Goal: Task Accomplishment & Management: Manage account settings

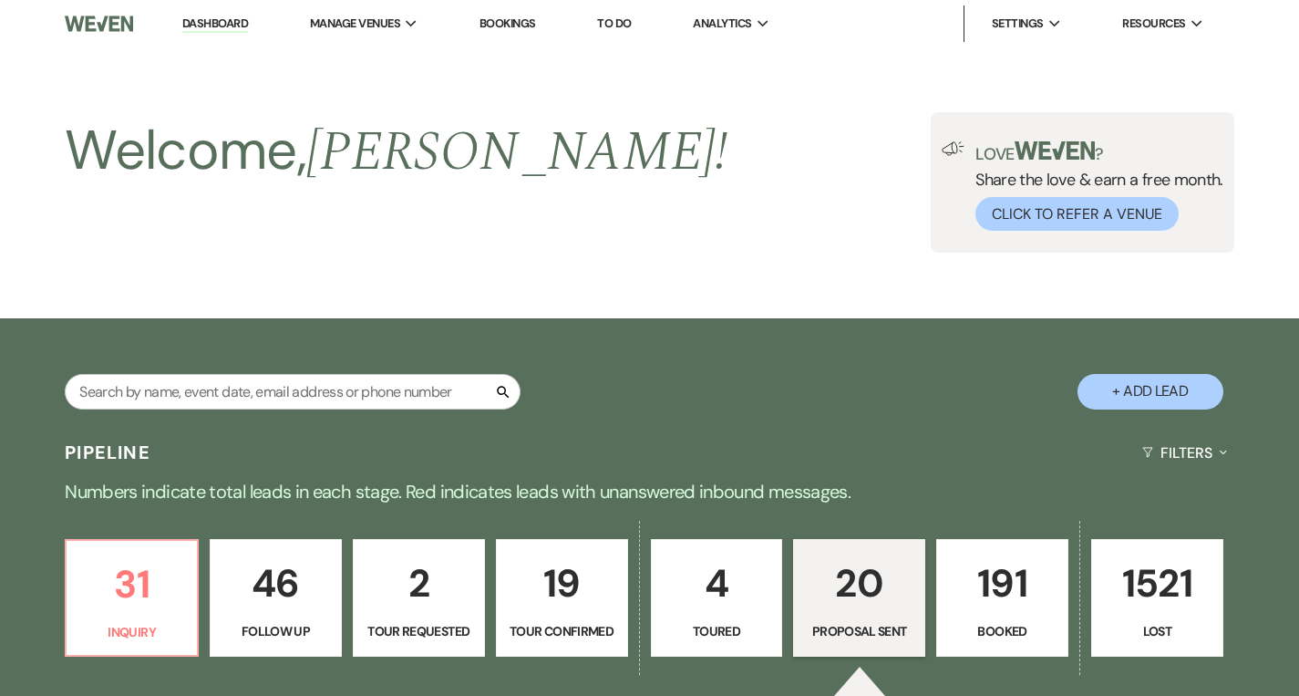
select select "6"
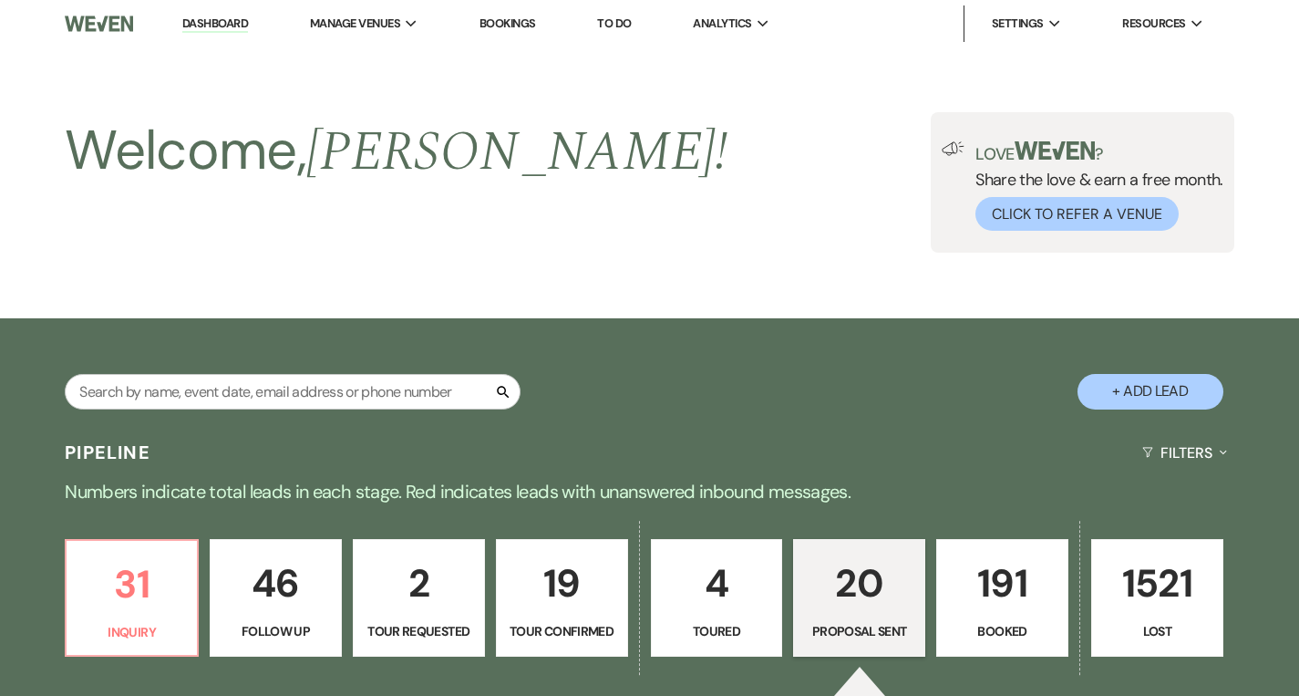
select select "6"
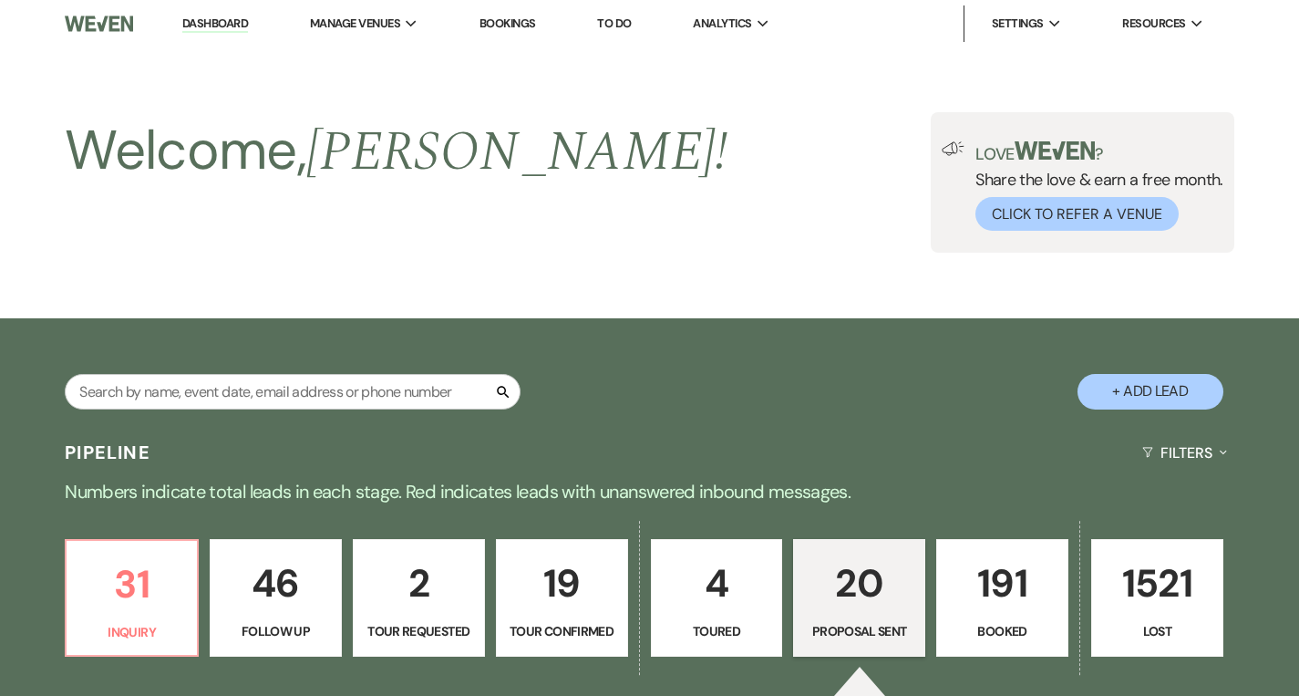
select select "6"
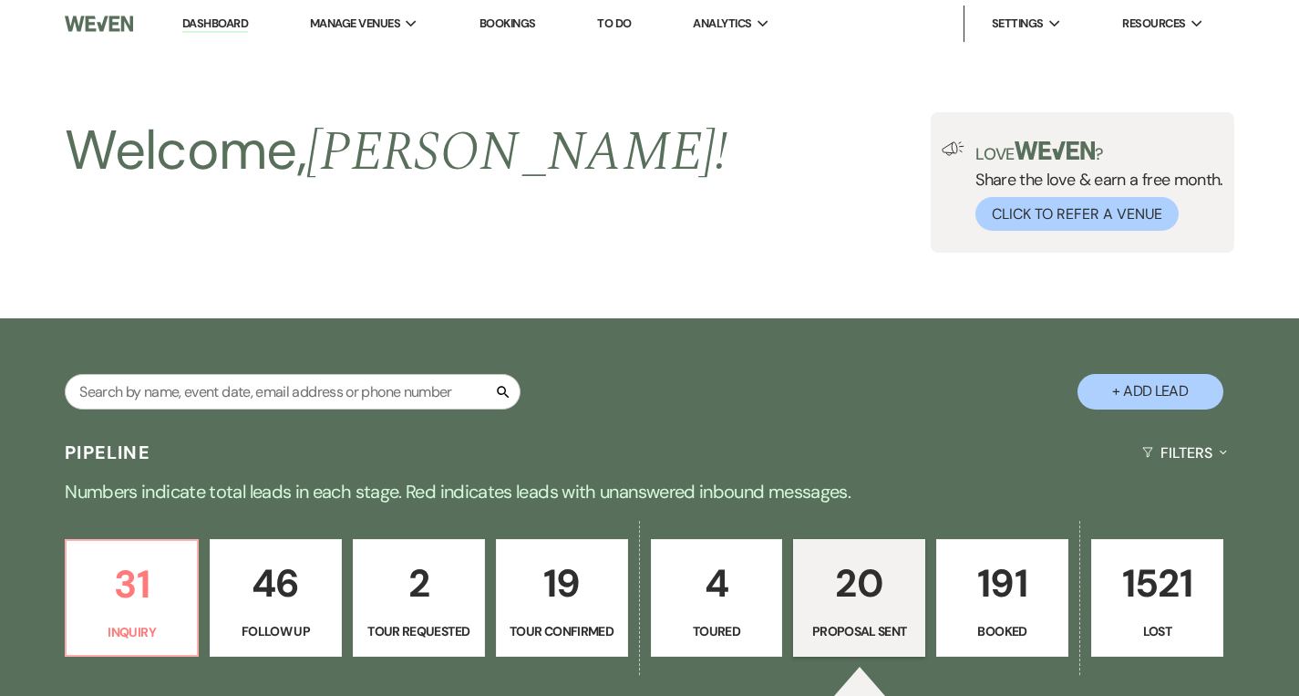
select select "6"
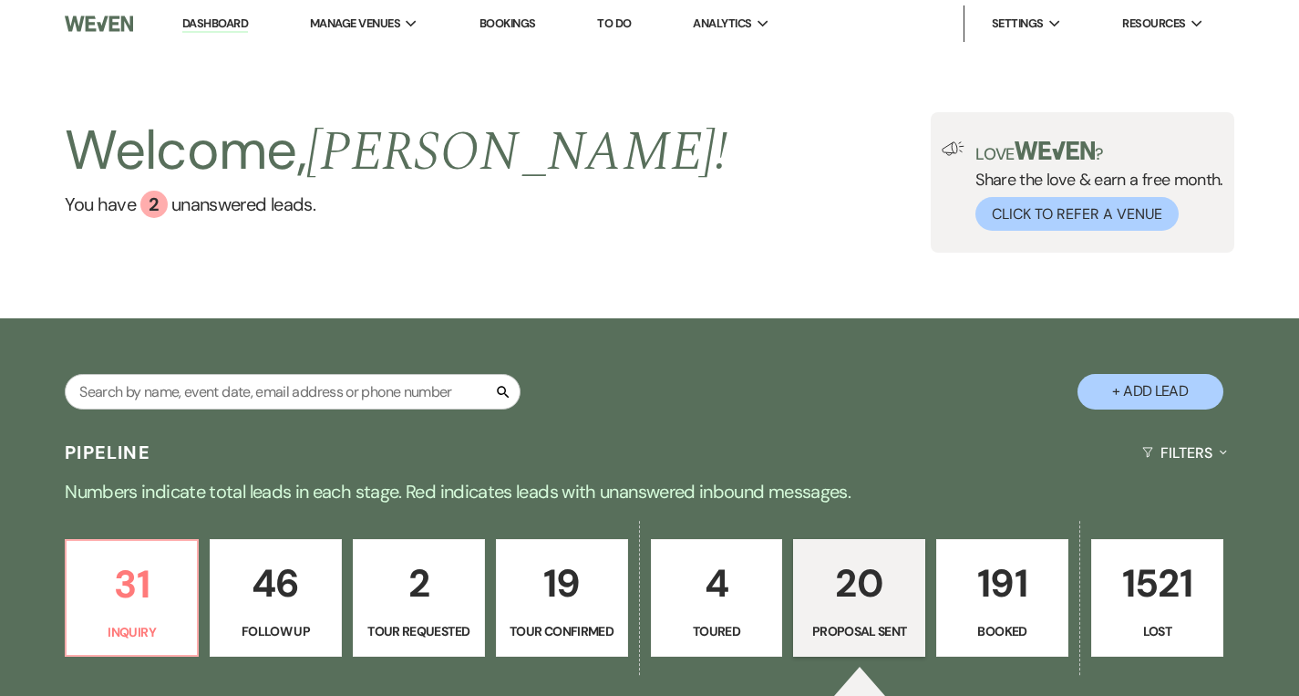
click at [190, 26] on link "Dashboard" at bounding box center [215, 24] width 66 height 17
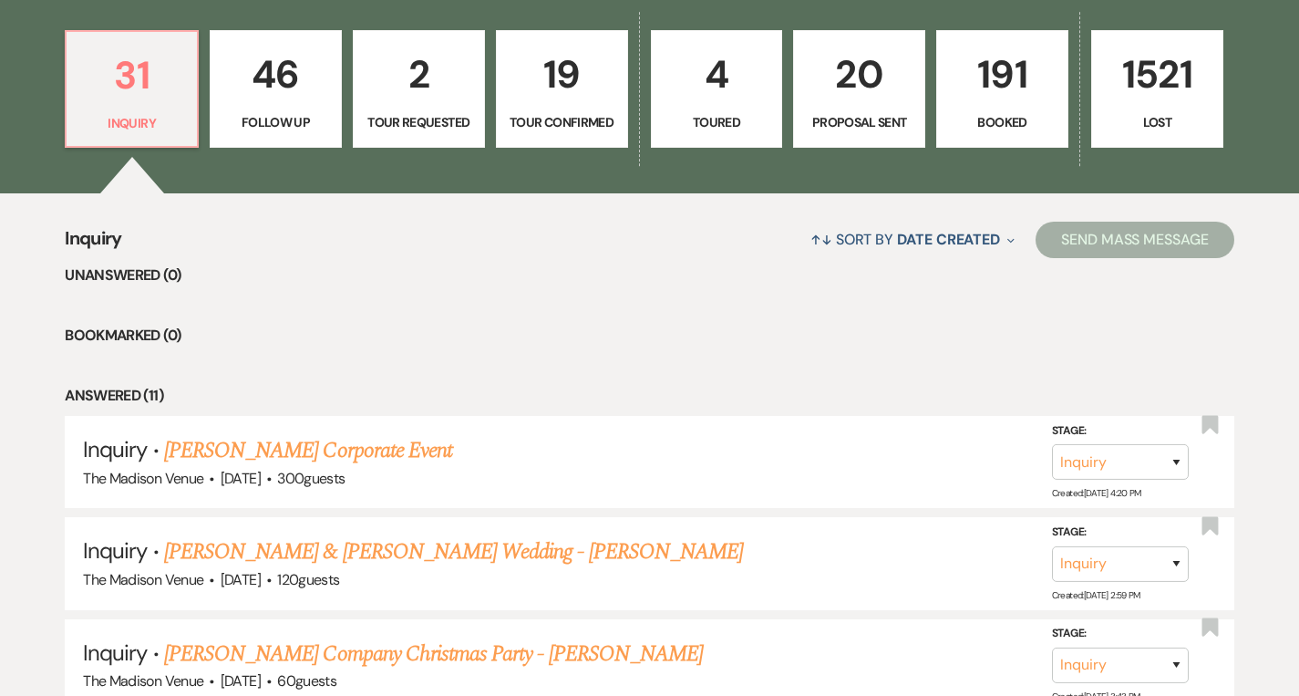
scroll to position [415, 0]
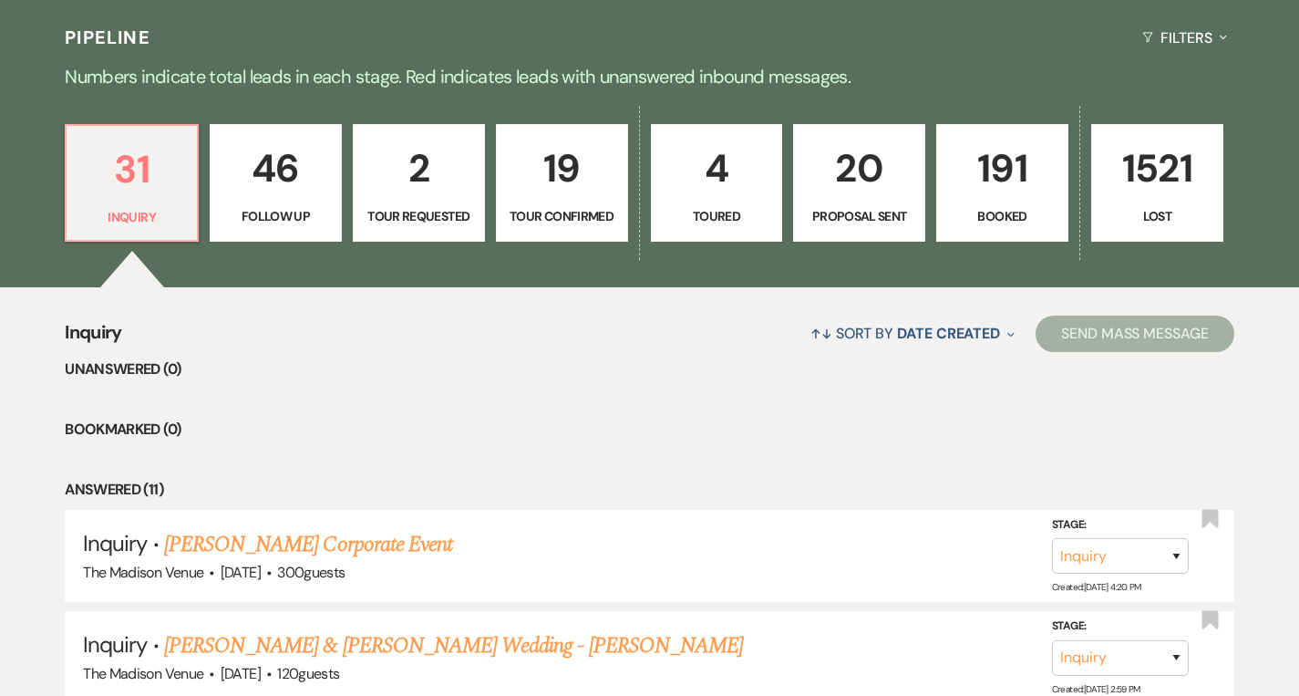
click at [689, 189] on p "4" at bounding box center [717, 168] width 109 height 61
select select "5"
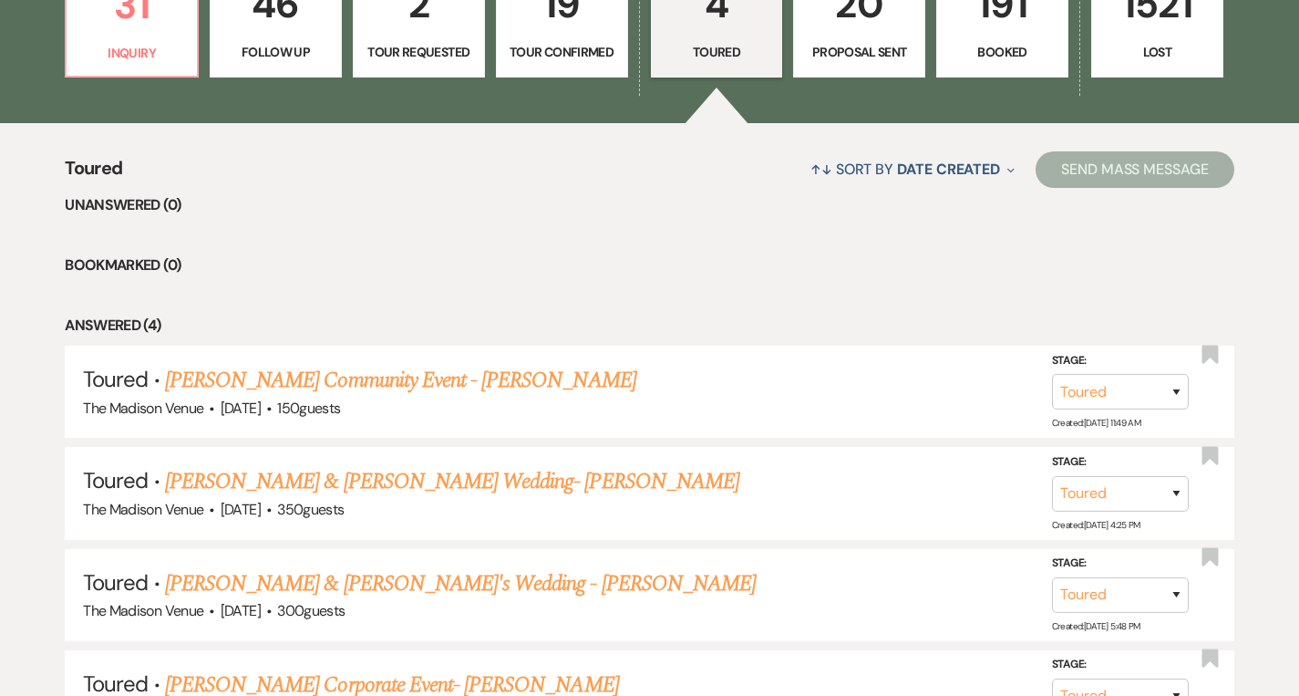
scroll to position [718, 0]
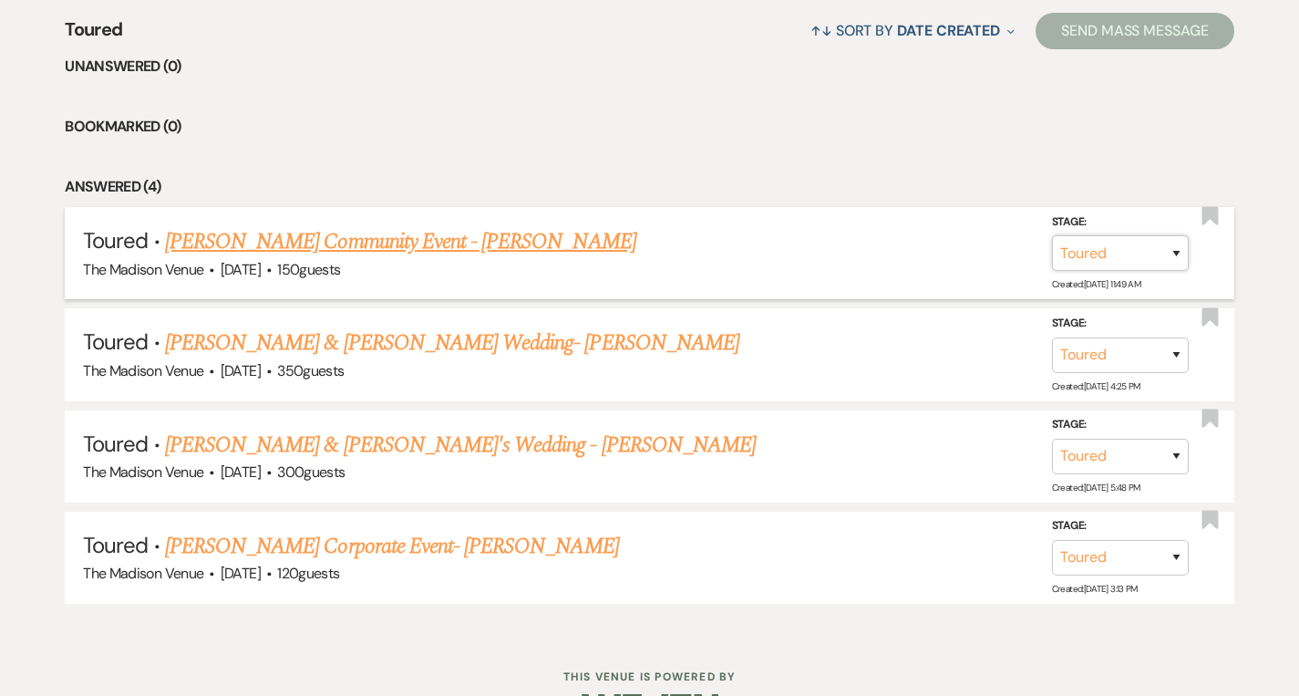
click at [1163, 253] on select "Inquiry Follow Up Tour Requested Tour Confirmed Toured Proposal Sent Booked Lost" at bounding box center [1120, 253] width 137 height 36
select select "6"
click at [1171, 254] on button "Save" at bounding box center [1152, 252] width 91 height 36
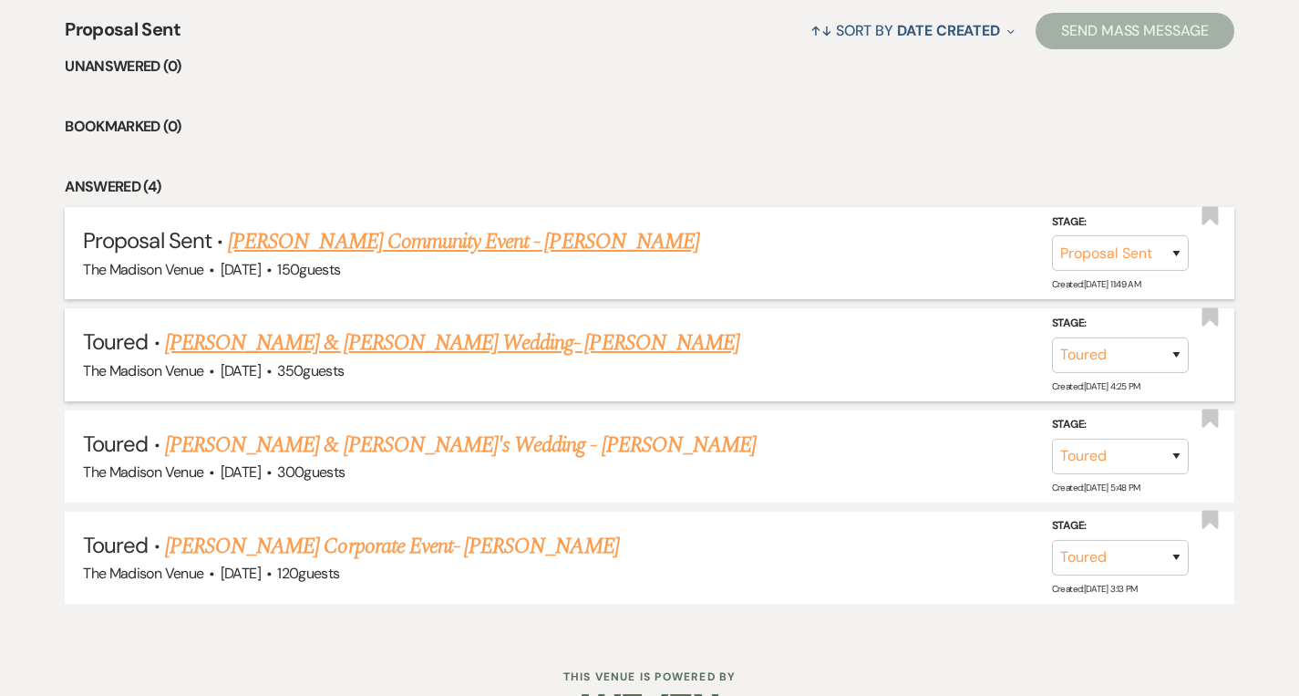
scroll to position [670, 0]
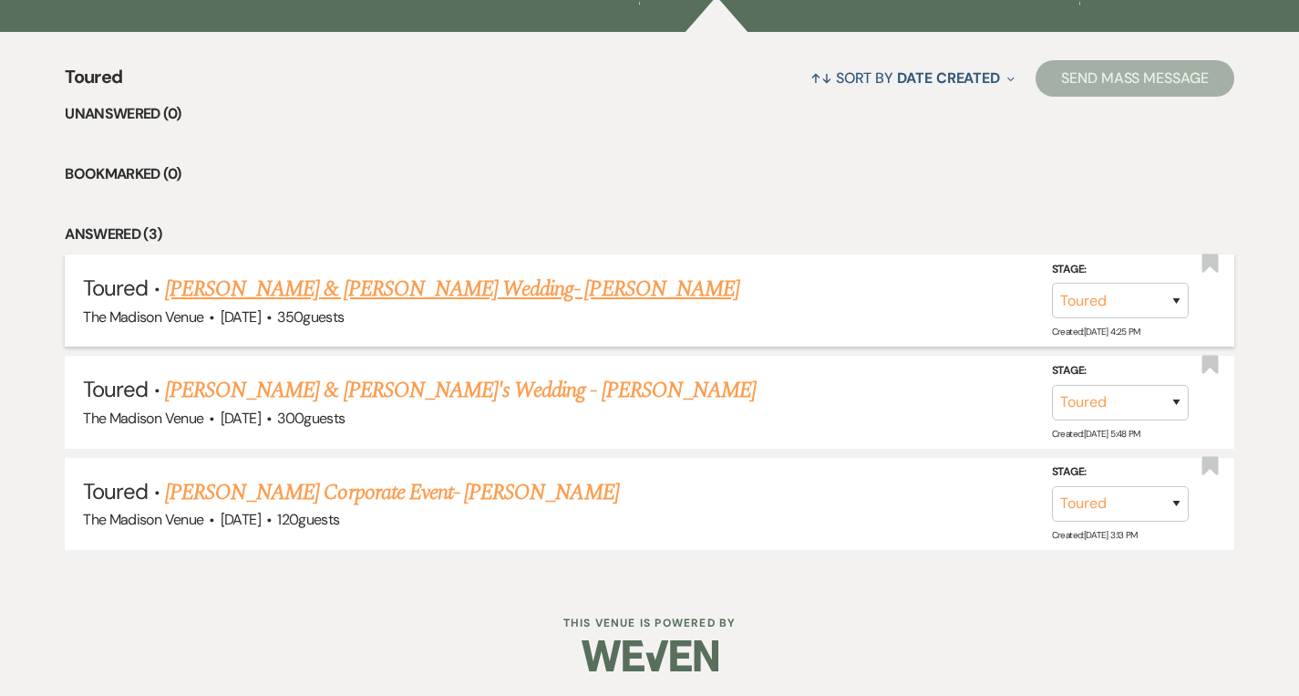
click at [396, 291] on link "[PERSON_NAME] & [PERSON_NAME] Wedding- [PERSON_NAME]" at bounding box center [452, 289] width 575 height 33
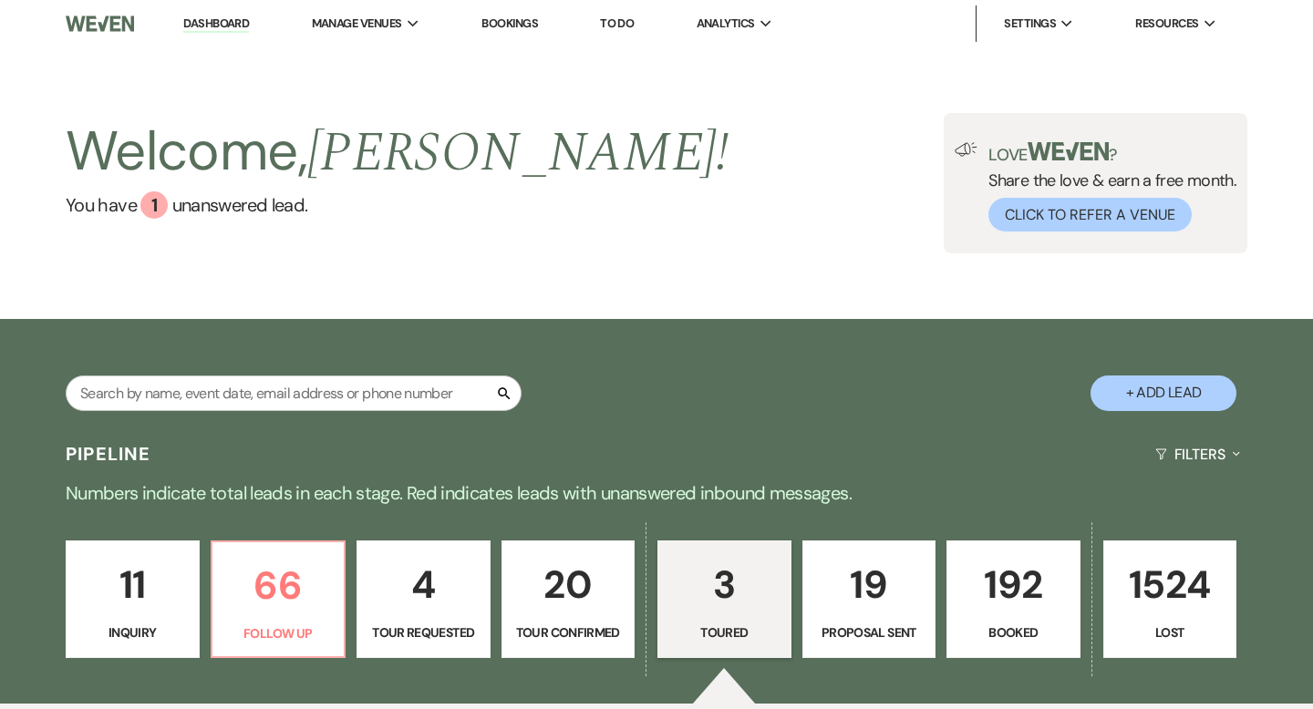
select select "5"
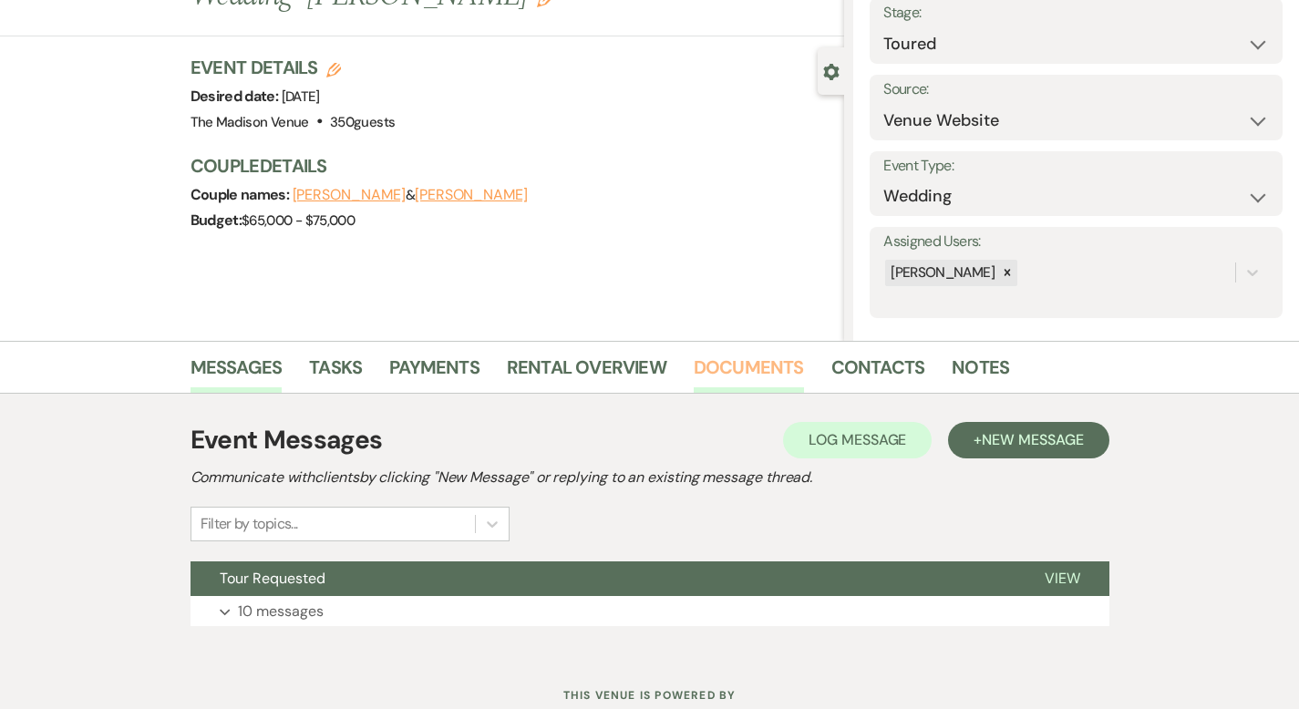
scroll to position [179, 0]
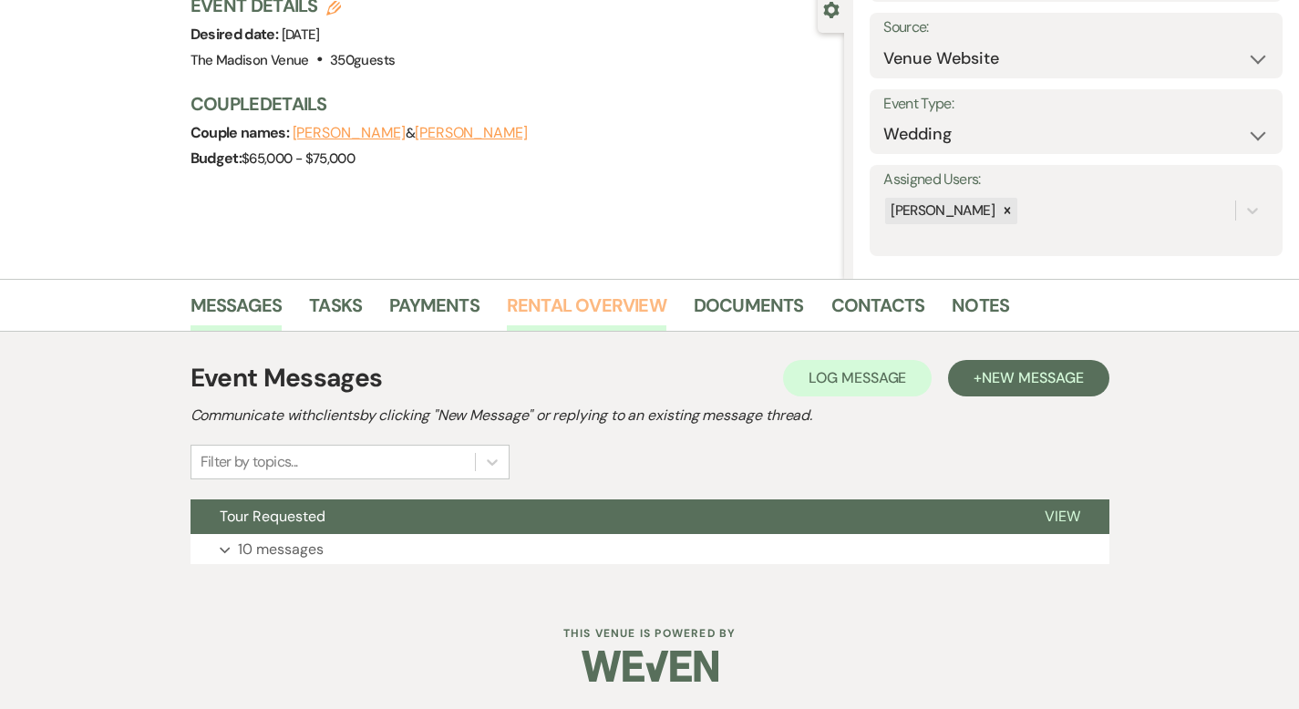
click at [513, 295] on link "Rental Overview" at bounding box center [587, 311] width 160 height 40
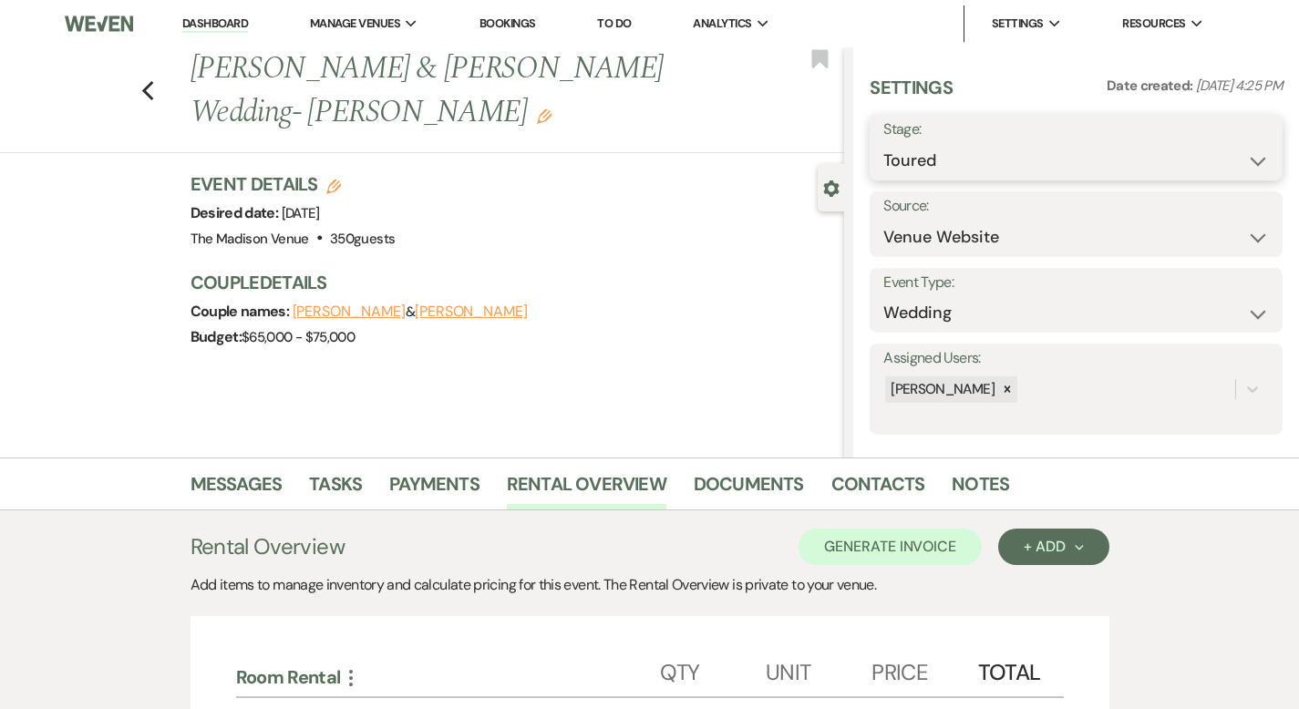
click at [1006, 154] on select "Inquiry Follow Up Tour Requested Tour Confirmed Toured Proposal Sent Booked Lost" at bounding box center [1077, 161] width 386 height 36
select select "6"
click at [1236, 134] on button "Save" at bounding box center [1240, 147] width 88 height 36
click at [191, 485] on link "Messages" at bounding box center [237, 490] width 92 height 40
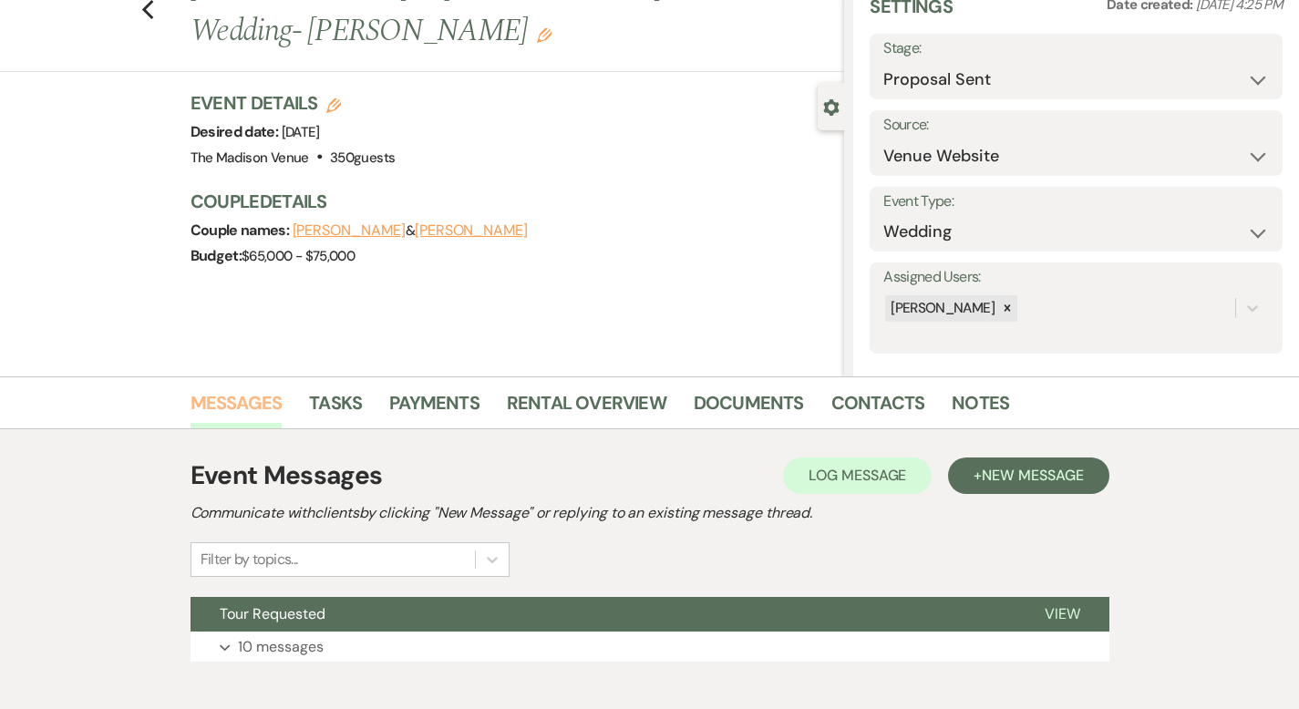
scroll to position [179, 0]
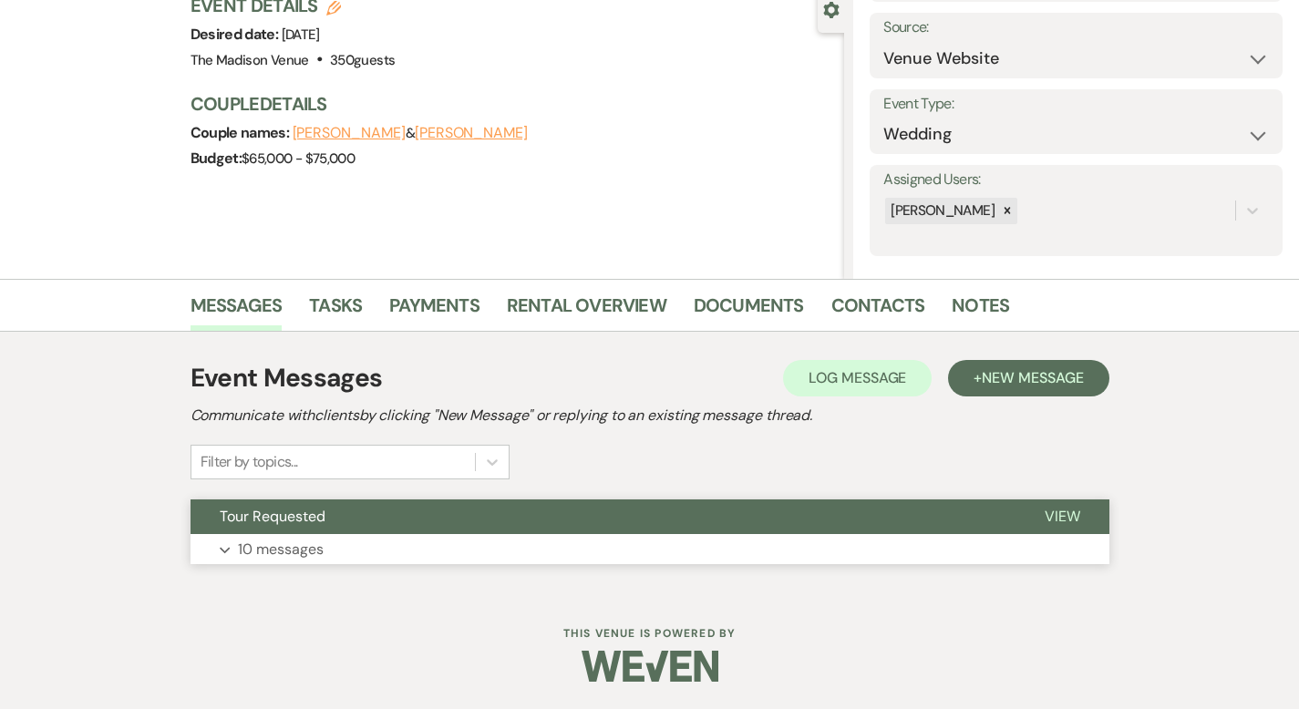
click at [1081, 516] on span "View" at bounding box center [1063, 516] width 36 height 19
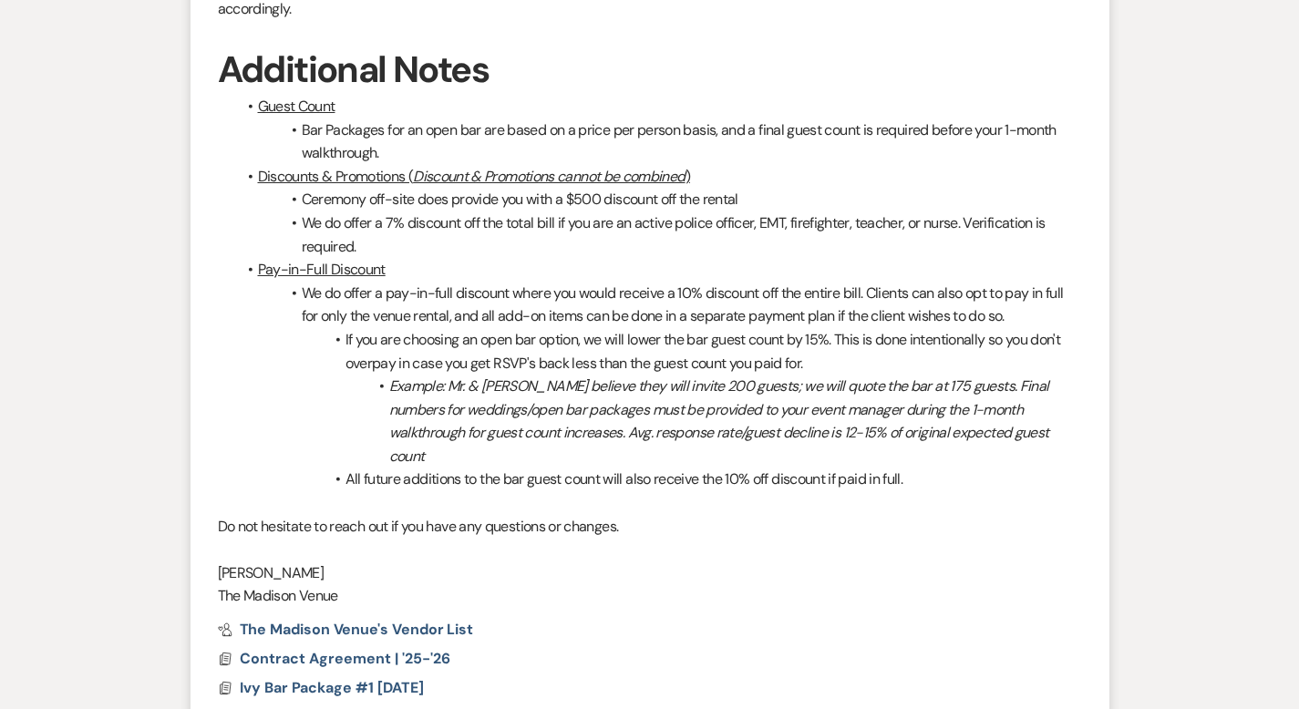
scroll to position [5322, 0]
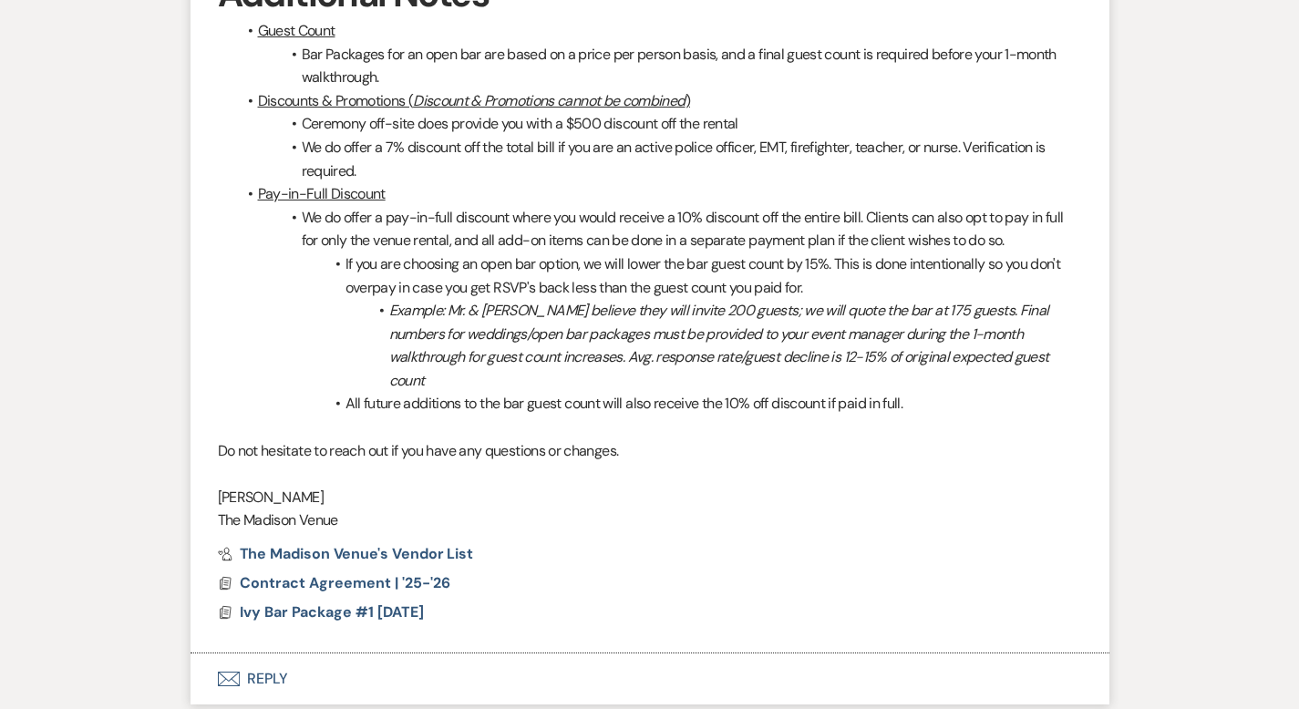
click at [221, 654] on button "Envelope Reply" at bounding box center [650, 679] width 919 height 51
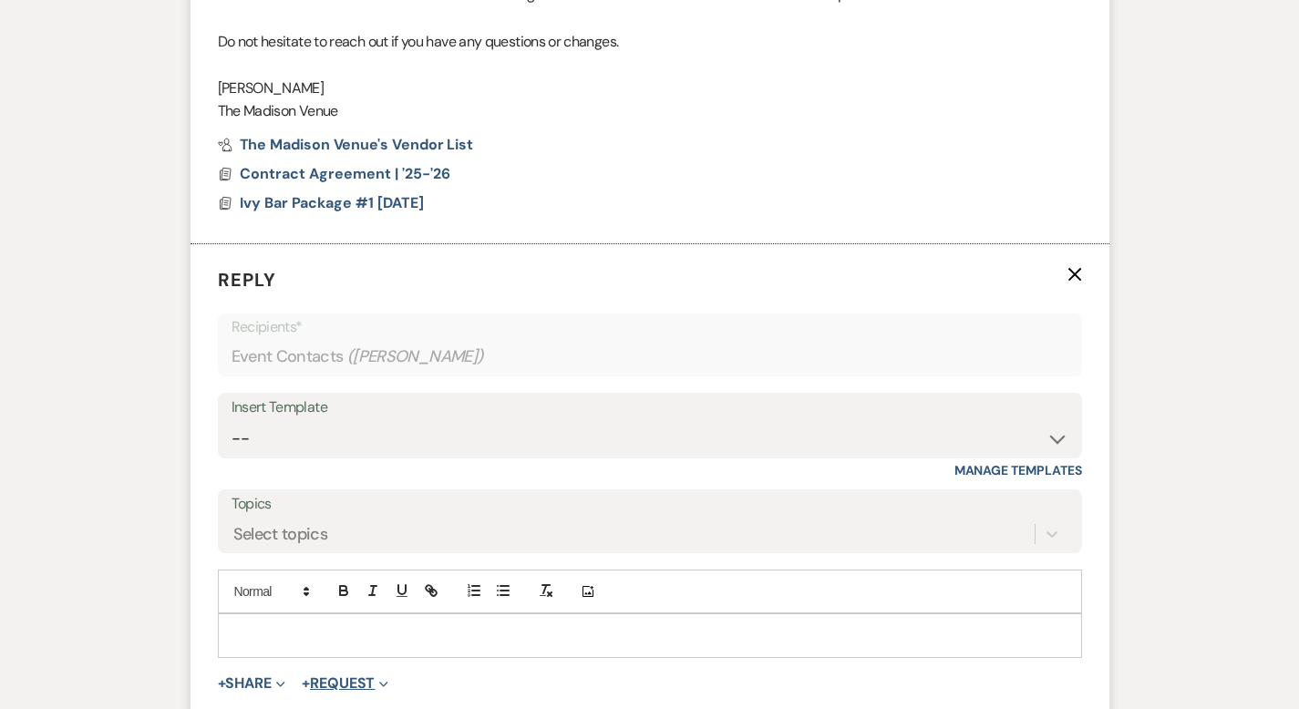
scroll to position [5751, 0]
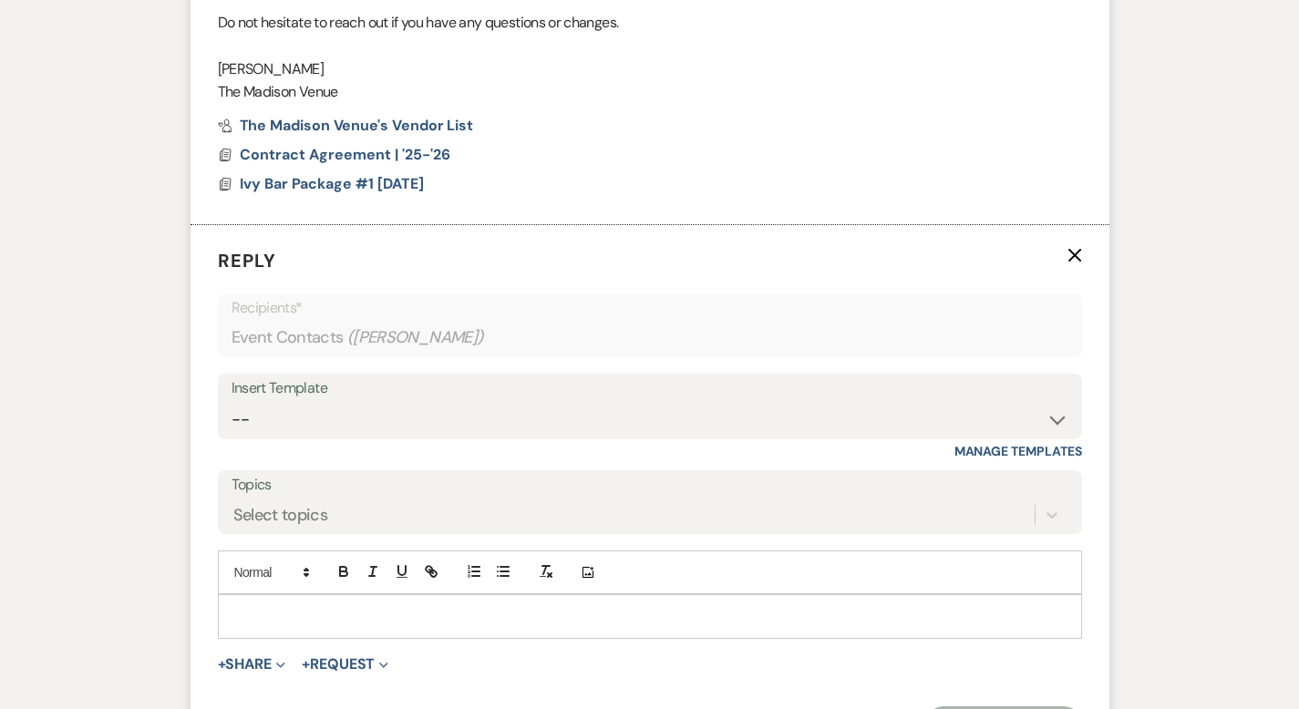
click at [287, 606] on p at bounding box center [650, 616] width 835 height 20
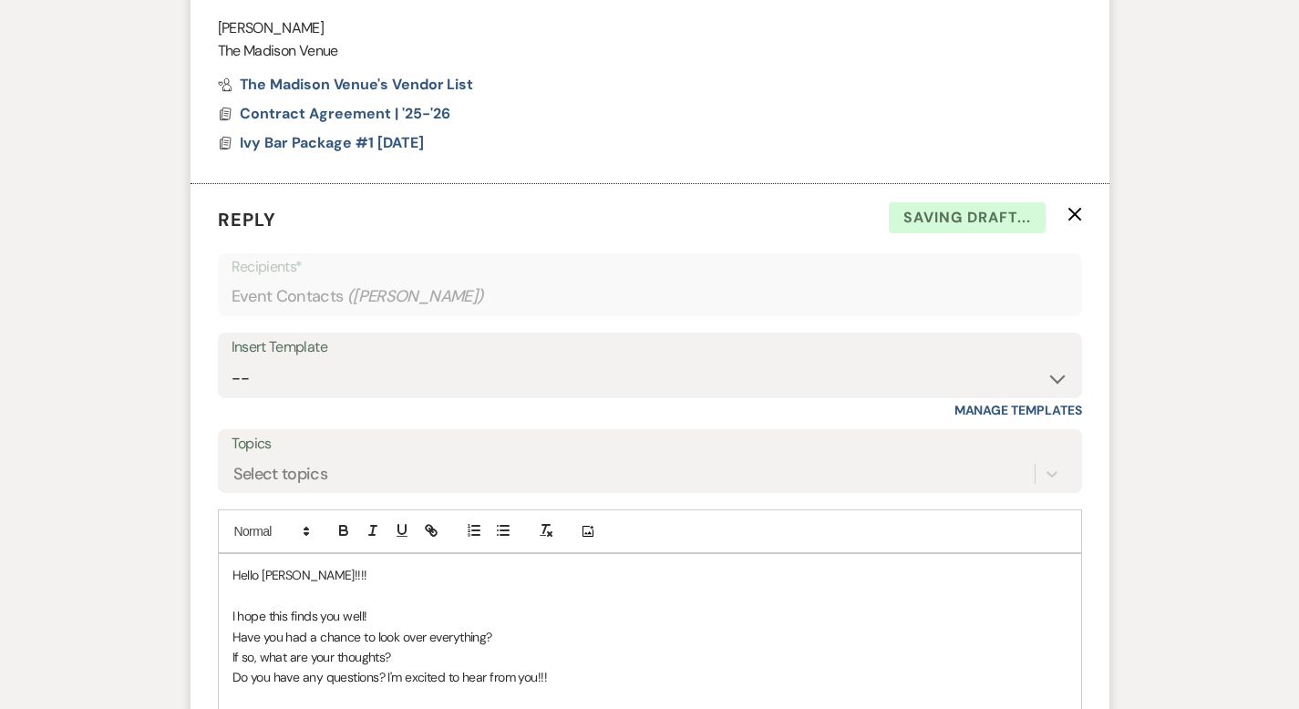
scroll to position [5975, 0]
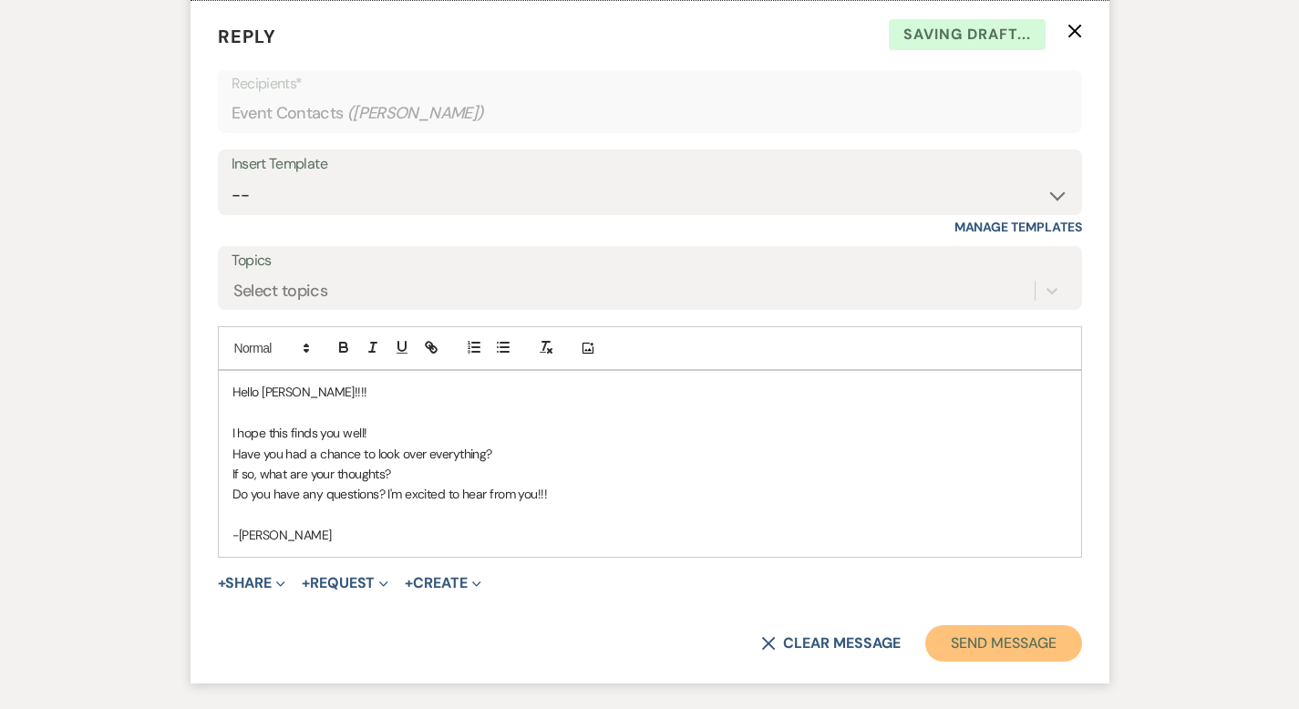
click at [1082, 626] on button "Send Message" at bounding box center [1004, 644] width 156 height 36
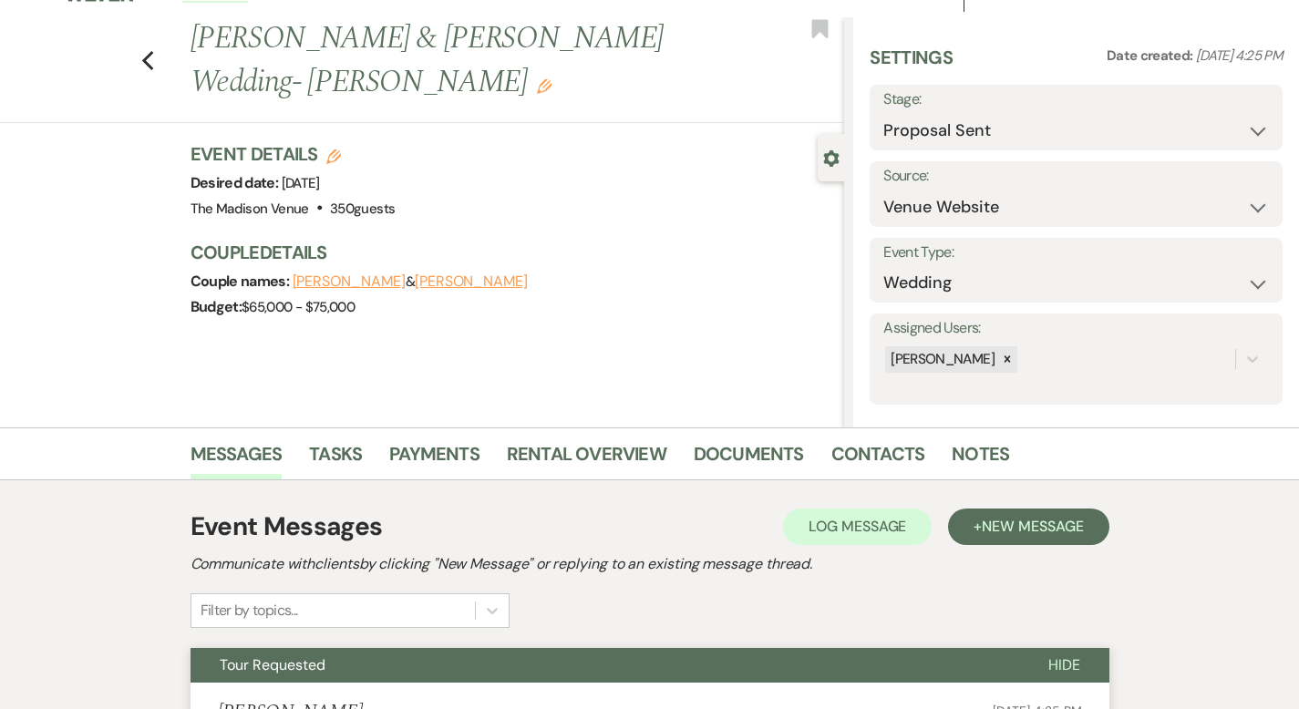
scroll to position [0, 0]
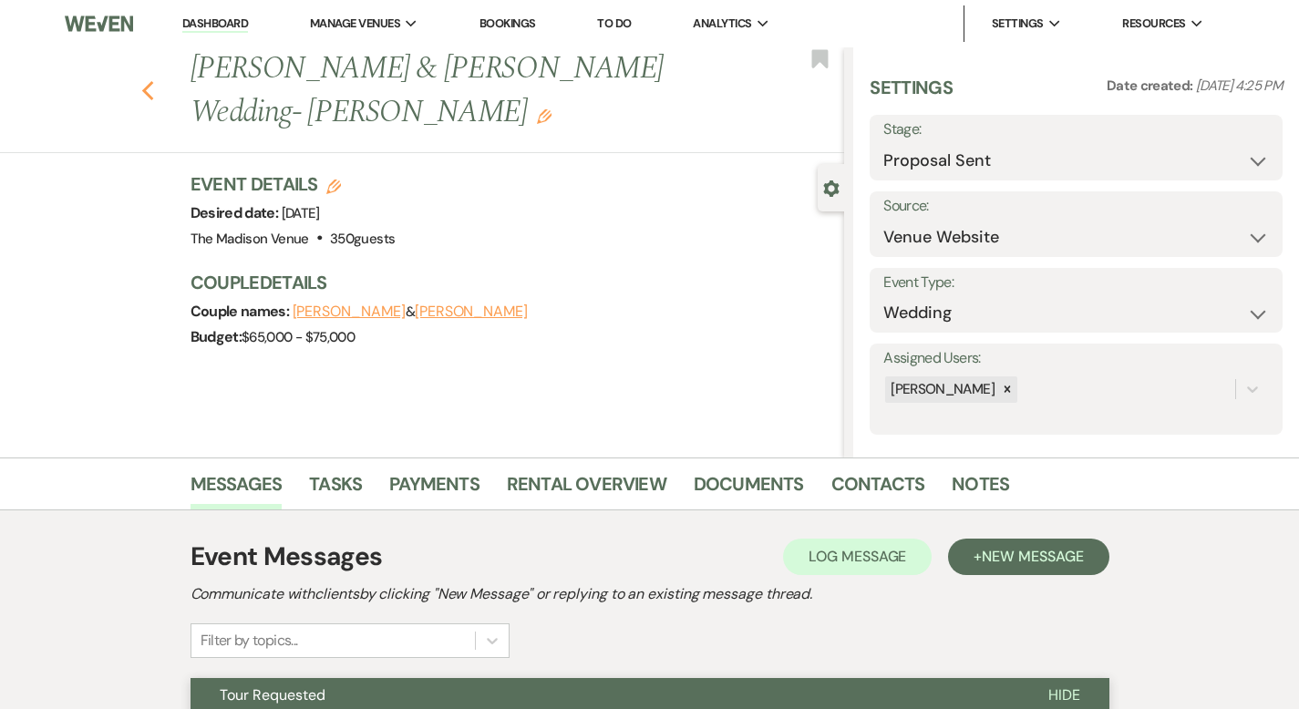
click at [141, 80] on icon "Previous" at bounding box center [148, 91] width 14 height 22
select select "5"
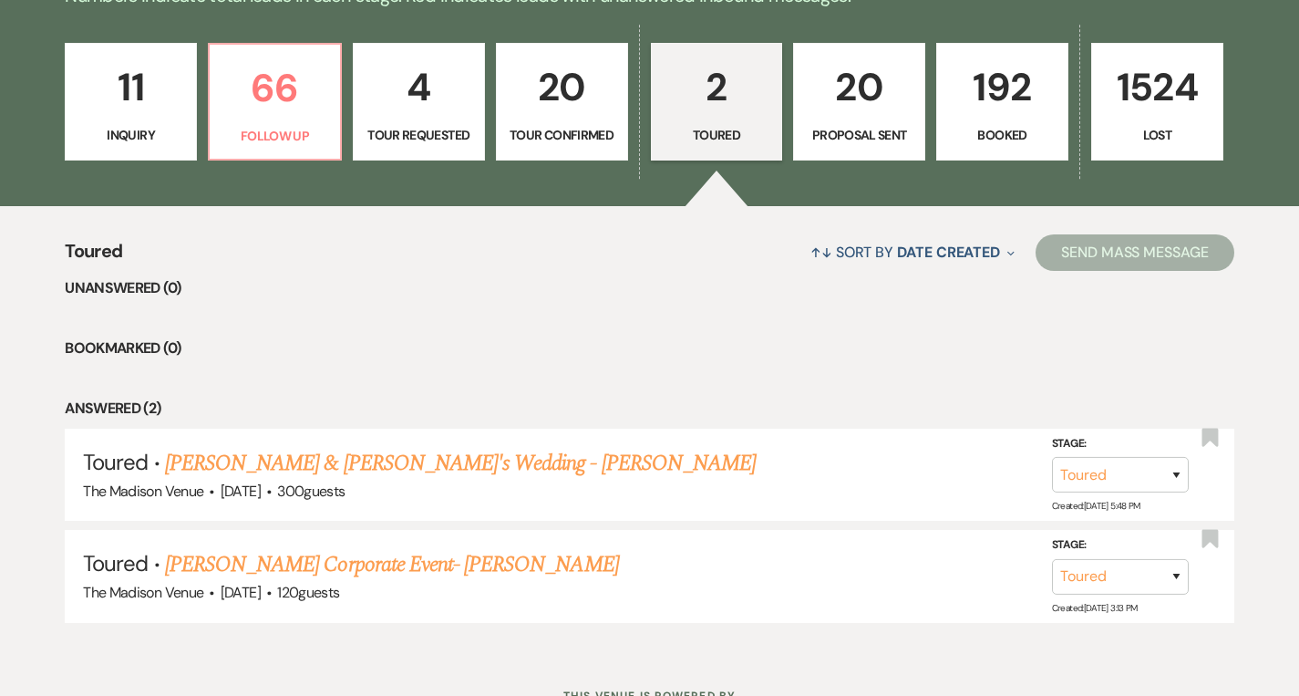
scroll to position [497, 0]
click at [854, 106] on p "20" at bounding box center [859, 86] width 109 height 61
select select "6"
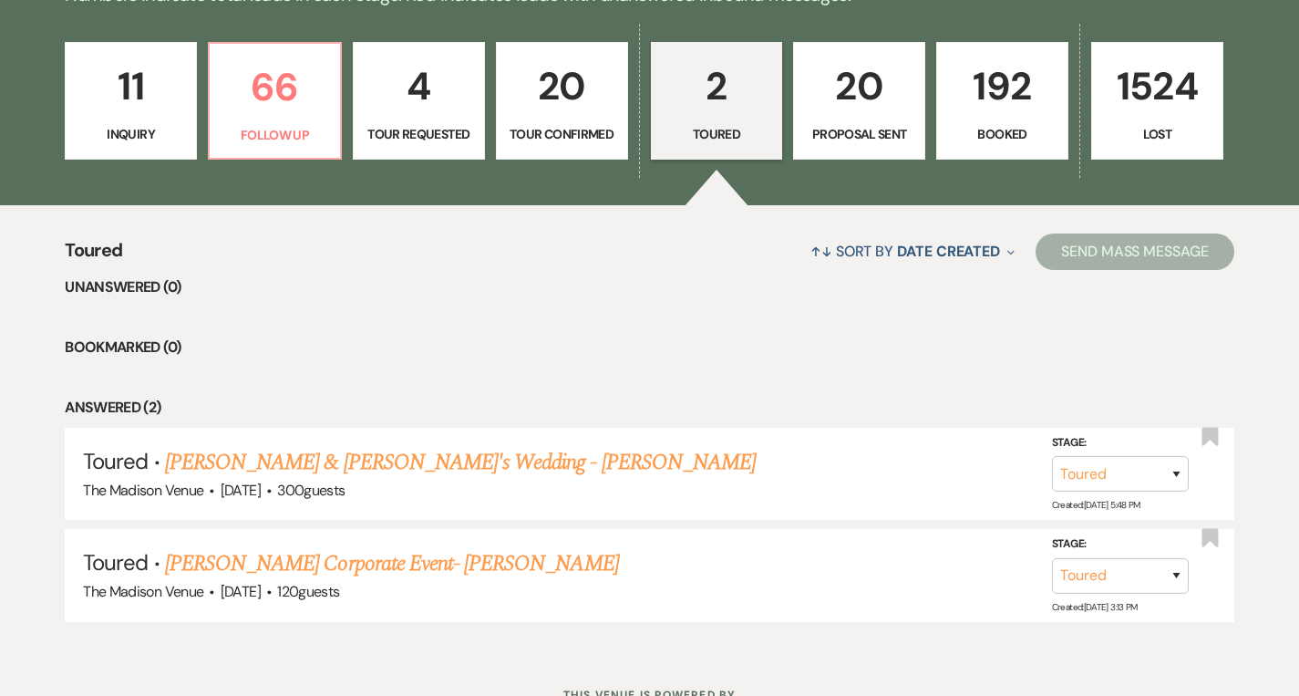
select select "6"
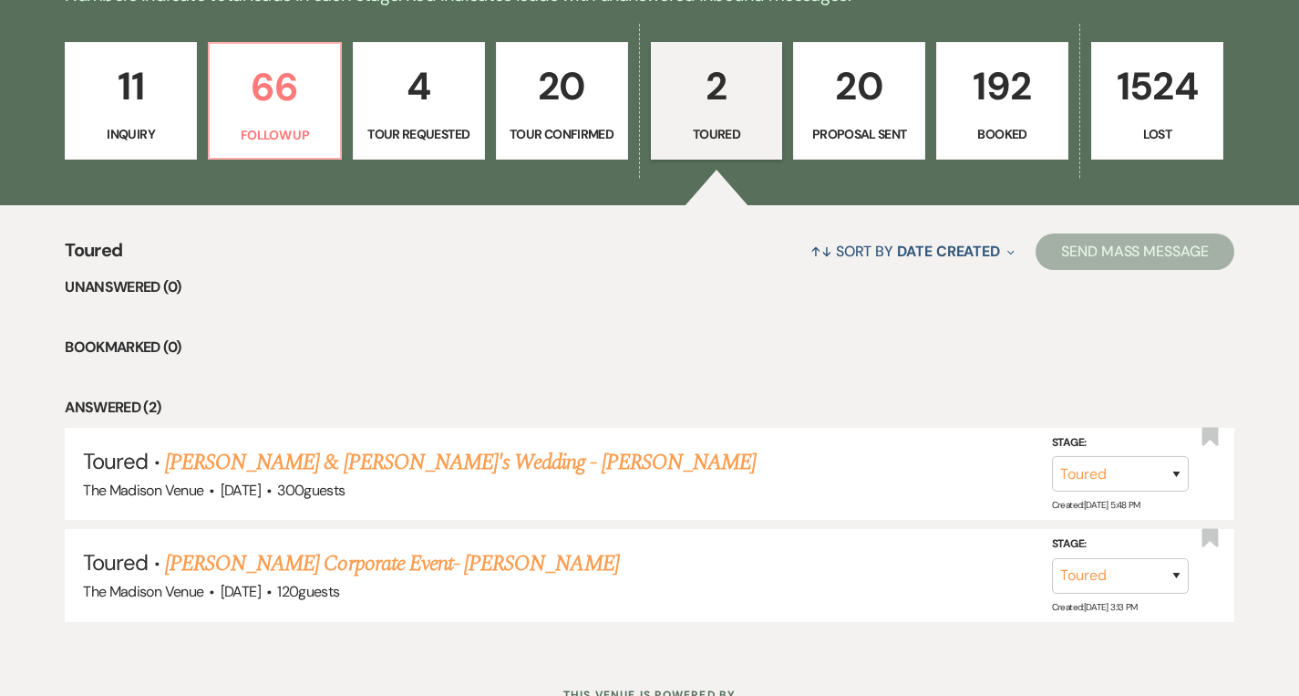
select select "6"
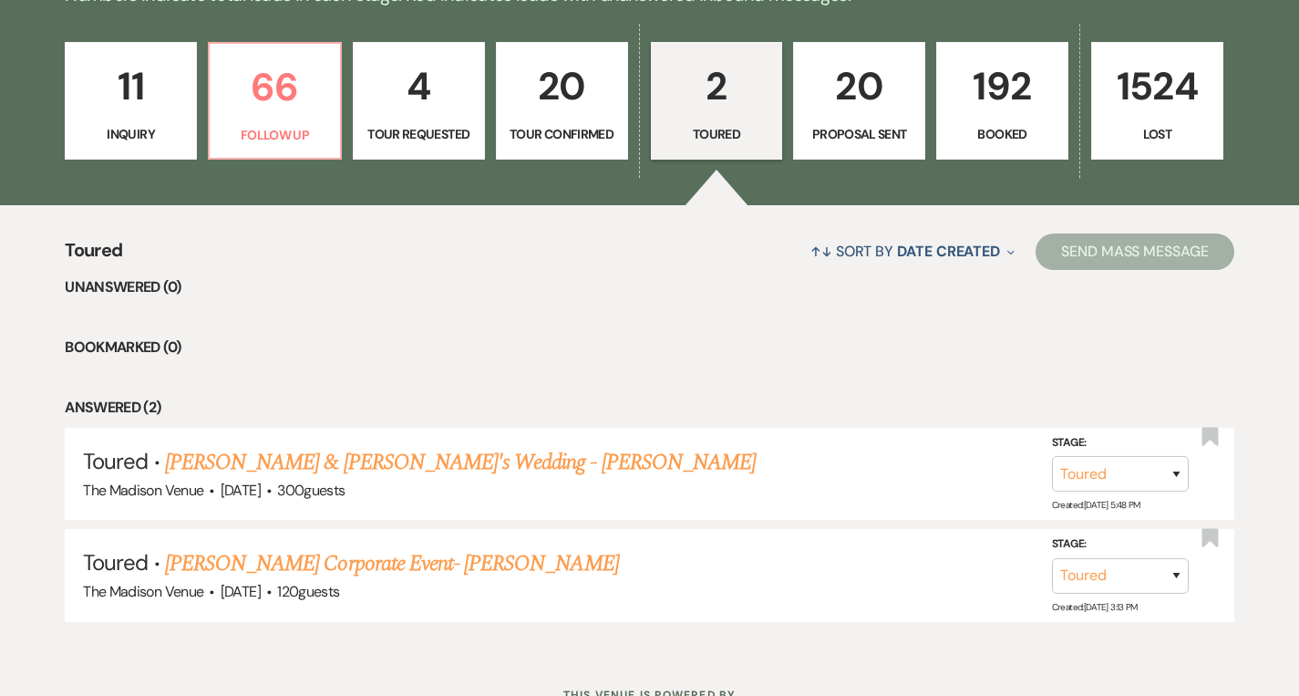
select select "6"
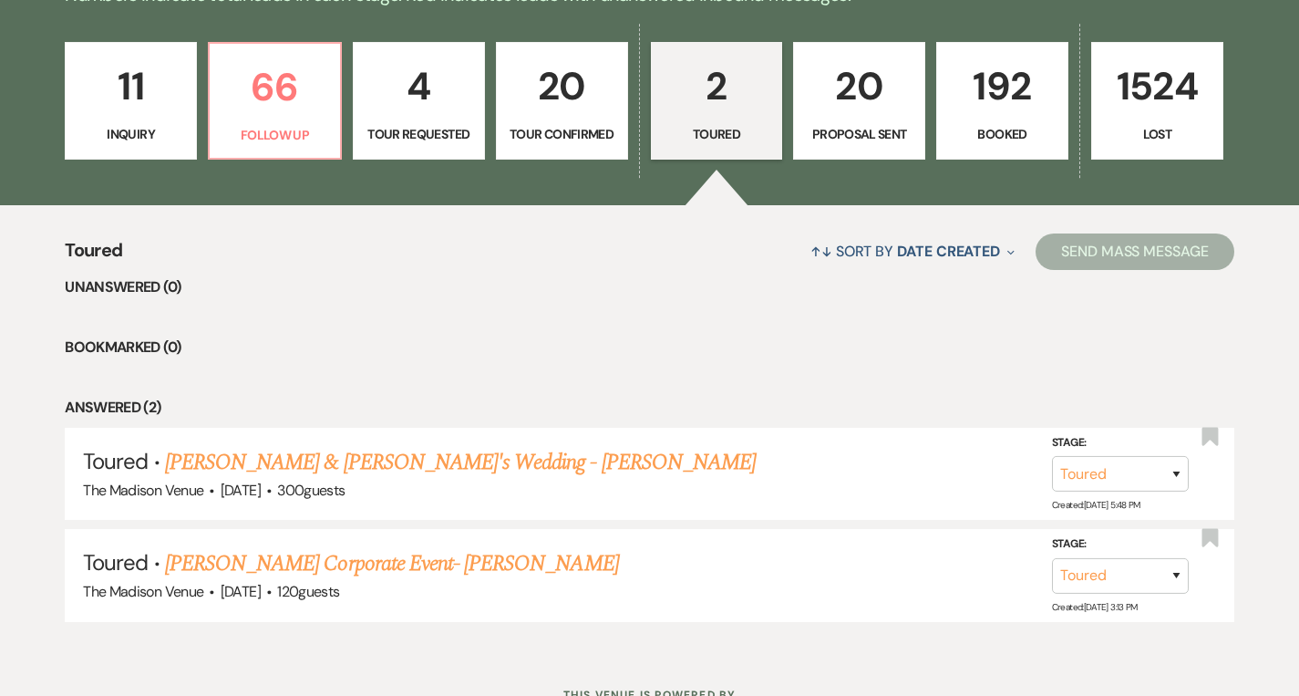
select select "6"
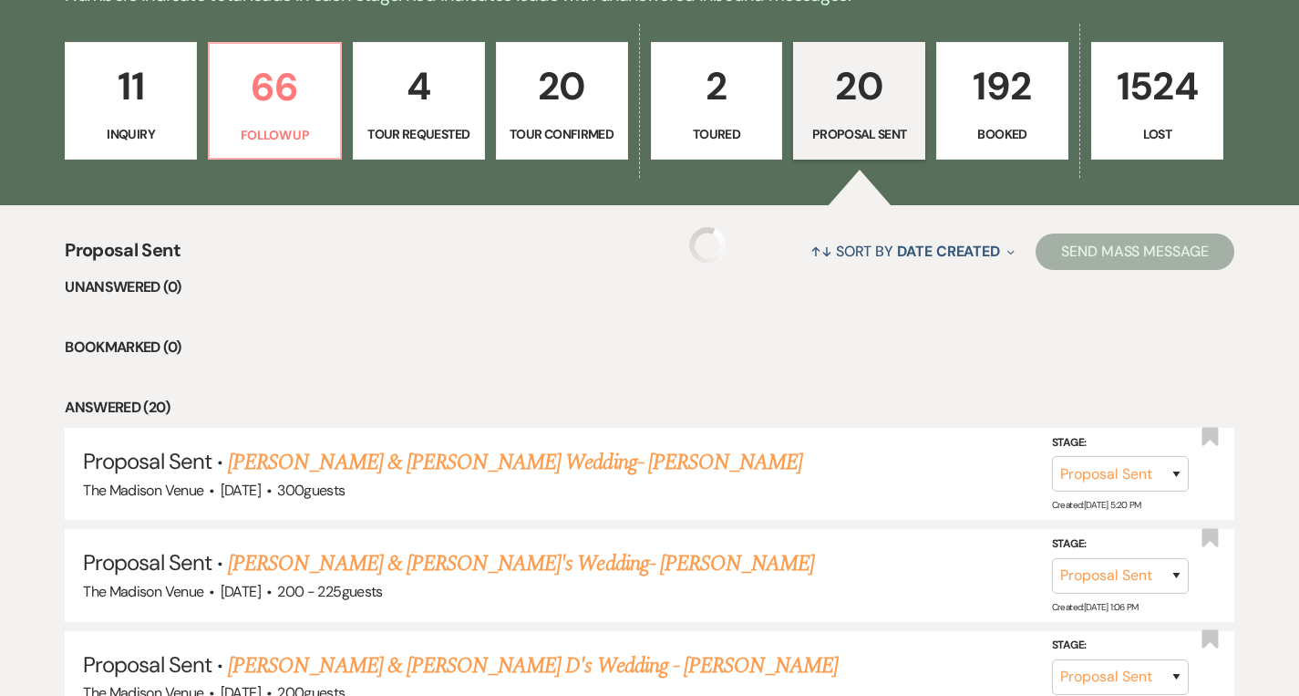
select select "6"
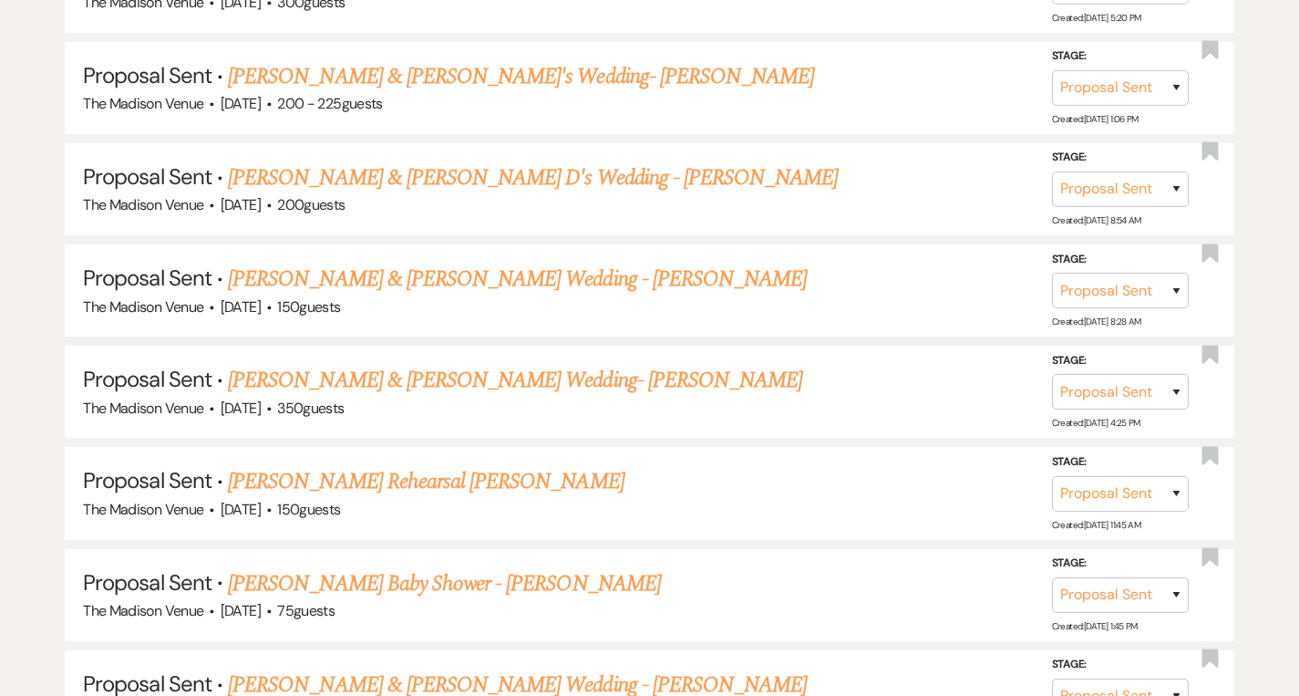
scroll to position [1093, 0]
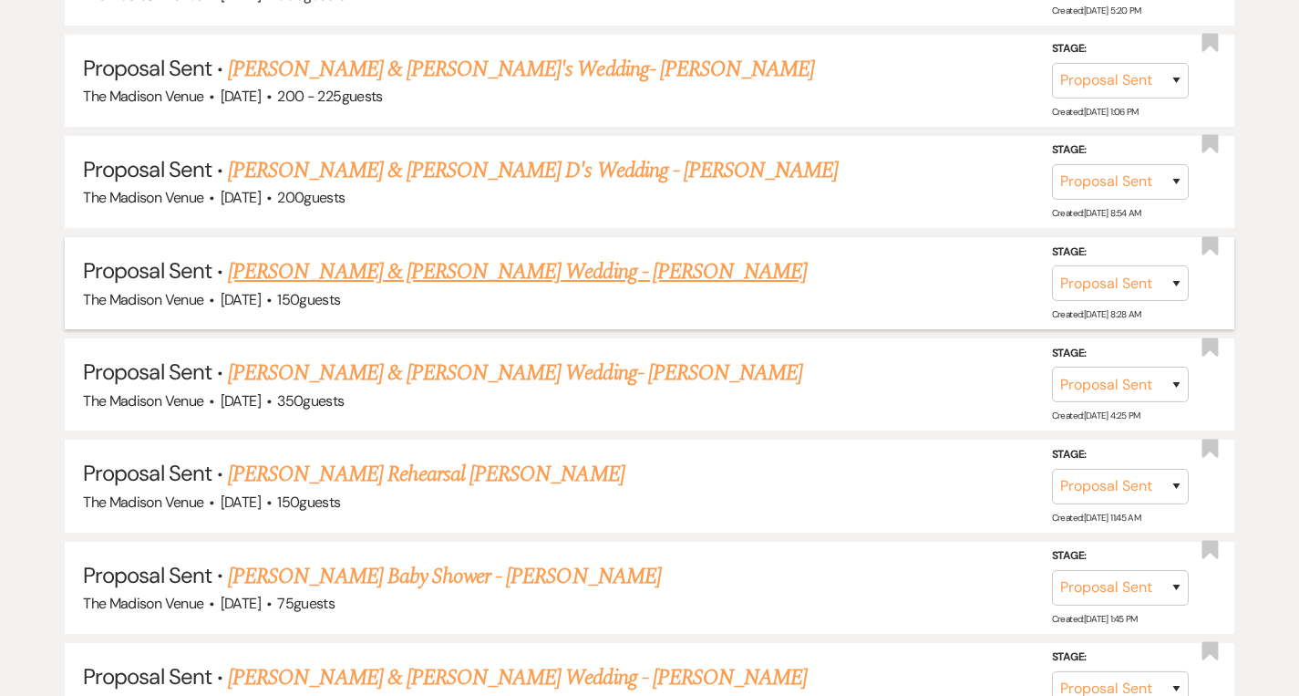
click at [544, 276] on link "[PERSON_NAME] & [PERSON_NAME] Wedding - [PERSON_NAME]" at bounding box center [517, 271] width 579 height 33
select select "6"
select select "5"
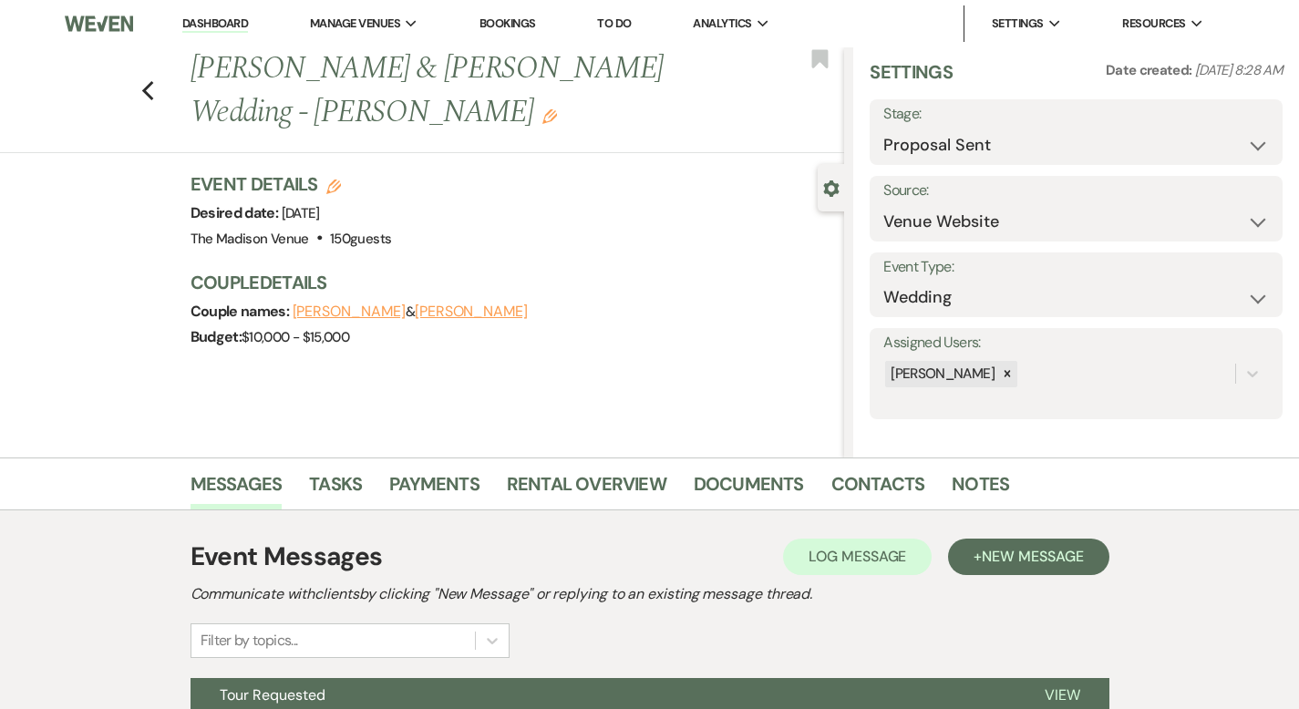
scroll to position [179, 0]
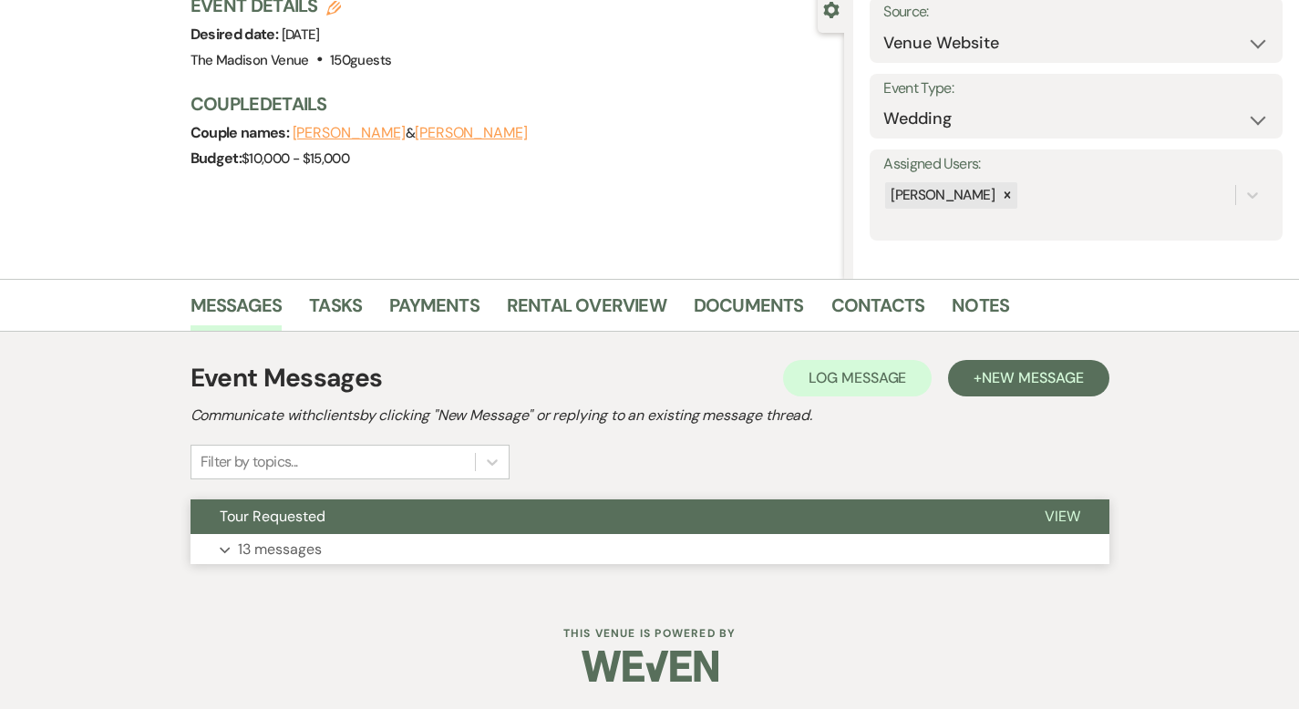
click at [1081, 516] on span "View" at bounding box center [1063, 516] width 36 height 19
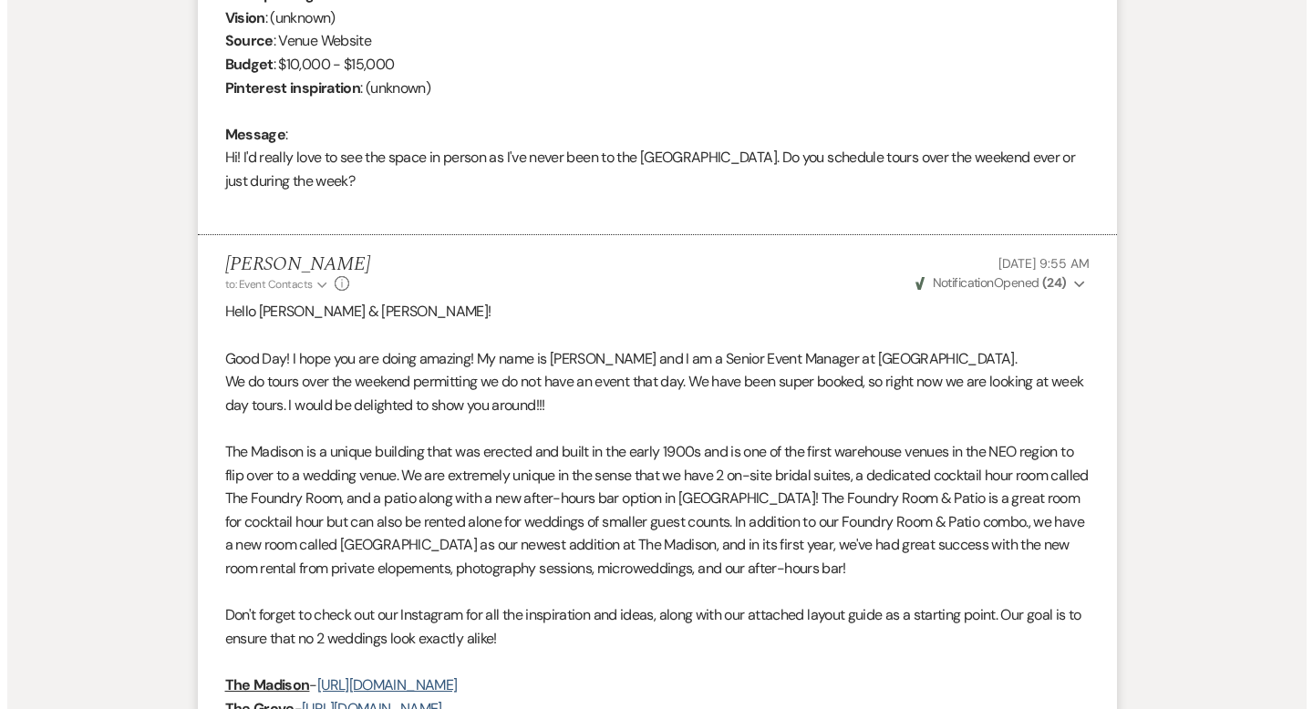
scroll to position [0, 0]
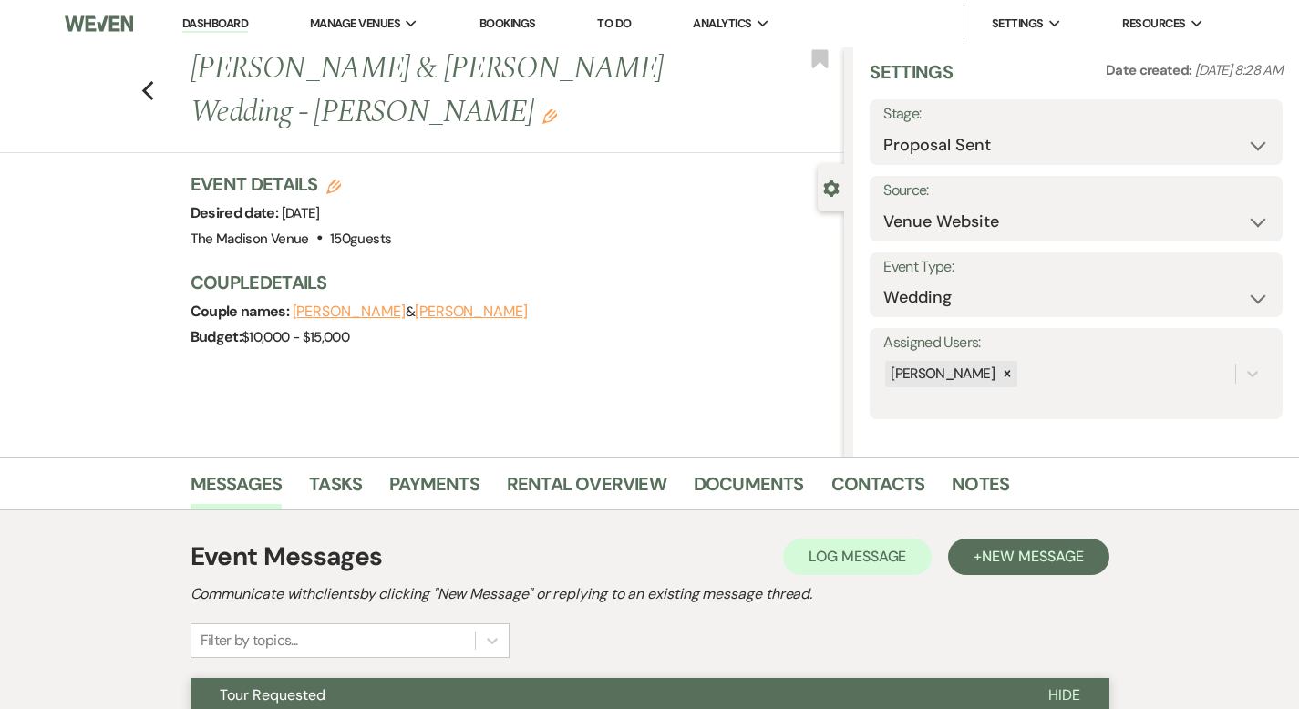
click at [326, 180] on icon "Edit" at bounding box center [333, 187] width 15 height 15
select select "775"
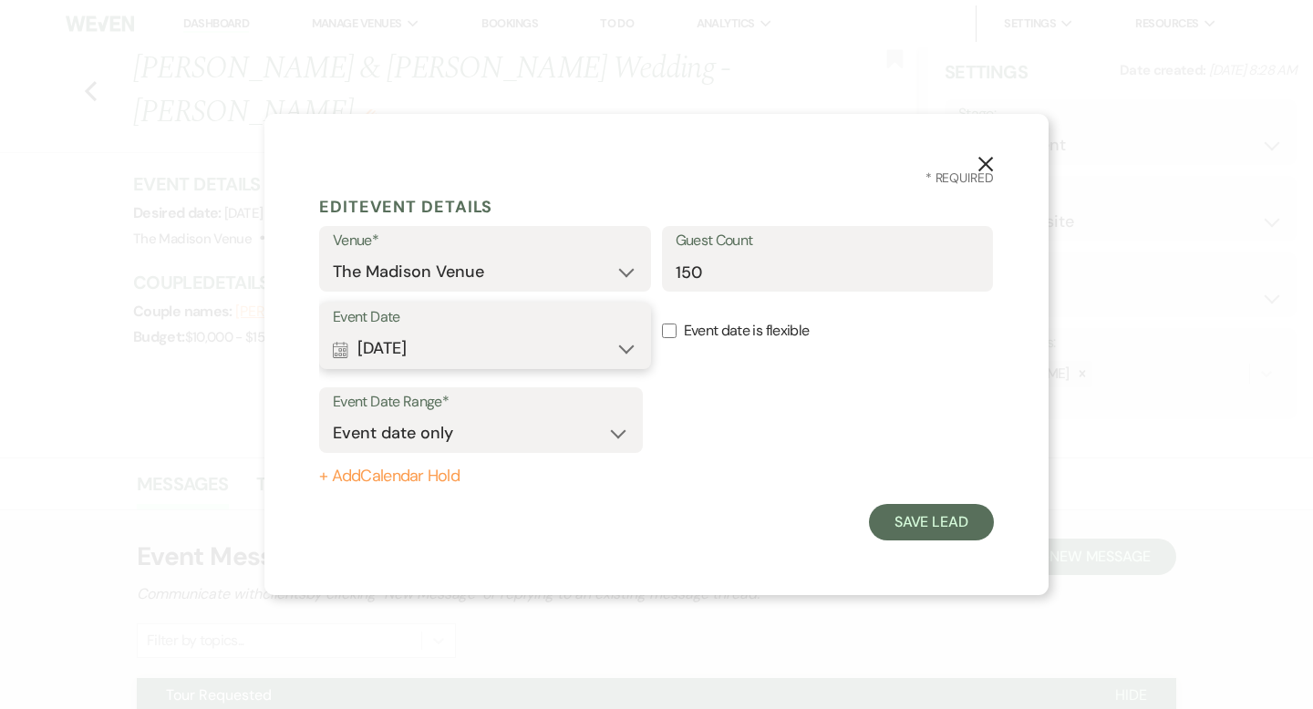
click at [469, 347] on button "Calendar [DATE] Expand" at bounding box center [485, 349] width 305 height 36
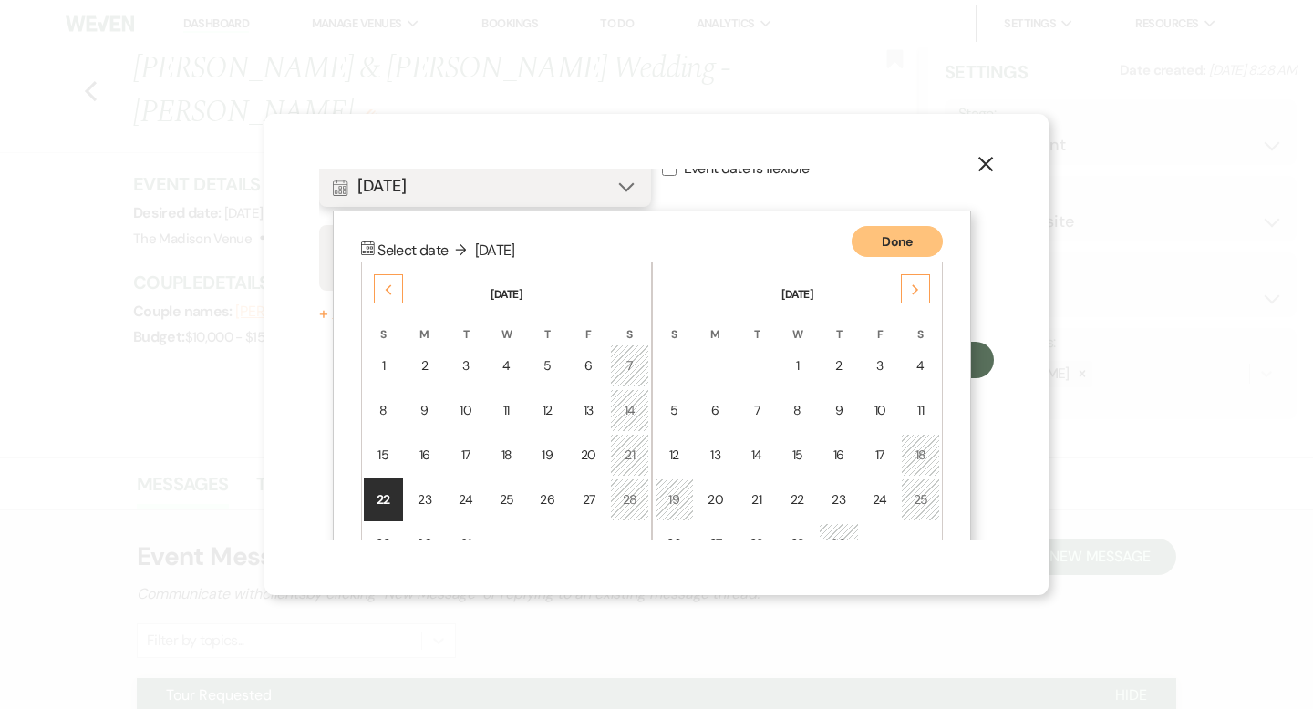
scroll to position [233, 0]
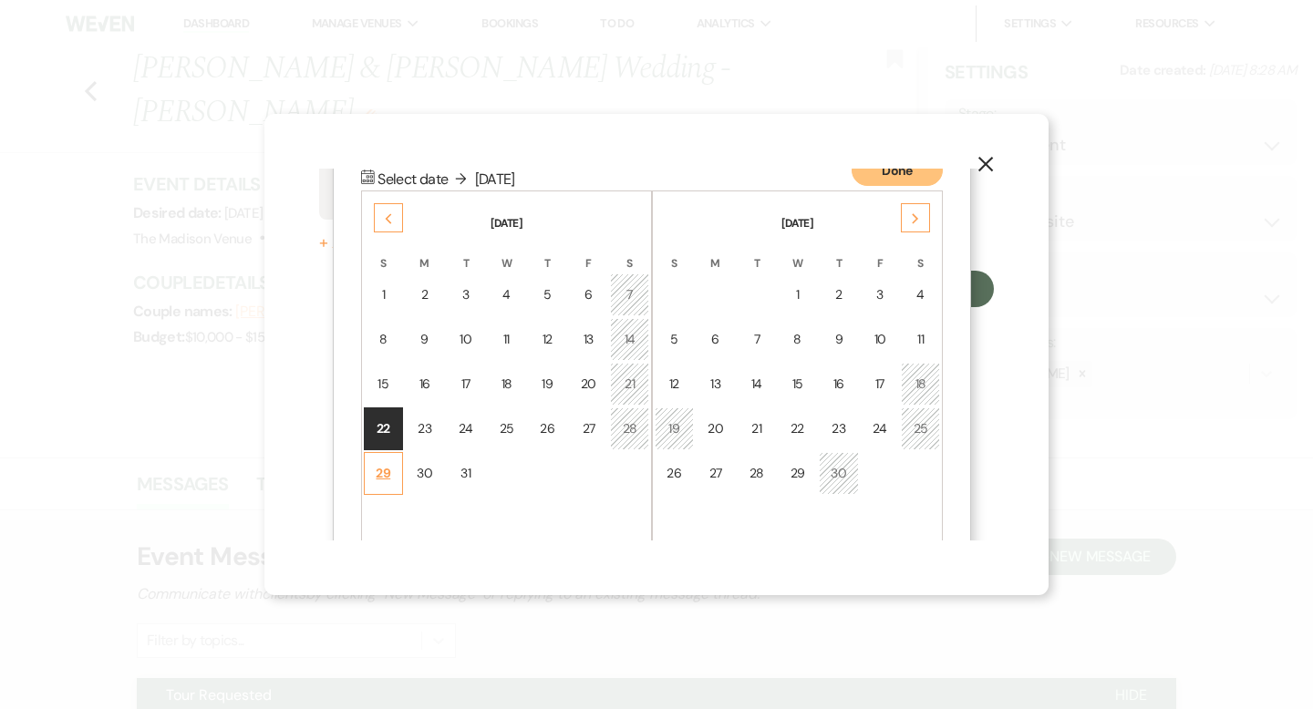
click at [389, 472] on div "29" at bounding box center [384, 473] width 16 height 19
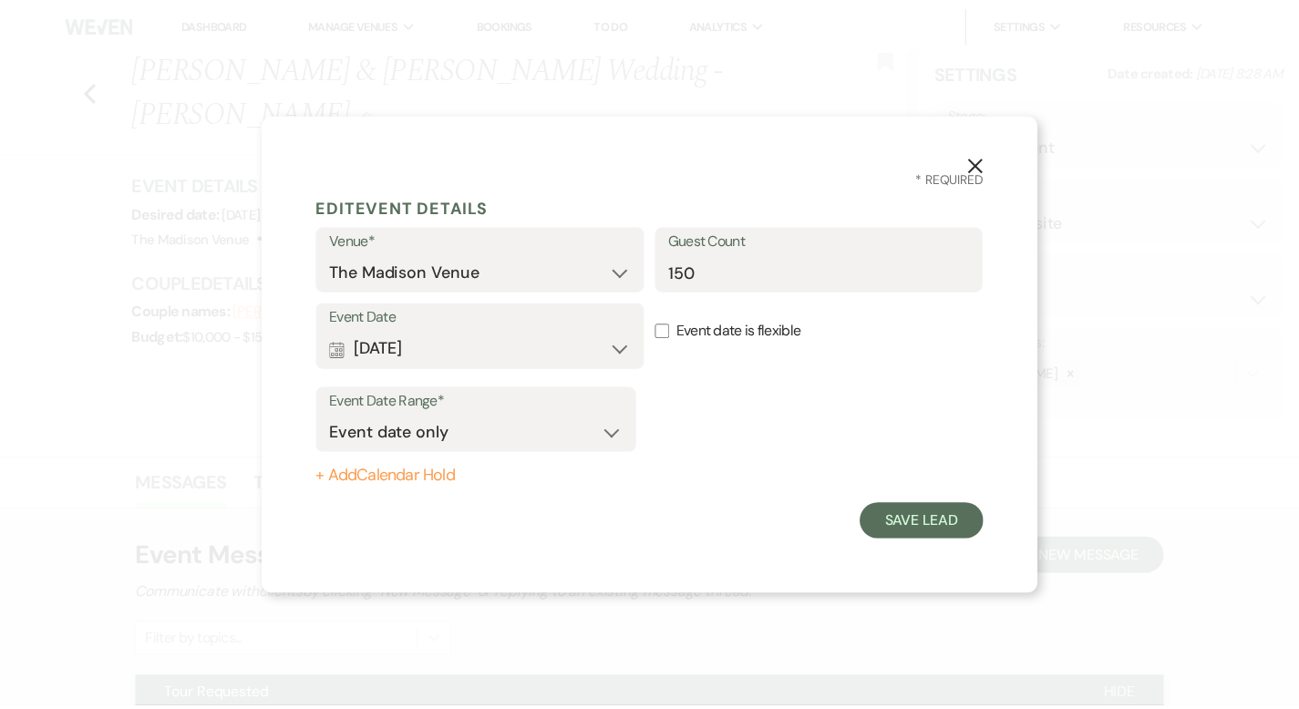
scroll to position [0, 0]
click at [947, 520] on button "Save Lead" at bounding box center [931, 522] width 125 height 36
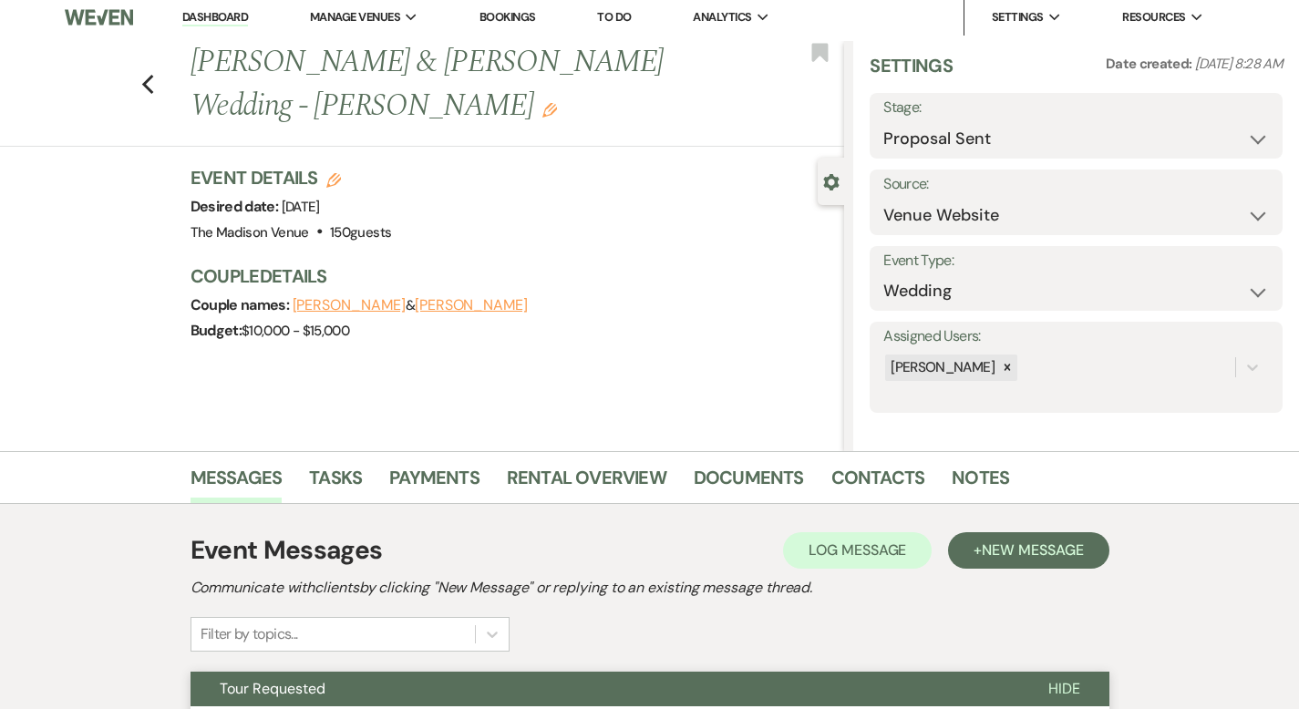
scroll to position [43, 0]
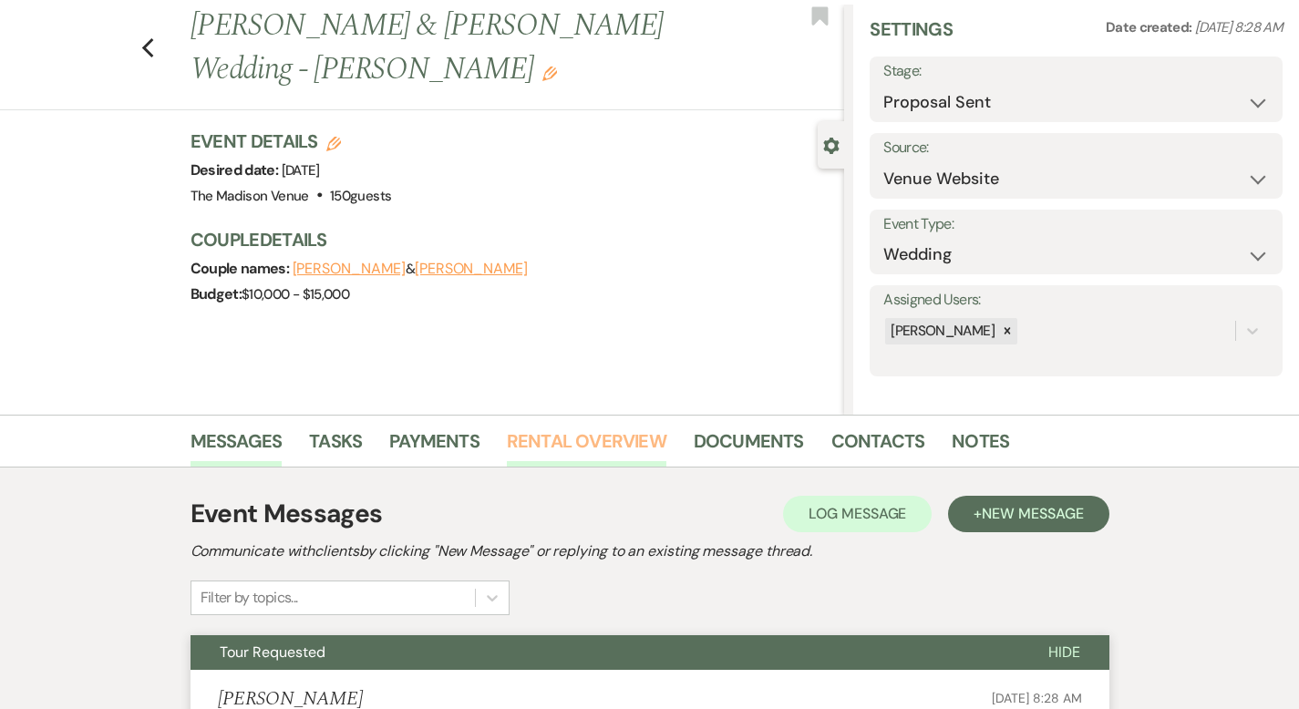
click at [507, 443] on link "Rental Overview" at bounding box center [587, 447] width 160 height 40
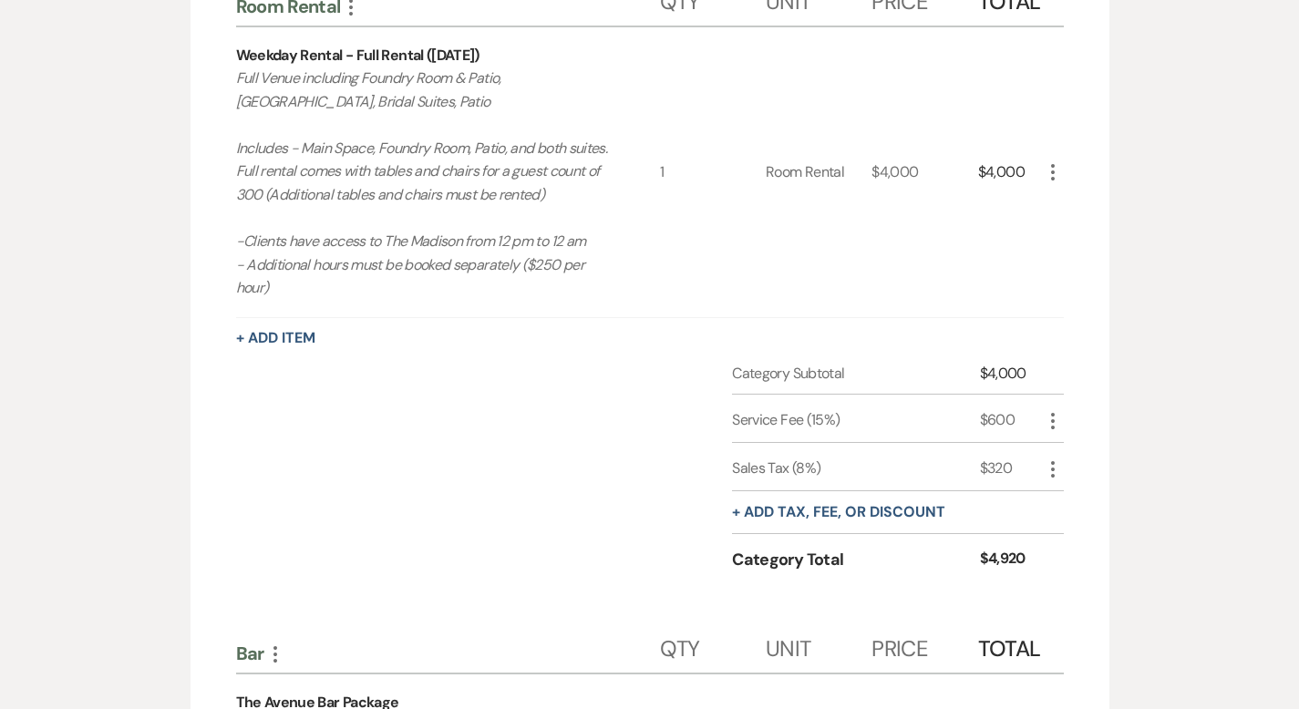
scroll to position [672, 0]
click at [886, 504] on button "+ Add tax, fee, or discount" at bounding box center [838, 511] width 213 height 15
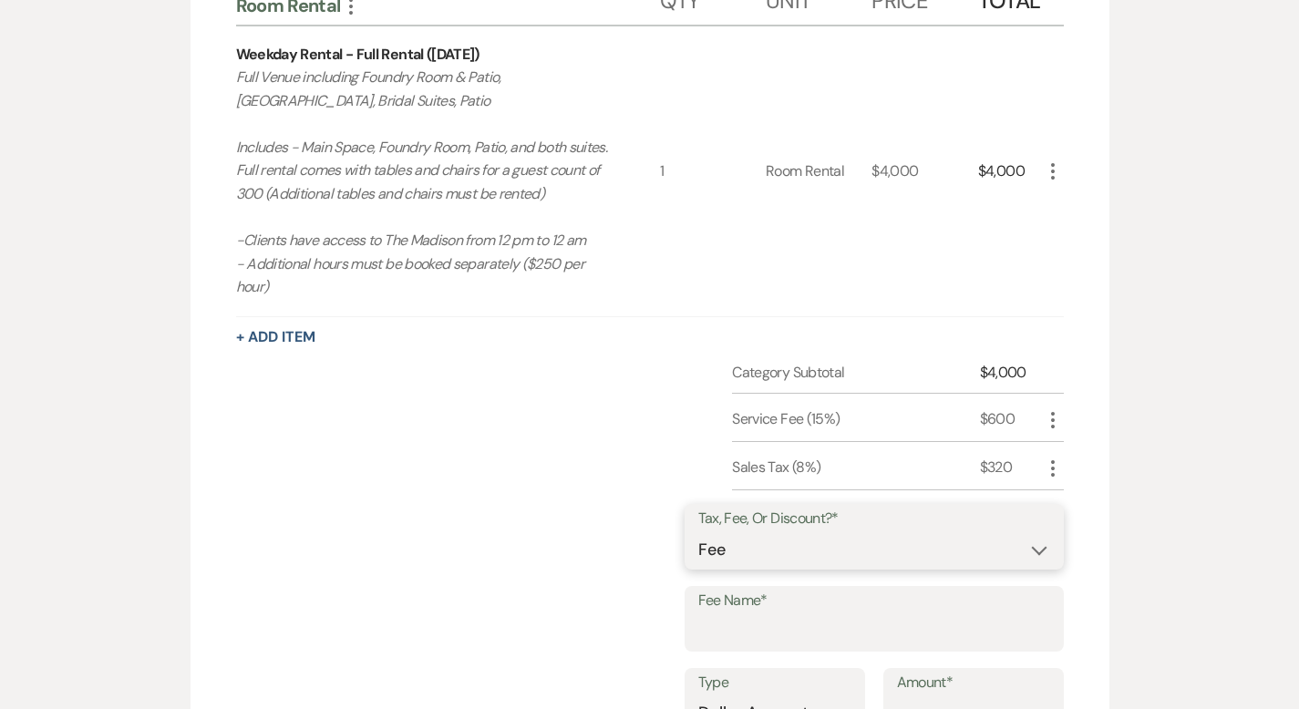
click at [887, 533] on select "Fee Discount Tax" at bounding box center [875, 551] width 352 height 36
select select "2"
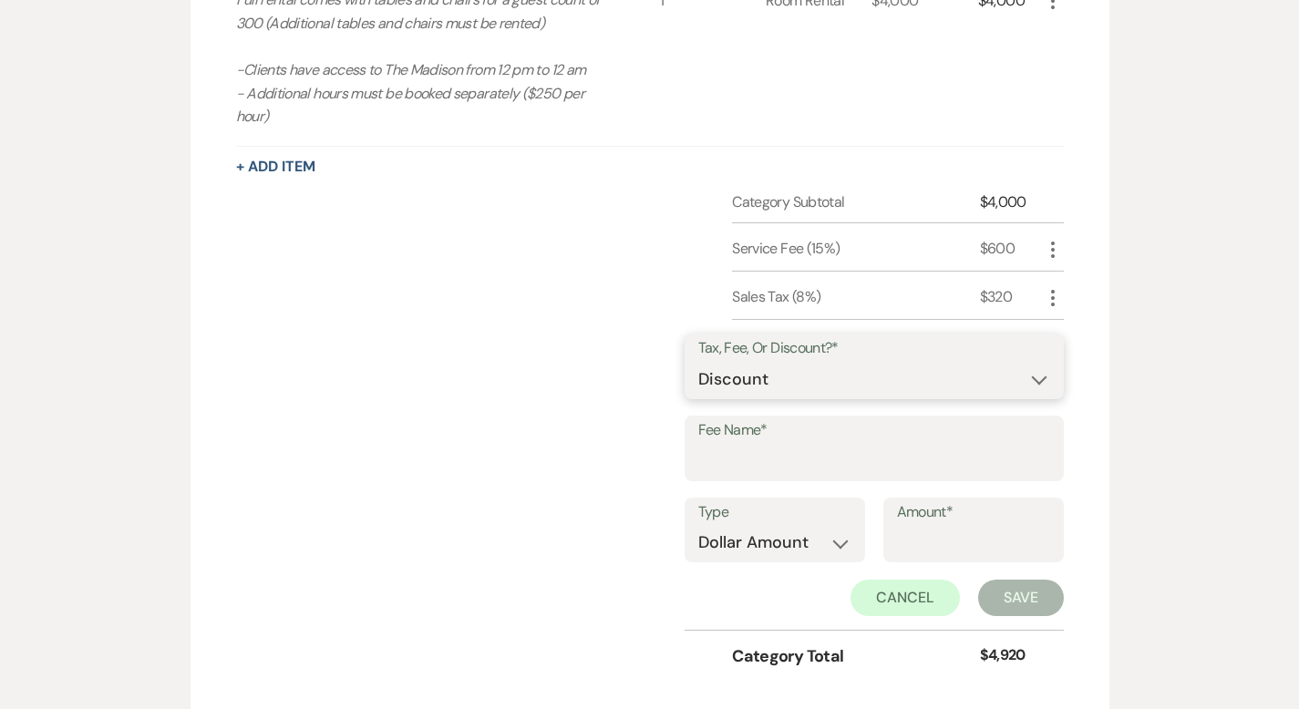
scroll to position [1239, 0]
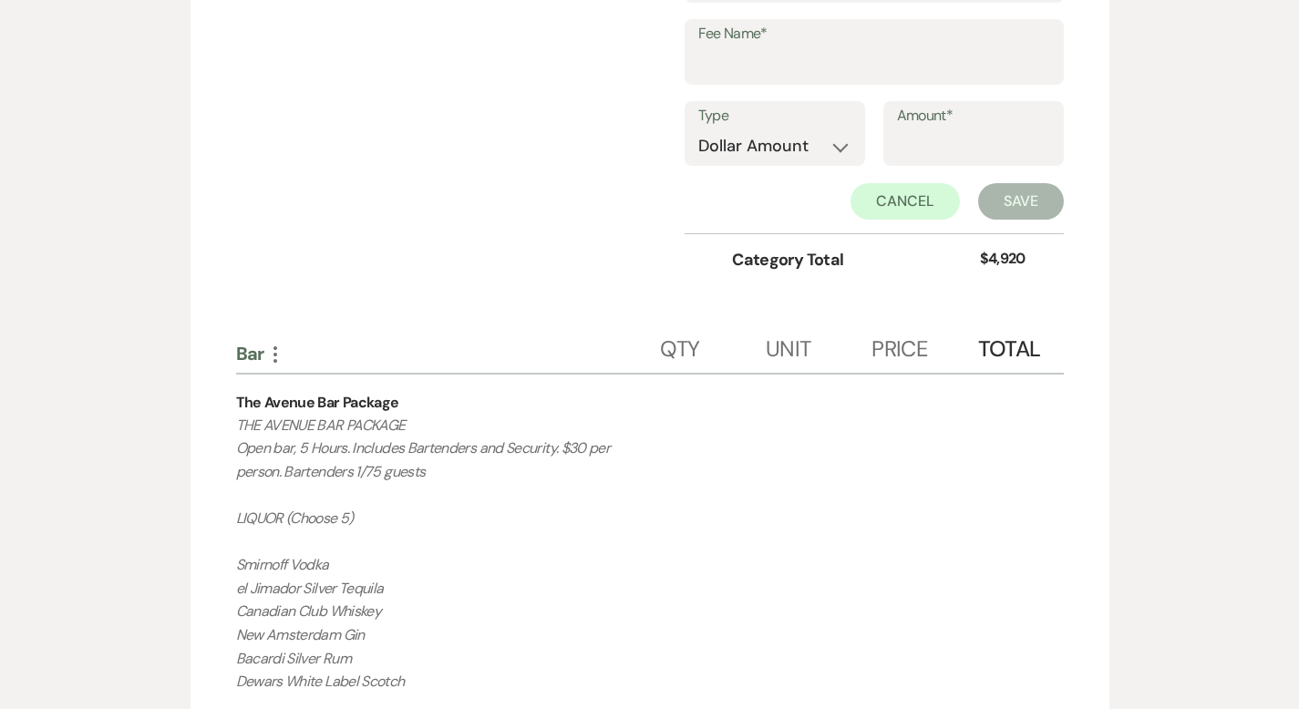
click at [815, 59] on div "Fee Name*" at bounding box center [874, 60] width 379 height 82
click at [813, 47] on input "Fee Name*" at bounding box center [875, 65] width 352 height 36
click at [769, 47] on input "off season" at bounding box center [875, 65] width 352 height 36
click at [793, 47] on input "Off season" at bounding box center [875, 65] width 352 height 36
type input "Off Season"
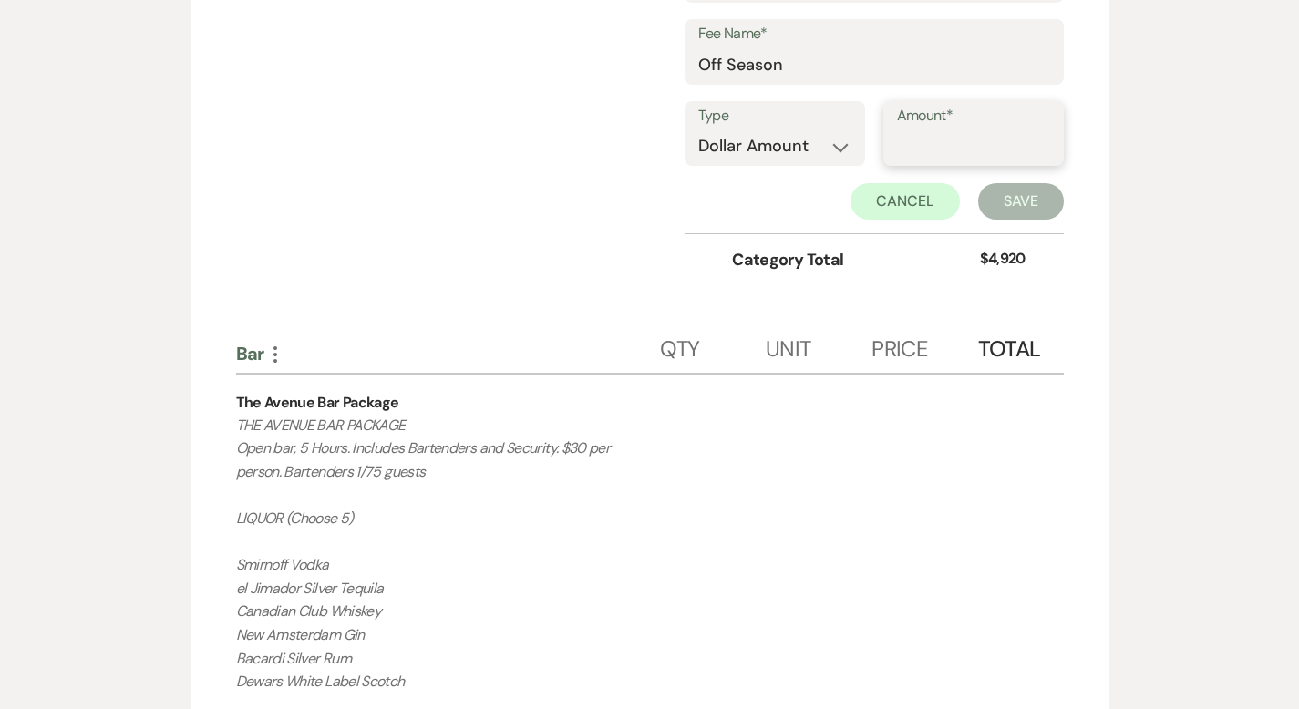
click at [988, 129] on input "Amount*" at bounding box center [973, 147] width 153 height 36
click at [848, 129] on select "Dollar Amount Percentage" at bounding box center [775, 147] width 153 height 36
select select "false"
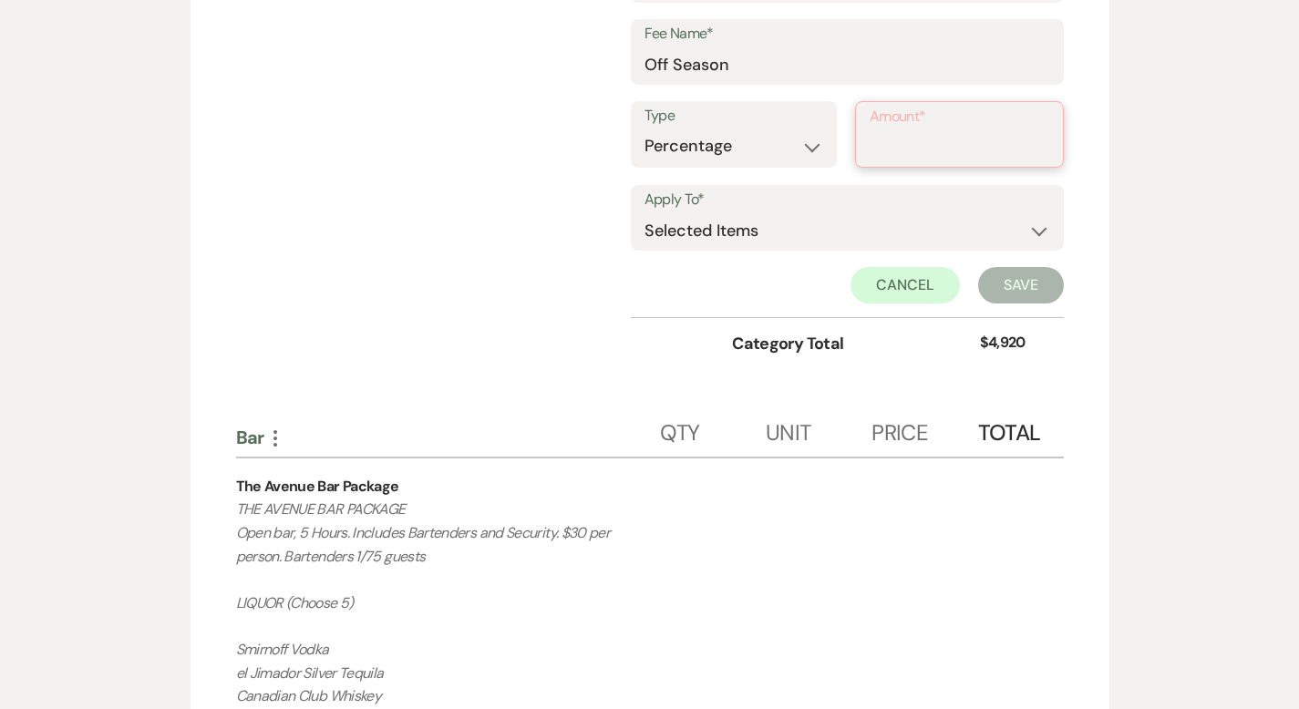
click at [1013, 129] on input "Amount*" at bounding box center [960, 147] width 180 height 36
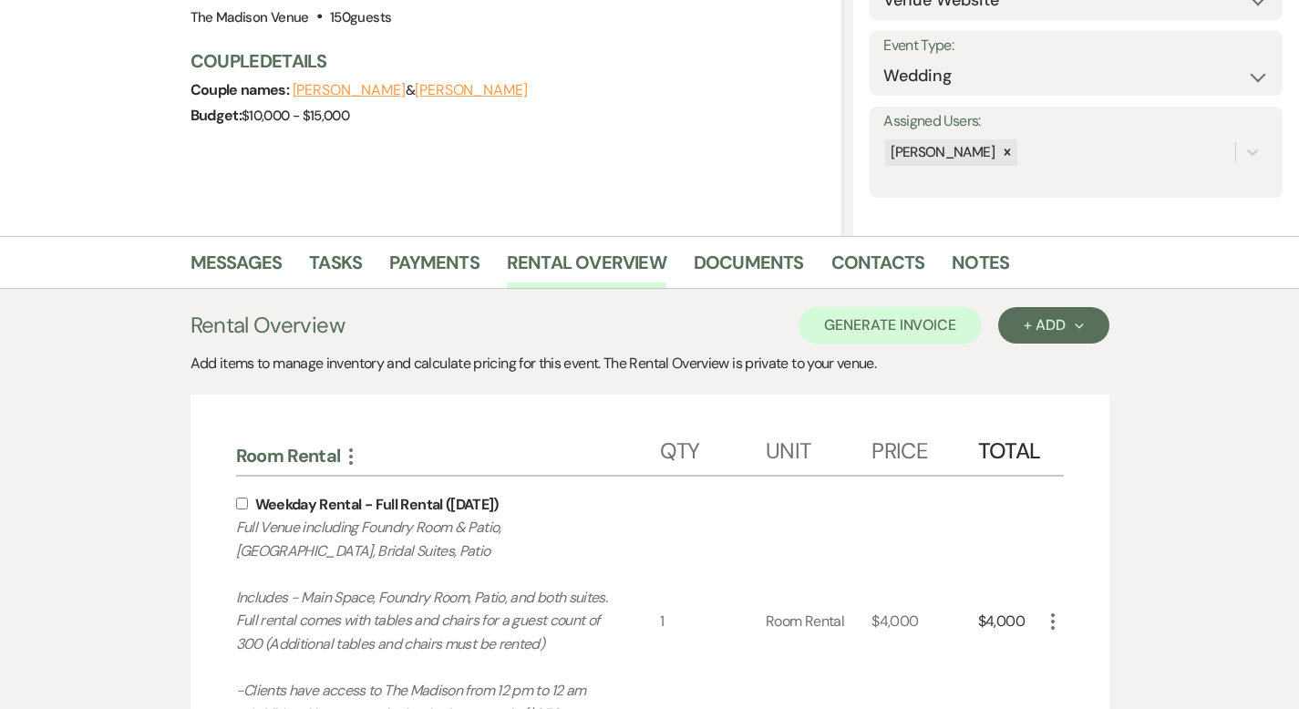
scroll to position [215, 0]
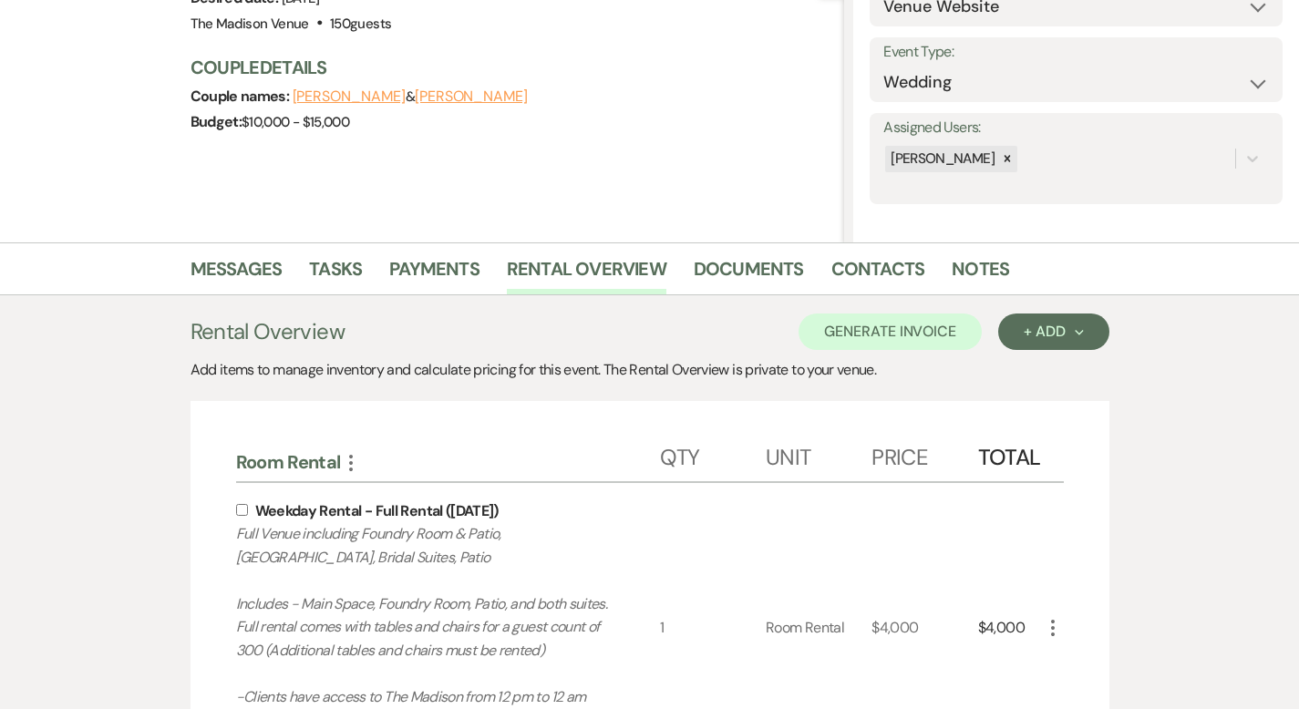
type input "25"
click at [236, 510] on input "checkbox" at bounding box center [242, 510] width 12 height 12
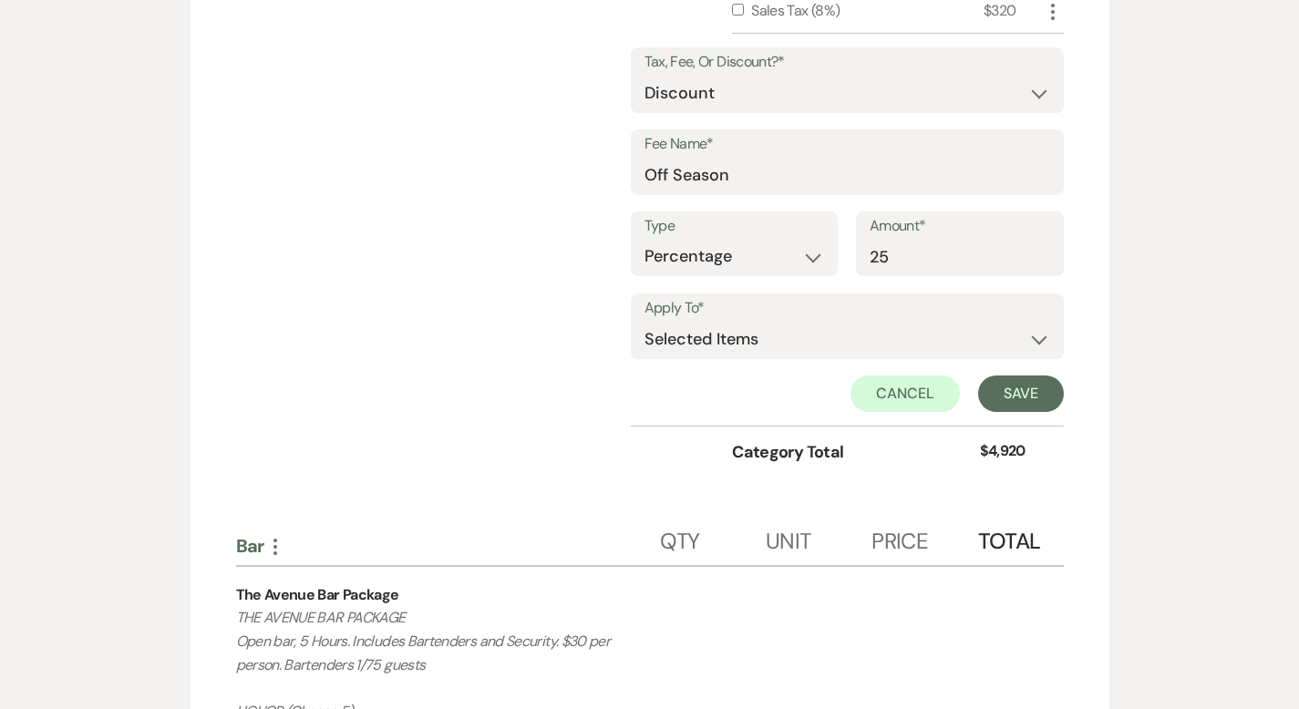
scroll to position [1144, 0]
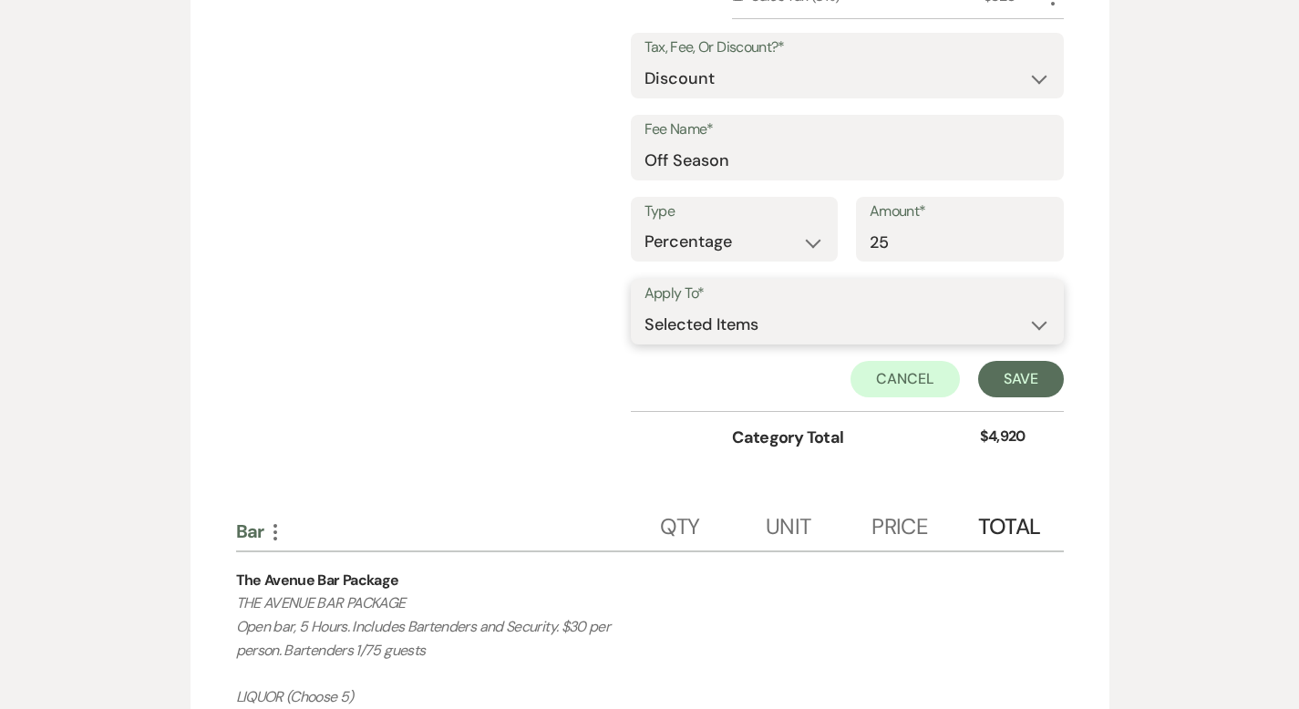
click at [1020, 306] on select "Selected Items Category Subtotal (before all Taxes/Fees/Discounts) Category Tot…" at bounding box center [848, 324] width 406 height 36
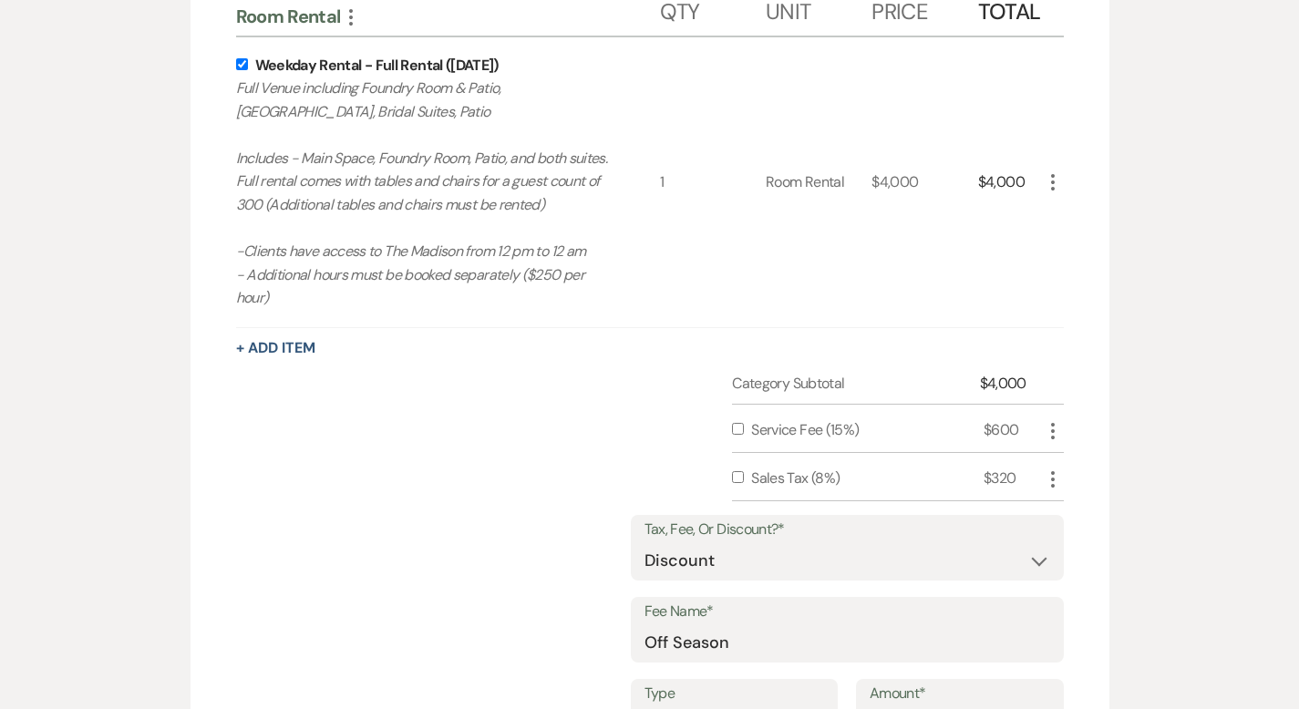
scroll to position [467, 0]
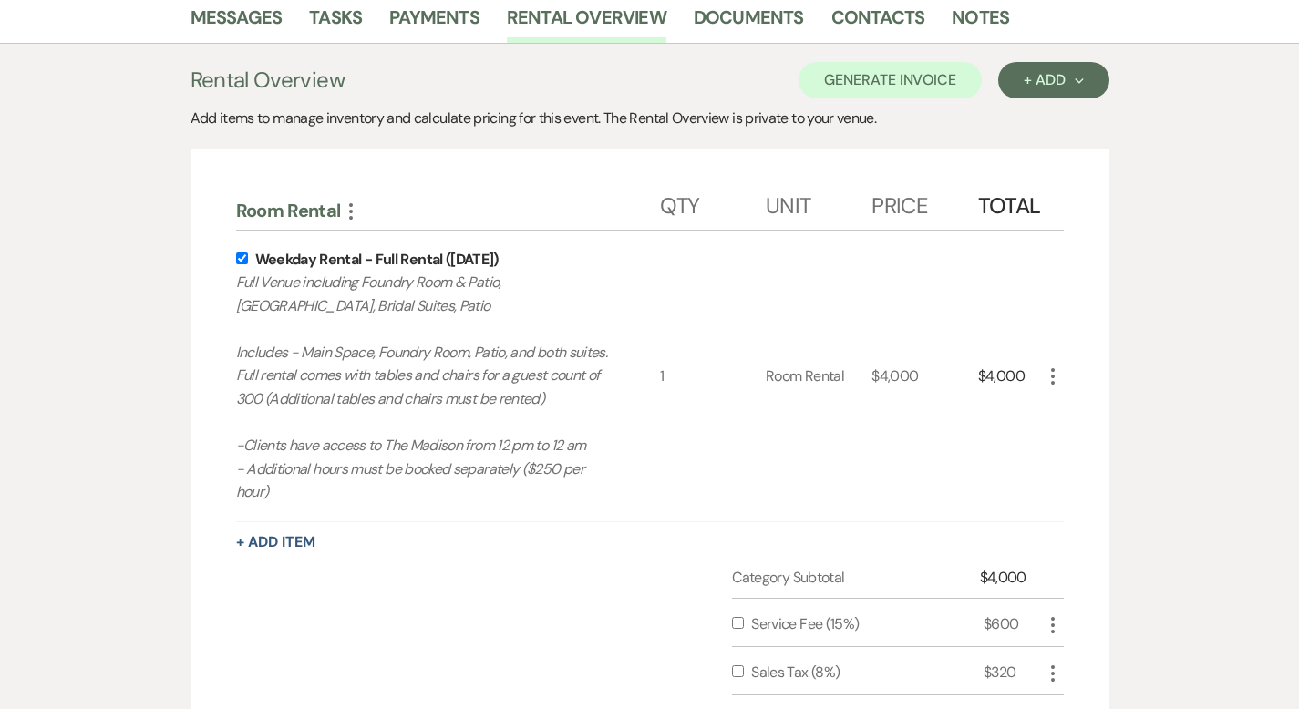
click at [236, 260] on input "checkbox" at bounding box center [242, 259] width 12 height 12
checkbox input "false"
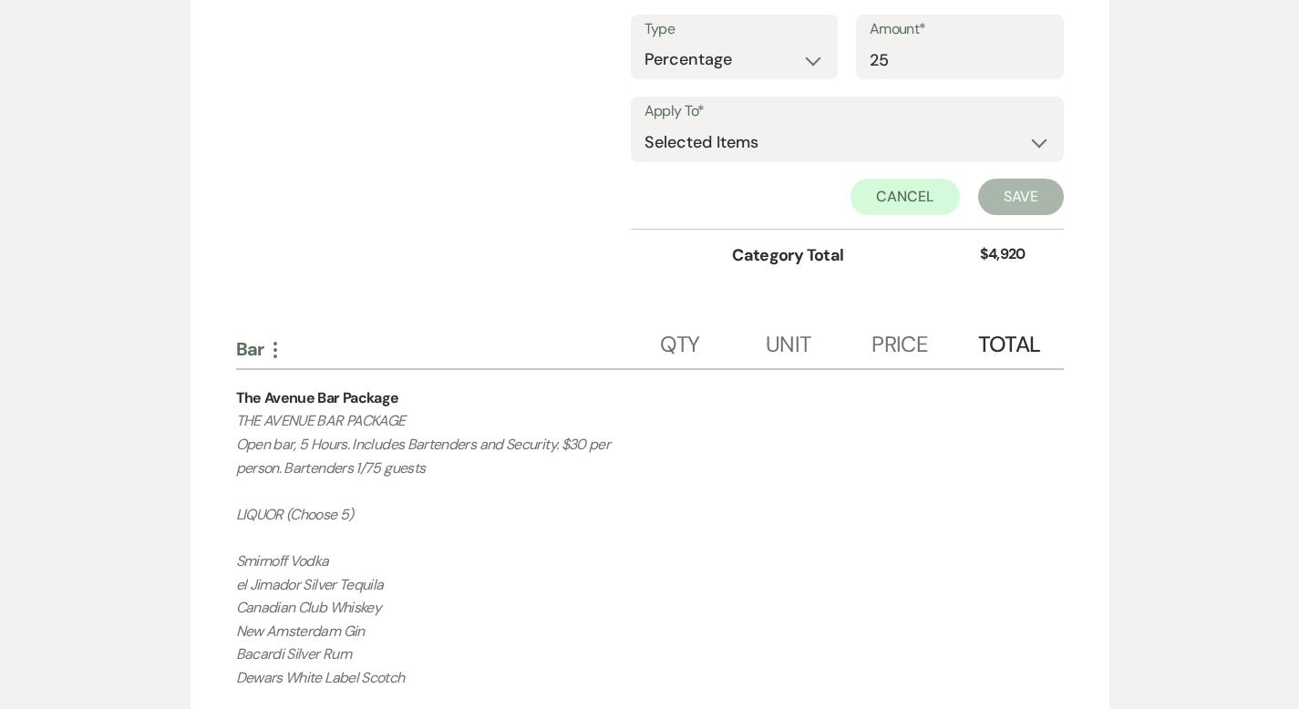
scroll to position [994, 0]
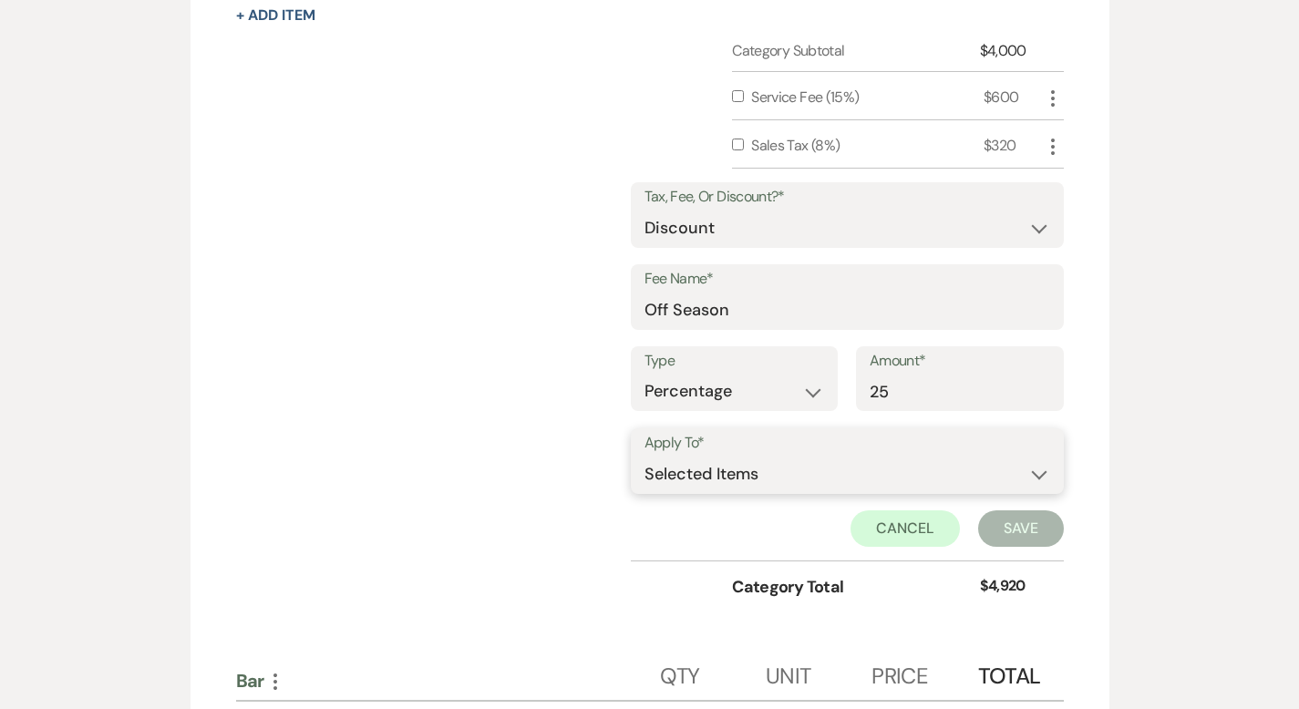
click at [825, 456] on select "Selected Items Category Subtotal (before all Taxes/Fees/Discounts) Category Tot…" at bounding box center [848, 474] width 406 height 36
select select "1"
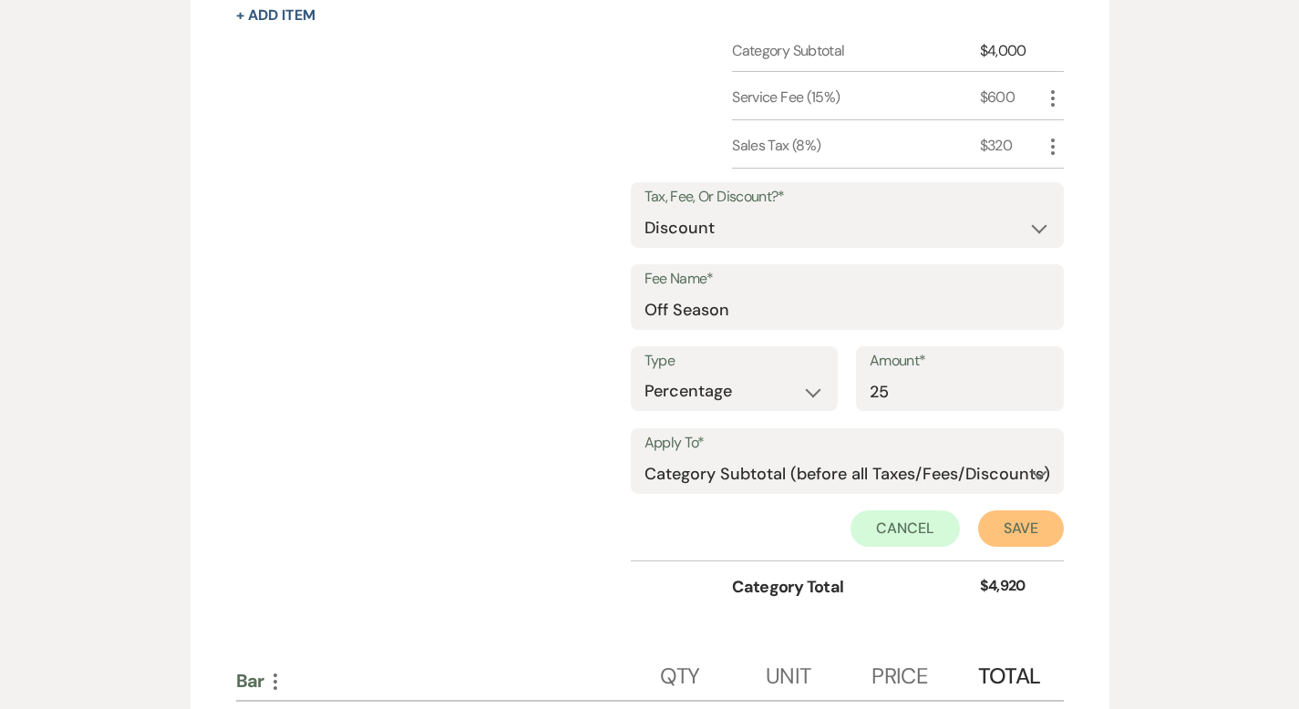
click at [1064, 511] on button "Save" at bounding box center [1021, 529] width 86 height 36
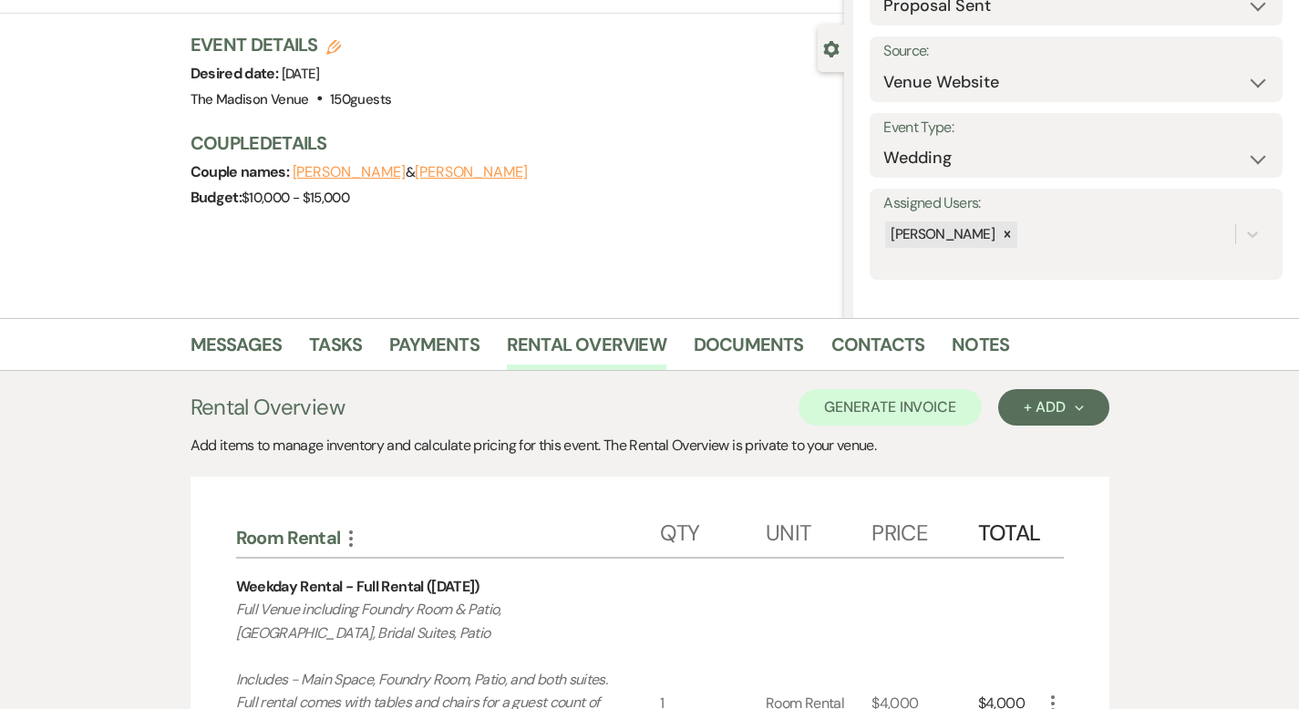
scroll to position [0, 0]
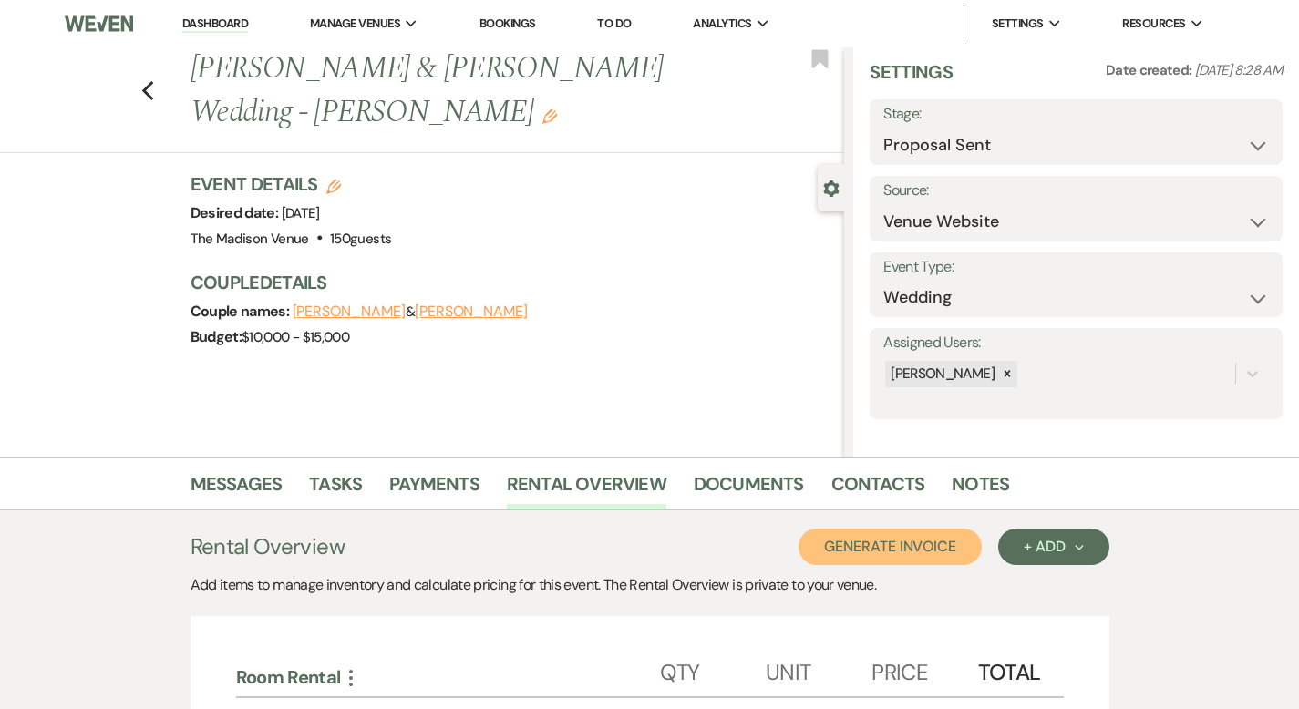
click at [982, 544] on button "Generate Invoice" at bounding box center [890, 547] width 183 height 36
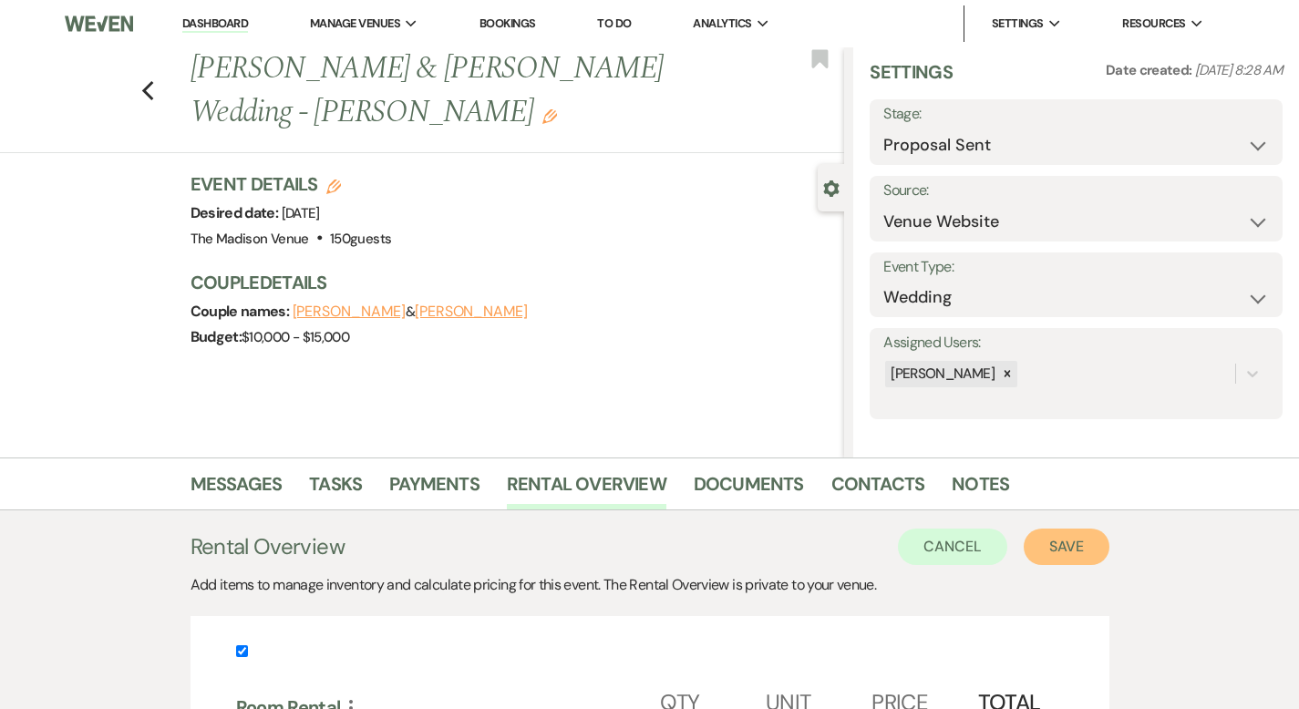
click at [1100, 538] on button "Save" at bounding box center [1067, 547] width 86 height 36
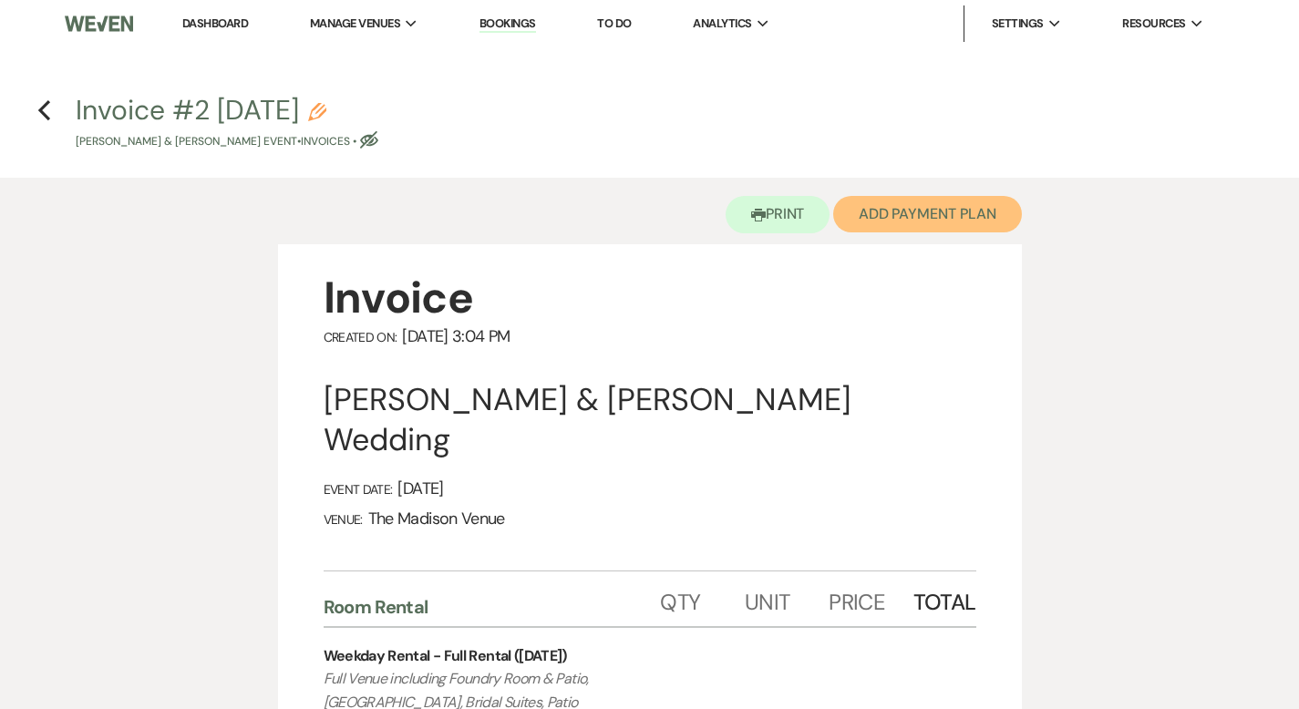
click at [943, 211] on button "Add Payment Plan" at bounding box center [927, 214] width 189 height 36
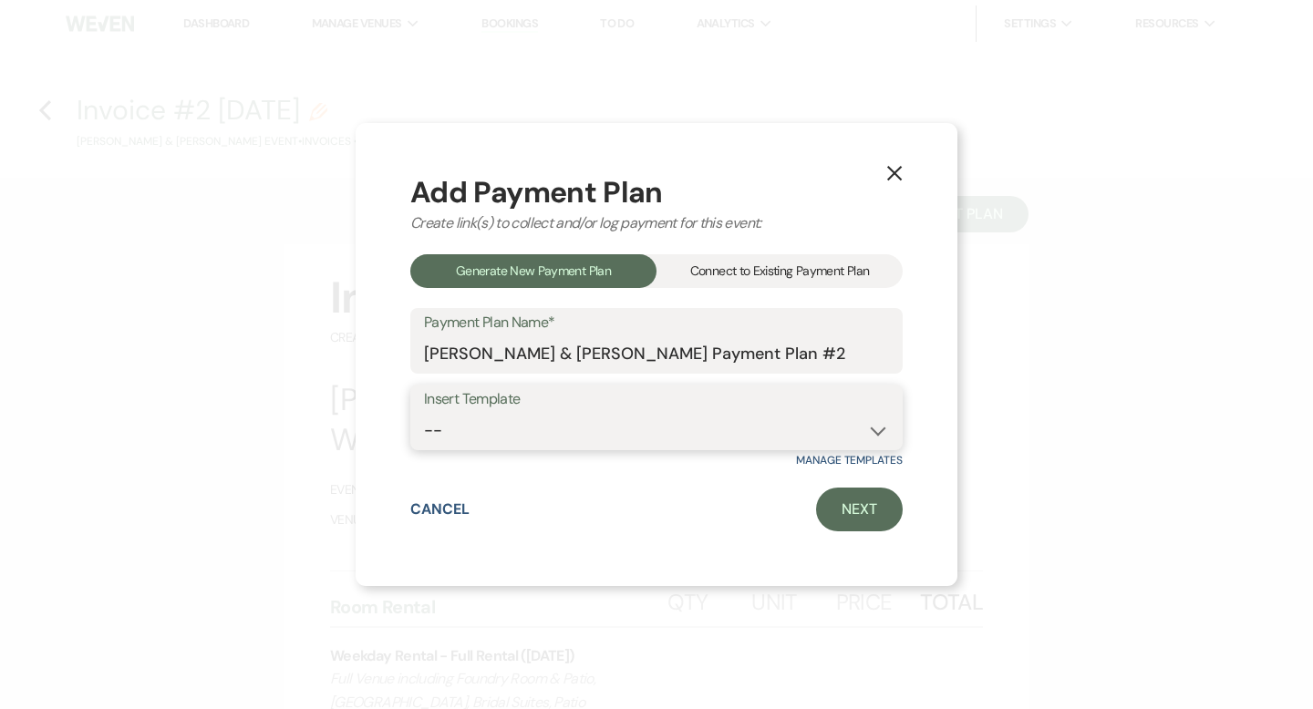
click at [637, 429] on select "-- 2000 Deposit + 5 Payment Plan Payment in full Add-On Invoices 25% - 4 Paymen…" at bounding box center [656, 431] width 465 height 36
select select "74"
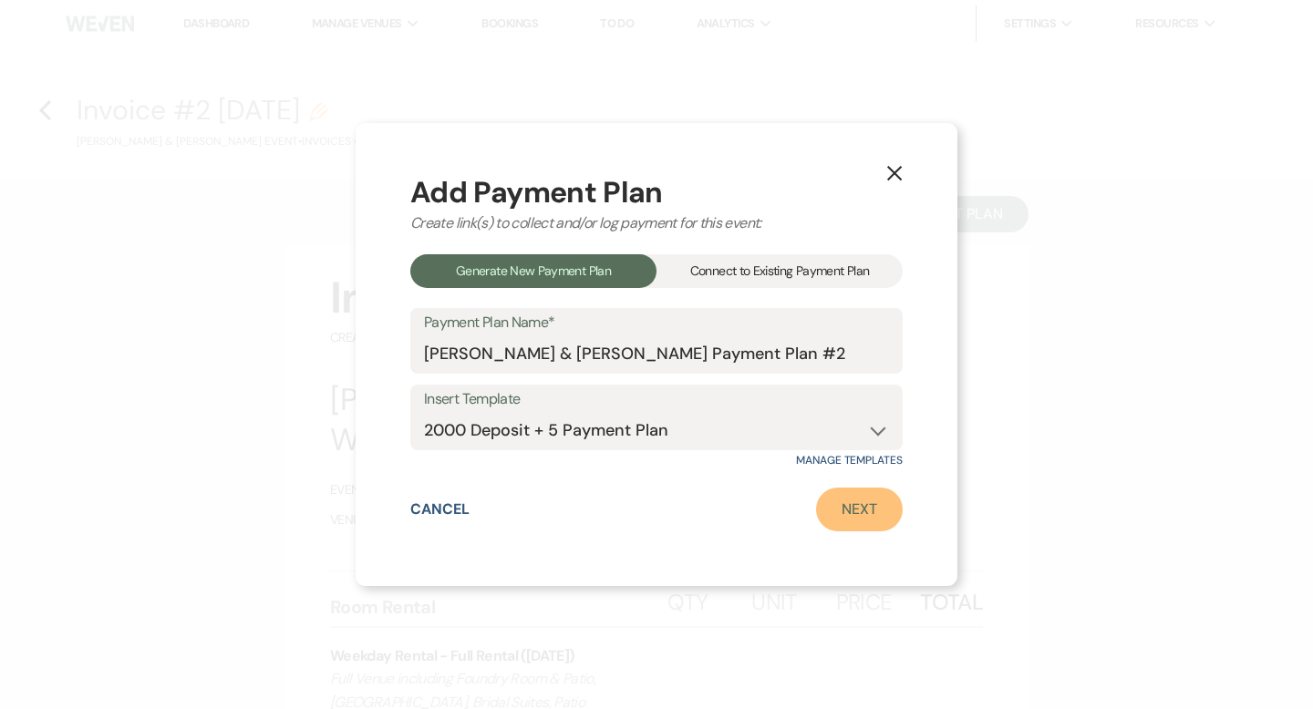
click at [863, 510] on link "Next" at bounding box center [859, 510] width 87 height 44
select select "29168"
select select "2"
select select "flat"
select select "true"
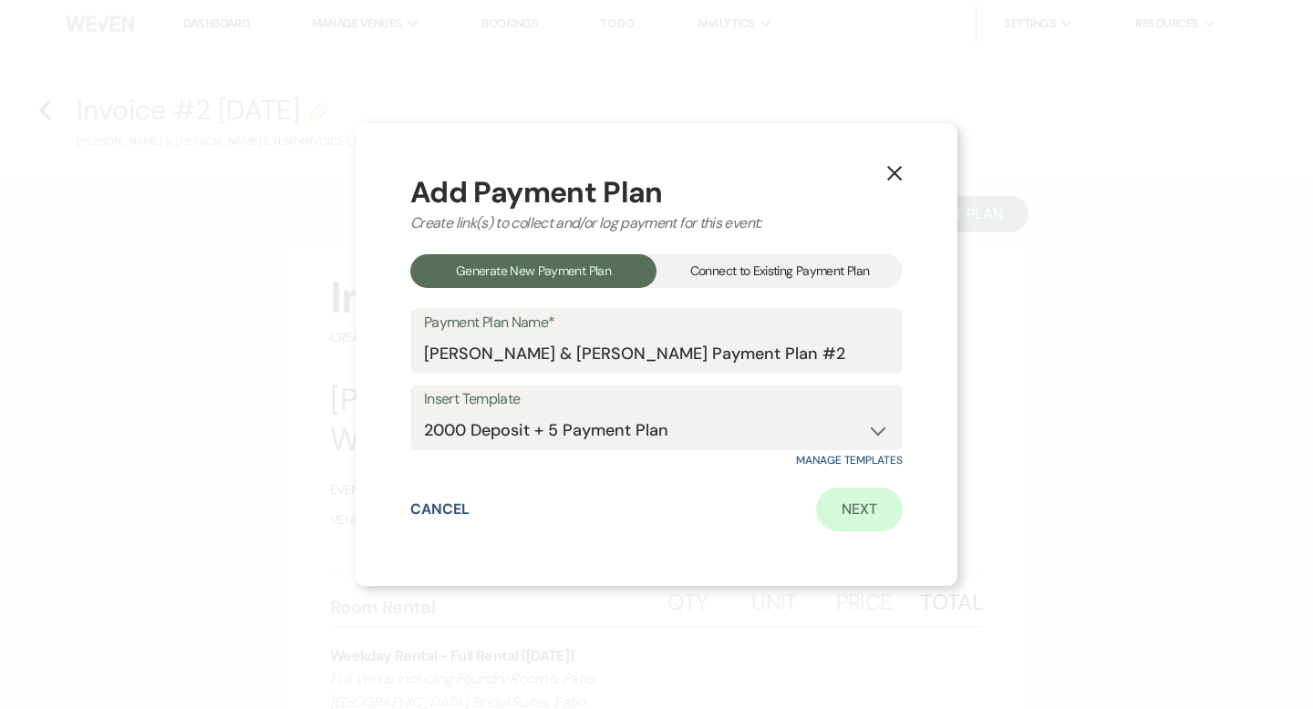
select select "2"
select select "percentage"
select select "true"
select select "client"
select select "weeks"
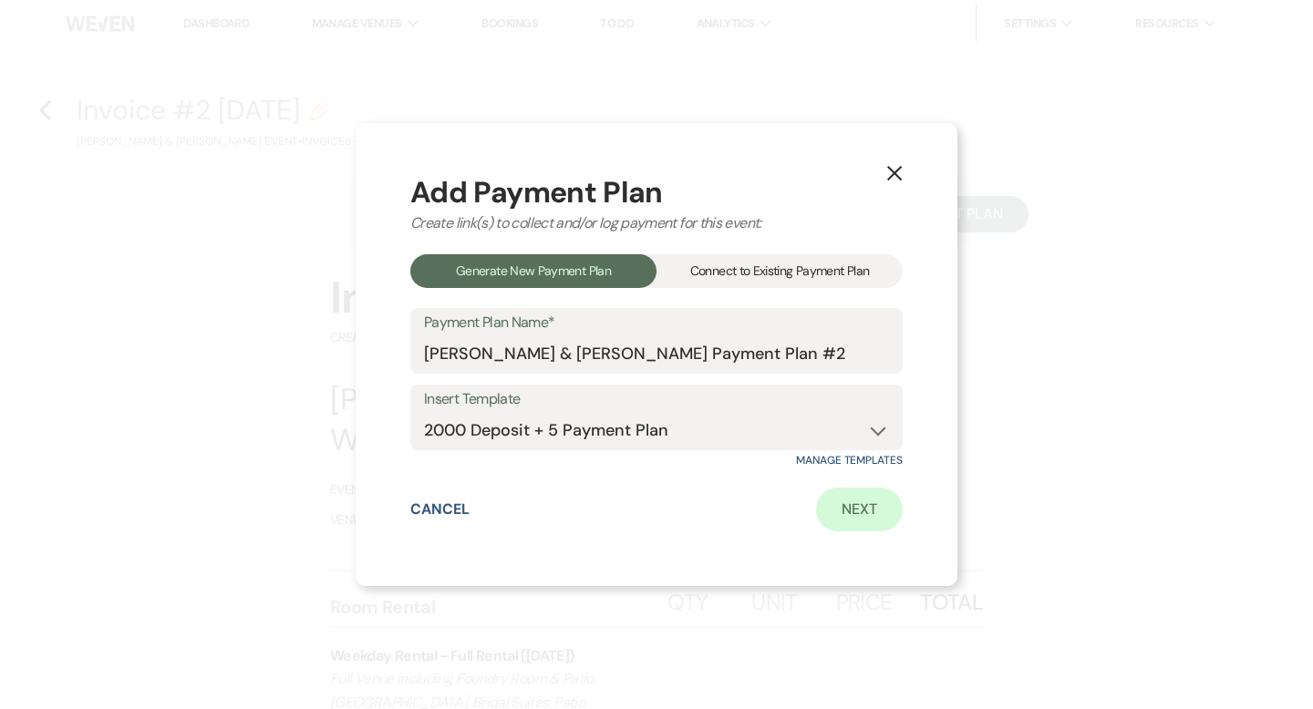
select select "client"
select select "days"
select select "afterDueDate"
select select "client"
select select "days"
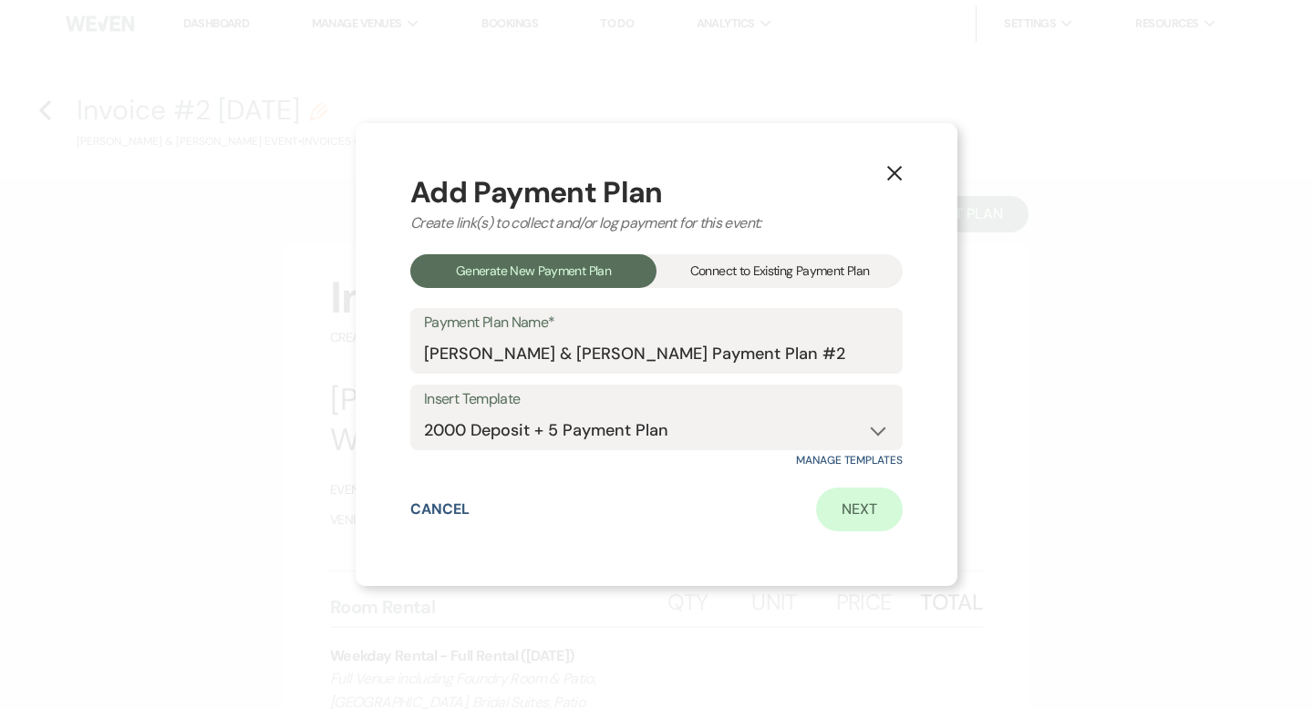
select select "afterDueDate"
select select "2"
select select "percentage"
select select "true"
select select "client"
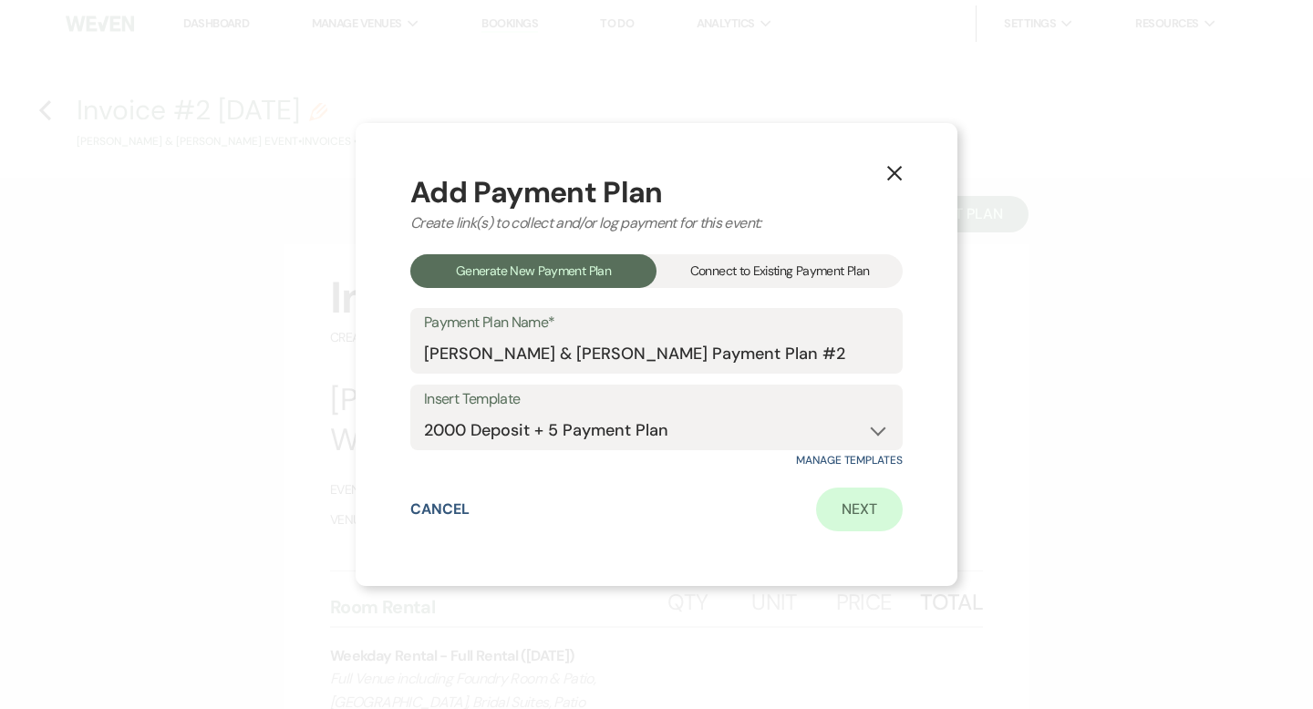
select select "weeks"
select select "client"
select select "days"
select select "afterDueDate"
select select "client"
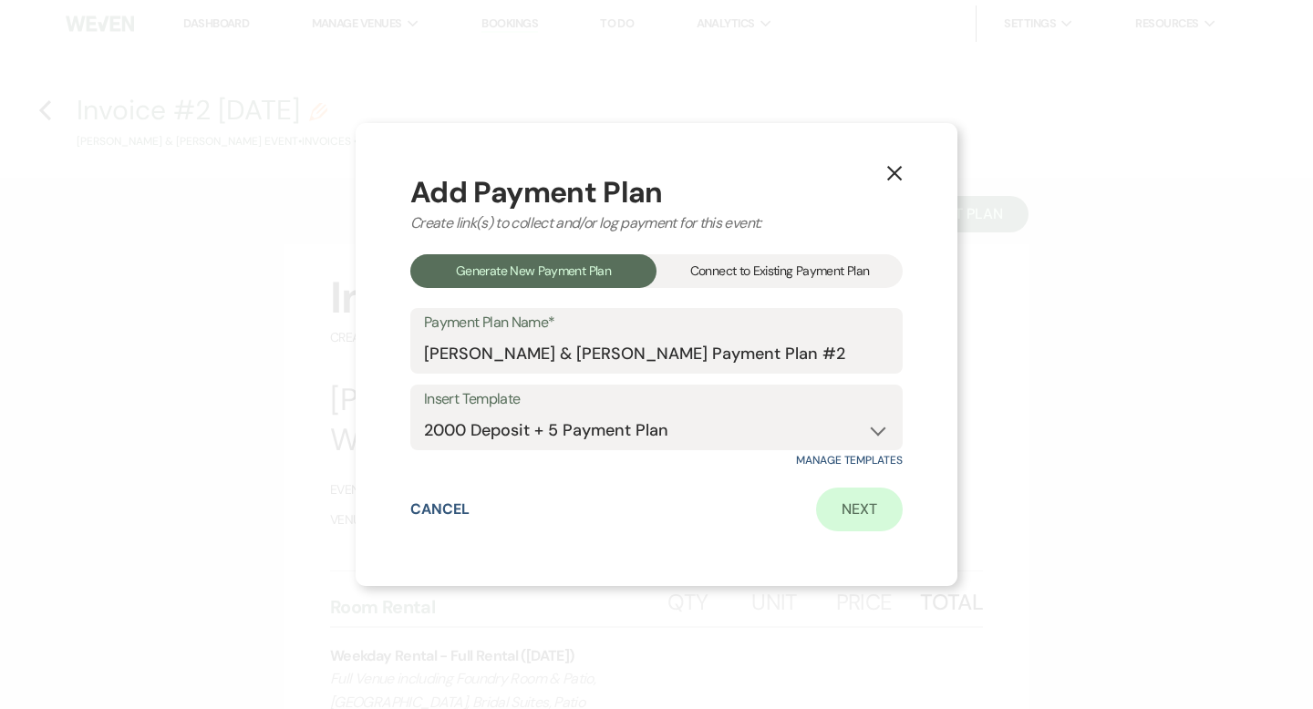
select select "days"
select select "afterDueDate"
select select "2"
select select "percentage"
select select "true"
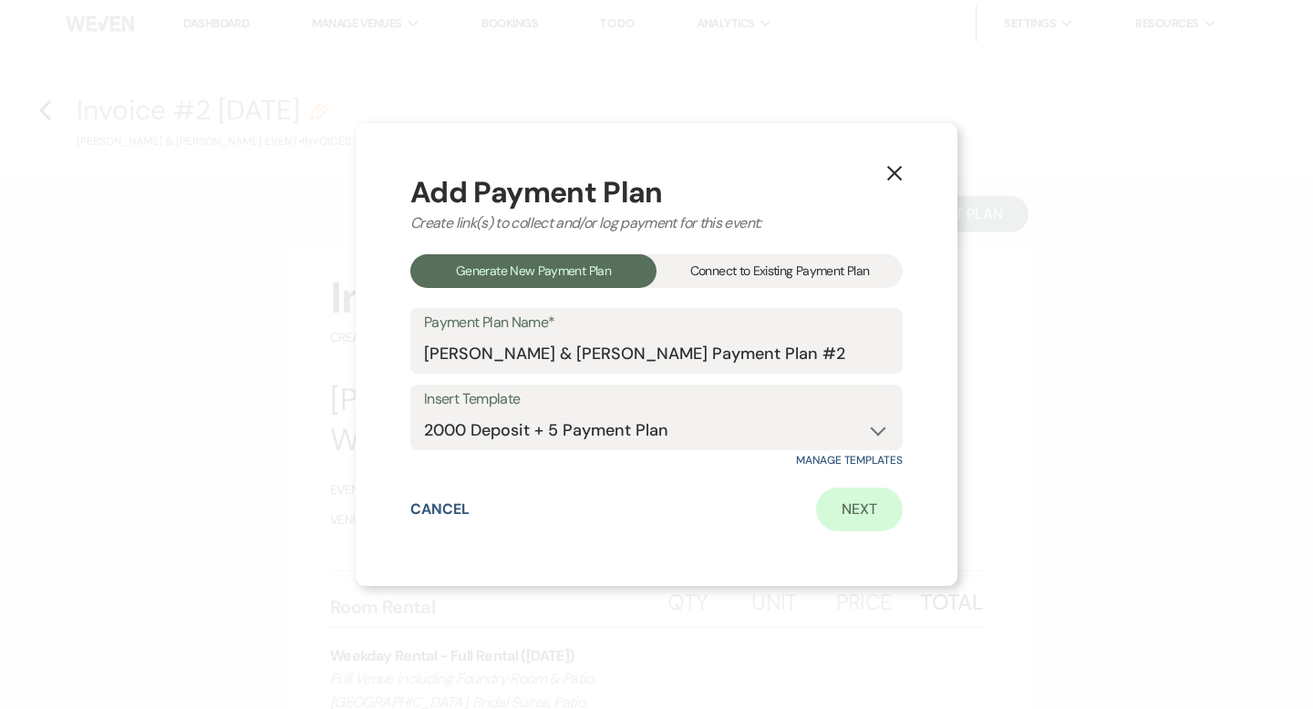
select select "client"
select select "weeks"
select select "client"
select select "days"
select select "afterDueDate"
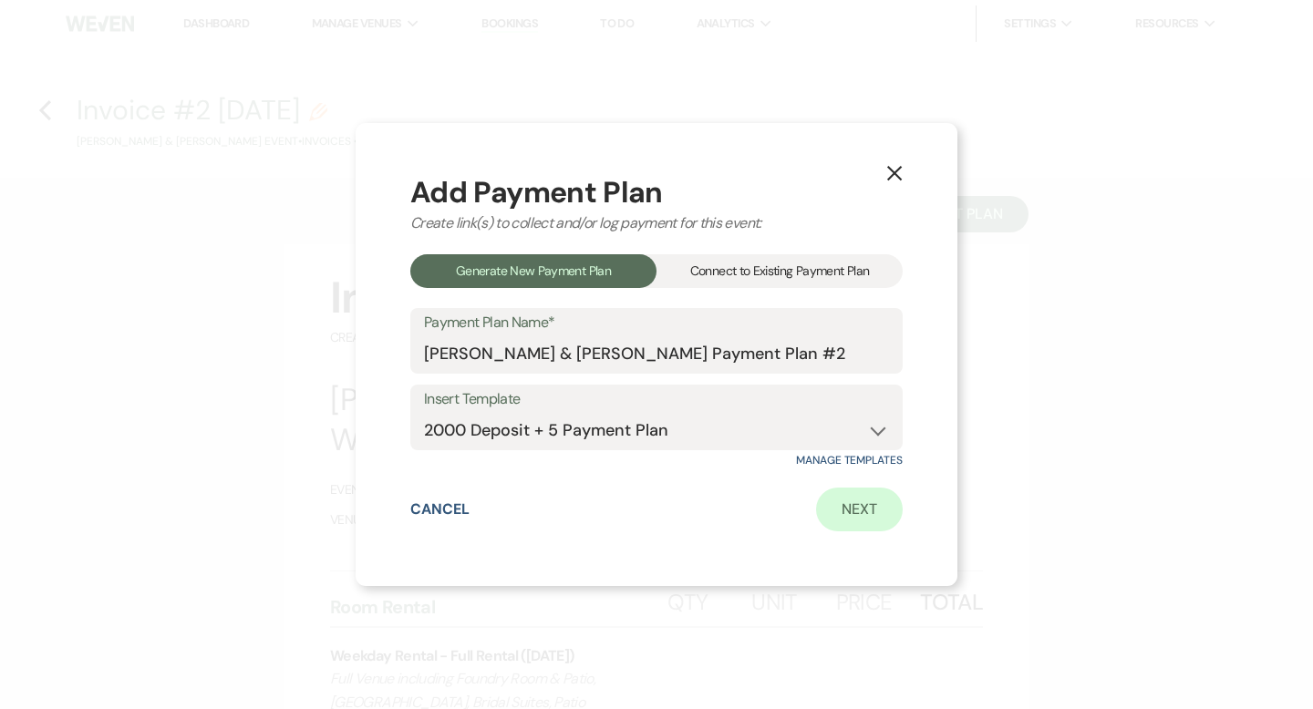
select select "client"
select select "days"
select select "afterDueDate"
select select "2"
select select "percentage"
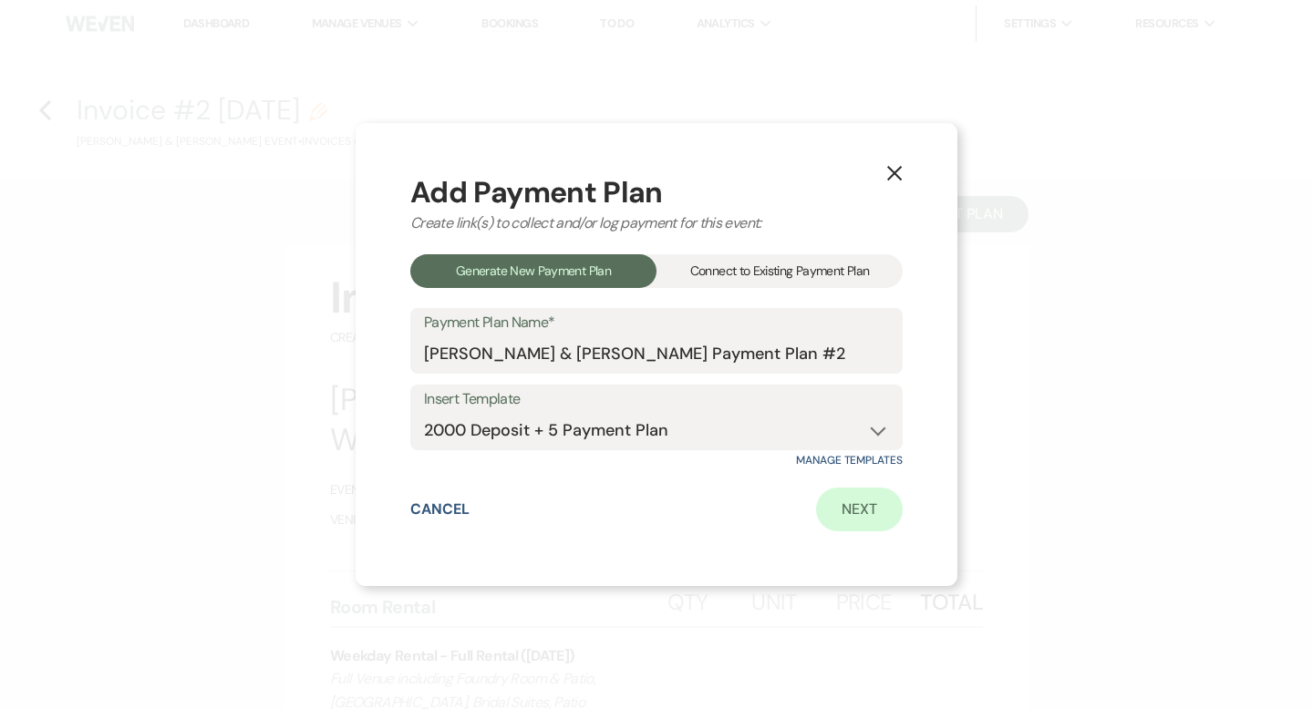
select select "true"
select select "client"
select select "days"
select select "afterDueDate"
select select "client"
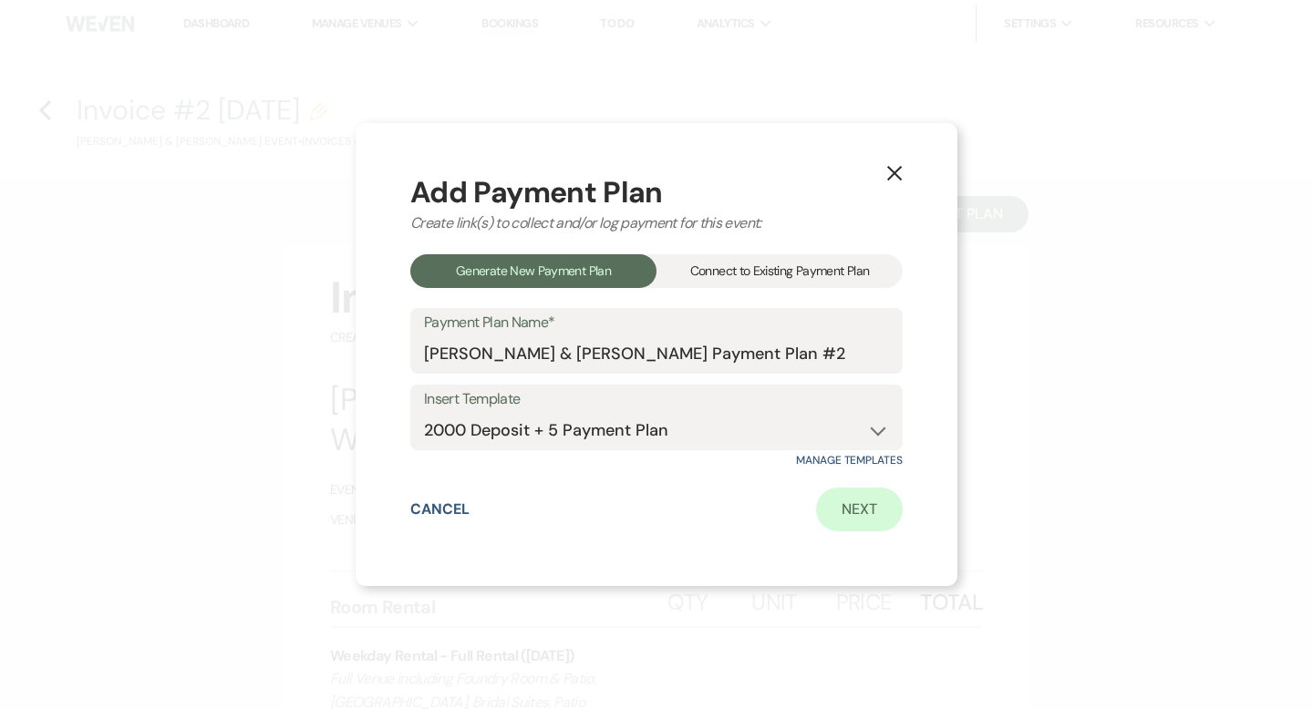
select select "weeks"
select select "client"
select select "days"
select select "afterDueDate"
select select "2"
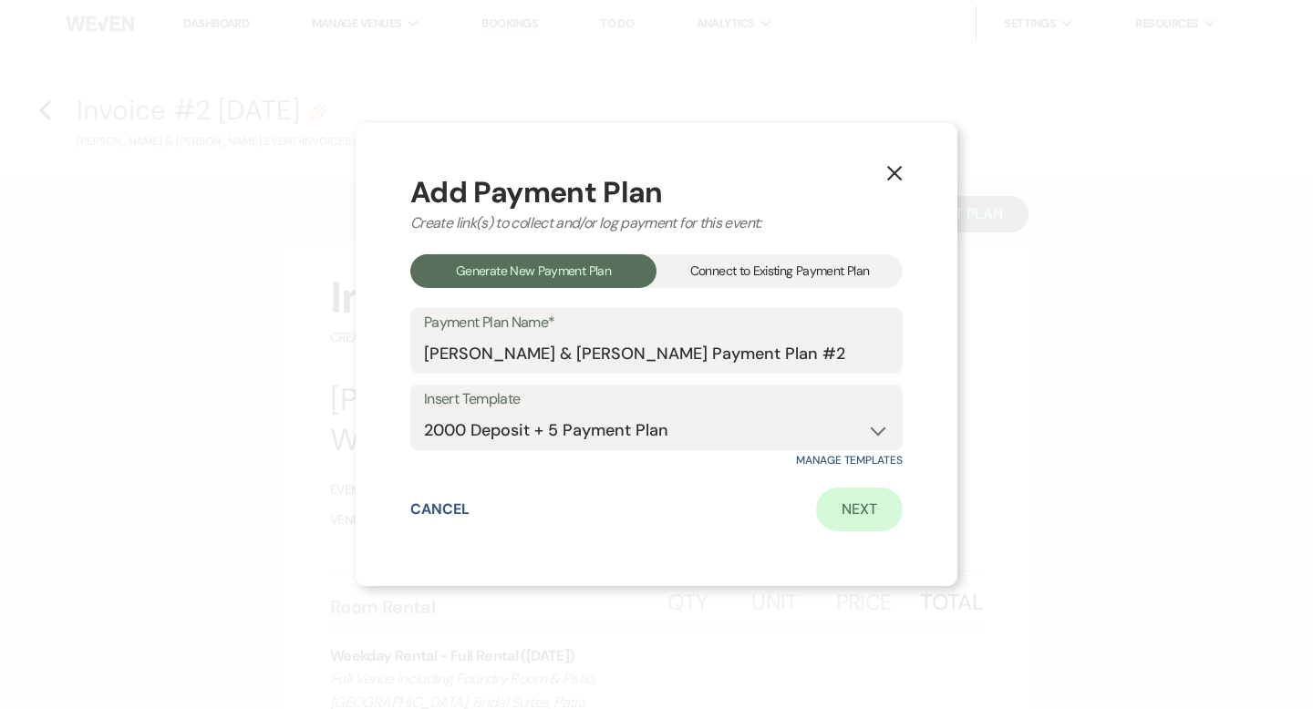
select select "percentage"
select select "true"
select select "client"
select select "weeks"
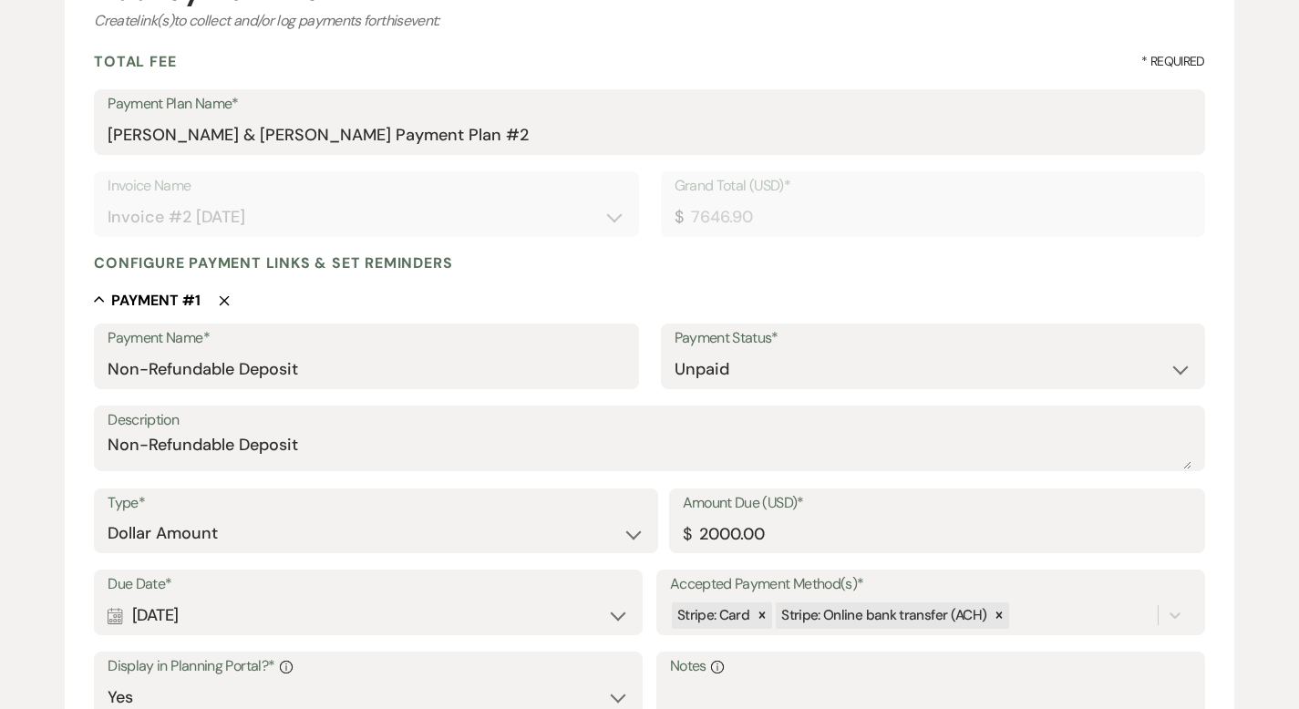
scroll to position [561, 0]
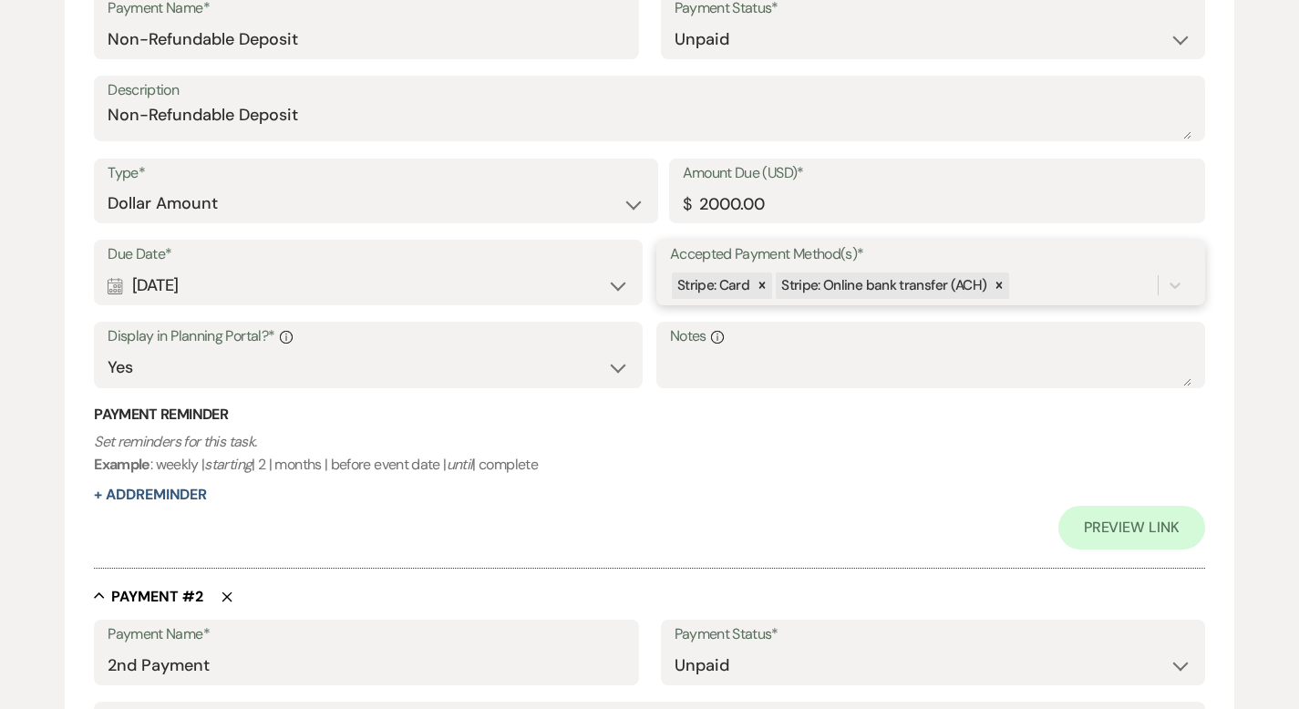
click at [1063, 280] on div "Stripe: Card Stripe: Online bank transfer (ACH)" at bounding box center [914, 286] width 488 height 32
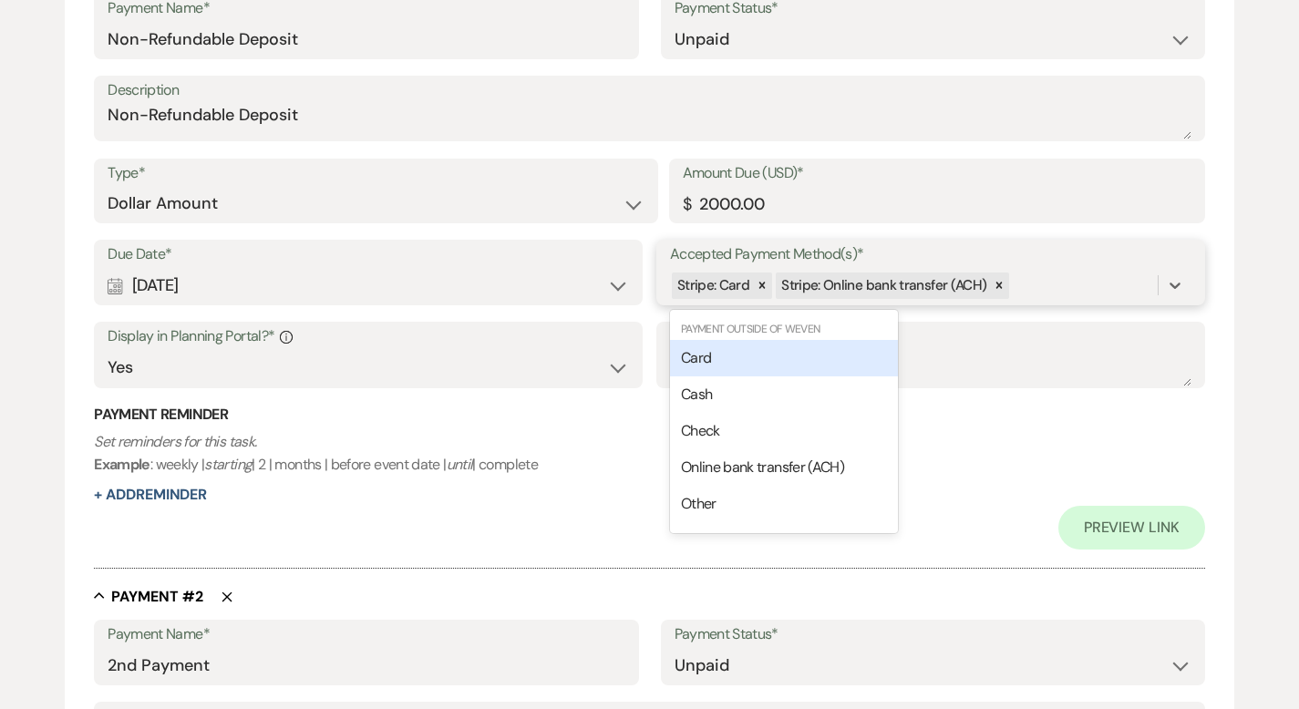
click at [824, 352] on div "Card" at bounding box center [784, 358] width 228 height 36
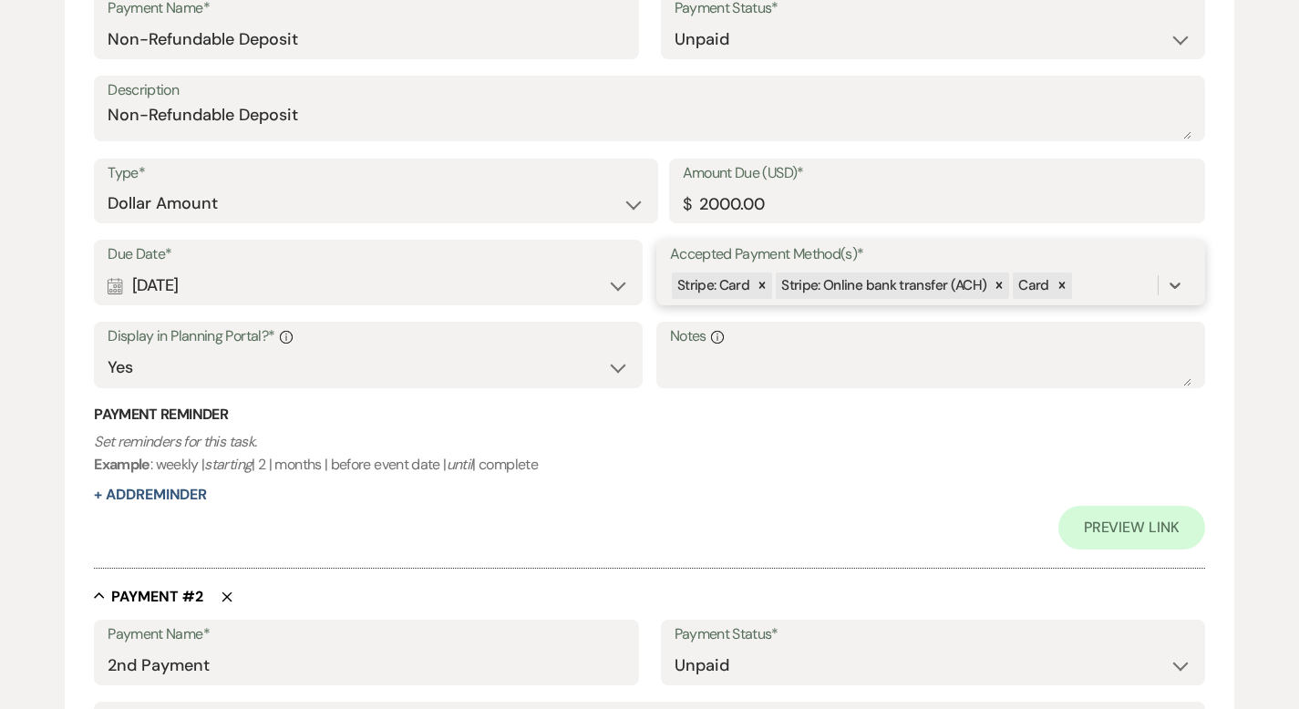
click at [1108, 288] on div "Stripe: Card Stripe: Online bank transfer (ACH) Card" at bounding box center [914, 286] width 488 height 32
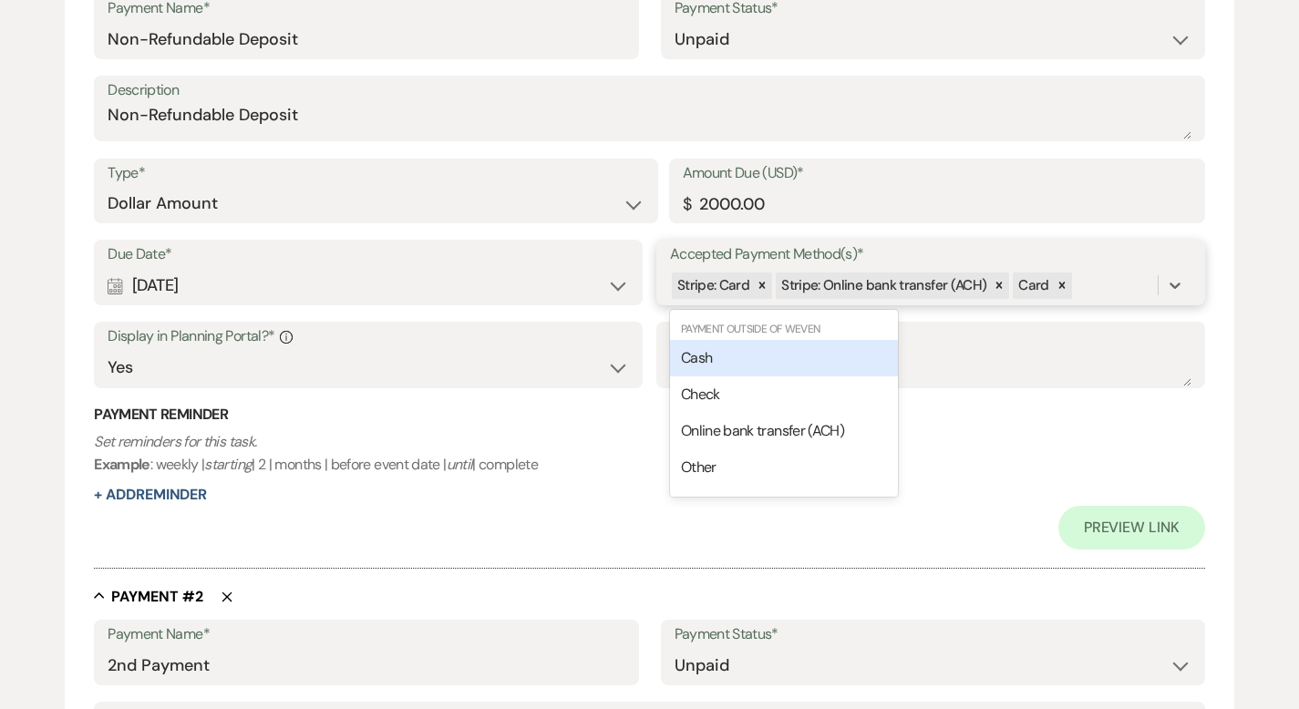
click at [844, 359] on div "Cash" at bounding box center [784, 358] width 228 height 36
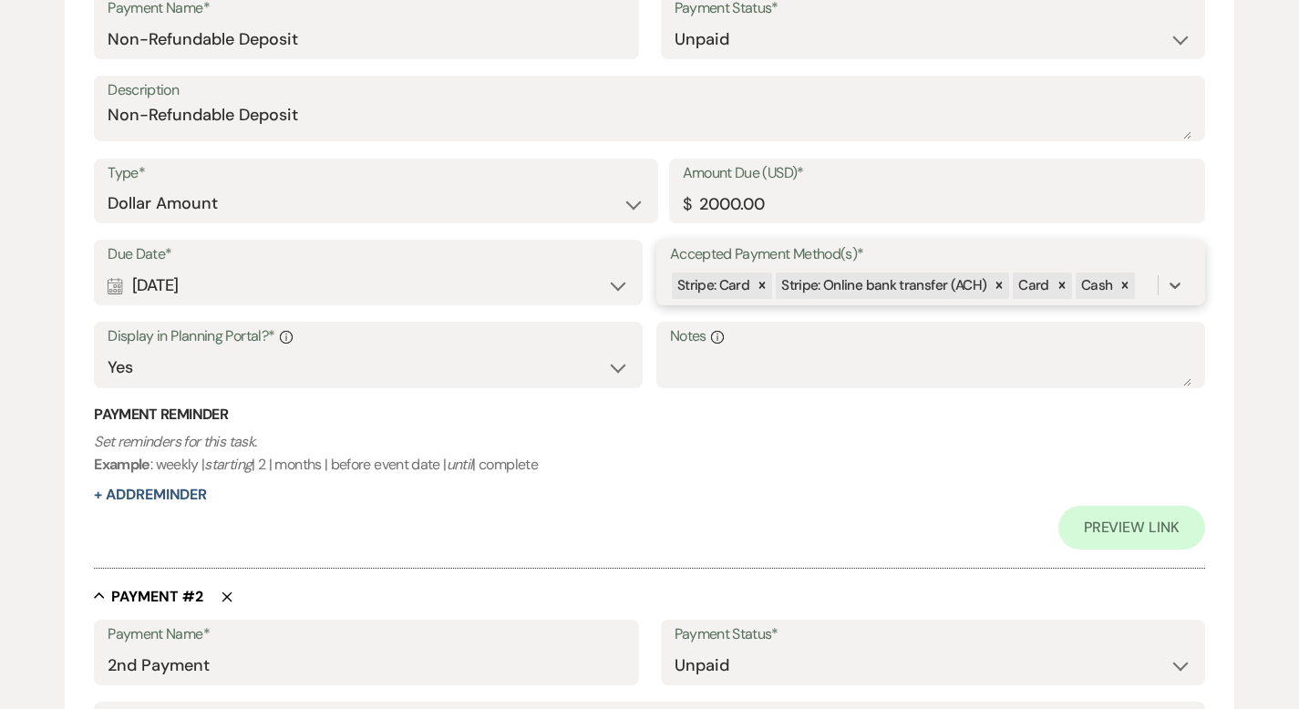
click at [1140, 282] on div "Stripe: Card Stripe: Online bank transfer (ACH) Card Cash" at bounding box center [914, 286] width 488 height 32
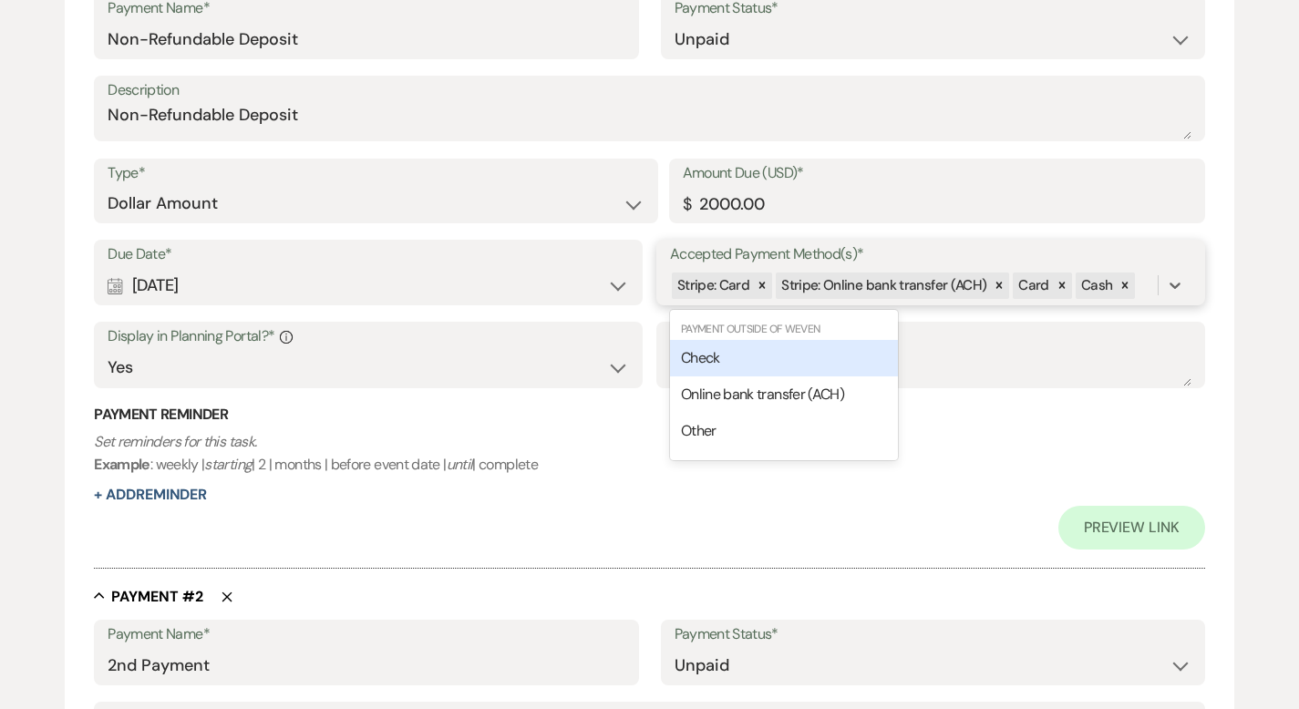
click at [822, 356] on div "Check" at bounding box center [784, 358] width 228 height 36
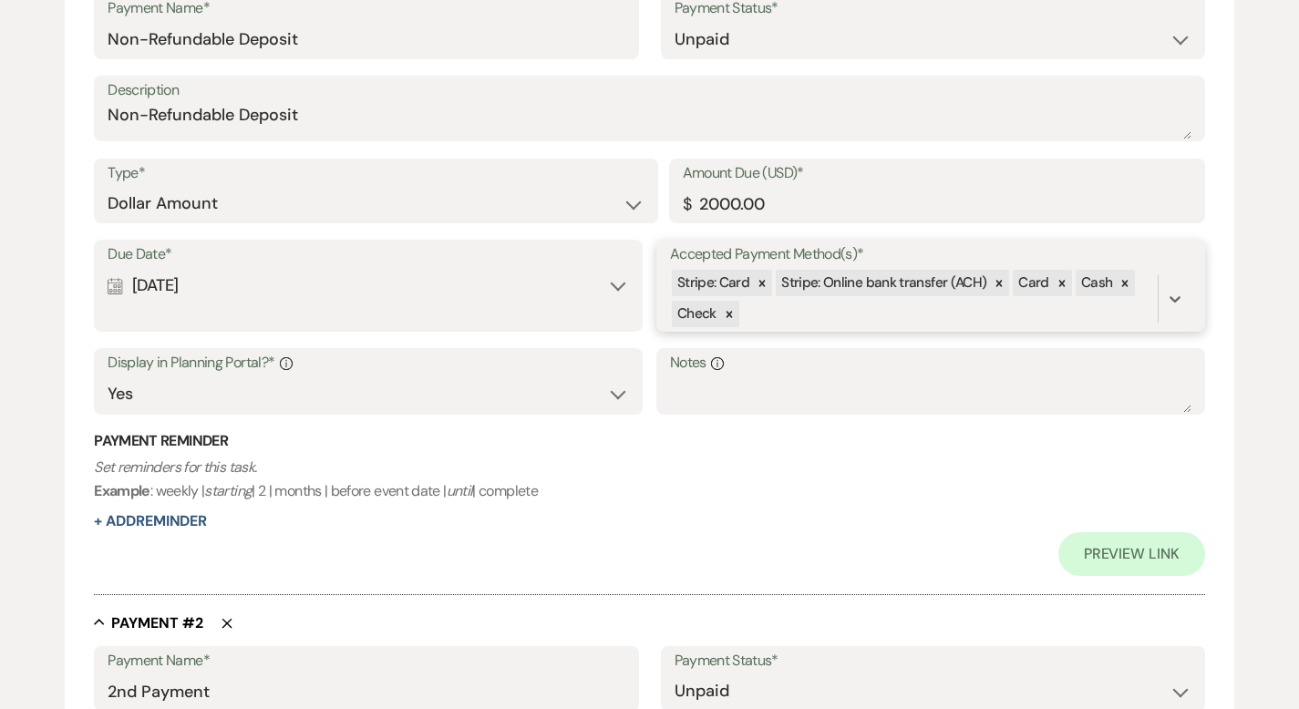
click at [835, 317] on div "Stripe: Card Stripe: Online bank transfer (ACH) Card Cash Check" at bounding box center [914, 299] width 488 height 62
click at [792, 391] on span "Online bank transfer (ACH)" at bounding box center [762, 385] width 163 height 19
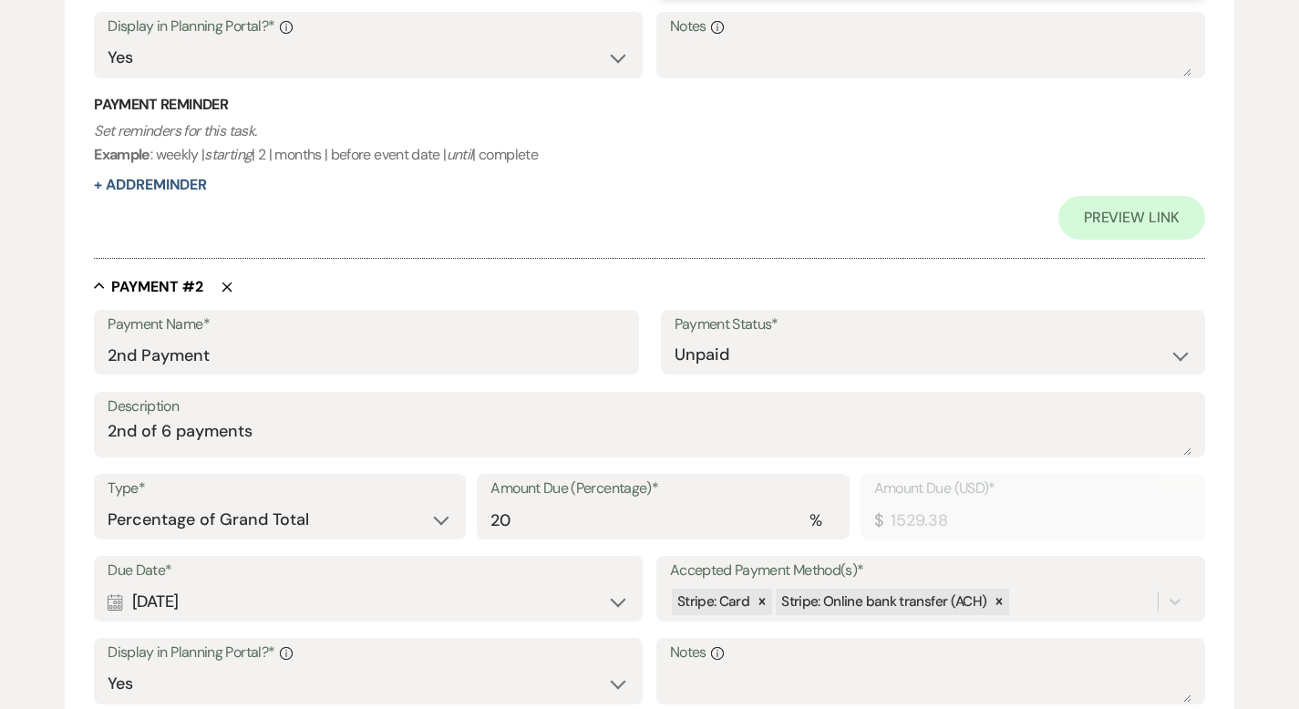
scroll to position [901, 0]
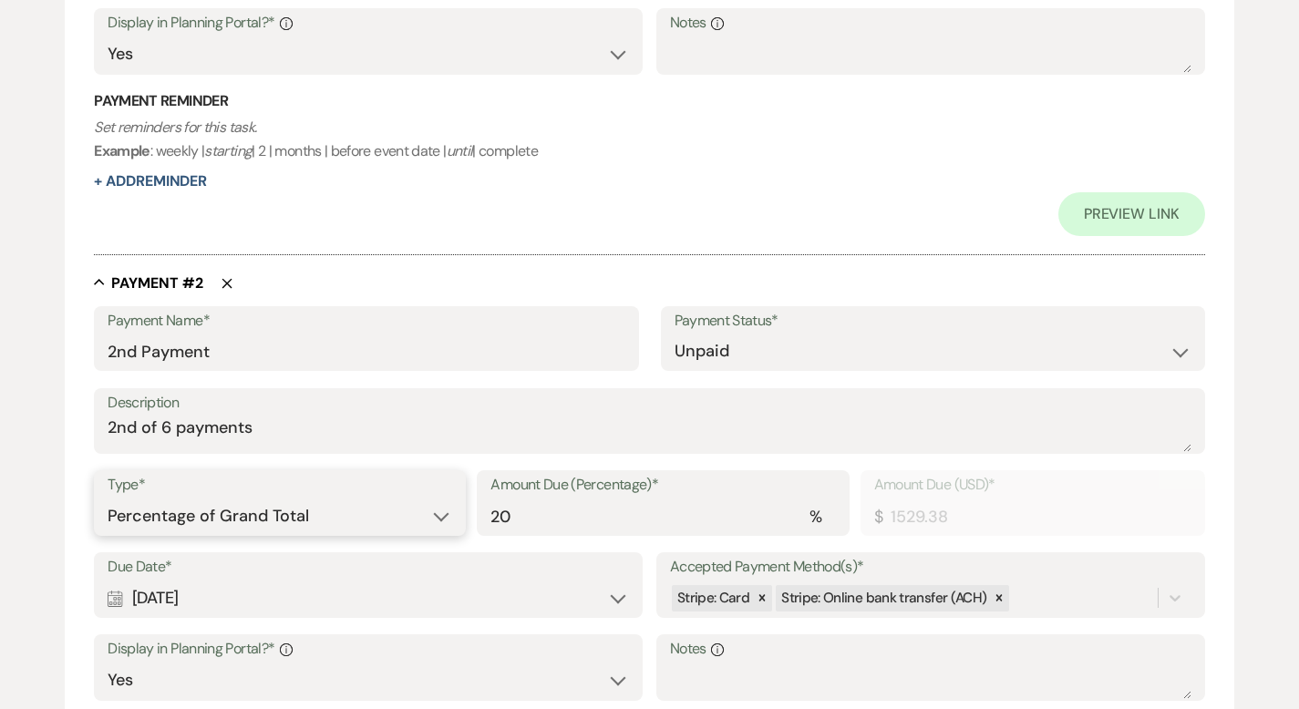
click at [351, 514] on select "Dollar Amount Percentage of Grand Total" at bounding box center [280, 517] width 345 height 36
select select "flat"
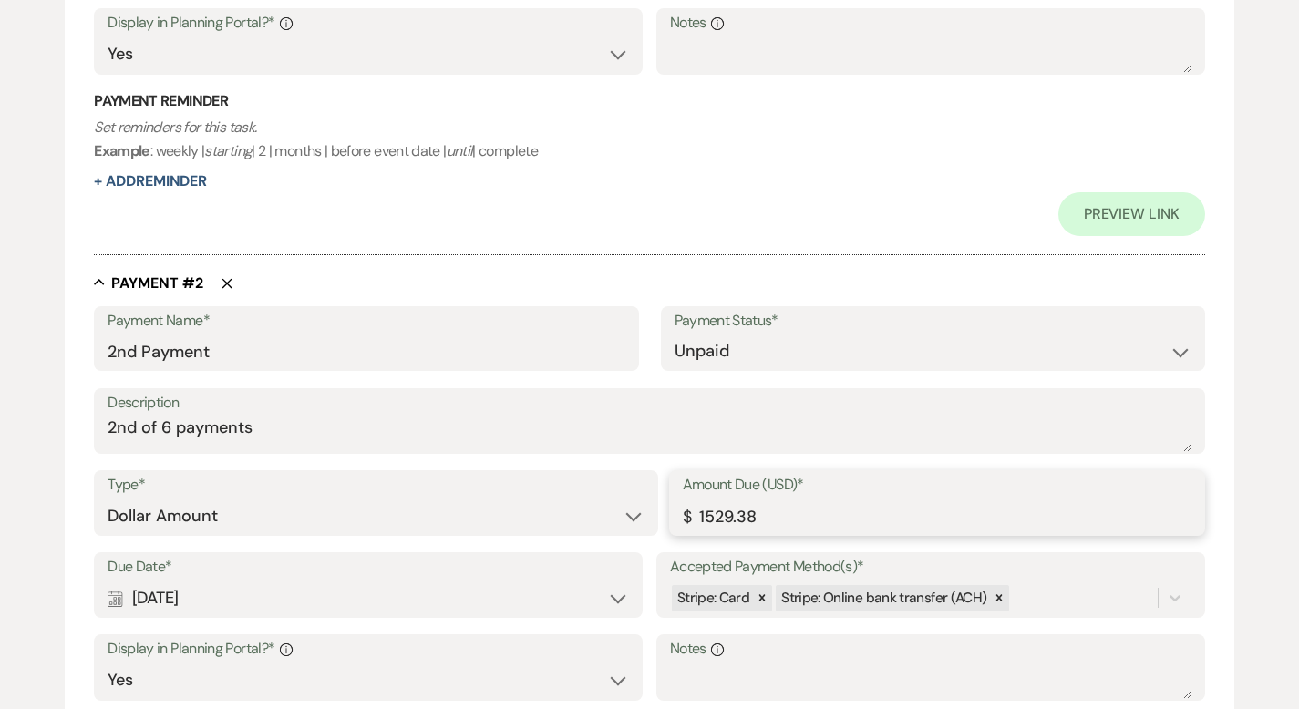
click at [712, 514] on input "1529.38" at bounding box center [937, 517] width 509 height 36
type input "1129.38"
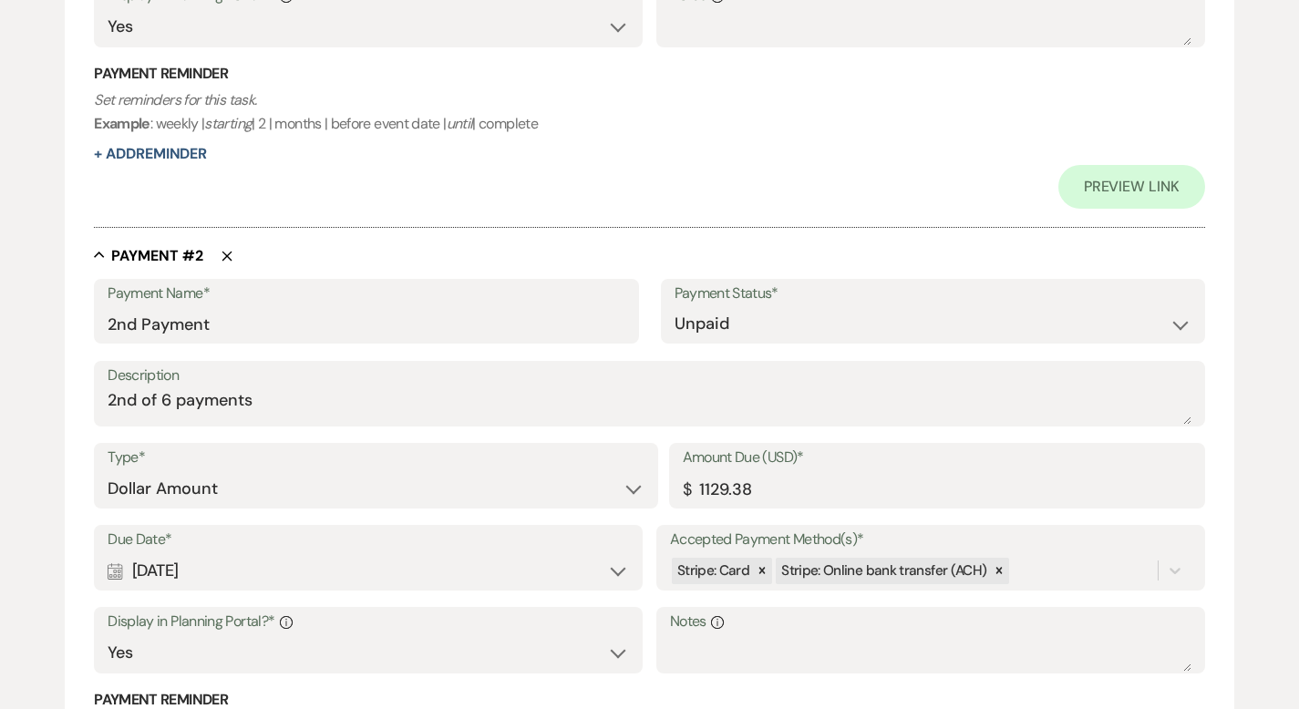
scroll to position [1061, 0]
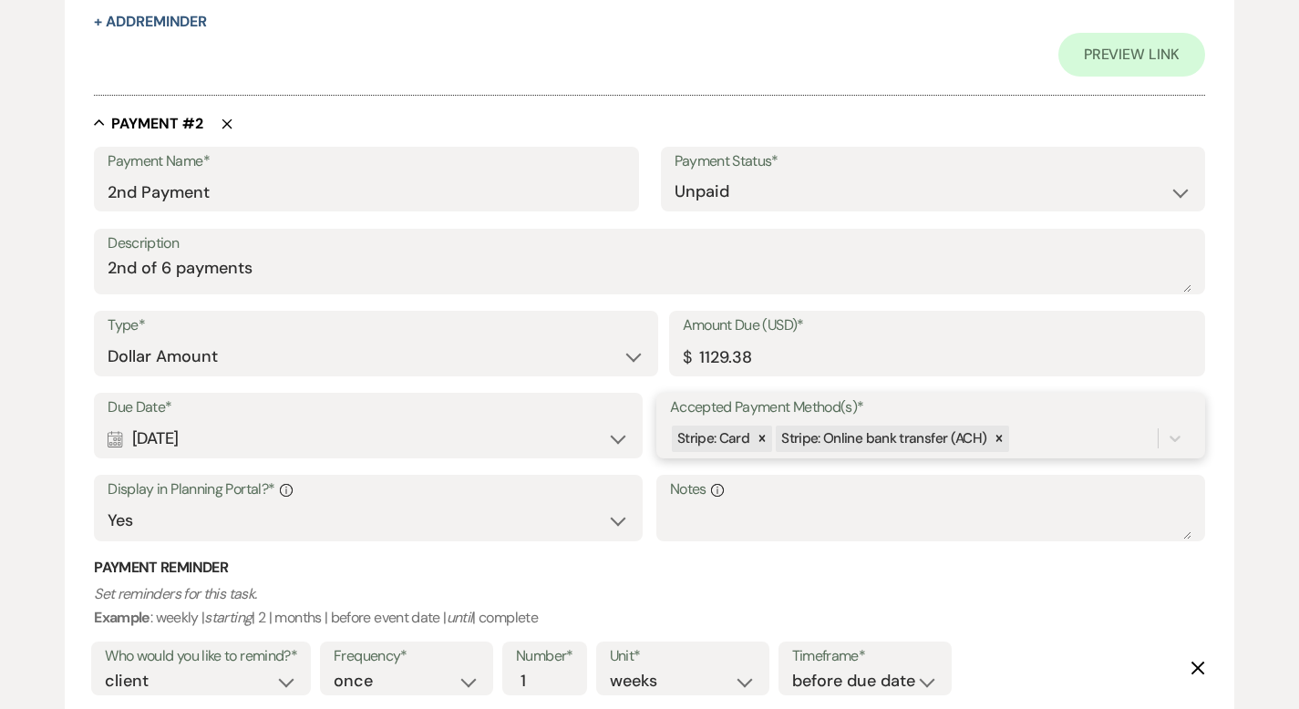
click at [1058, 441] on div "Stripe: Card Stripe: Online bank transfer (ACH)" at bounding box center [914, 439] width 488 height 32
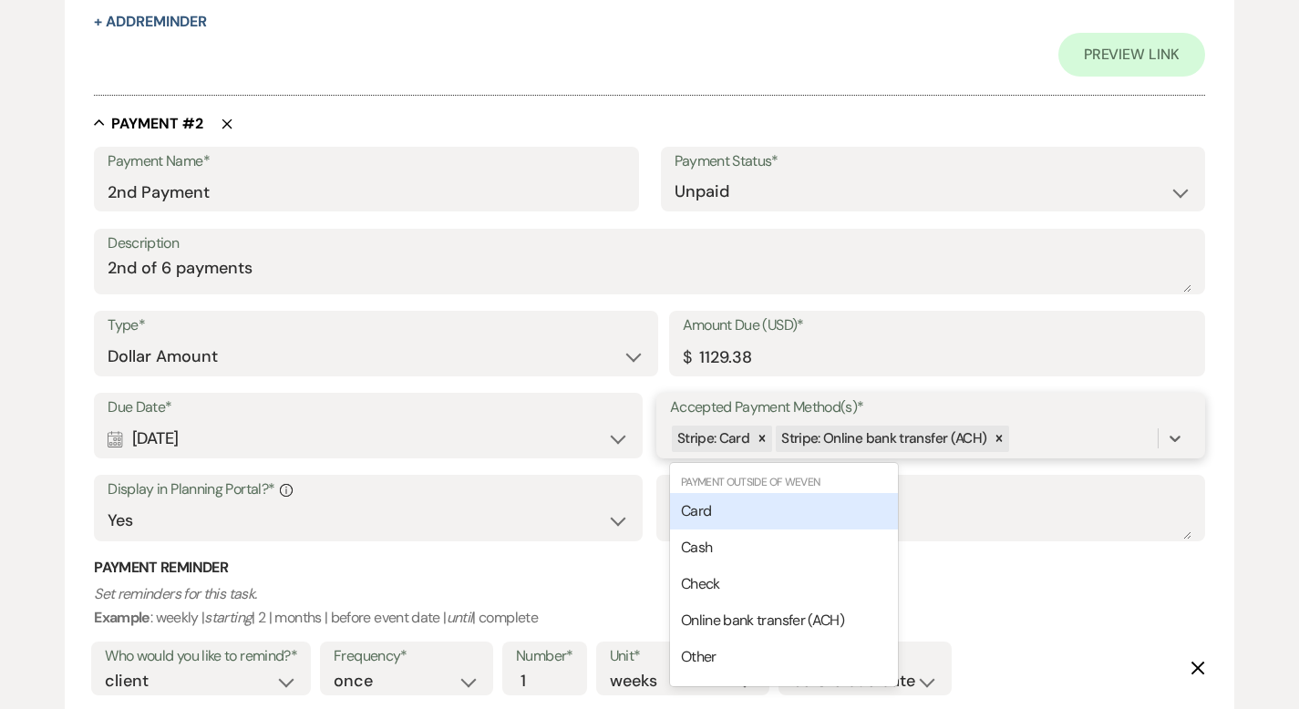
click at [803, 506] on div "Card" at bounding box center [784, 511] width 228 height 36
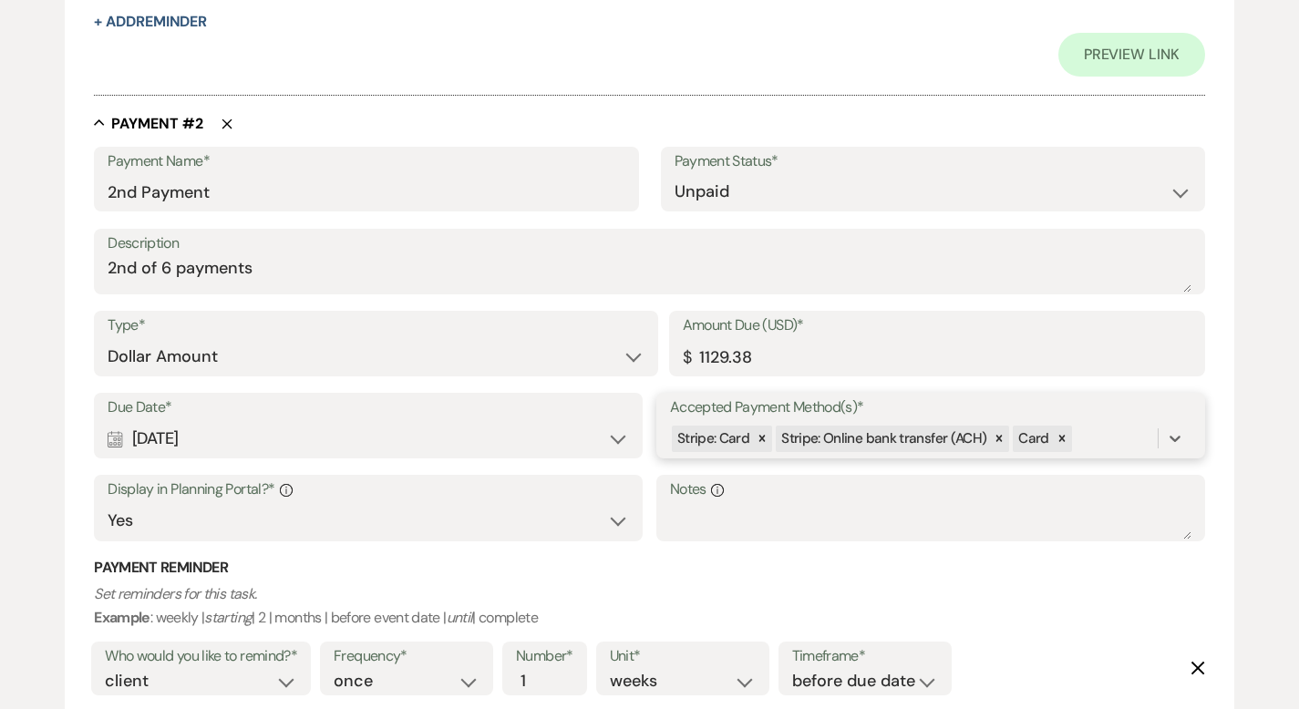
click at [1104, 436] on div "Stripe: Card Stripe: Online bank transfer (ACH) Card" at bounding box center [914, 439] width 488 height 32
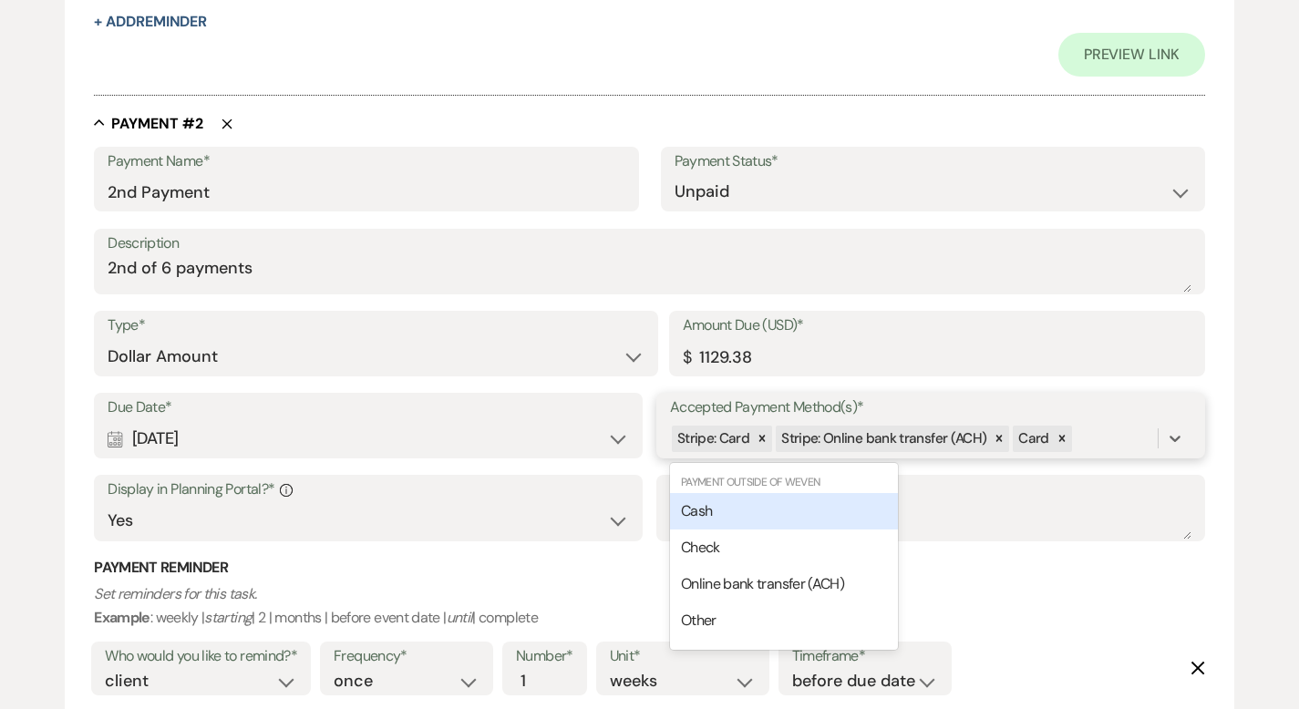
drag, startPoint x: 803, startPoint y: 513, endPoint x: 836, endPoint y: 506, distance: 33.4
click at [805, 512] on div "Cash" at bounding box center [784, 511] width 228 height 36
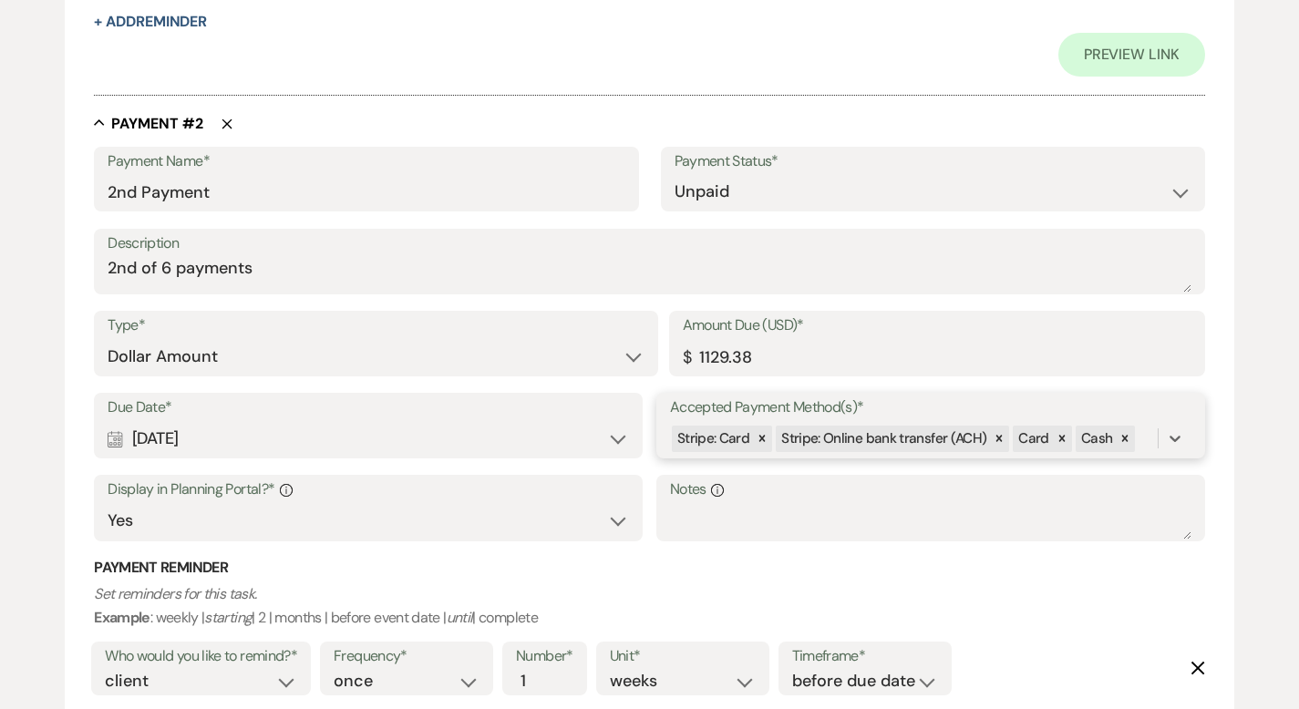
click at [1144, 441] on div "Stripe: Card Stripe: Online bank transfer (ACH) Card Cash" at bounding box center [914, 439] width 488 height 32
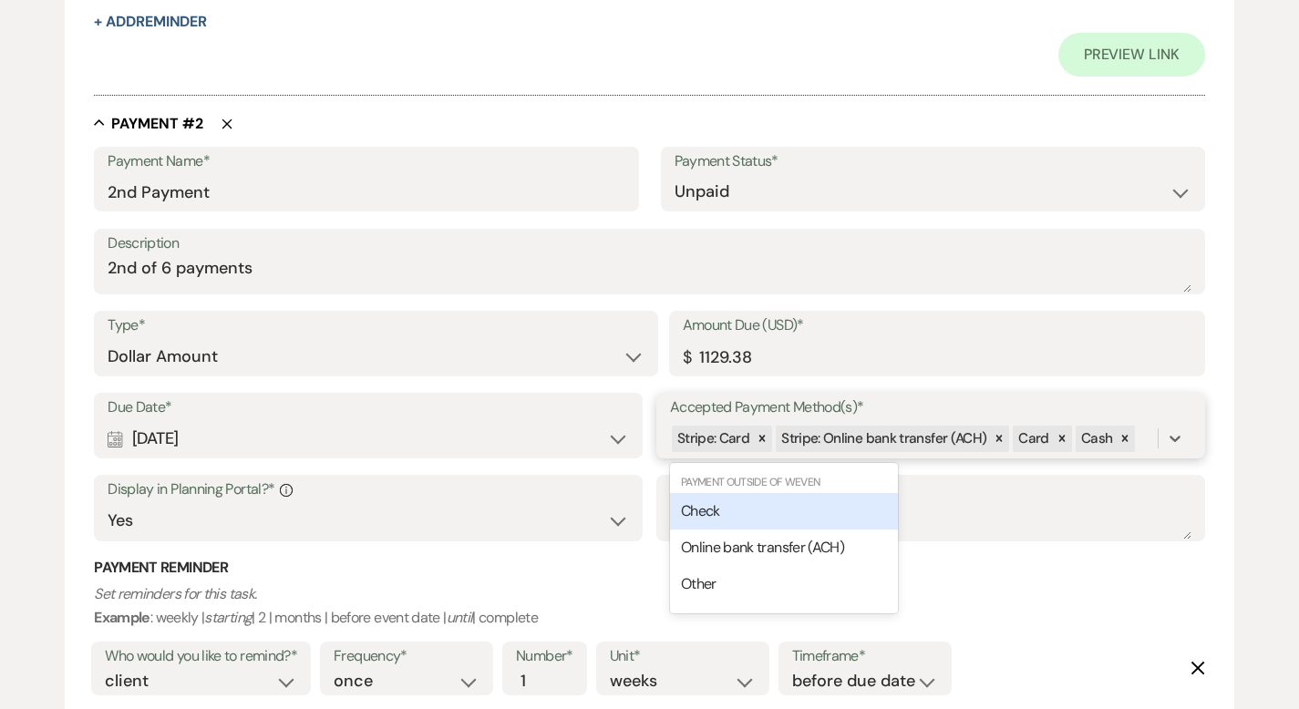
click at [798, 506] on div "Check" at bounding box center [784, 511] width 228 height 36
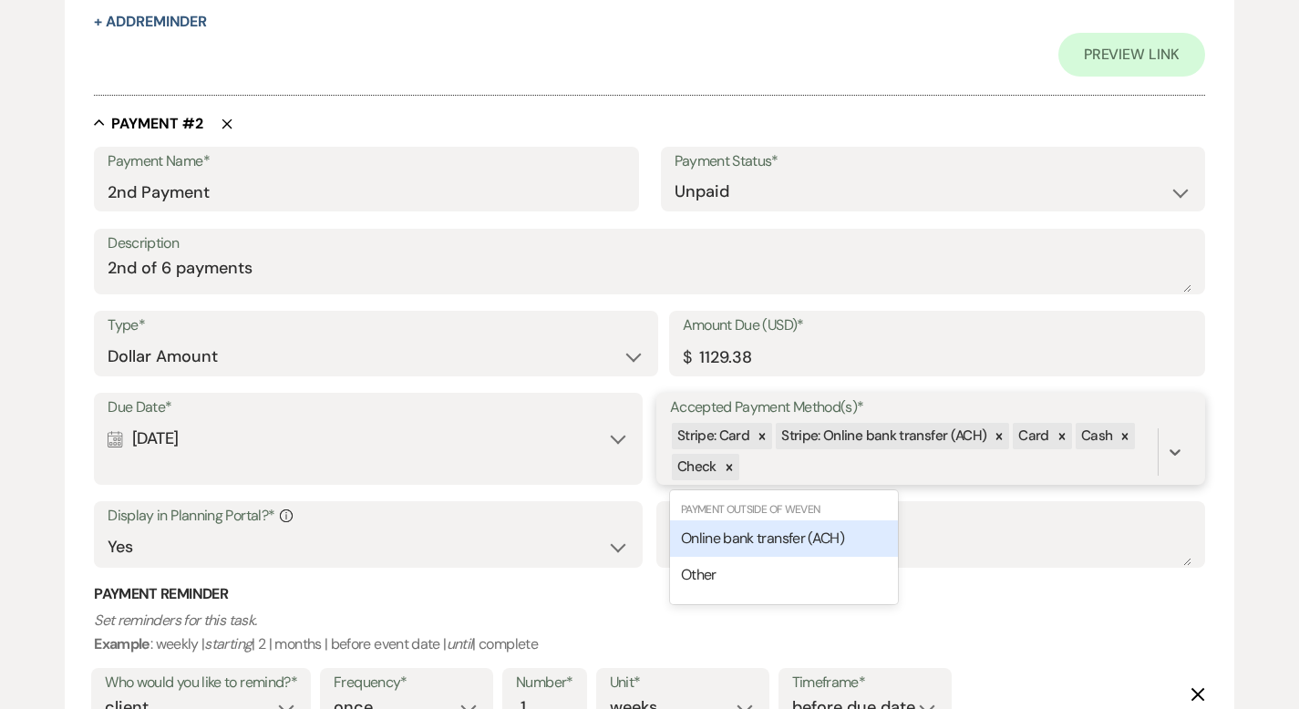
click at [783, 462] on div "Stripe: Card Stripe: Online bank transfer (ACH) Card Cash Check" at bounding box center [914, 452] width 488 height 62
click at [761, 536] on span "Online bank transfer (ACH)" at bounding box center [762, 538] width 163 height 19
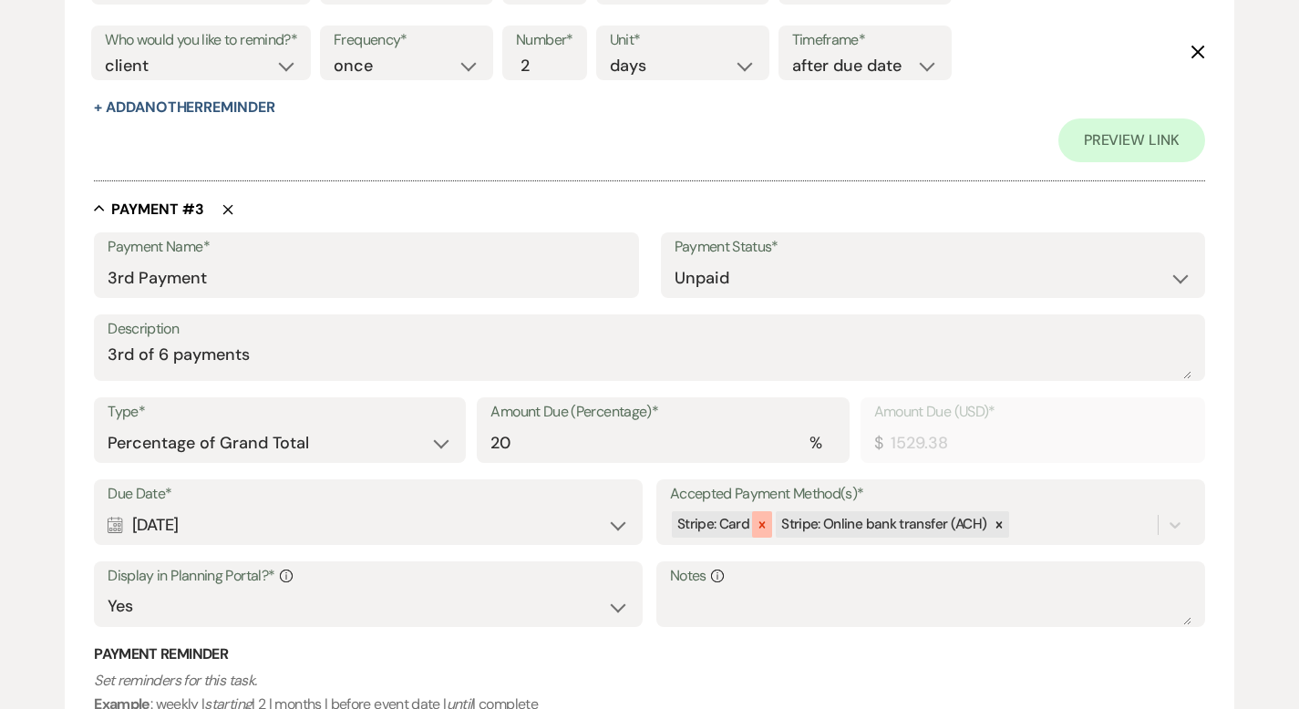
scroll to position [1855, 0]
click at [267, 438] on select "Dollar Amount Percentage of Grand Total" at bounding box center [280, 443] width 345 height 36
select select "flat"
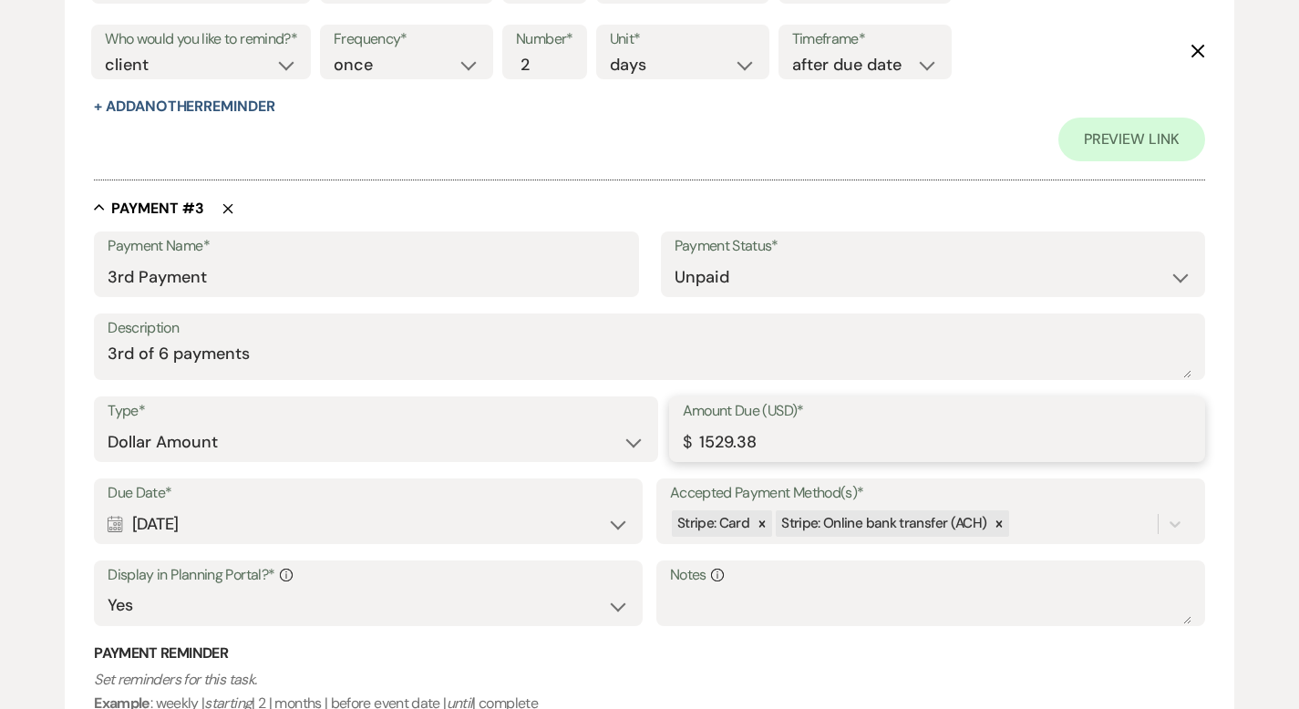
click at [713, 439] on input "1529.38" at bounding box center [937, 443] width 509 height 36
type input "1129.38"
click at [1027, 523] on div "Due Date* Calendar [DATE] Expand Accepted Payment Method(s)* Stripe: Card Strip…" at bounding box center [650, 561] width 1112 height 165
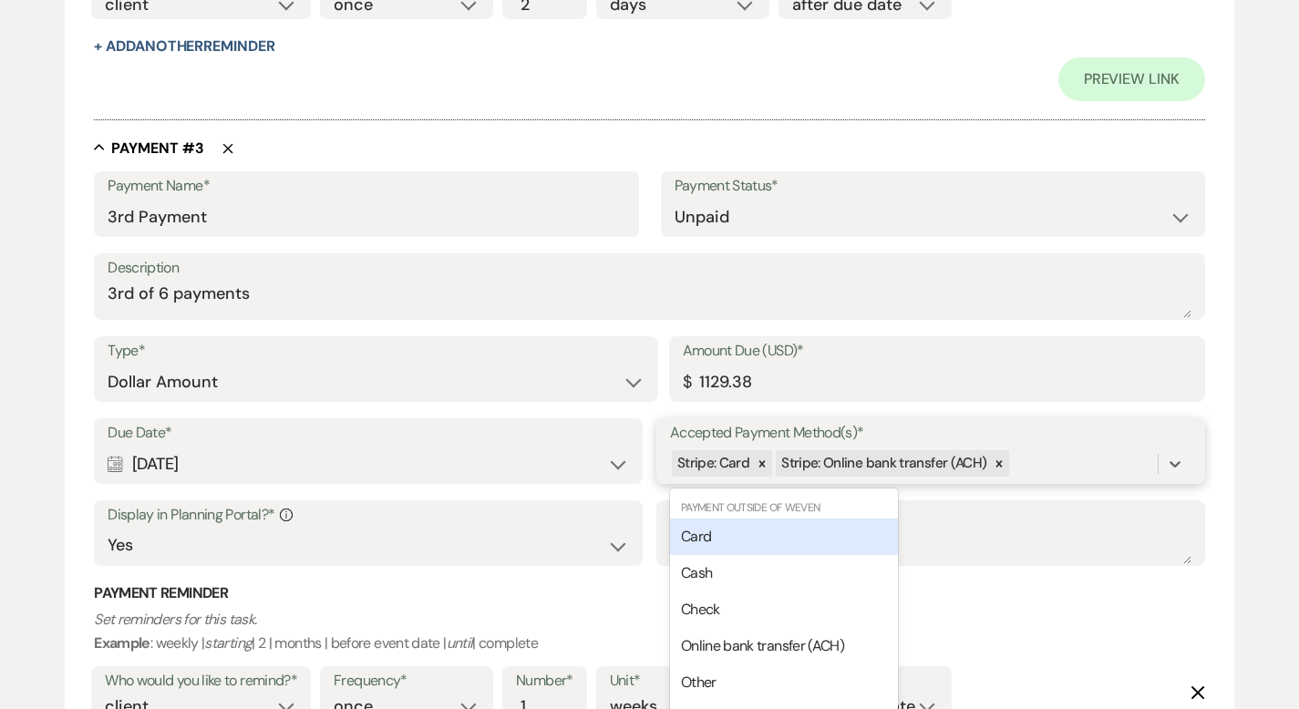
scroll to position [1923, 0]
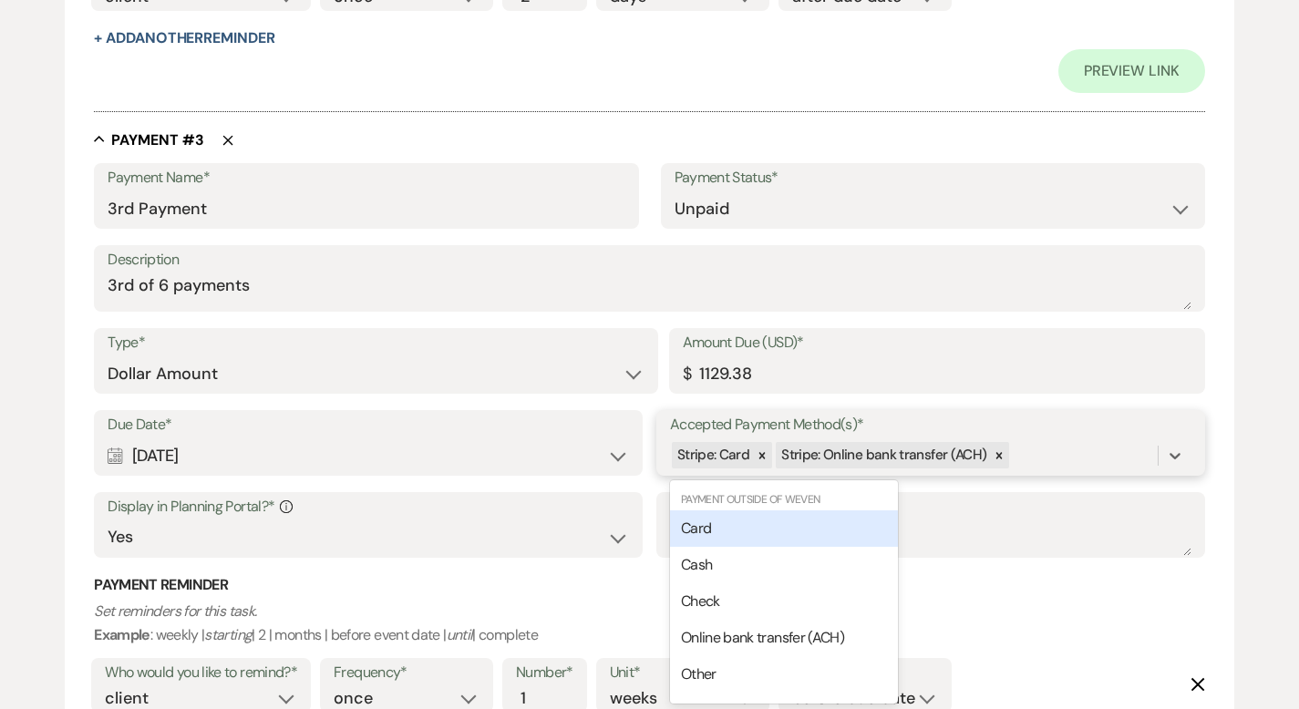
click at [761, 524] on div "Card" at bounding box center [784, 529] width 228 height 36
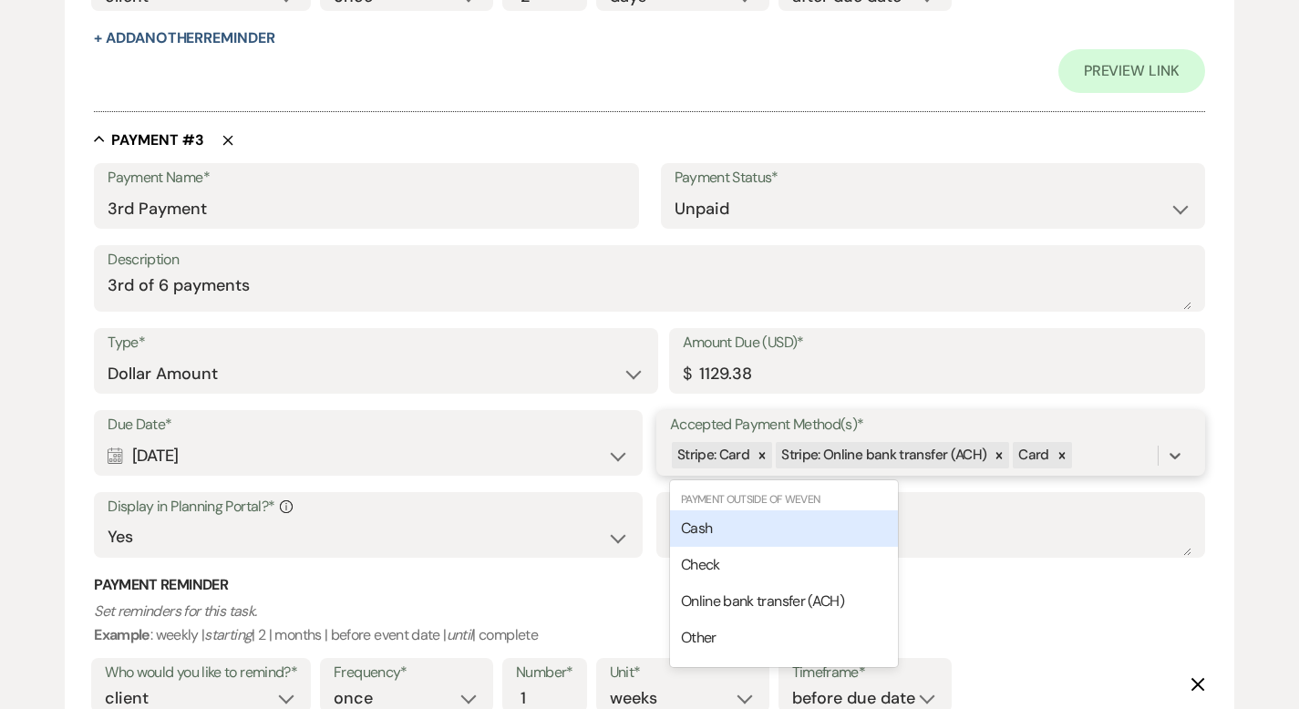
click at [1097, 459] on div "Stripe: Card Stripe: Online bank transfer (ACH) Card" at bounding box center [914, 456] width 488 height 32
click at [848, 523] on div "Cash" at bounding box center [784, 529] width 228 height 36
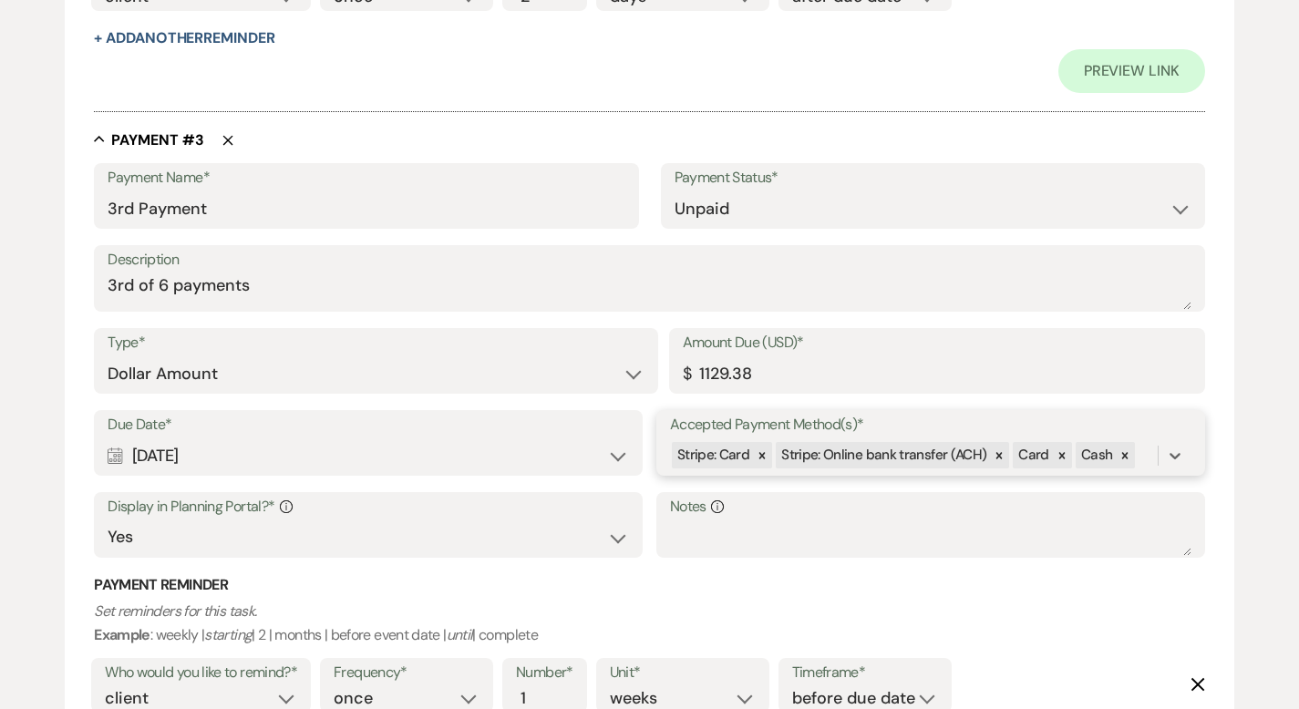
click at [1135, 454] on div "Stripe: Card Stripe: Online bank transfer (ACH) Card Cash" at bounding box center [914, 456] width 488 height 32
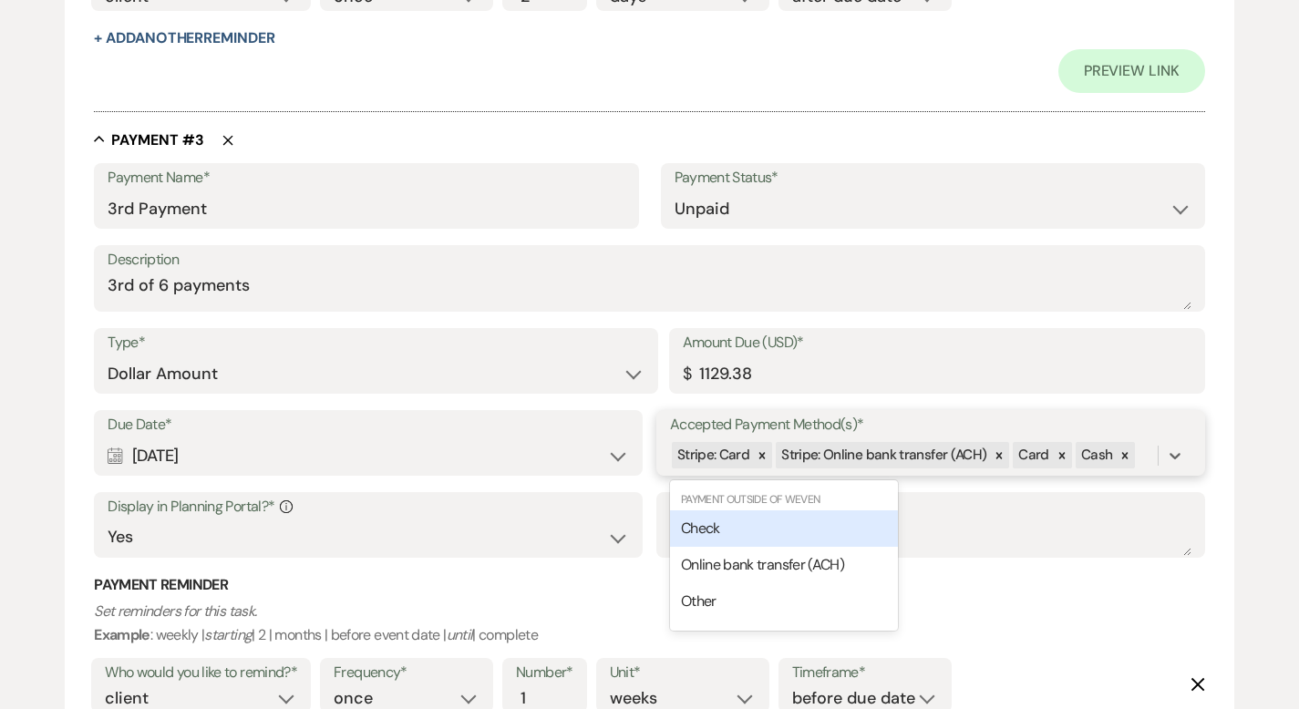
click at [867, 513] on div "Check" at bounding box center [784, 529] width 228 height 36
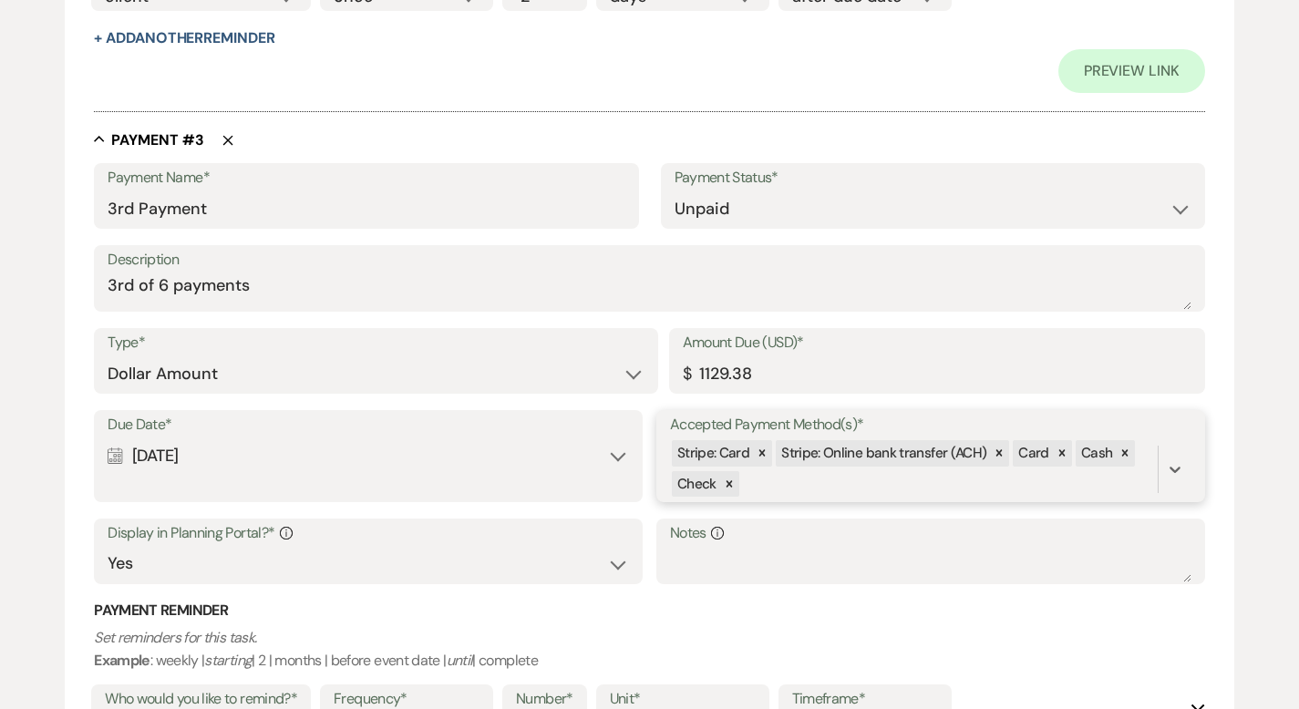
click at [871, 481] on div "Stripe: Card Stripe: Online bank transfer (ACH) Card Cash Check" at bounding box center [914, 470] width 488 height 62
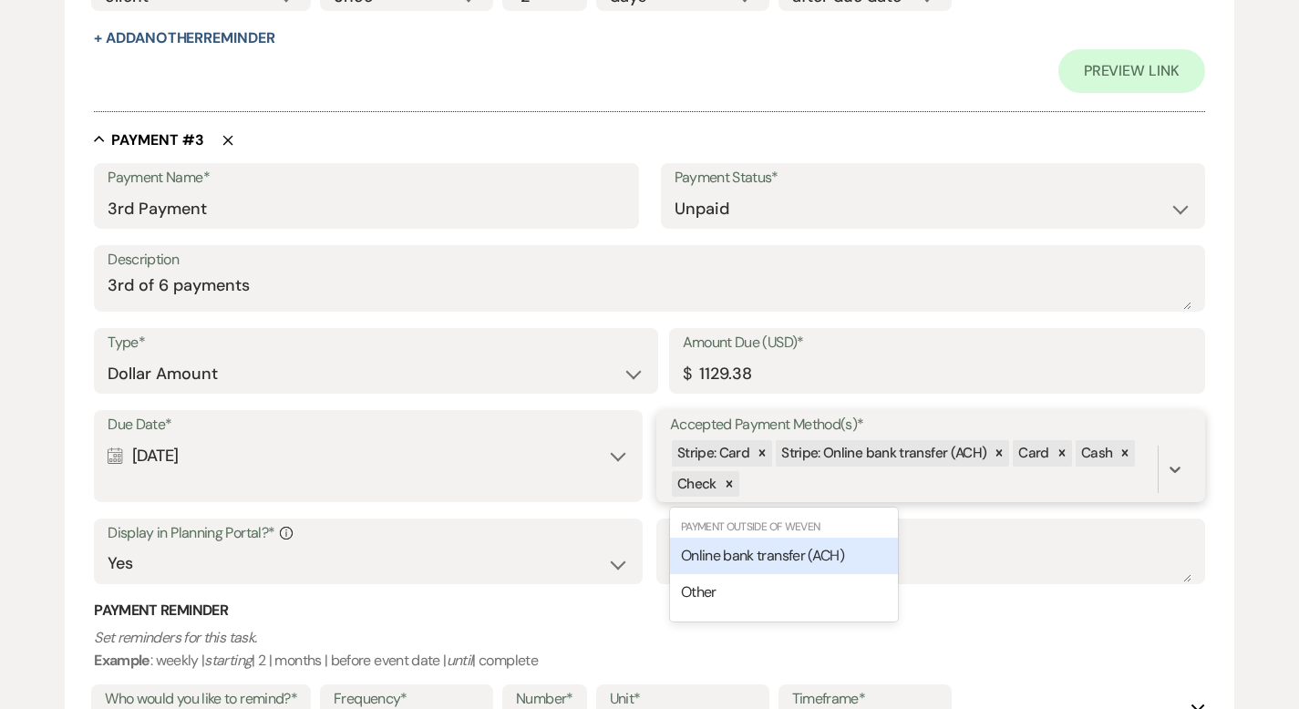
click at [835, 551] on span "Online bank transfer (ACH)" at bounding box center [762, 555] width 163 height 19
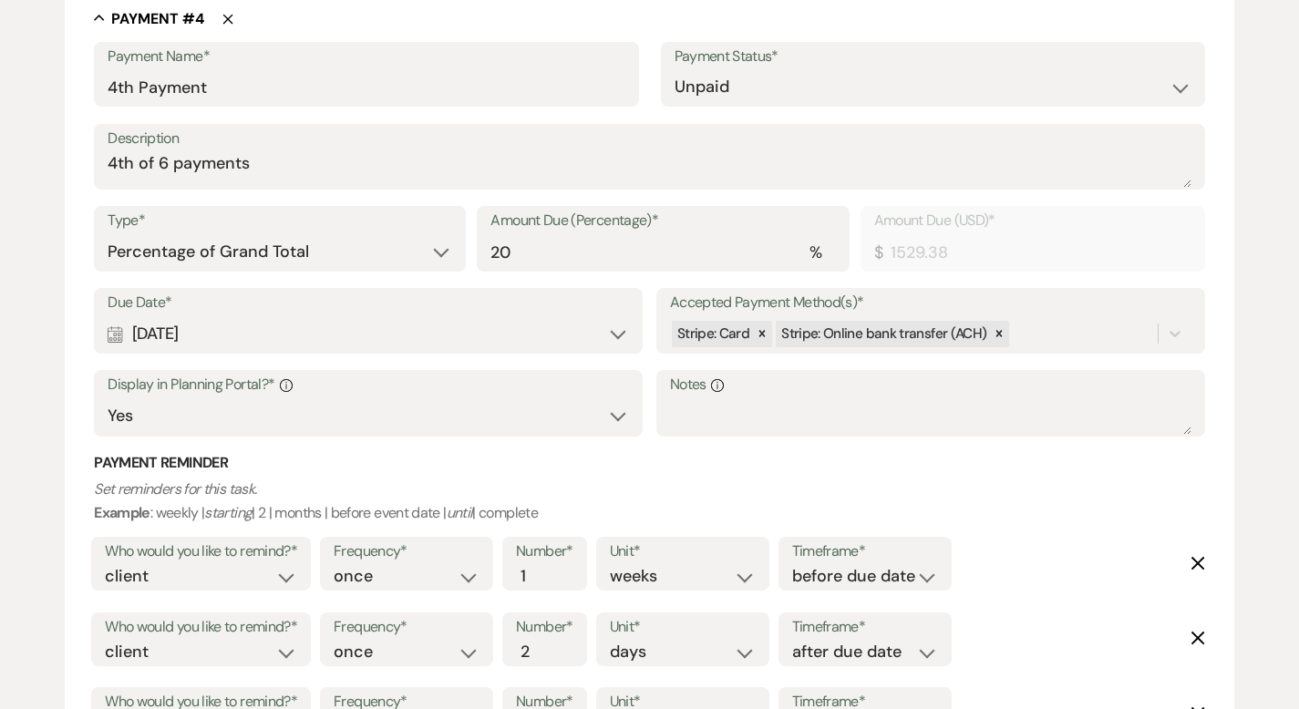
scroll to position [2930, 0]
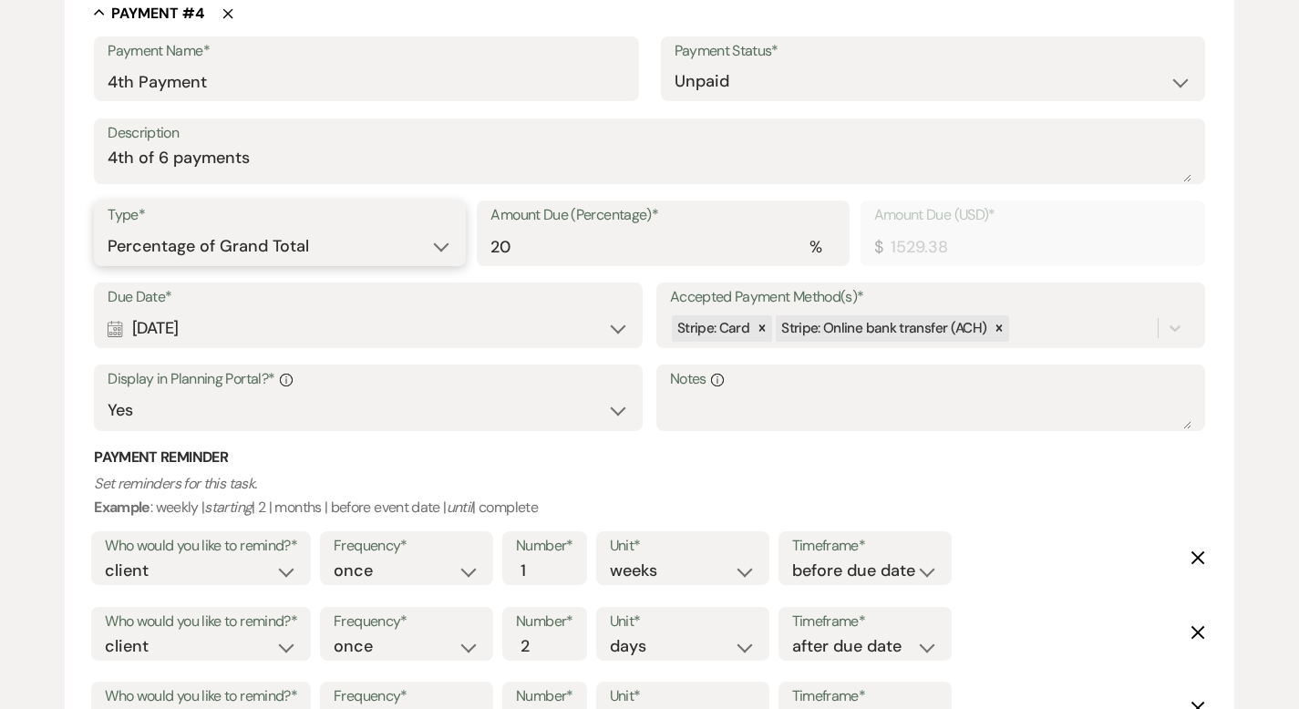
click at [292, 245] on select "Dollar Amount Percentage of Grand Total" at bounding box center [280, 247] width 345 height 36
select select "flat"
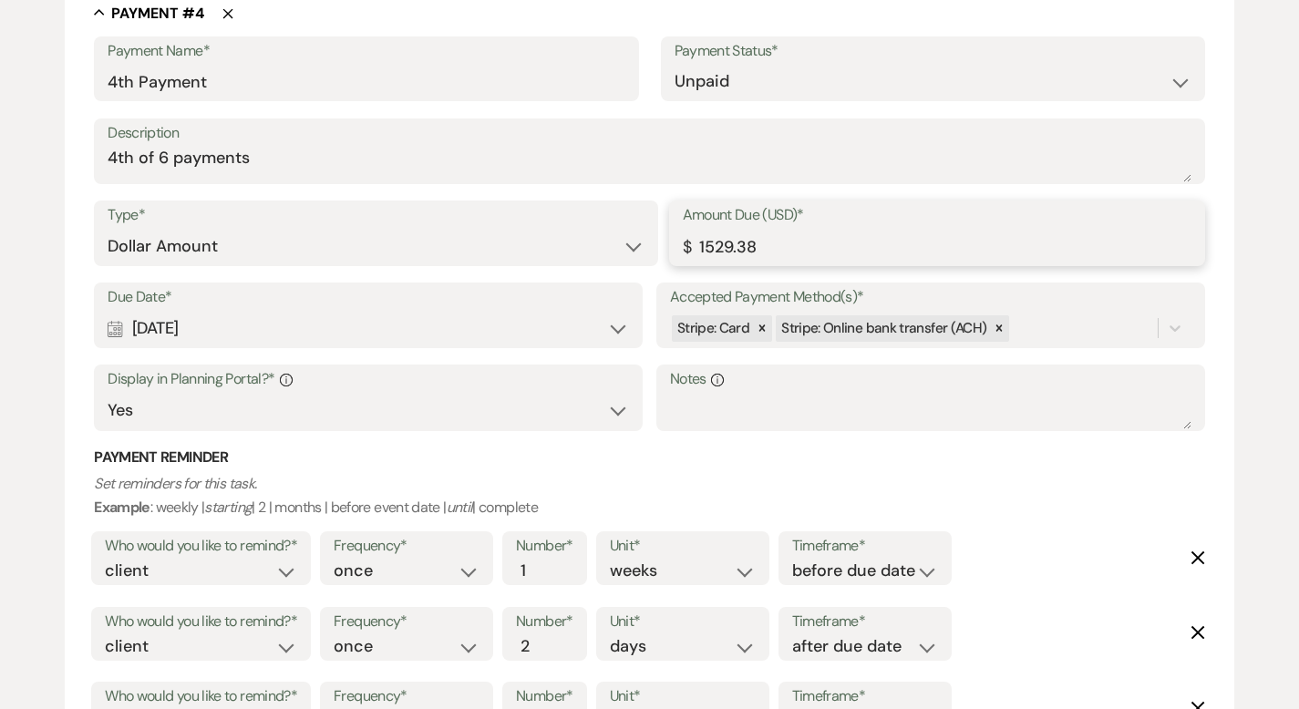
click at [712, 243] on input "1529.38" at bounding box center [937, 247] width 509 height 36
type input "1129.38"
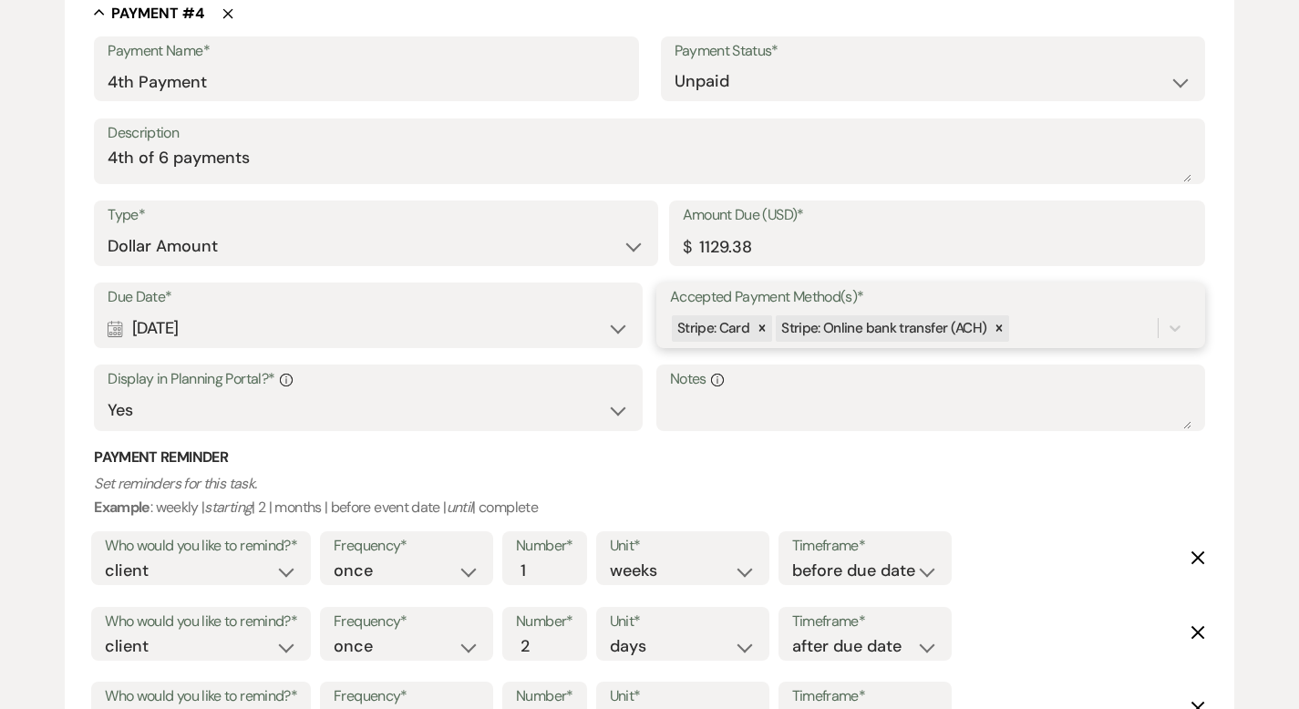
click at [1021, 324] on div "Stripe: Card Stripe: Online bank transfer (ACH)" at bounding box center [914, 329] width 488 height 32
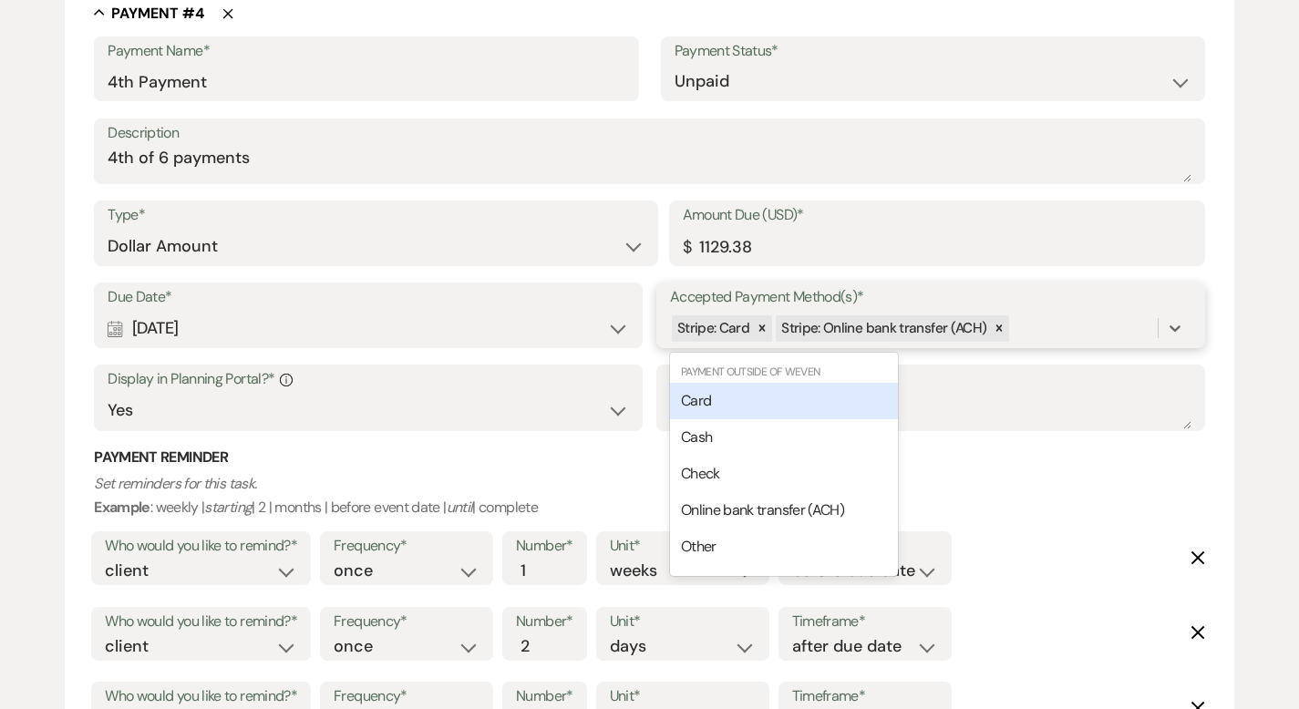
drag, startPoint x: 850, startPoint y: 397, endPoint x: 951, endPoint y: 374, distance: 103.8
click at [850, 397] on div "Card" at bounding box center [784, 401] width 228 height 36
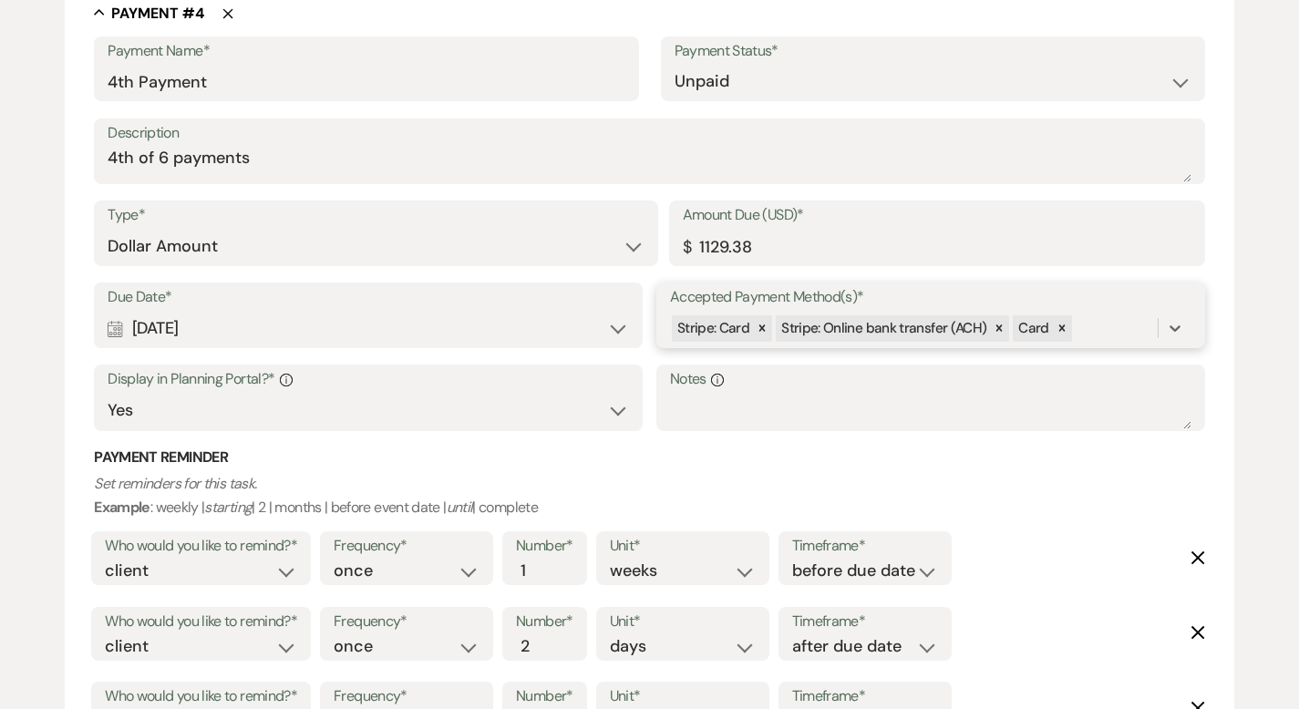
drag, startPoint x: 1085, startPoint y: 334, endPoint x: 1000, endPoint y: 376, distance: 94.6
click at [1085, 333] on div "Stripe: Card Stripe: Online bank transfer (ACH) Card" at bounding box center [914, 329] width 488 height 32
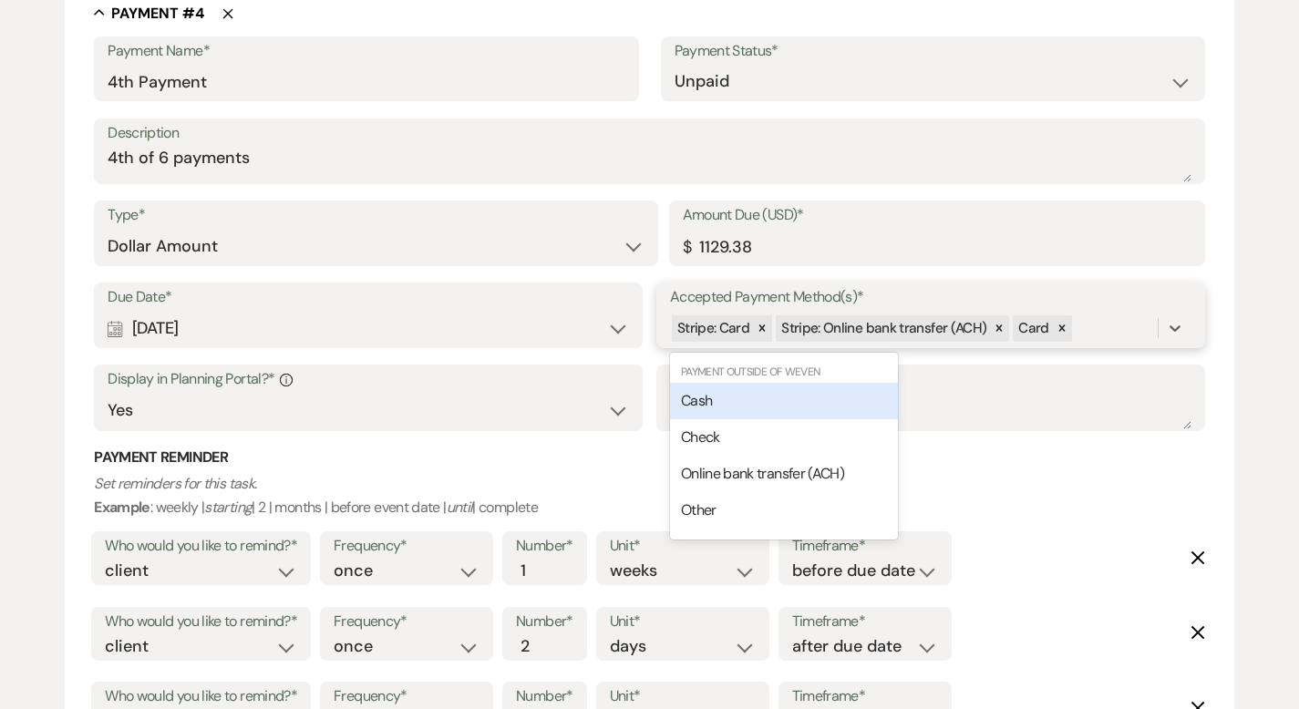
click at [871, 403] on div "Cash" at bounding box center [784, 401] width 228 height 36
click at [1142, 333] on div "Stripe: Card Stripe: Online bank transfer (ACH) Card Cash" at bounding box center [914, 329] width 488 height 32
click at [837, 400] on div "Check" at bounding box center [784, 401] width 228 height 36
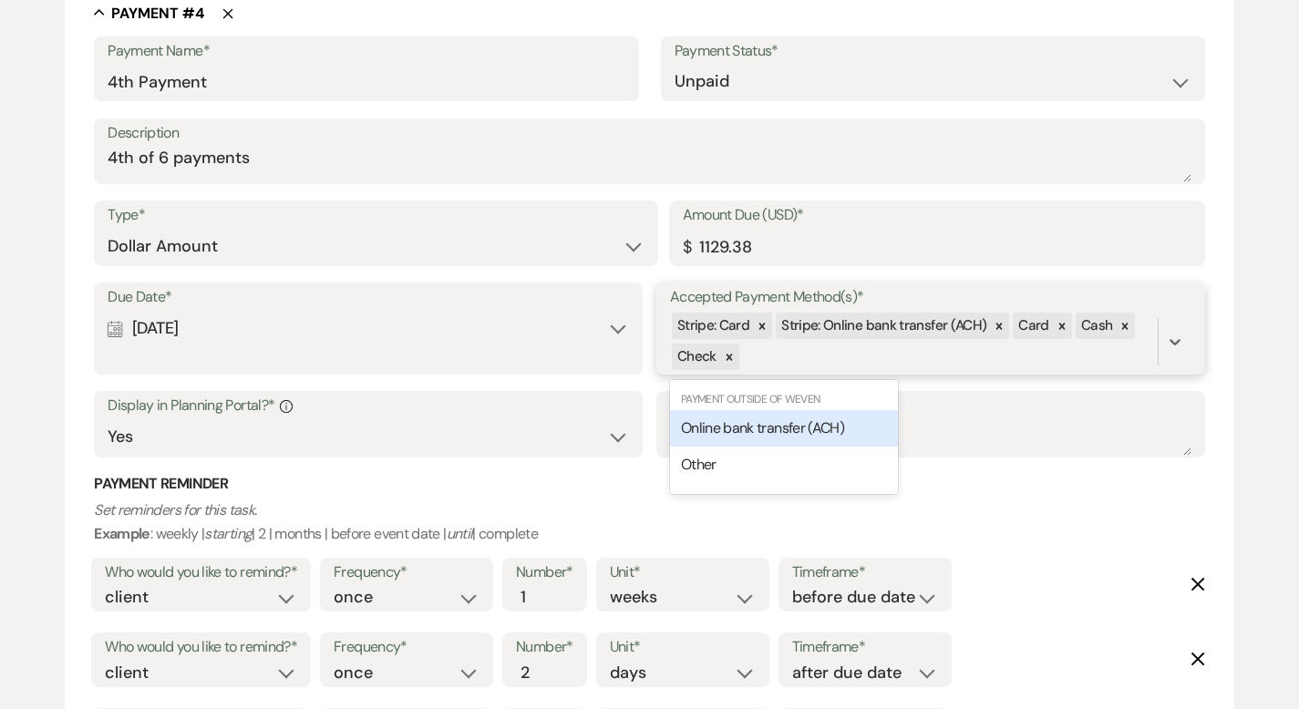
click at [832, 351] on div "Stripe: Card Stripe: Online bank transfer (ACH) Card Cash Check" at bounding box center [914, 342] width 488 height 62
click at [798, 421] on span "Online bank transfer (ACH)" at bounding box center [762, 428] width 163 height 19
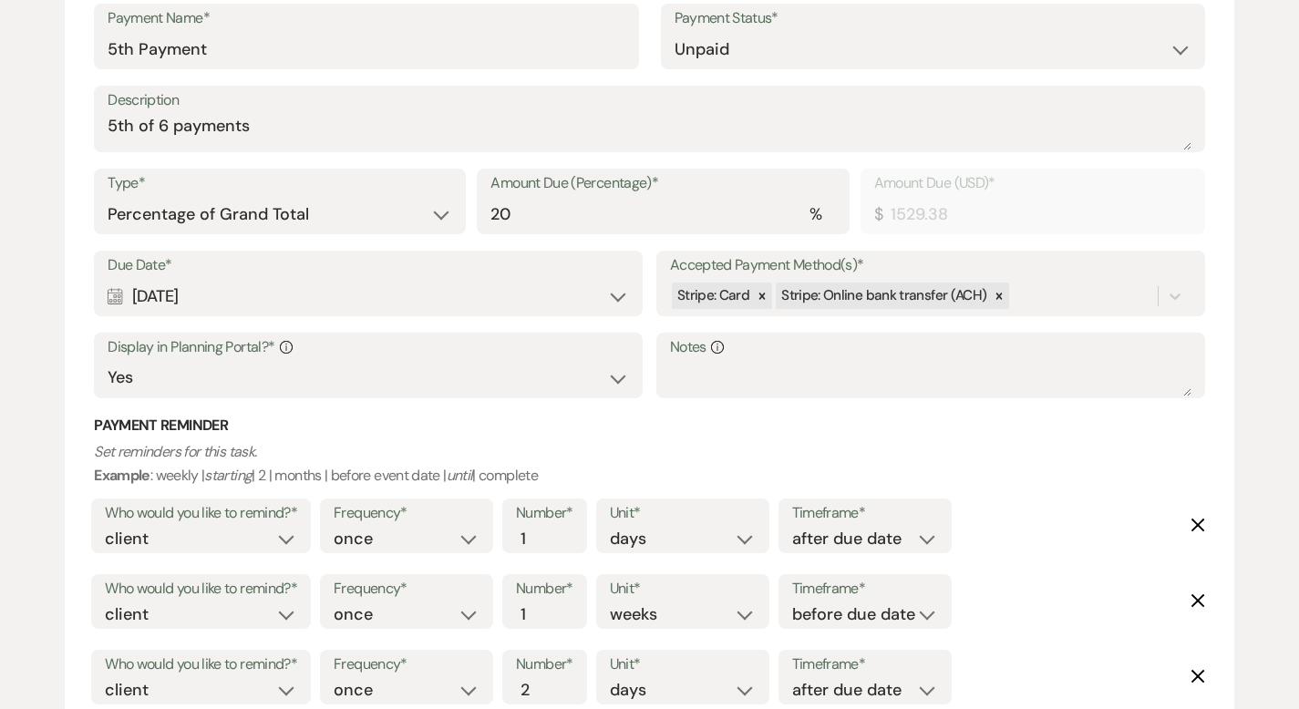
scroll to position [3877, 0]
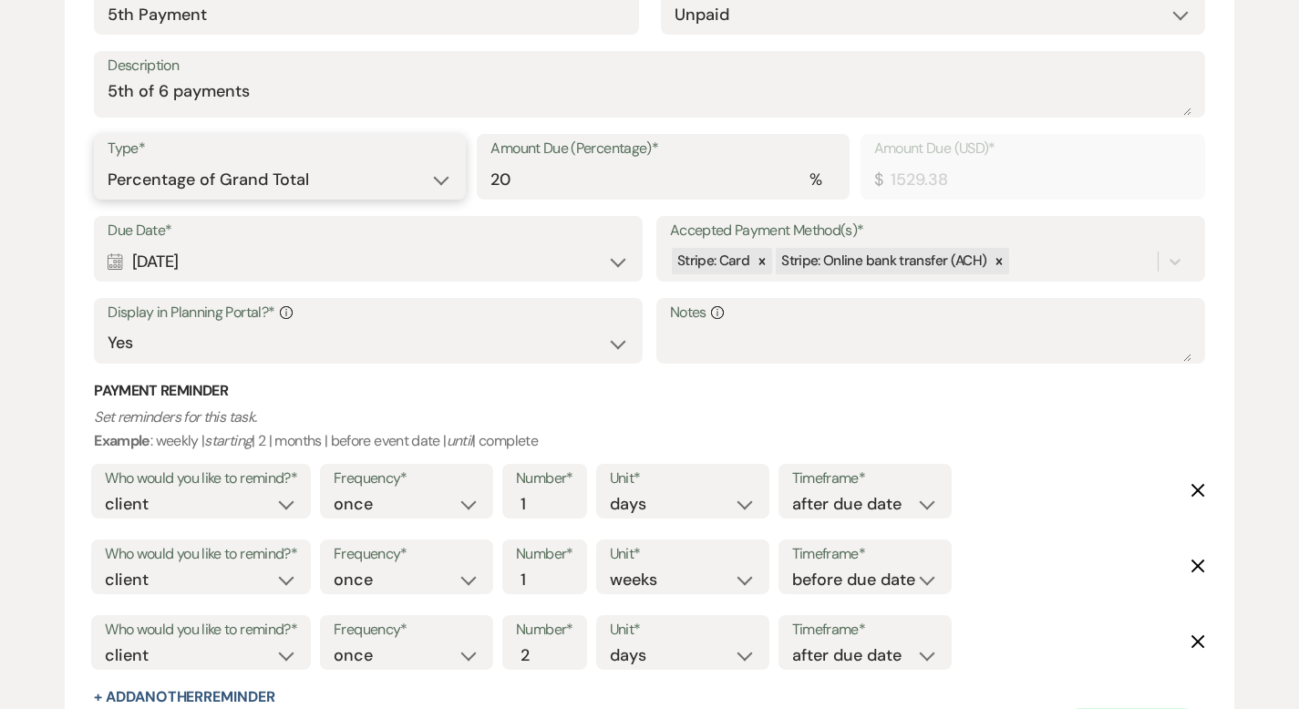
click at [326, 181] on select "Dollar Amount Percentage of Grand Total" at bounding box center [280, 180] width 345 height 36
select select "flat"
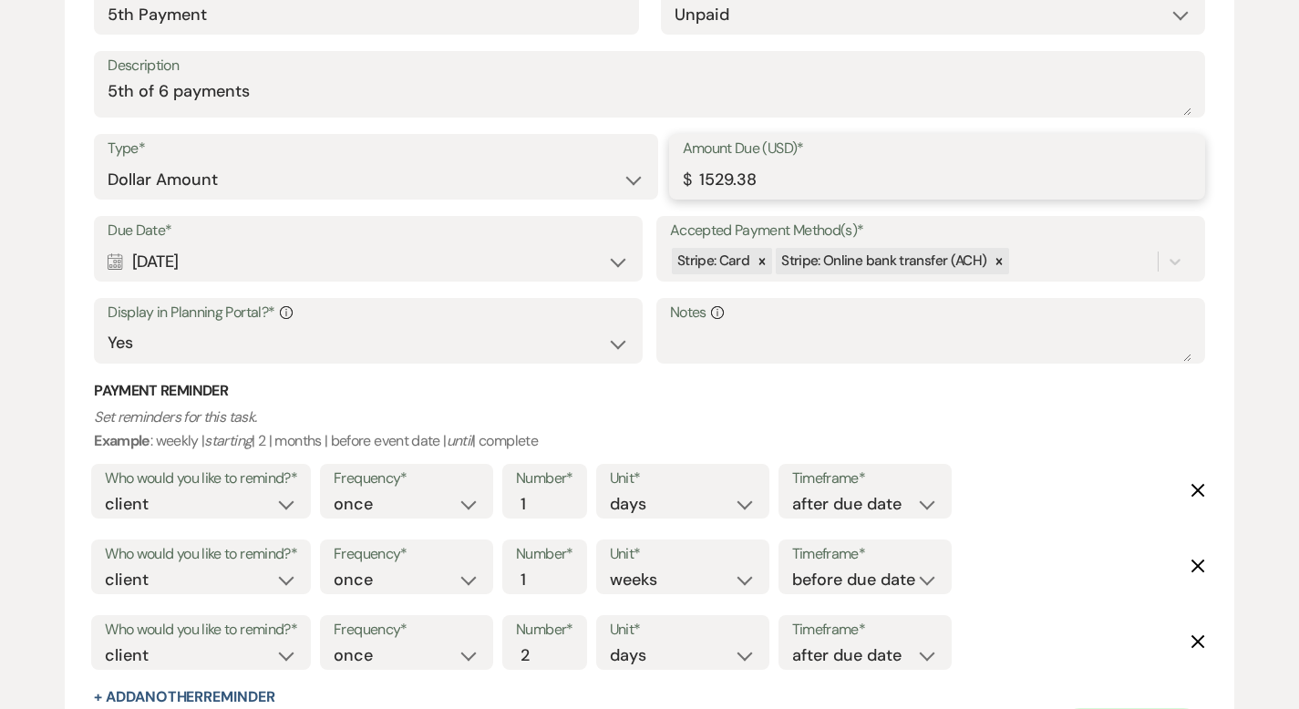
click at [713, 178] on input "1529.38" at bounding box center [937, 180] width 509 height 36
type input "1129.38"
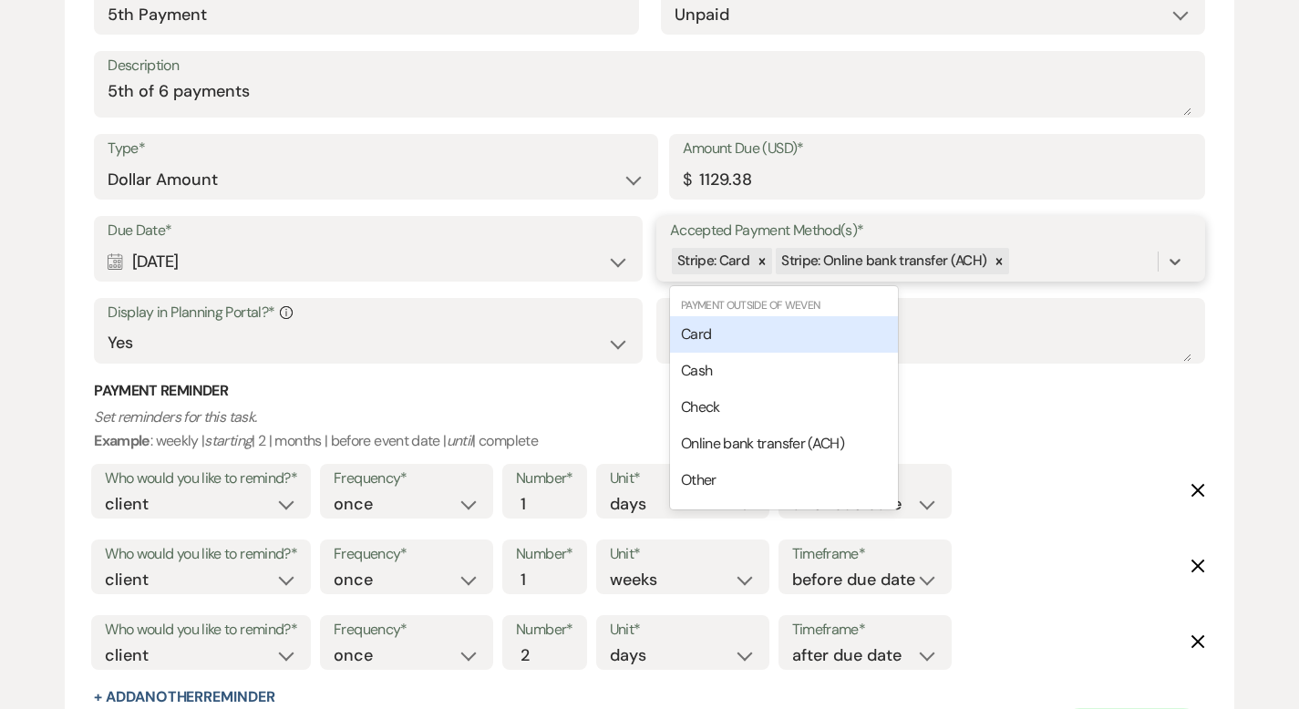
click at [1037, 253] on div "Stripe: Card Stripe: Online bank transfer (ACH)" at bounding box center [914, 261] width 488 height 32
click at [803, 326] on div "Card" at bounding box center [784, 334] width 228 height 36
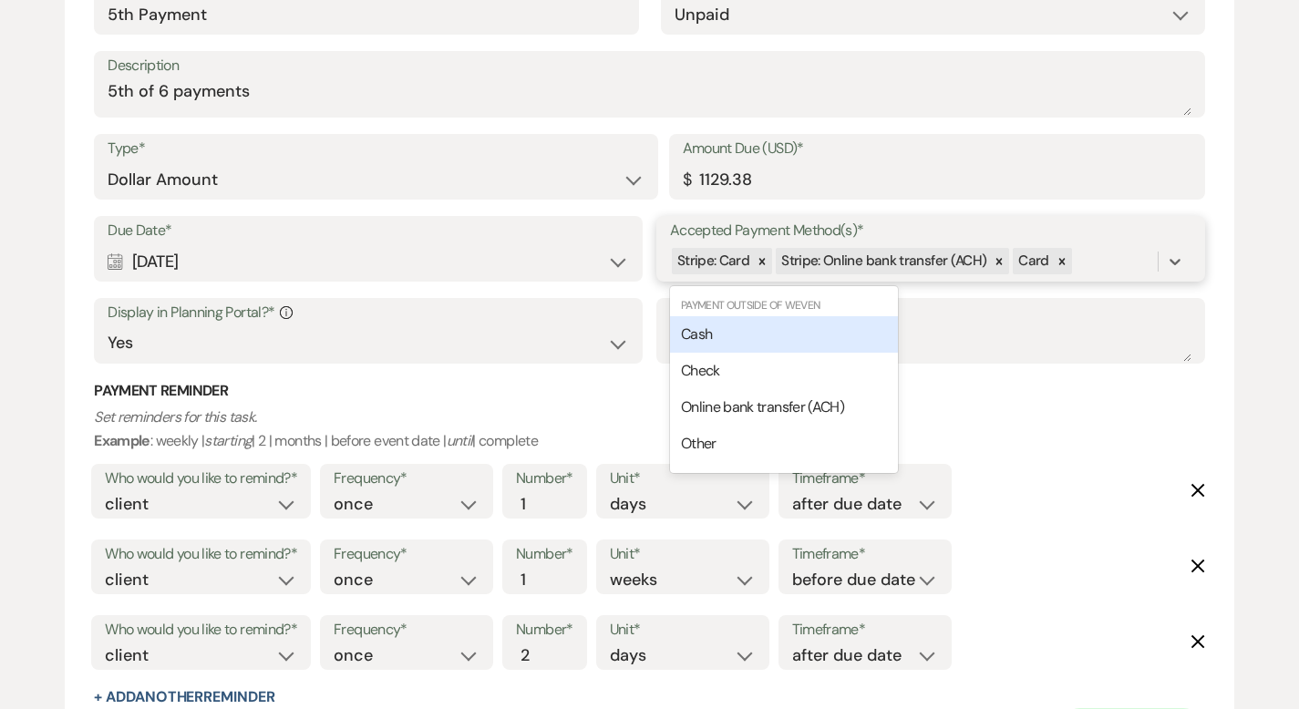
click at [1087, 255] on div "Stripe: Card Stripe: Online bank transfer (ACH) Card" at bounding box center [914, 261] width 488 height 32
click at [840, 340] on div "Cash" at bounding box center [784, 334] width 228 height 36
click at [1151, 255] on div "Stripe: Card Stripe: Online bank transfer (ACH) Card Cash" at bounding box center [914, 261] width 488 height 32
click at [866, 326] on div "Check" at bounding box center [784, 334] width 228 height 36
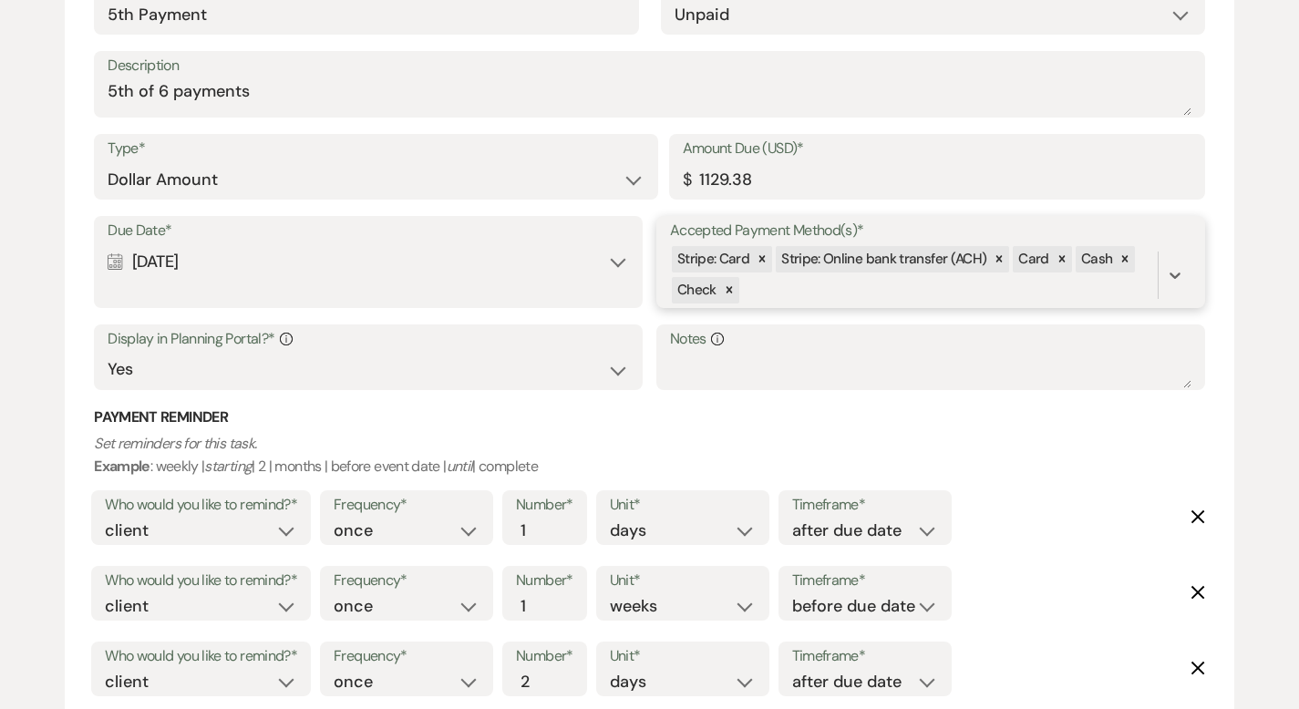
click at [836, 290] on div "Stripe: Card Stripe: Online bank transfer (ACH) Card Cash Check" at bounding box center [914, 275] width 488 height 62
click at [813, 352] on span "Online bank transfer (ACH)" at bounding box center [762, 361] width 163 height 19
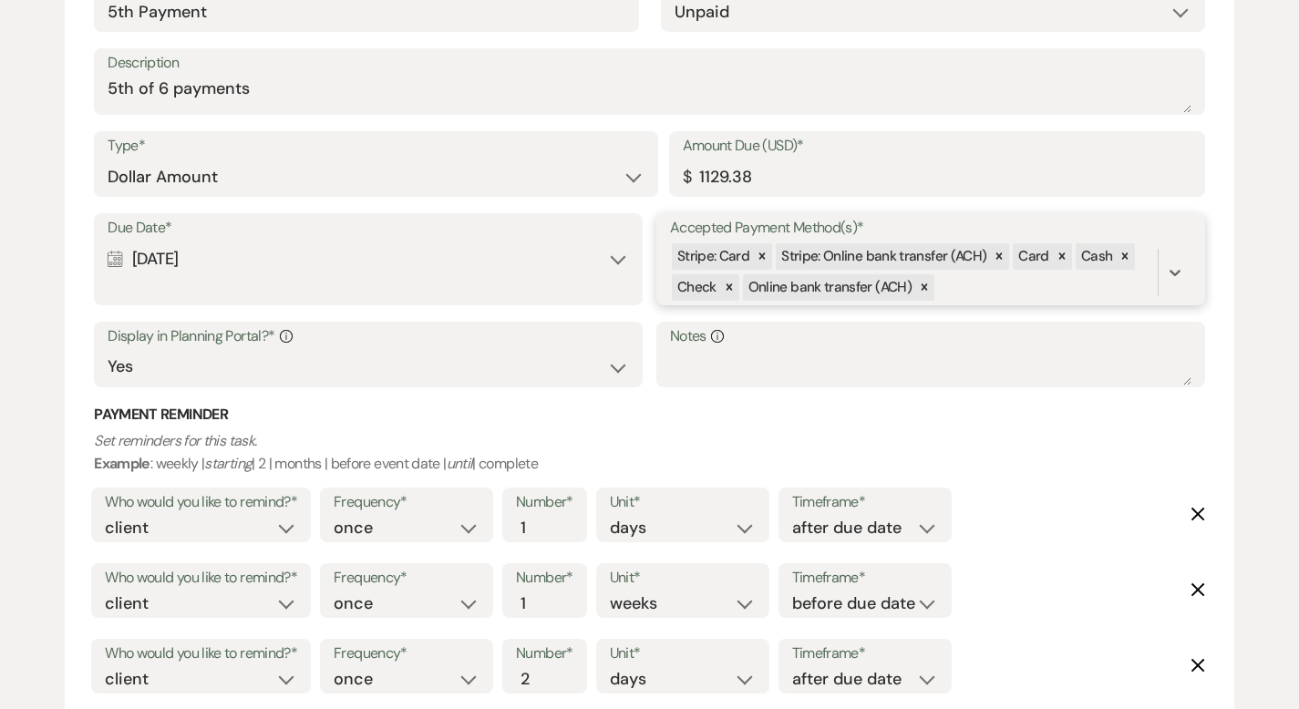
scroll to position [4560, 0]
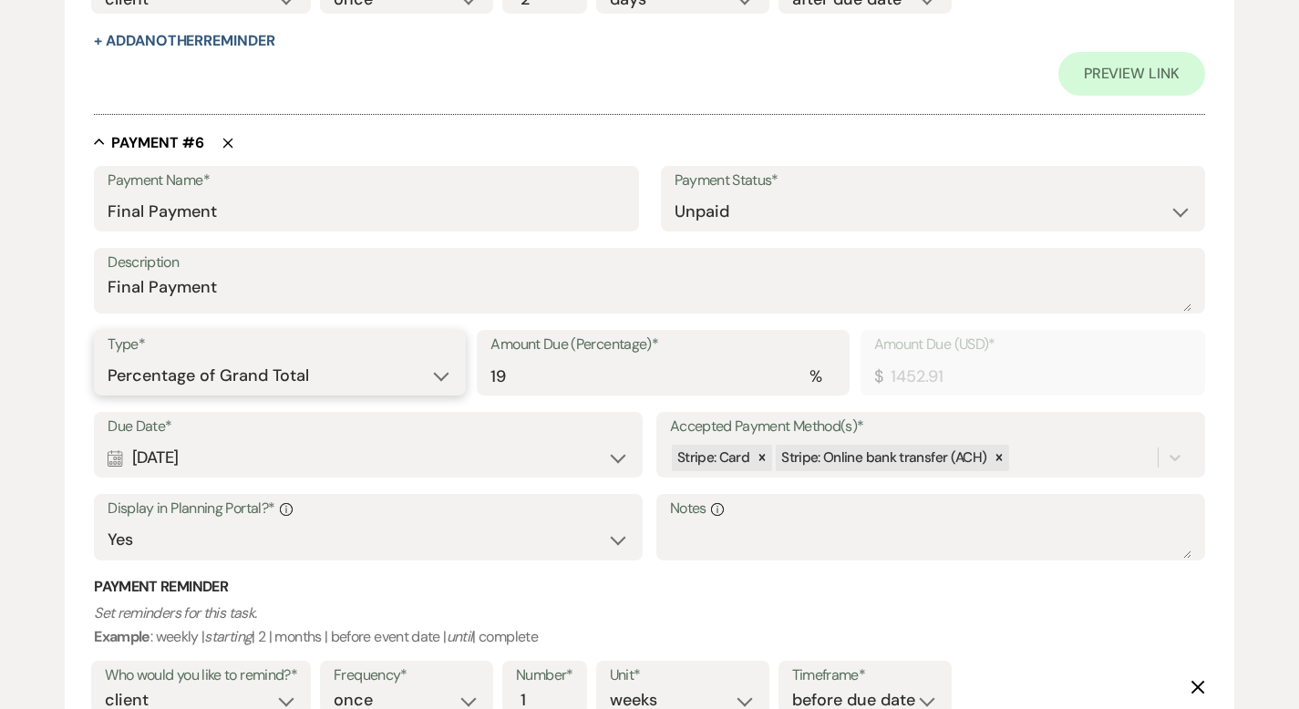
click at [331, 378] on select "Dollar Amount Percentage of Grand Total" at bounding box center [280, 376] width 345 height 36
select select "flat"
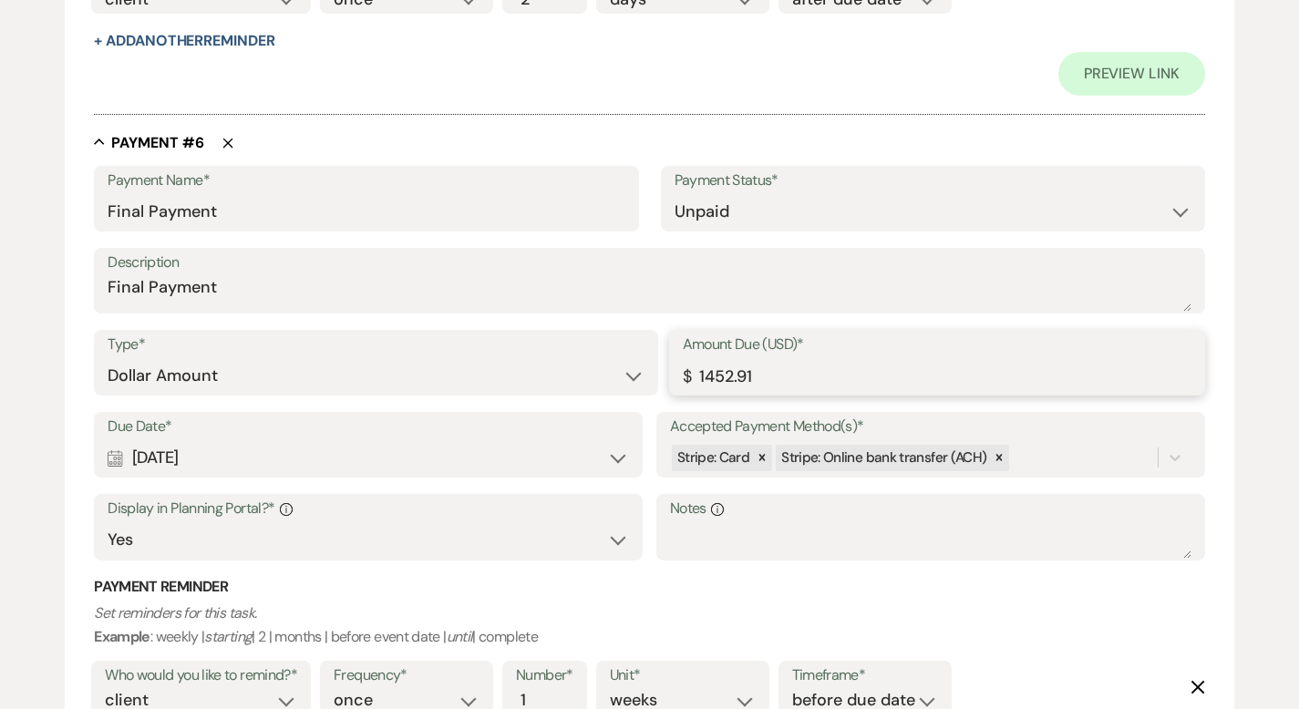
click at [717, 374] on input "1452.91" at bounding box center [937, 376] width 509 height 36
drag, startPoint x: 757, startPoint y: 382, endPoint x: 591, endPoint y: 393, distance: 166.3
click at [592, 393] on div "Type* Dollar Amount Percentage of Grand Total Amount Due (USD)* $ 52.91" at bounding box center [650, 371] width 1112 height 82
drag, startPoint x: 757, startPoint y: 366, endPoint x: 666, endPoint y: 375, distance: 91.6
click at [668, 375] on div "Type* Dollar Amount Percentage of Grand Total Amount Due (USD)* $ 52.91" at bounding box center [650, 371] width 1112 height 82
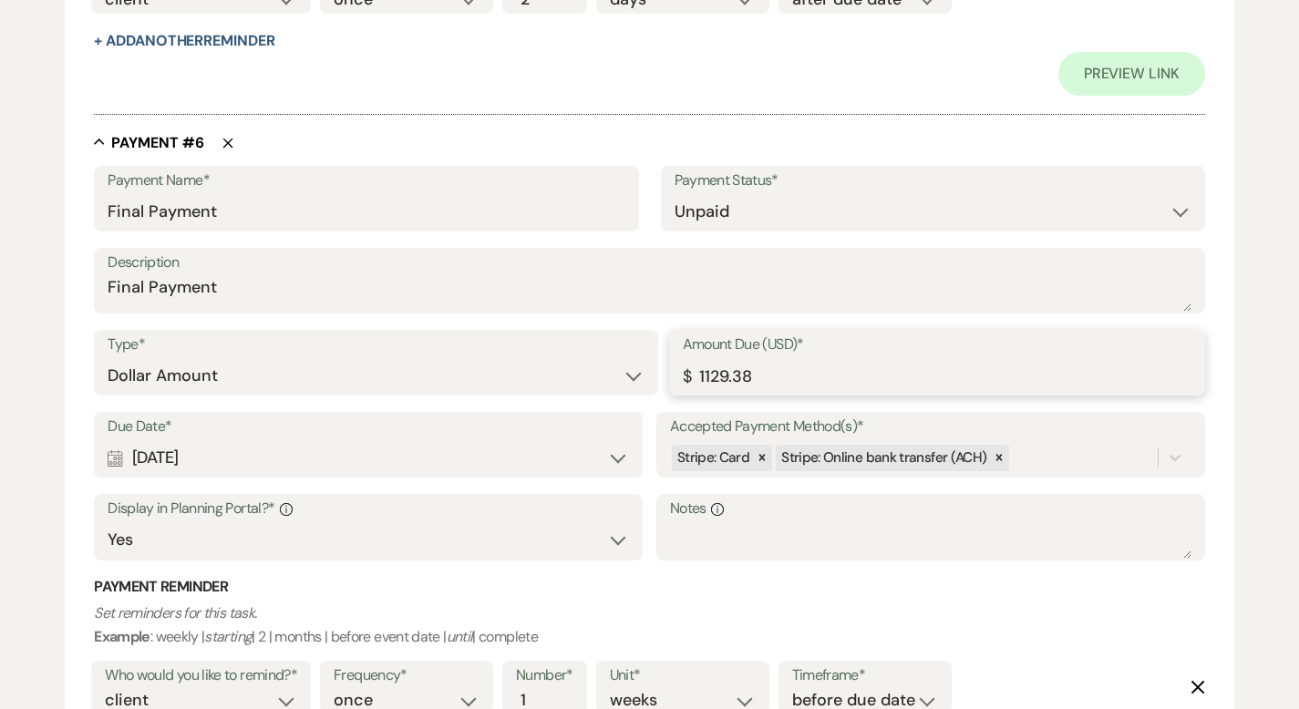
type input "1129.38"
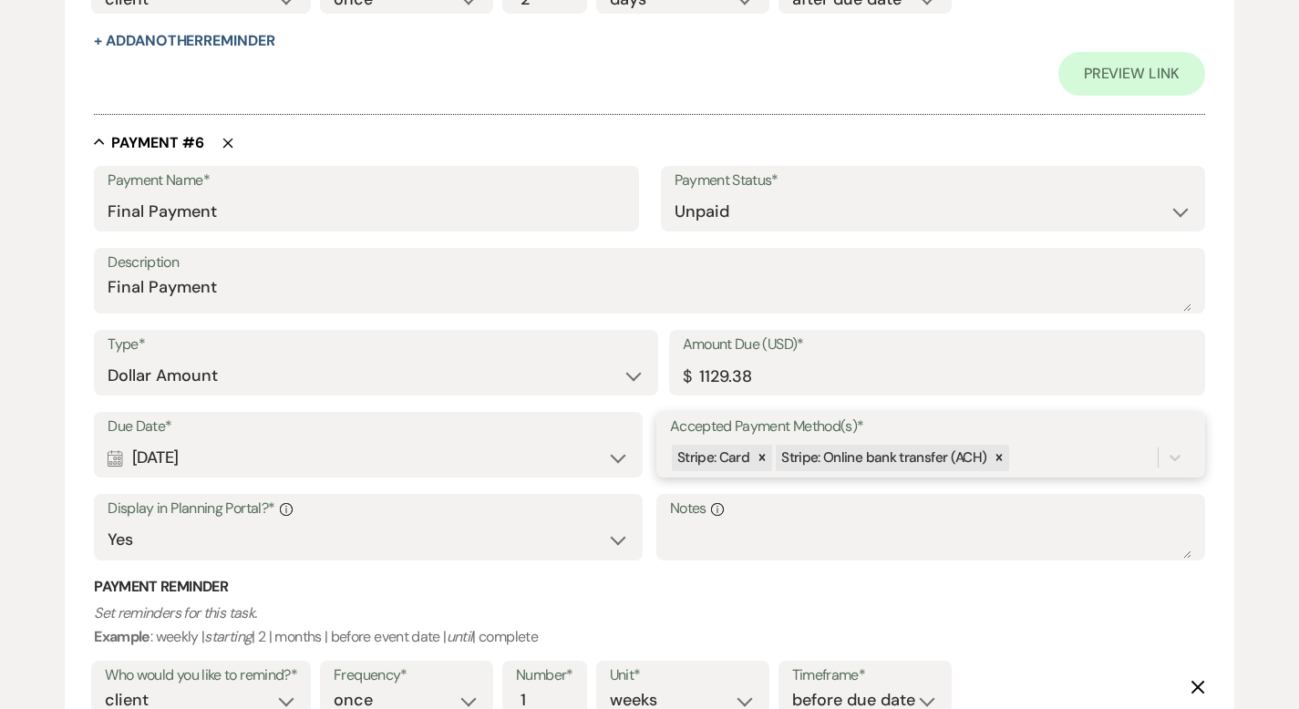
click at [1025, 459] on div "Stripe: Card Stripe: Online bank transfer (ACH)" at bounding box center [914, 458] width 488 height 32
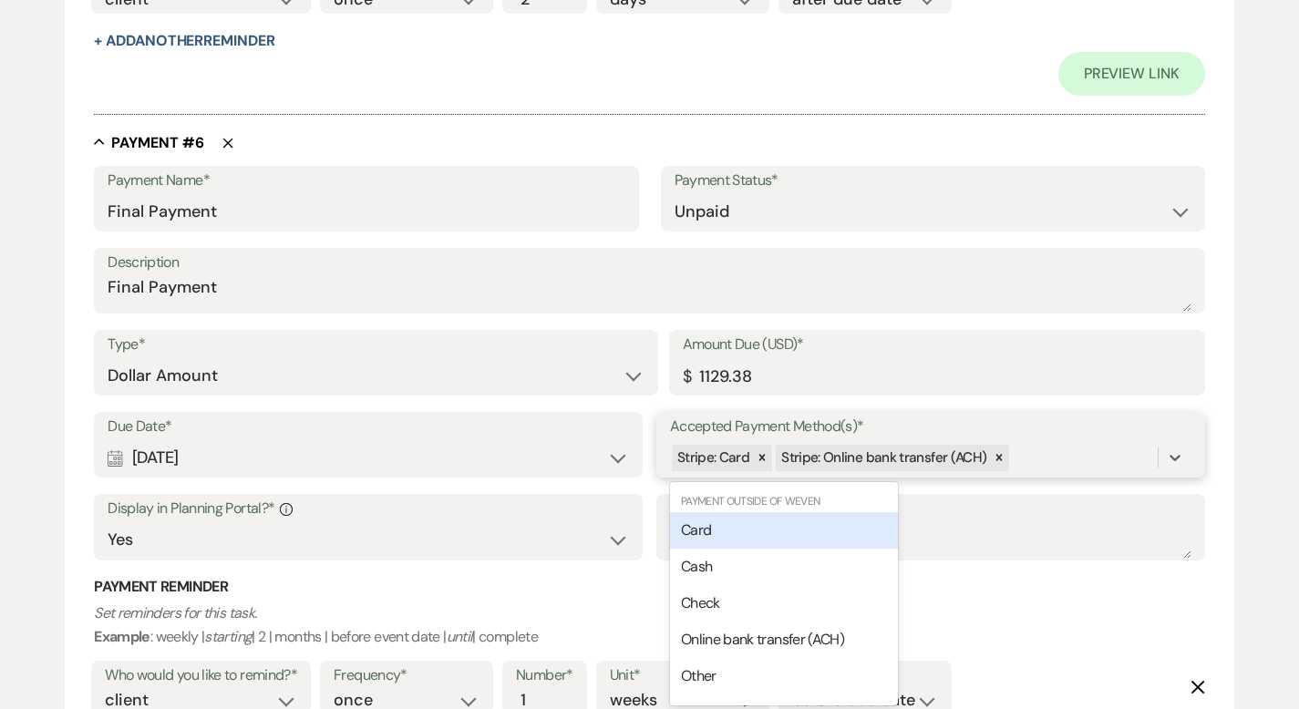
click at [801, 530] on div "Card" at bounding box center [784, 531] width 228 height 36
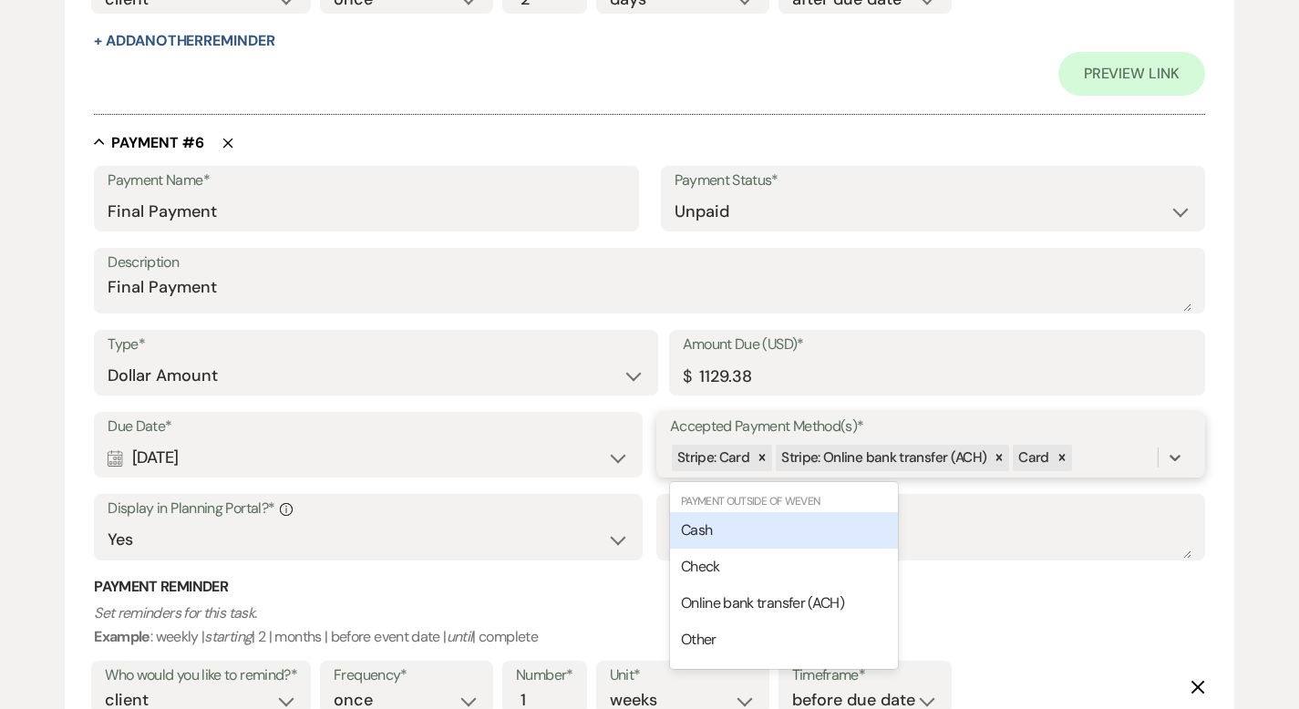
click at [1082, 458] on div "Stripe: Card Stripe: Online bank transfer (ACH) Card" at bounding box center [914, 458] width 488 height 32
click at [865, 525] on div "Cash" at bounding box center [784, 531] width 228 height 36
click at [1144, 455] on div "Stripe: Card Stripe: Online bank transfer (ACH) Card Cash" at bounding box center [914, 458] width 488 height 32
click at [867, 527] on div "Check" at bounding box center [784, 531] width 228 height 36
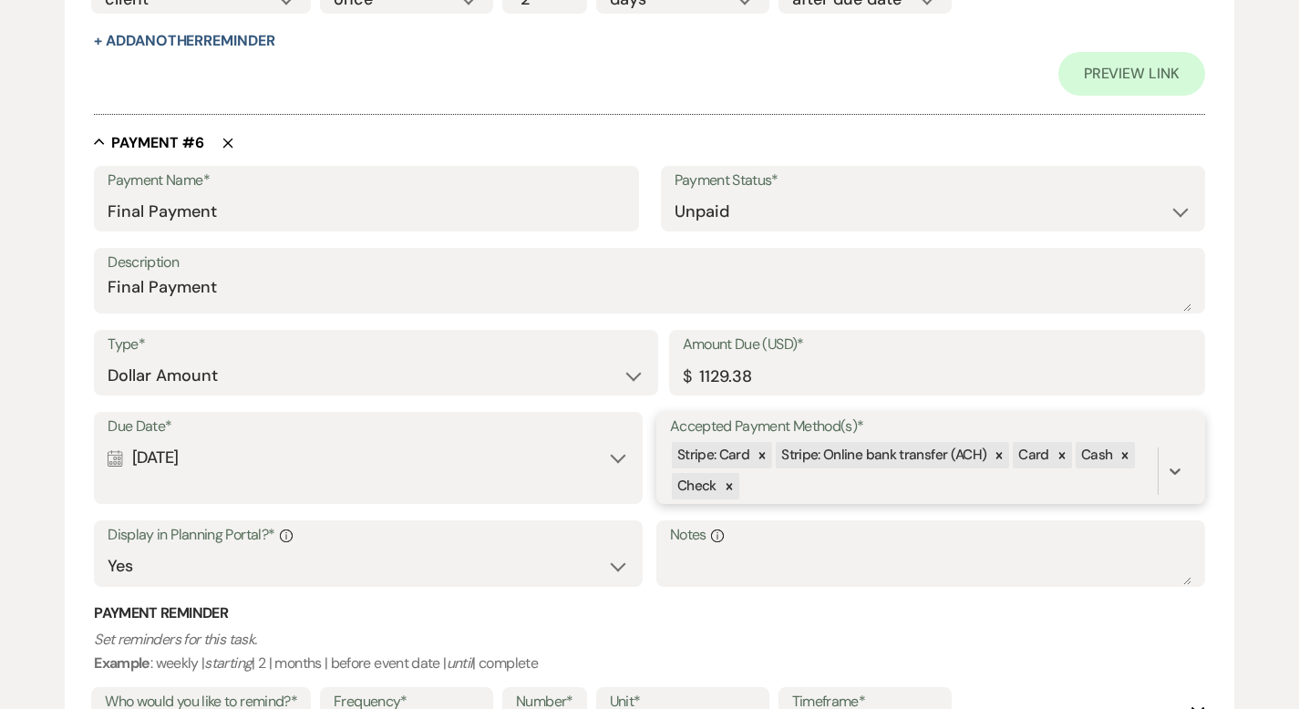
click at [801, 490] on div "Stripe: Card Stripe: Online bank transfer (ACH) Card Cash Check" at bounding box center [914, 471] width 488 height 62
click at [779, 562] on span "Online bank transfer (ACH)" at bounding box center [762, 557] width 163 height 19
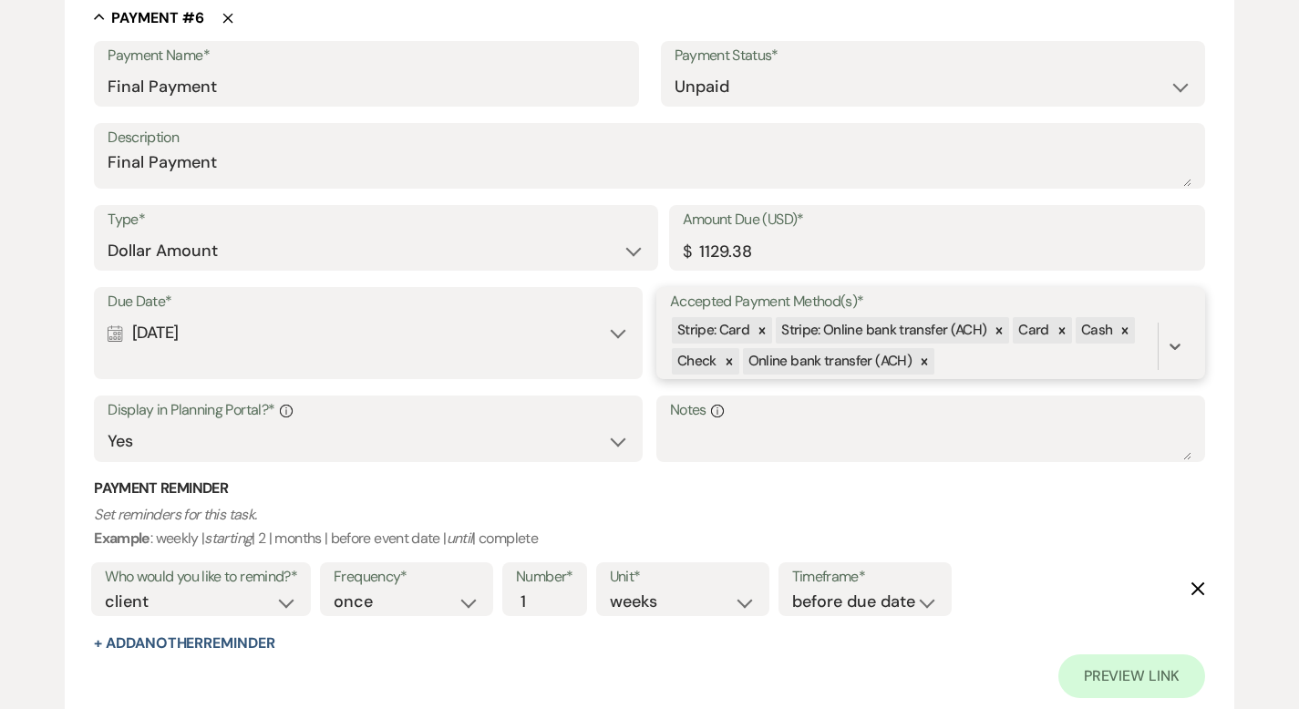
scroll to position [4912, 0]
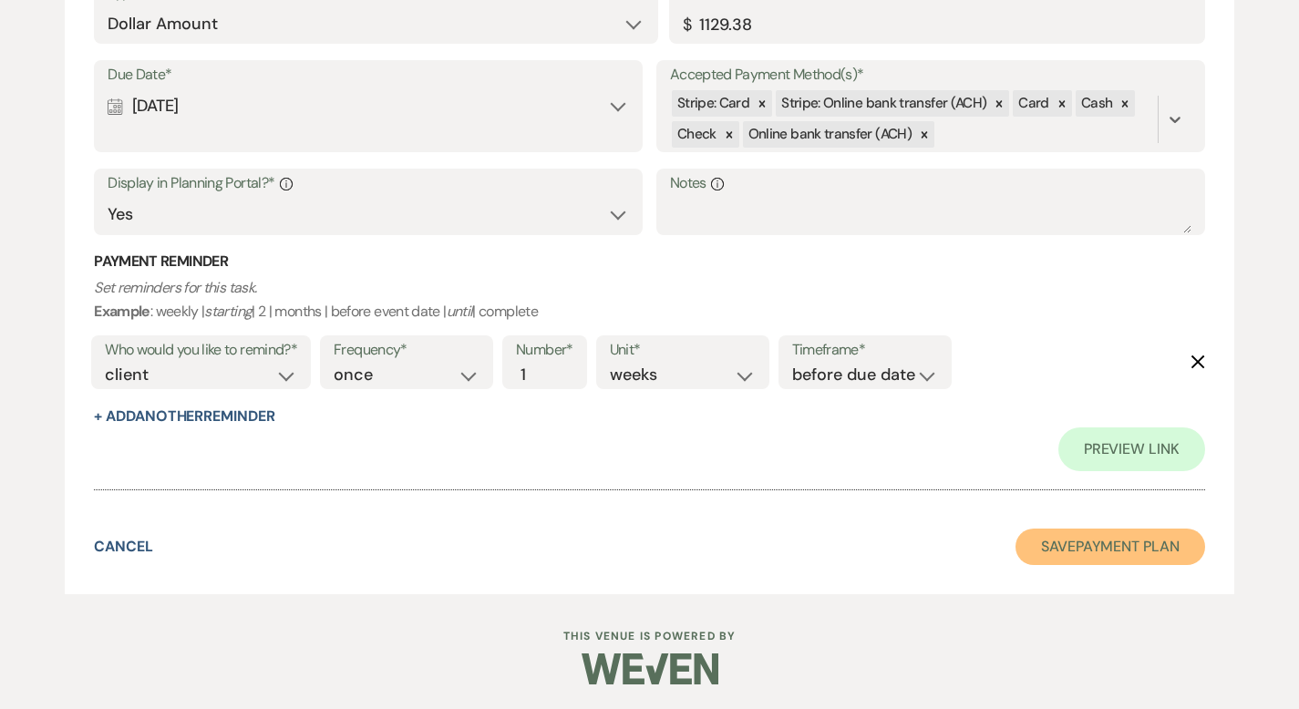
click at [1092, 548] on button "Save Payment Plan" at bounding box center [1111, 547] width 190 height 36
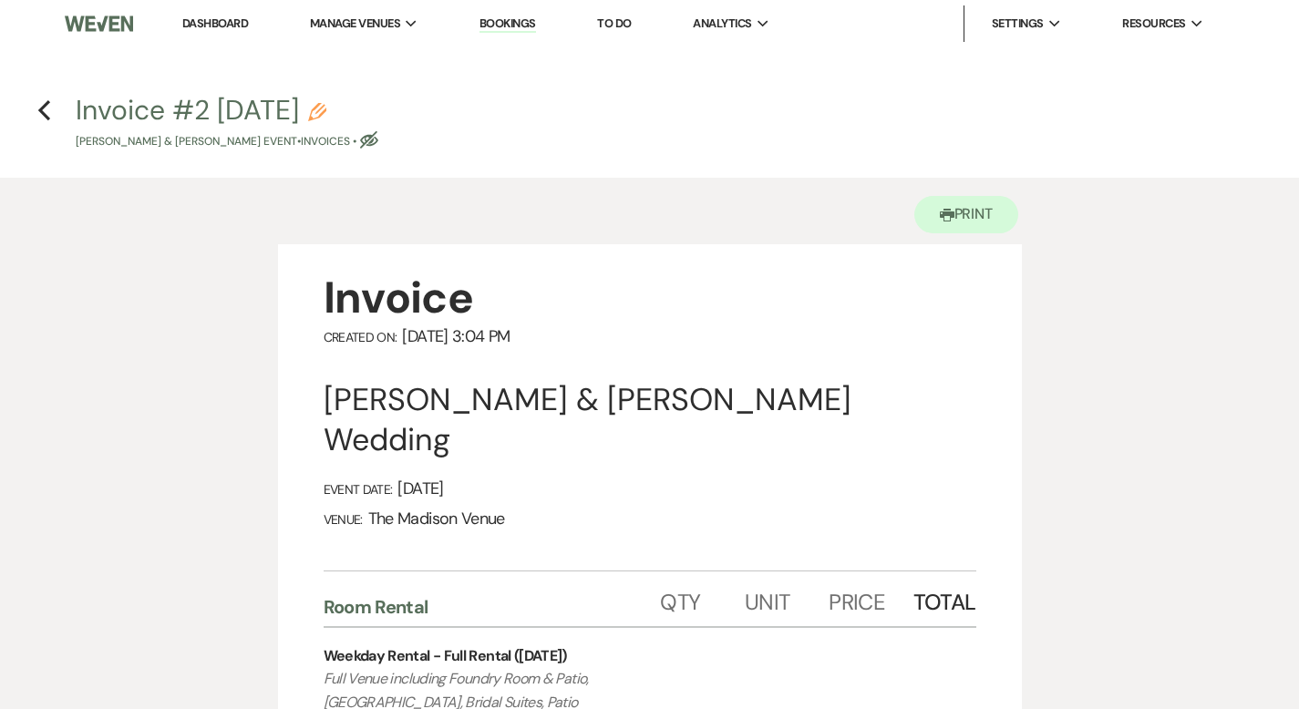
click at [326, 109] on icon "Pencil" at bounding box center [317, 112] width 18 height 18
select select "22"
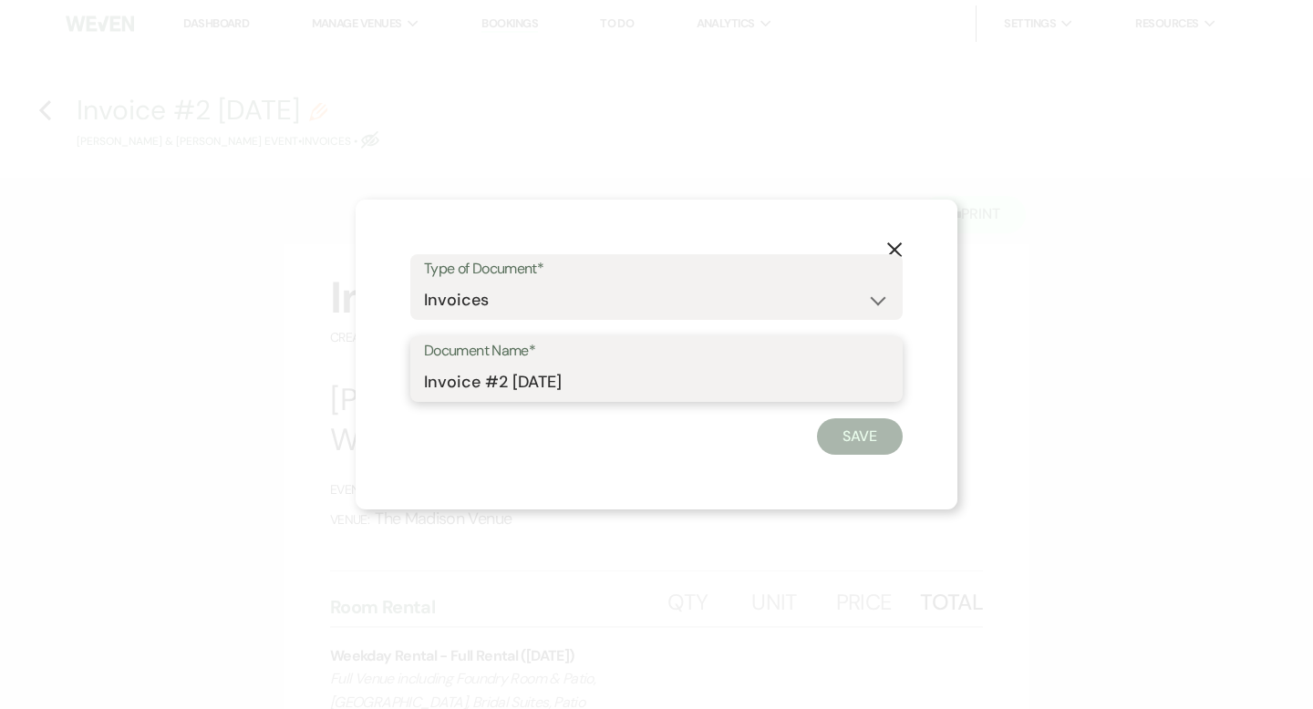
drag, startPoint x: 478, startPoint y: 382, endPoint x: 407, endPoint y: 387, distance: 71.3
click at [407, 387] on div "X Type of Document* Special Event Insurance Vendor Certificate of Insurance Con…" at bounding box center [657, 355] width 602 height 310
type input "Off Season Discount #2 [DATE]"
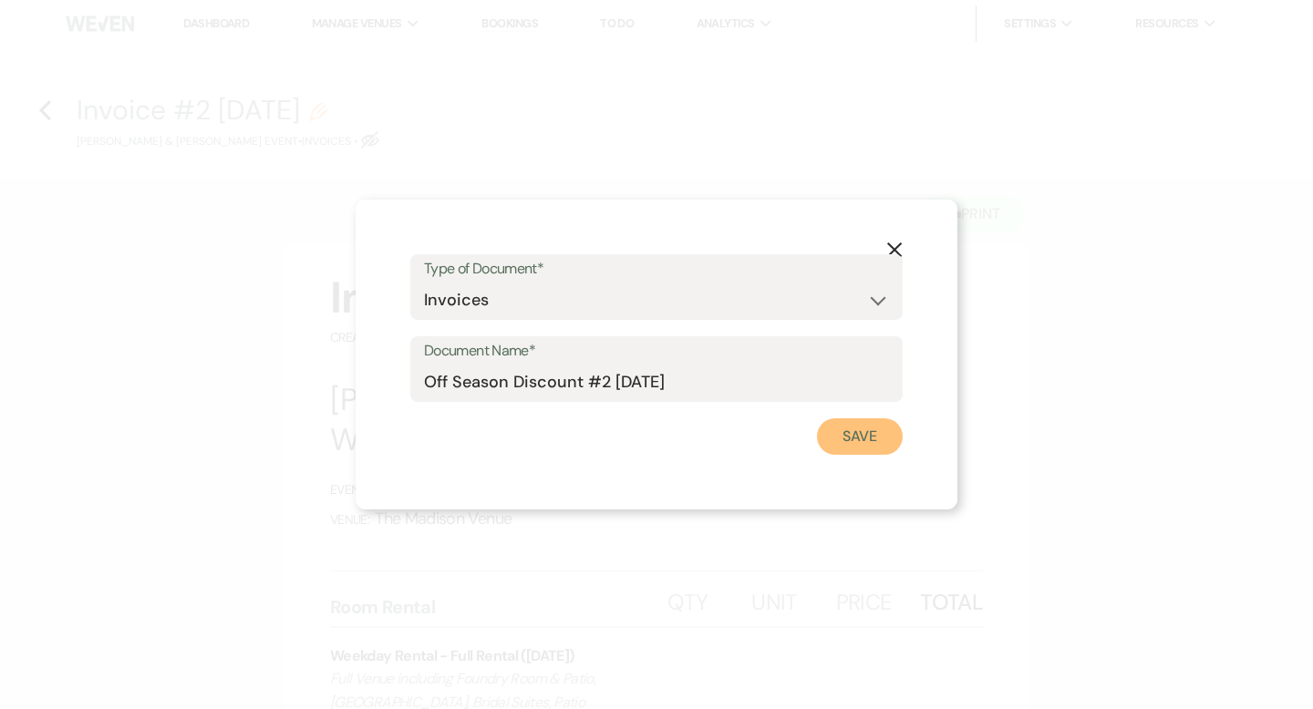
click at [852, 430] on button "Save" at bounding box center [860, 437] width 86 height 36
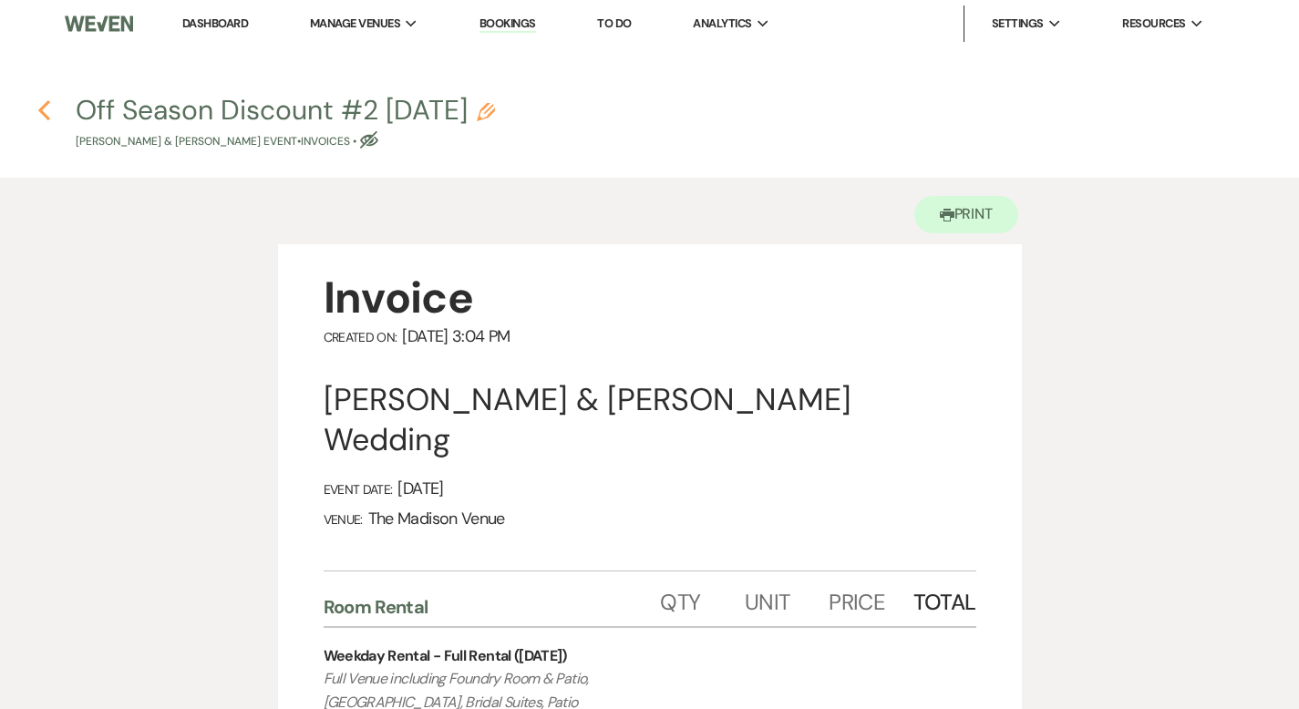
click at [40, 113] on icon "Previous" at bounding box center [44, 110] width 14 height 22
select select "6"
select select "5"
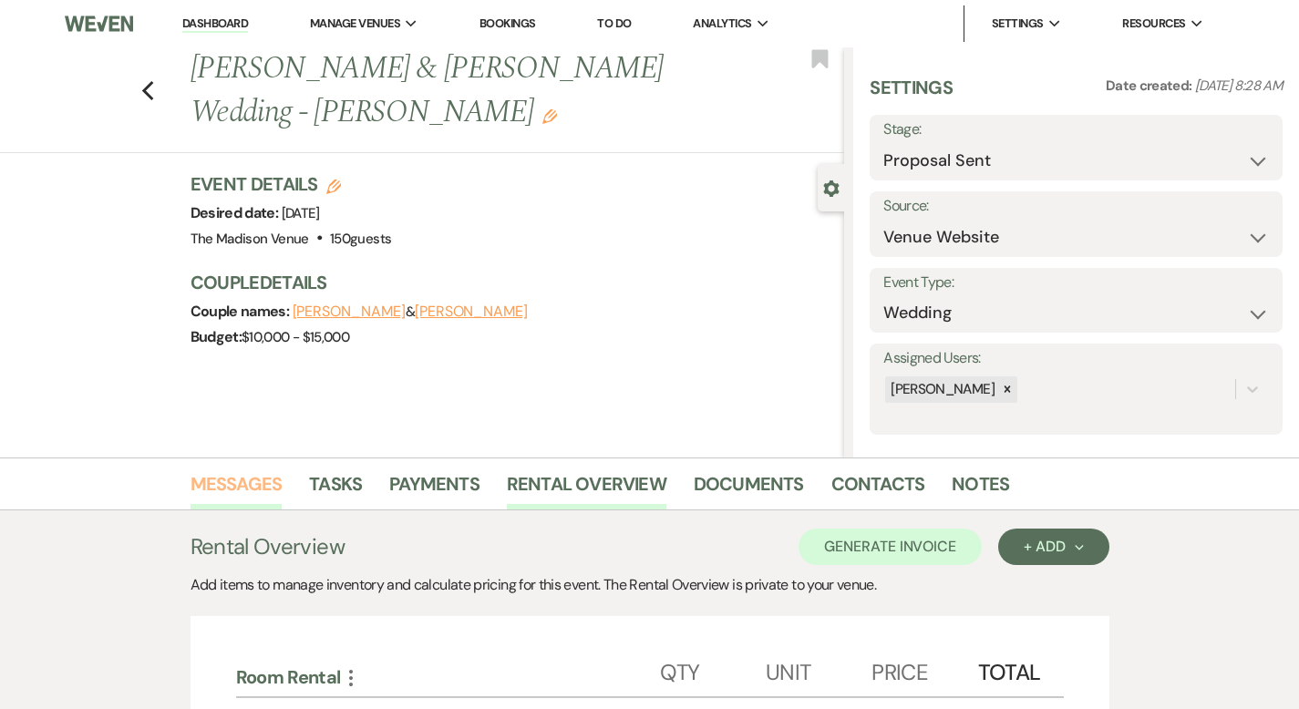
click at [191, 488] on link "Messages" at bounding box center [237, 490] width 92 height 40
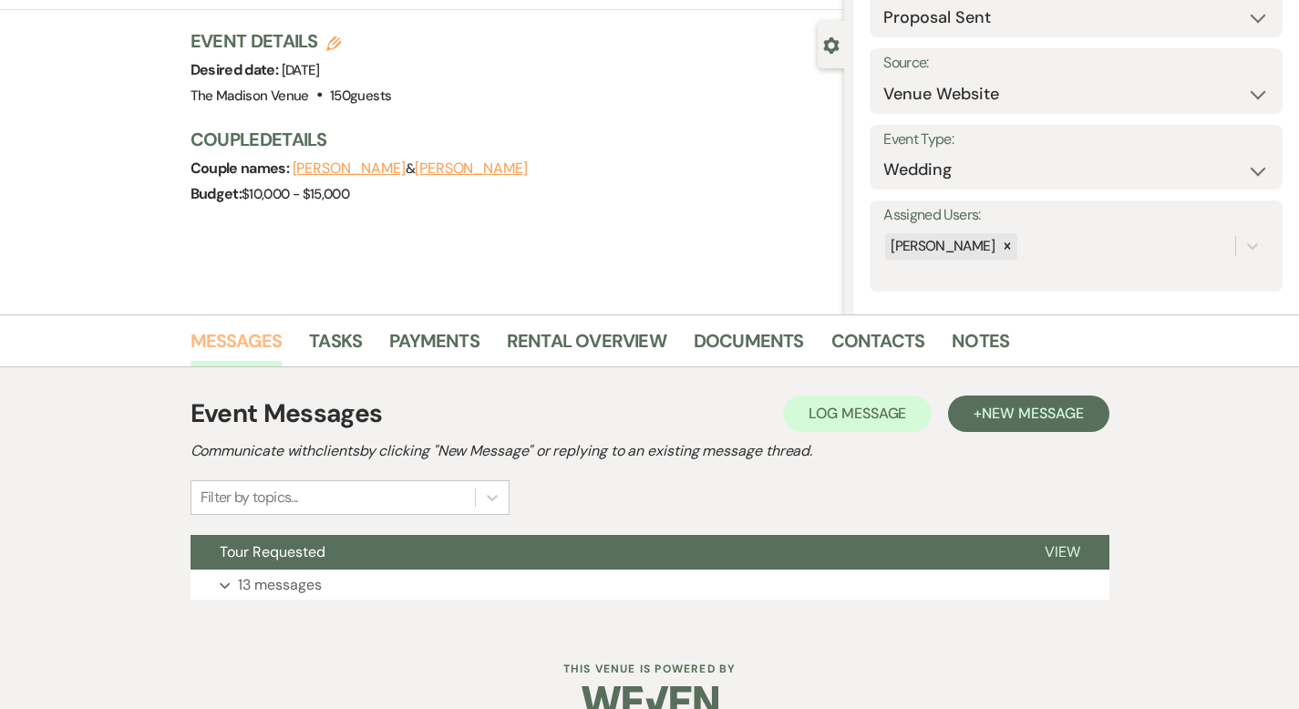
scroll to position [179, 0]
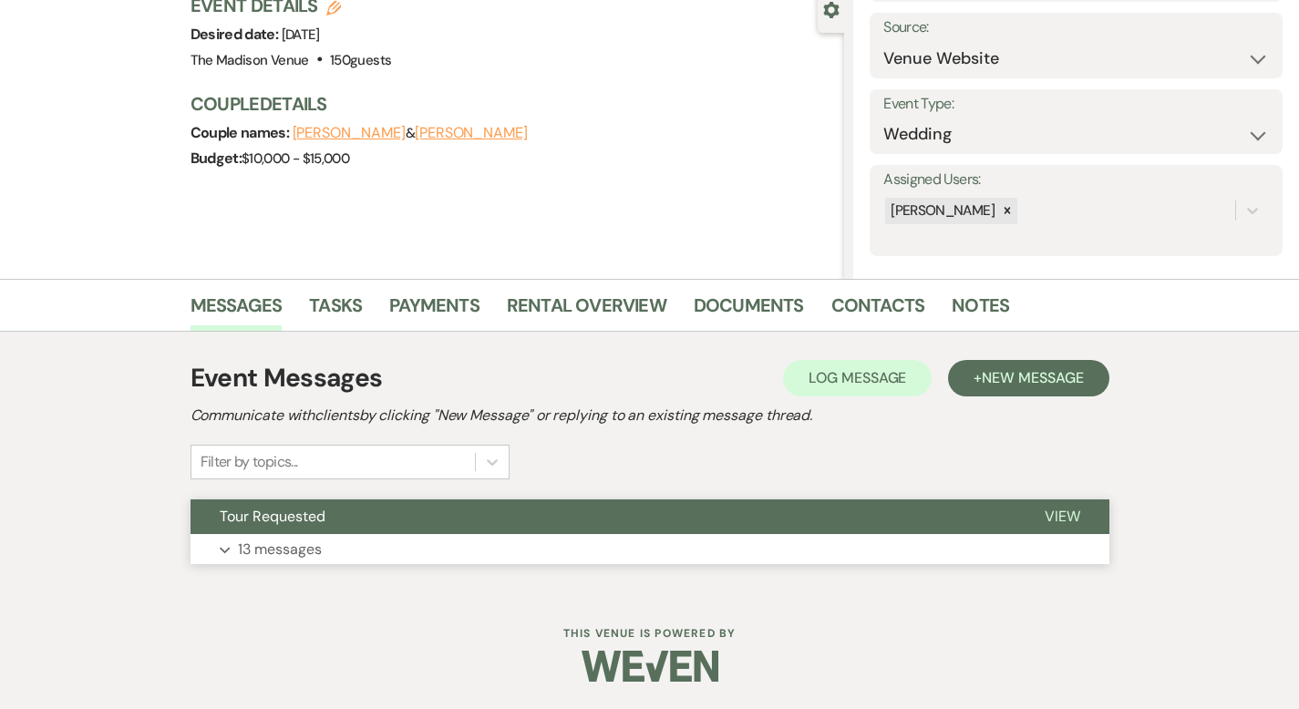
click at [1081, 519] on span "View" at bounding box center [1063, 516] width 36 height 19
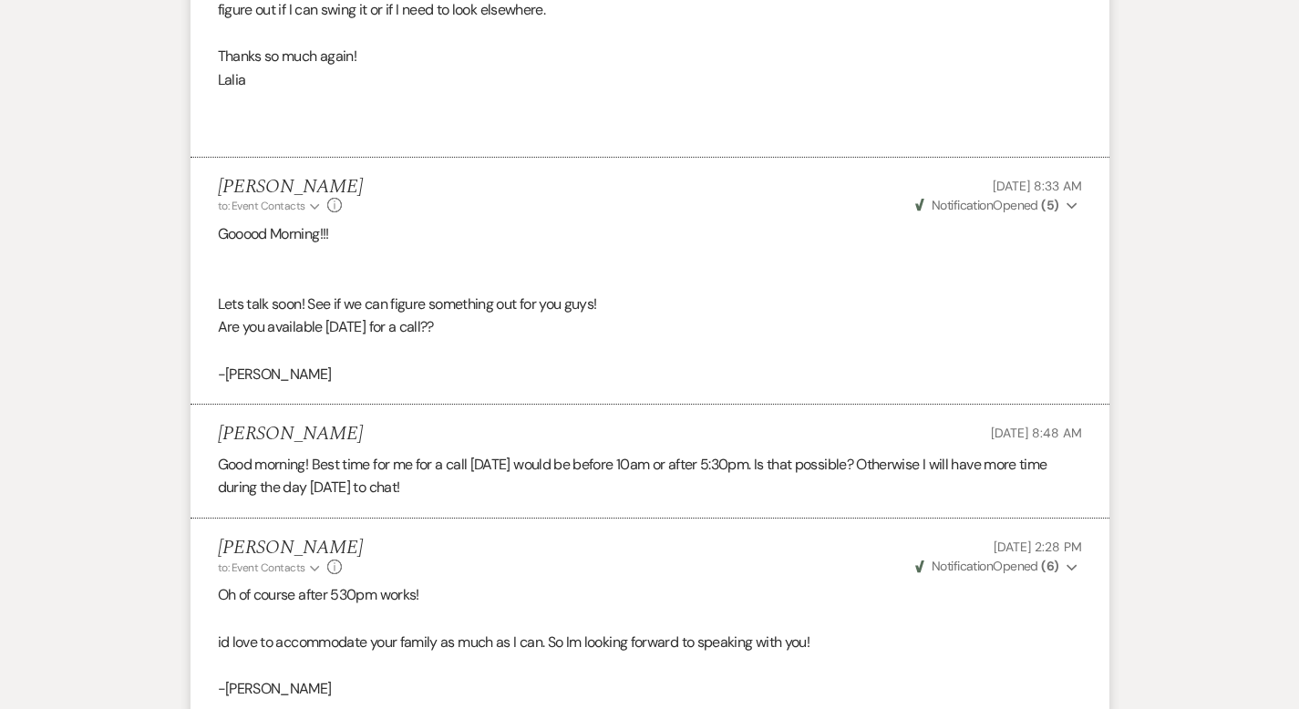
scroll to position [5261, 0]
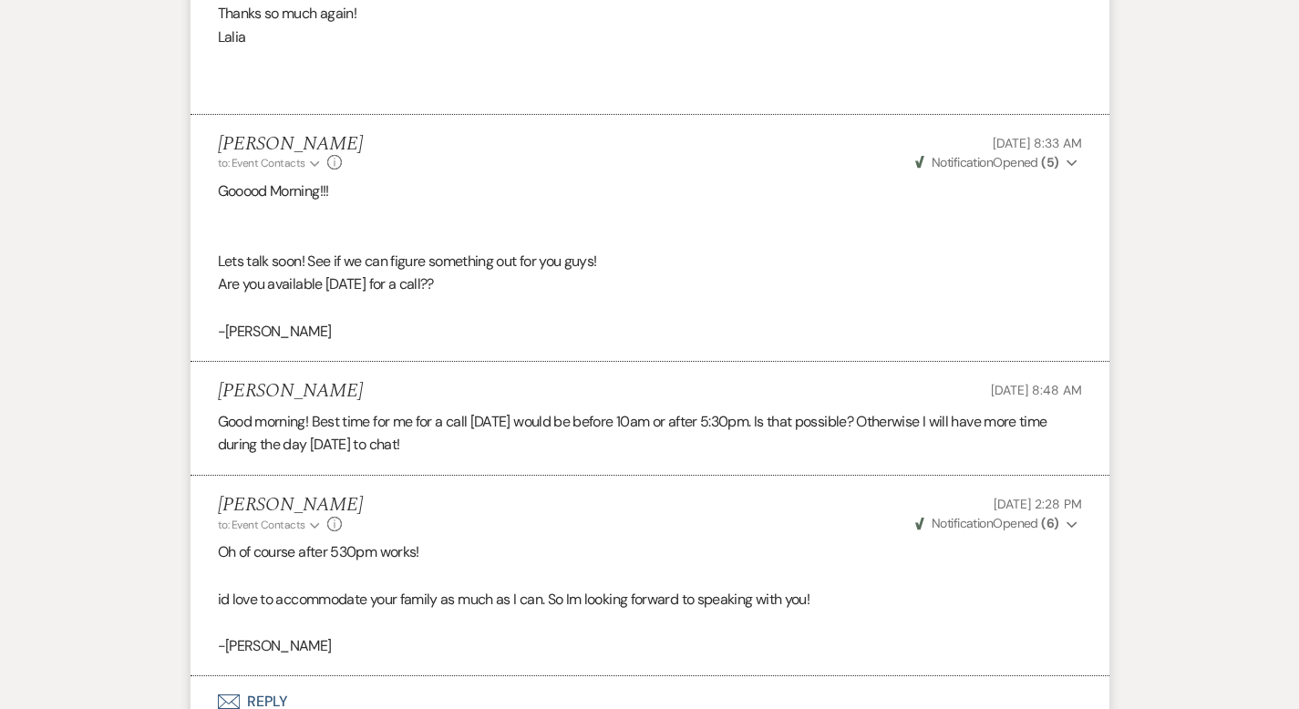
click at [200, 677] on button "Envelope Reply" at bounding box center [650, 702] width 919 height 51
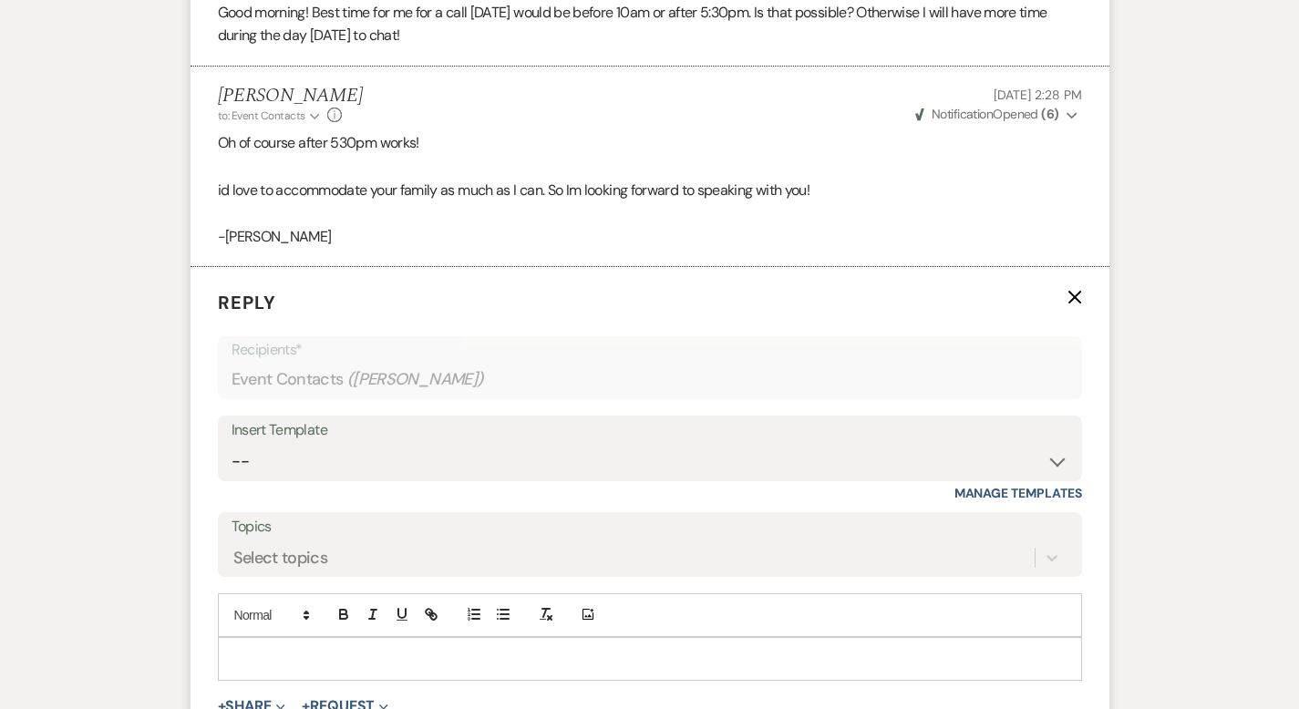
scroll to position [5689, 0]
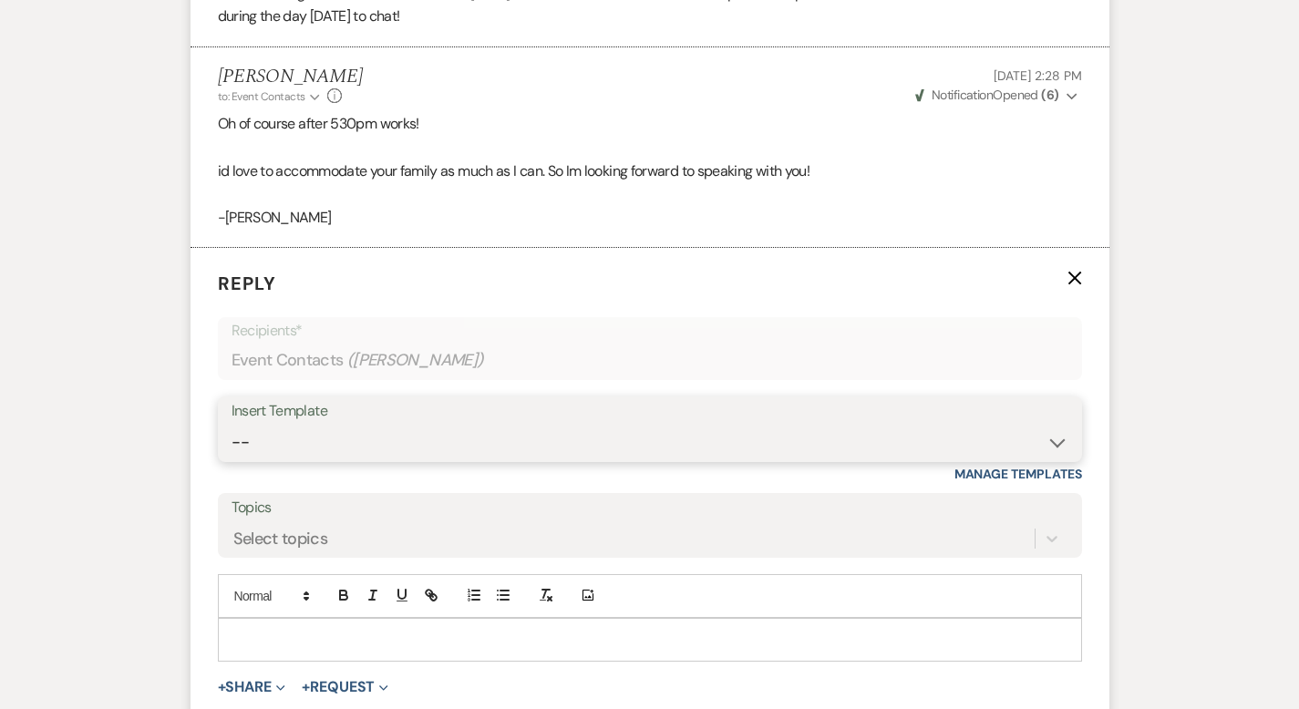
click at [232, 425] on select "-- Weven Planning Portal Introduction (Booked Events) Corporate Lead Follow Up …" at bounding box center [650, 443] width 837 height 36
select select "3706"
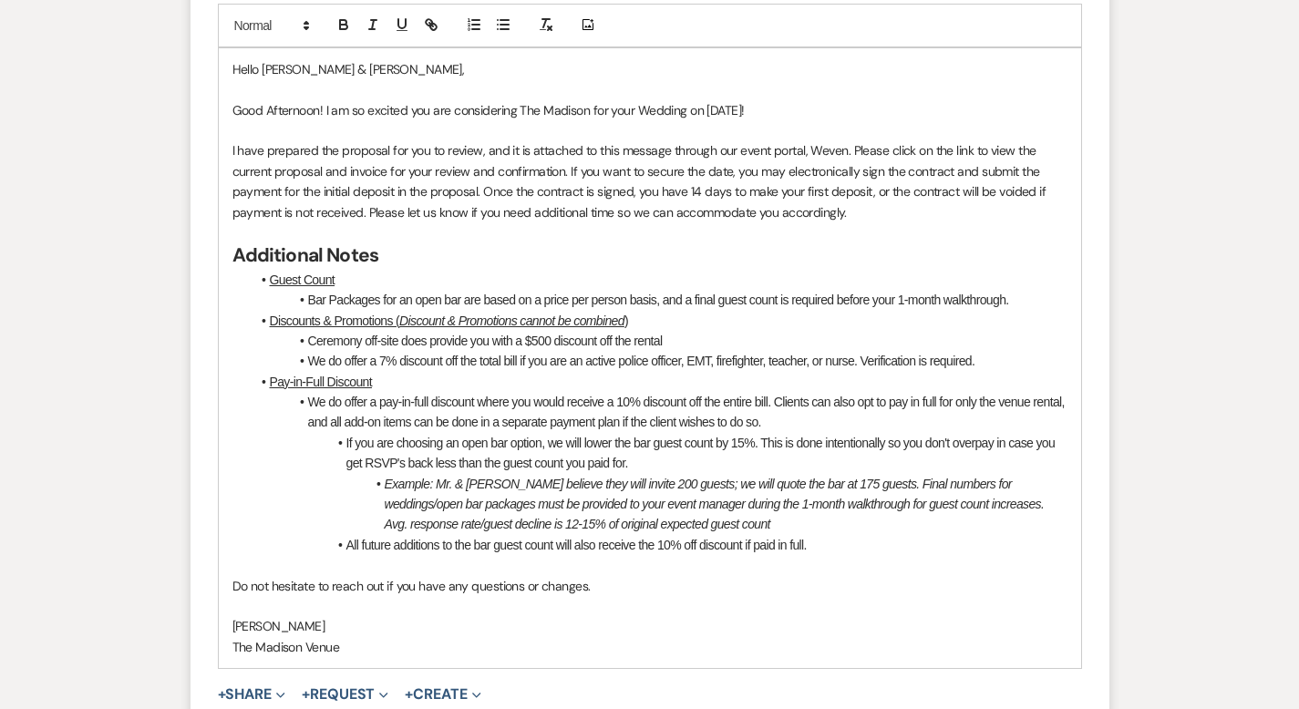
scroll to position [6407, 0]
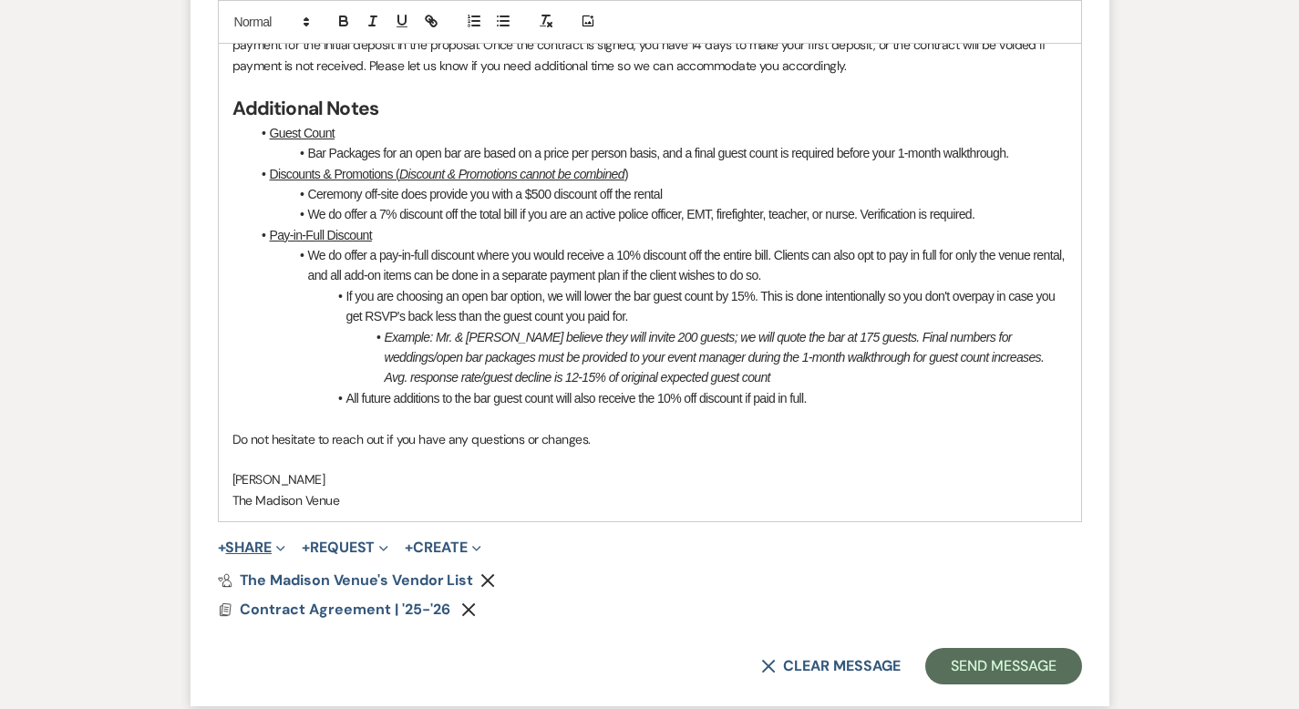
click at [218, 541] on button "+ Share Expand" at bounding box center [252, 548] width 68 height 15
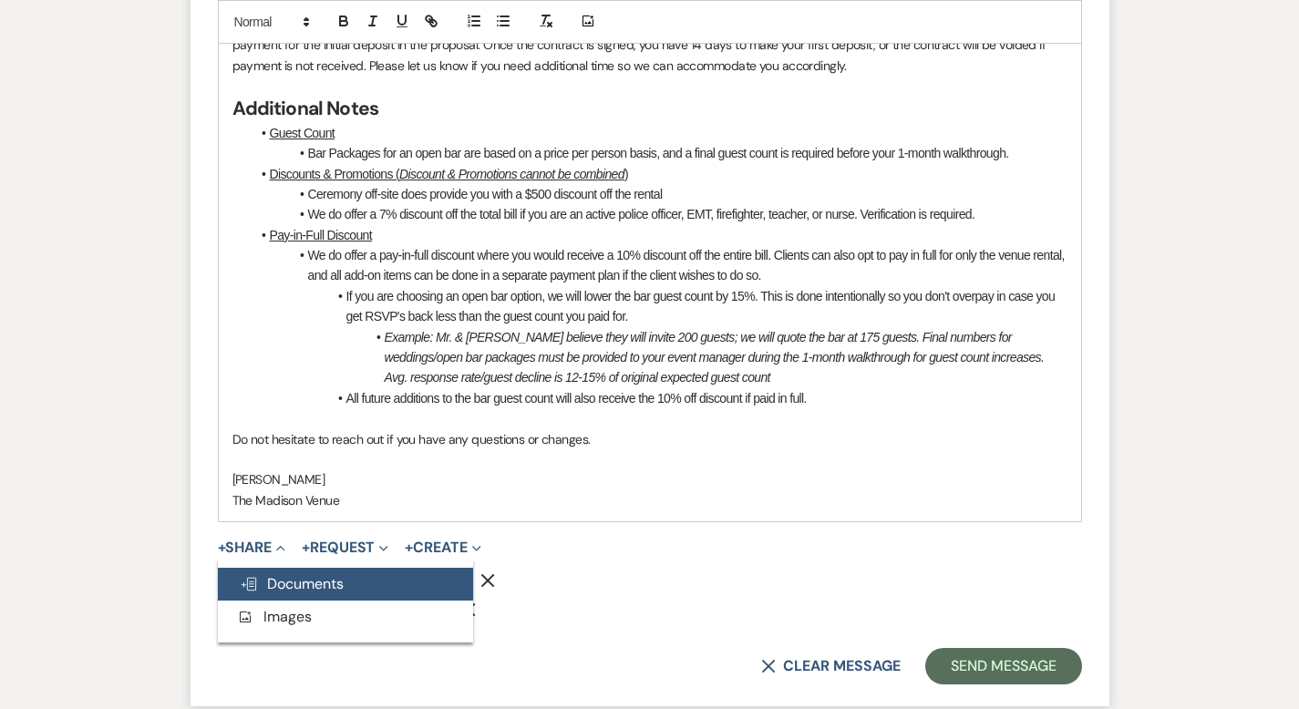
click at [240, 575] on span "Doc Upload Documents" at bounding box center [292, 584] width 104 height 19
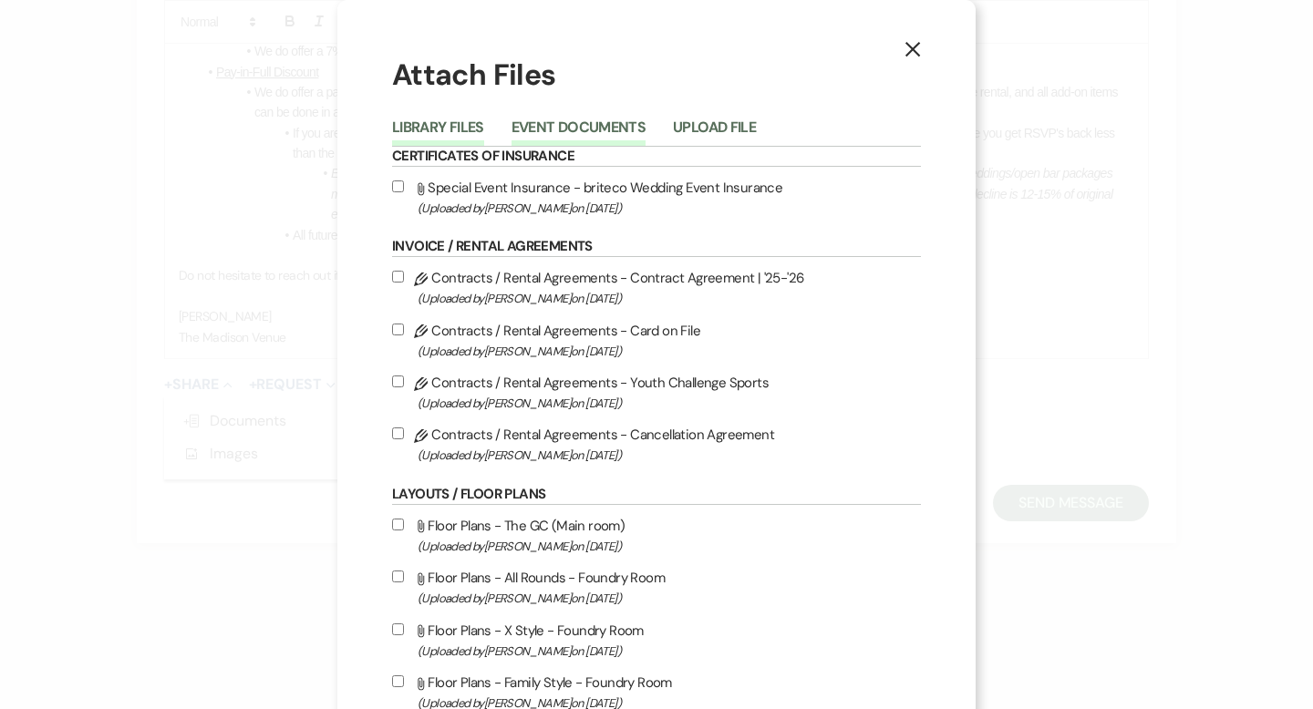
click at [580, 122] on button "Event Documents" at bounding box center [579, 133] width 134 height 26
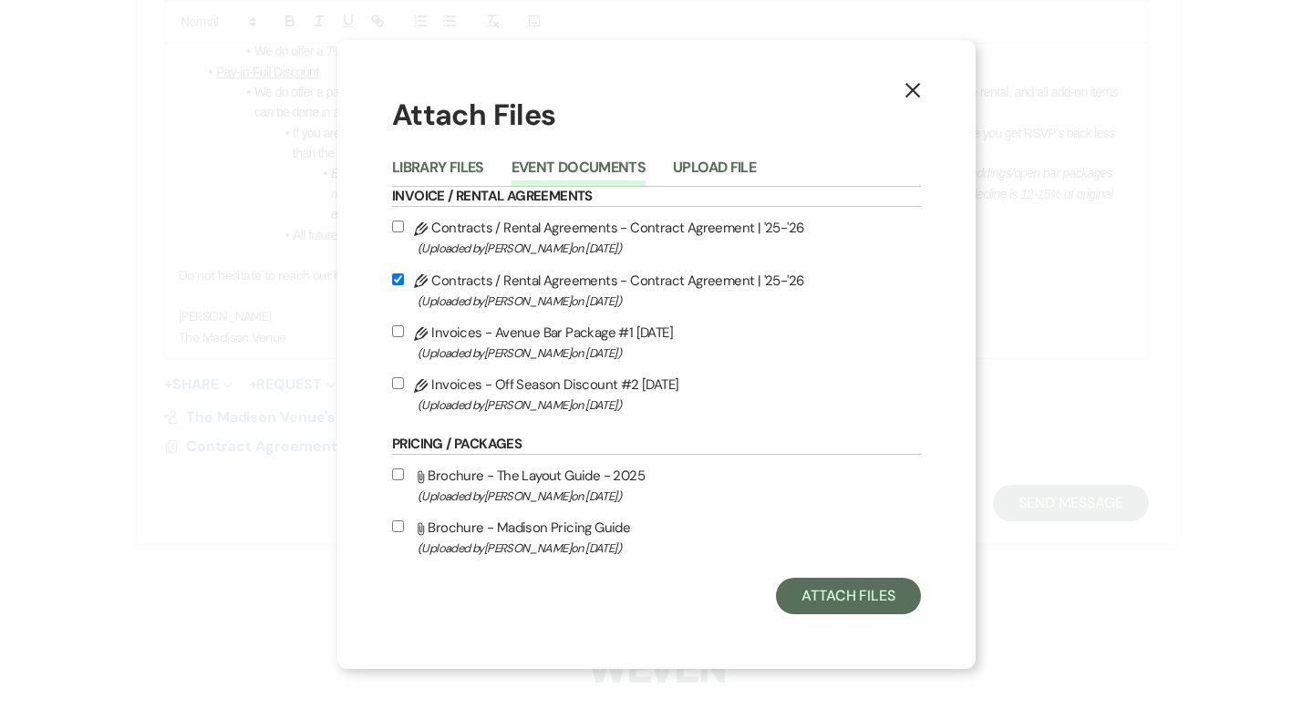
click at [397, 388] on input "Pencil Invoices - Off Season Discount #2 [DATE] (Uploaded by [PERSON_NAME] on […" at bounding box center [398, 384] width 12 height 12
checkbox input "true"
click at [877, 591] on button "Attach Files" at bounding box center [848, 596] width 145 height 36
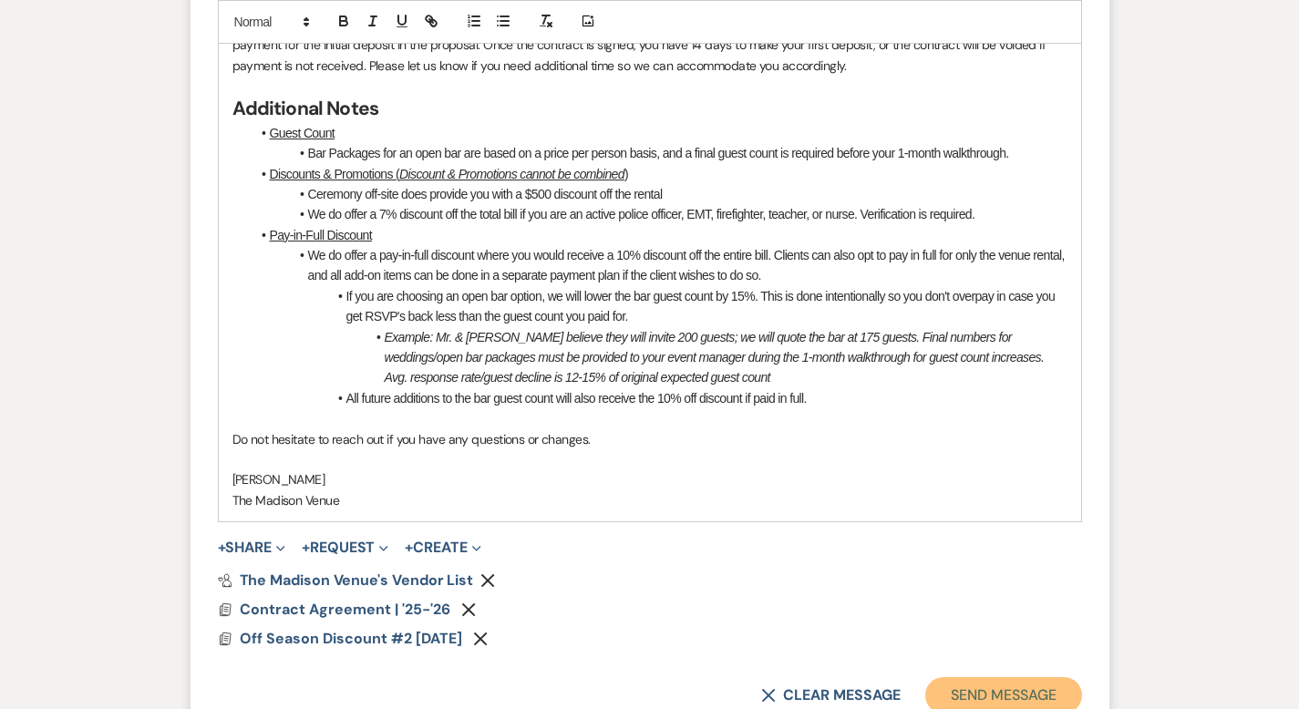
click at [1082, 678] on button "Send Message" at bounding box center [1004, 696] width 156 height 36
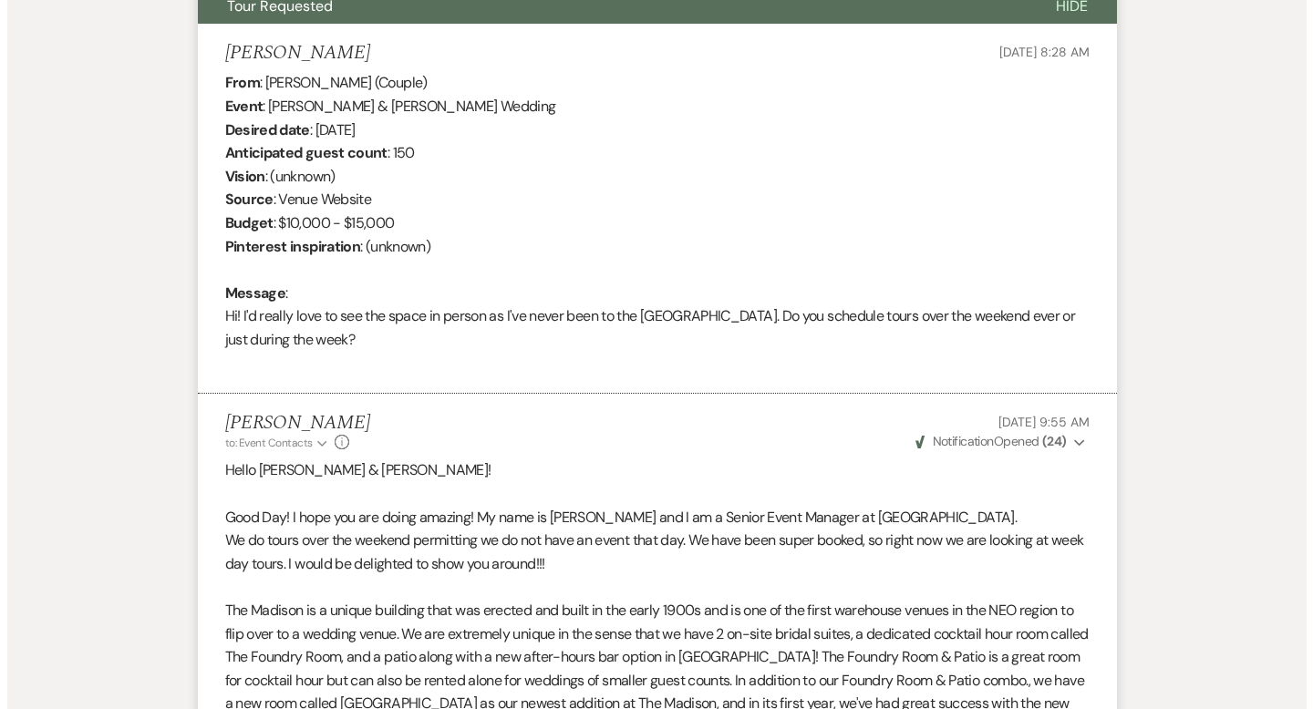
scroll to position [0, 0]
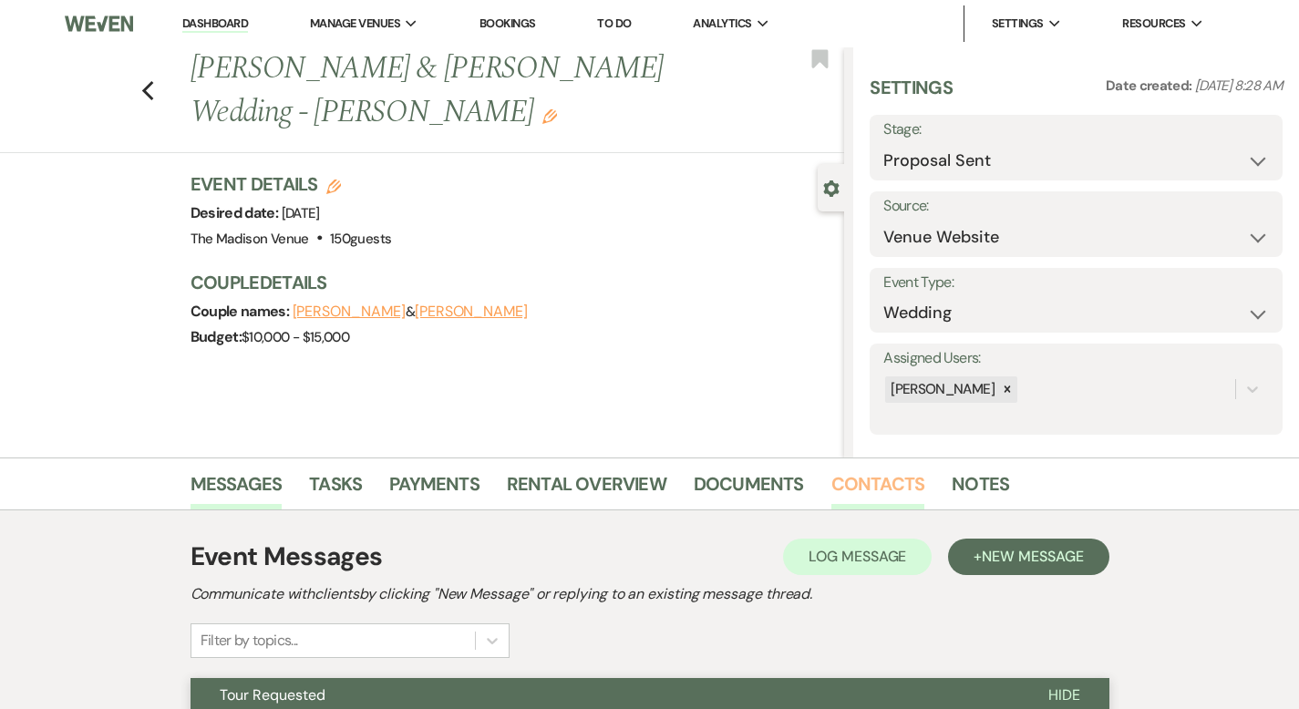
click at [832, 477] on link "Contacts" at bounding box center [879, 490] width 94 height 40
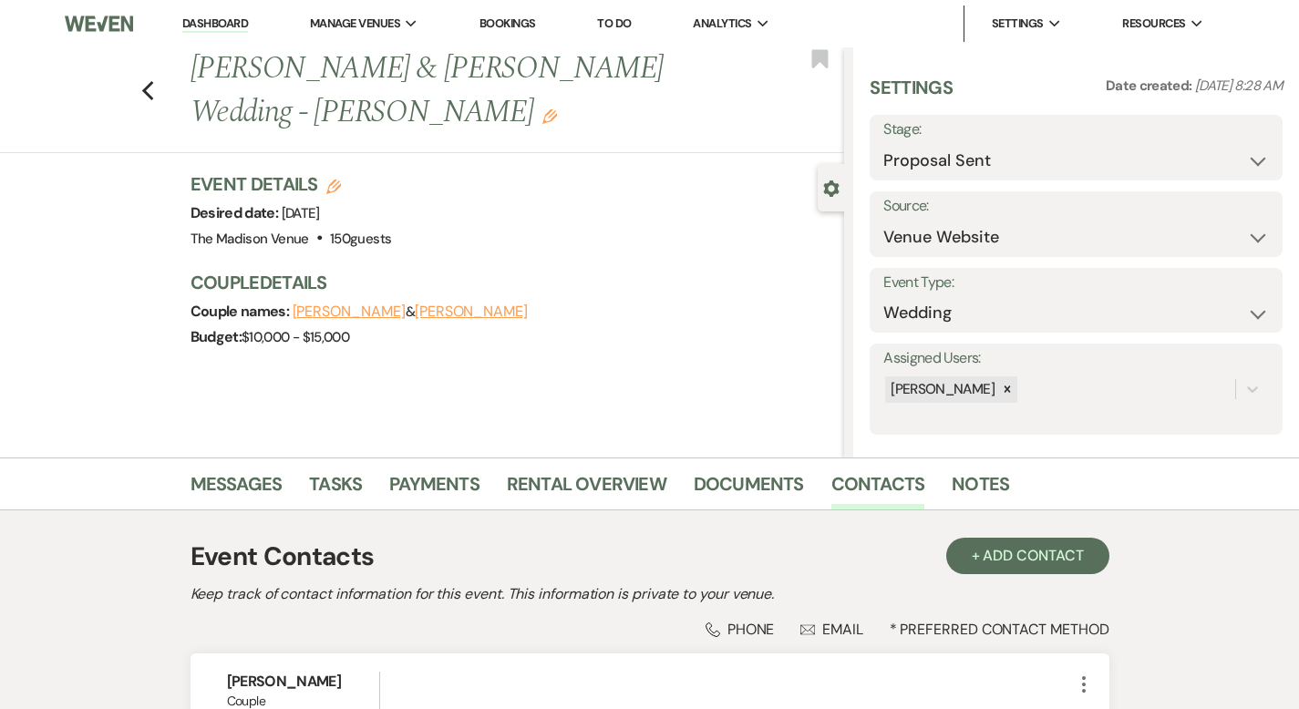
click at [227, 19] on link "Dashboard" at bounding box center [215, 24] width 66 height 17
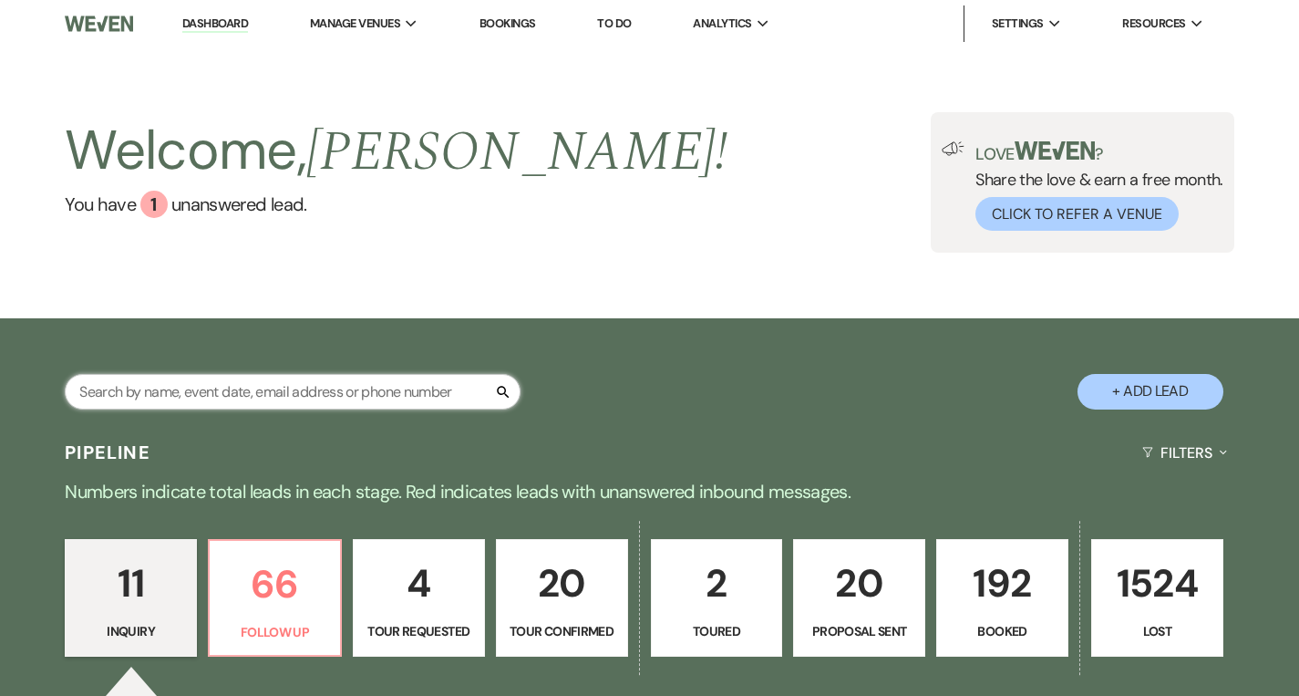
click at [288, 399] on input "text" at bounding box center [293, 392] width 456 height 36
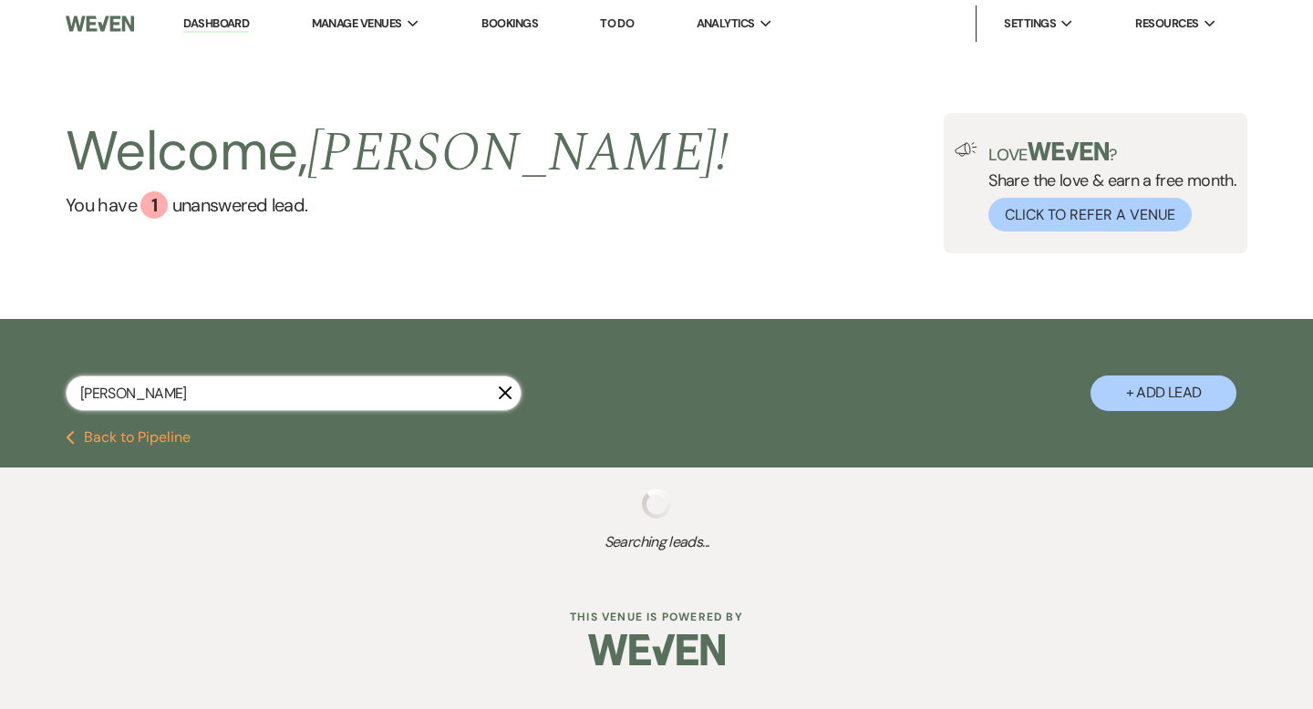
type input "[PERSON_NAME]"
select select "9"
select select "8"
select select "5"
select select "8"
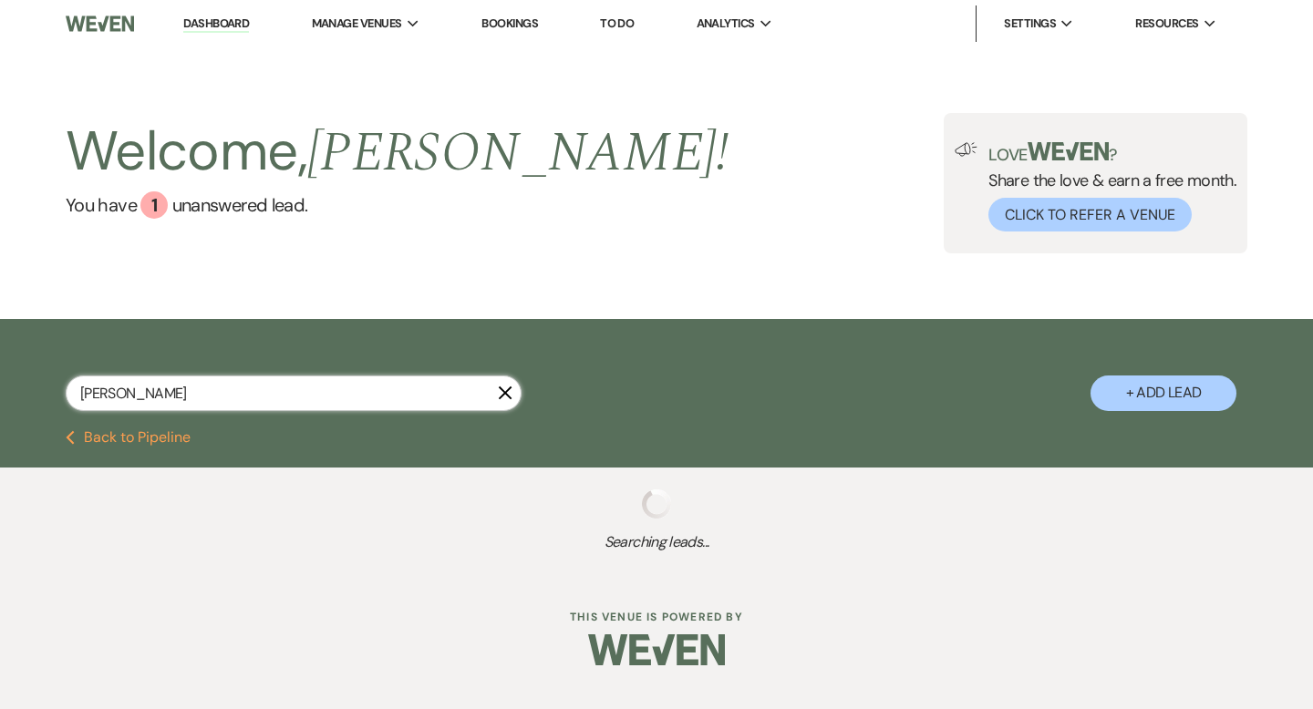
select select "5"
select select "8"
select select "5"
select select "8"
select select "5"
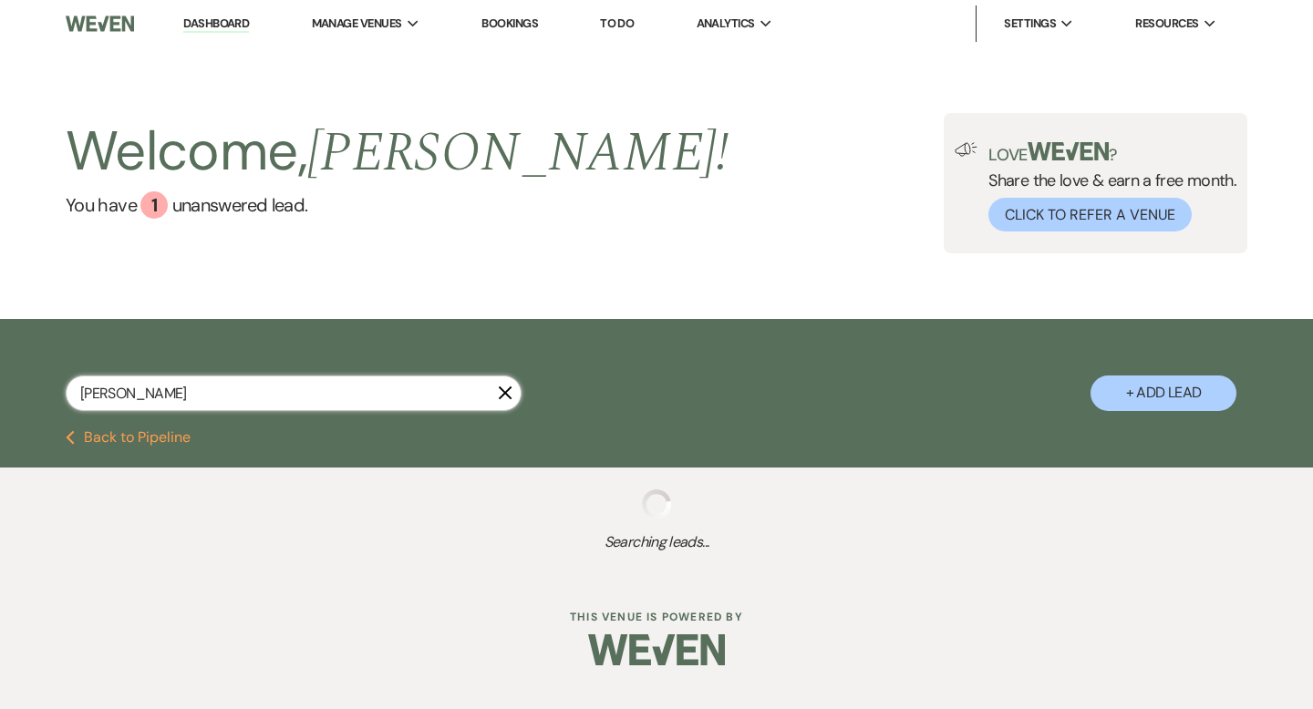
select select "8"
select select "10"
select select "8"
select select "5"
select select "8"
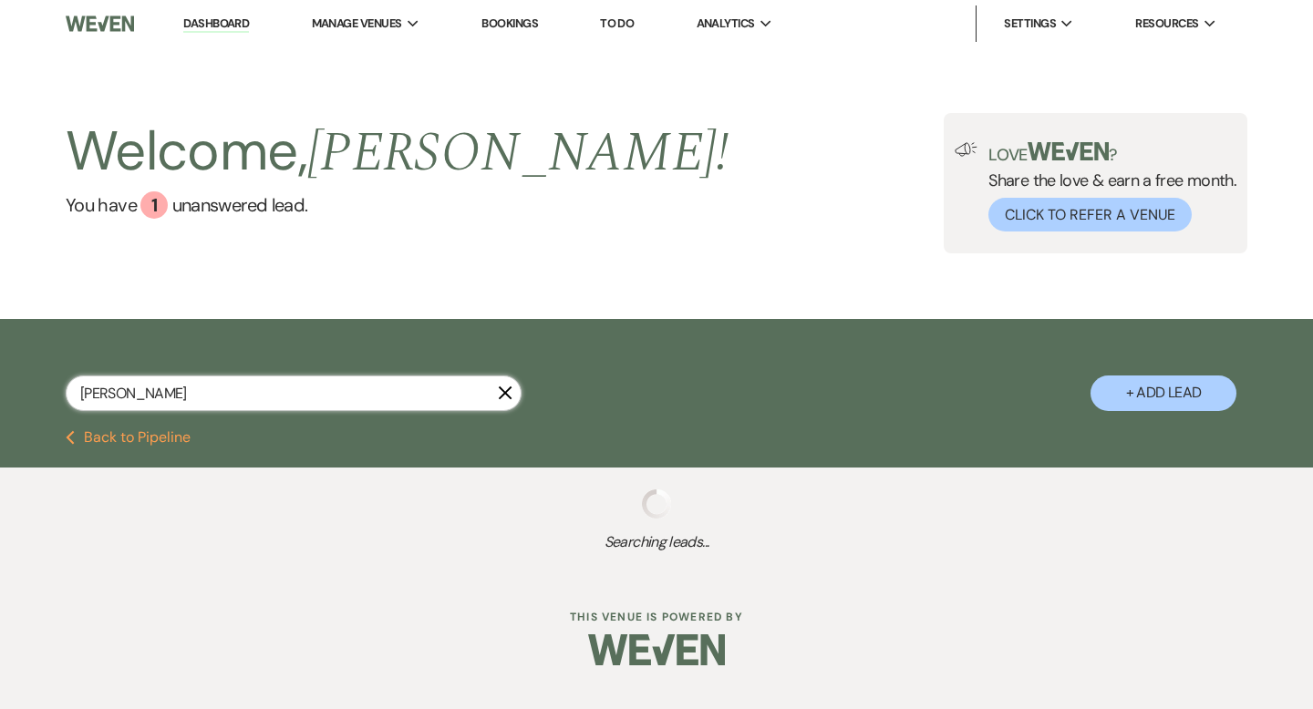
select select "7"
select select "8"
select select "4"
select select "8"
select select "6"
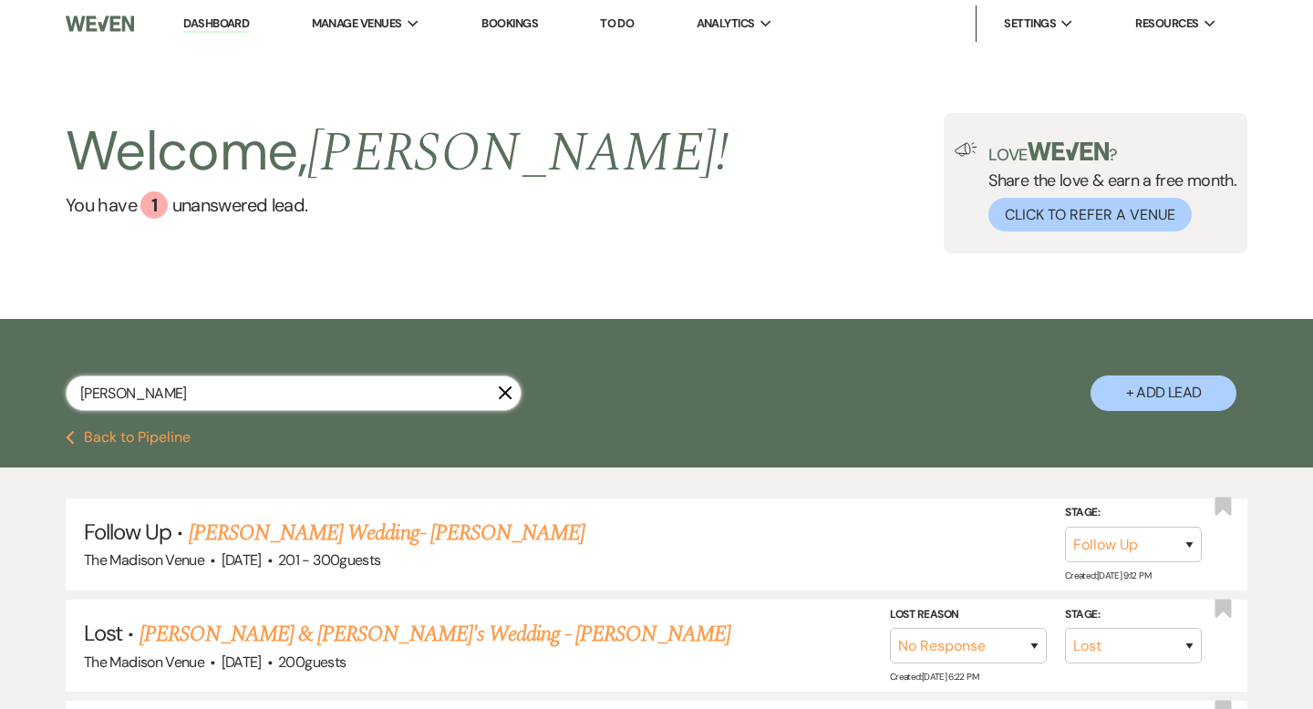
type input "mackenz"
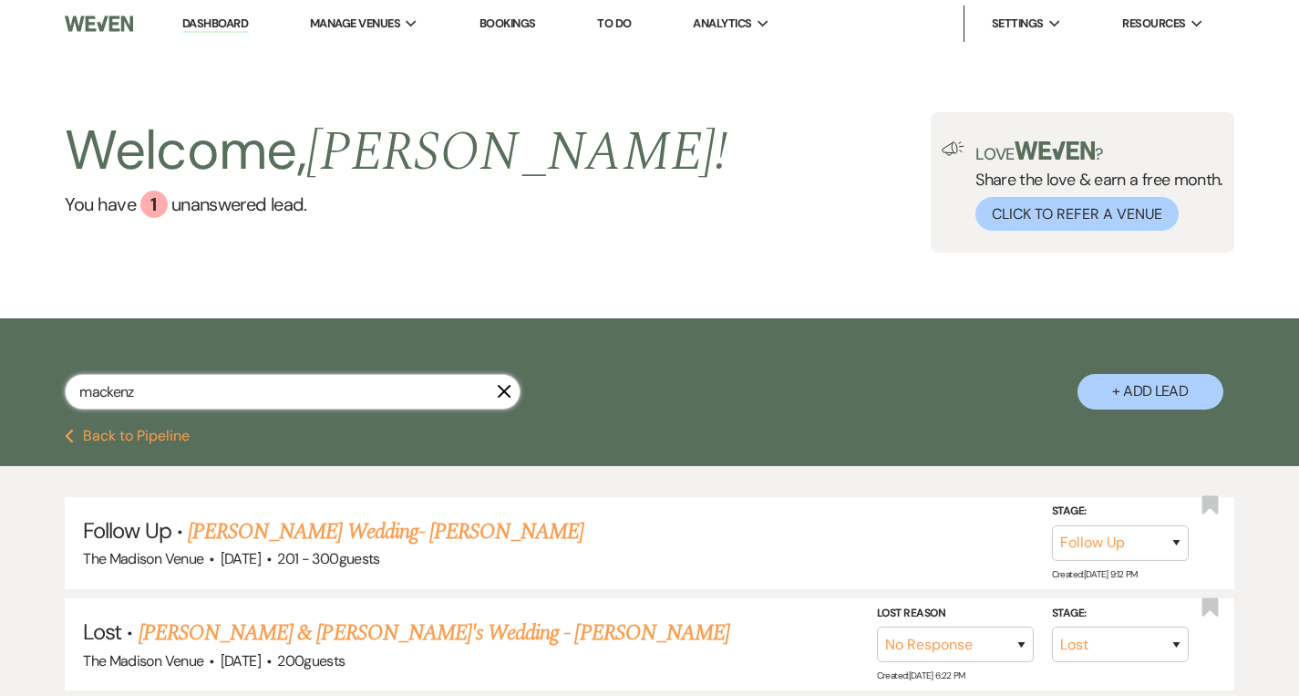
select select "8"
select select "5"
select select "8"
select select "5"
select select "8"
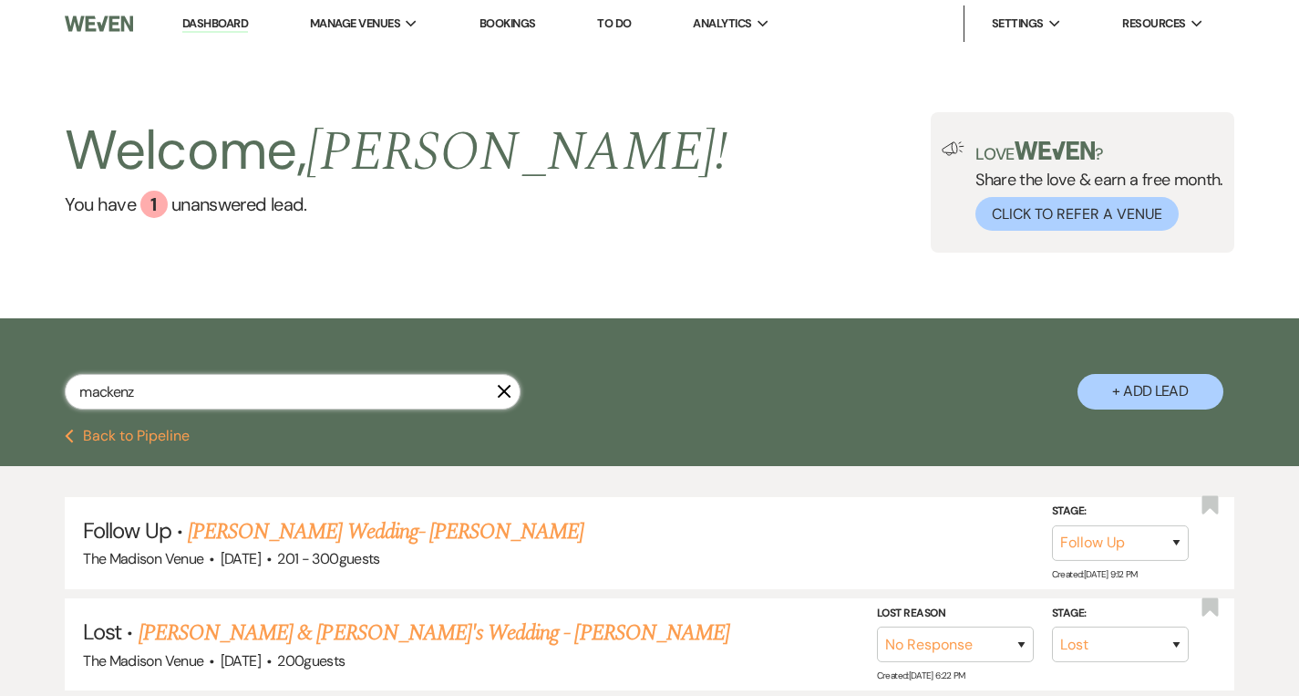
select select "10"
select select "8"
select select "5"
select select "8"
select select "7"
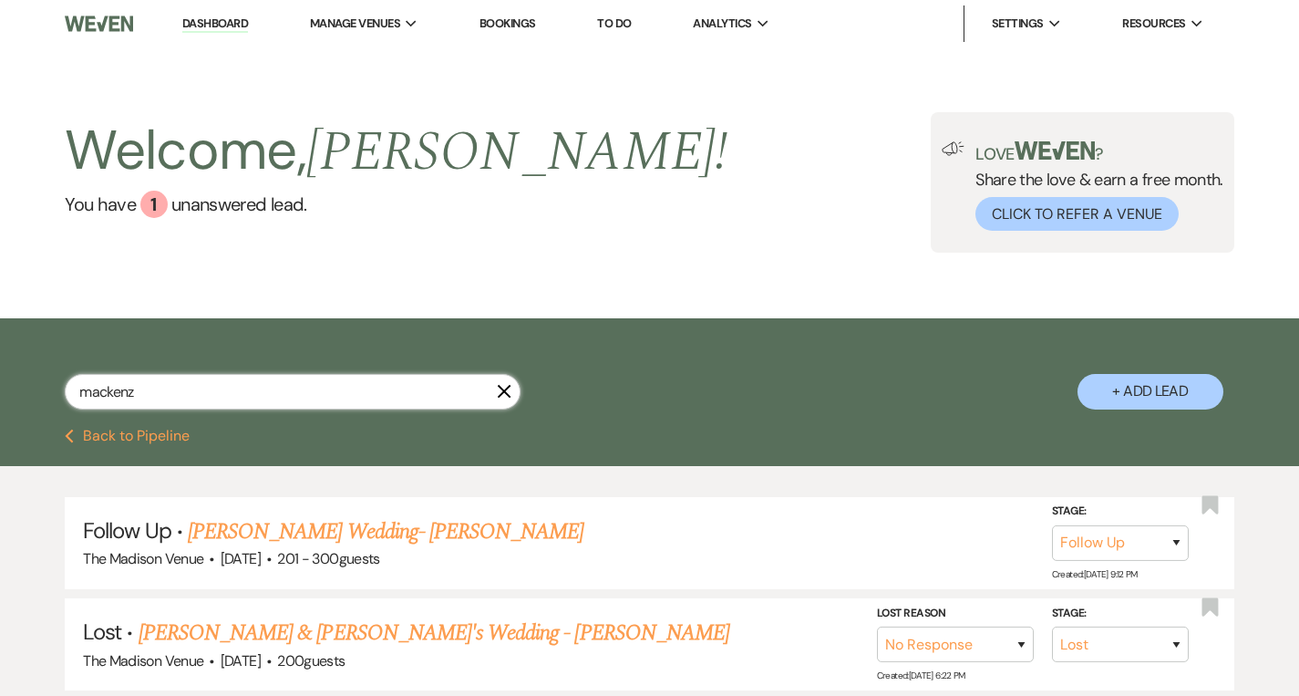
select select "8"
select select "4"
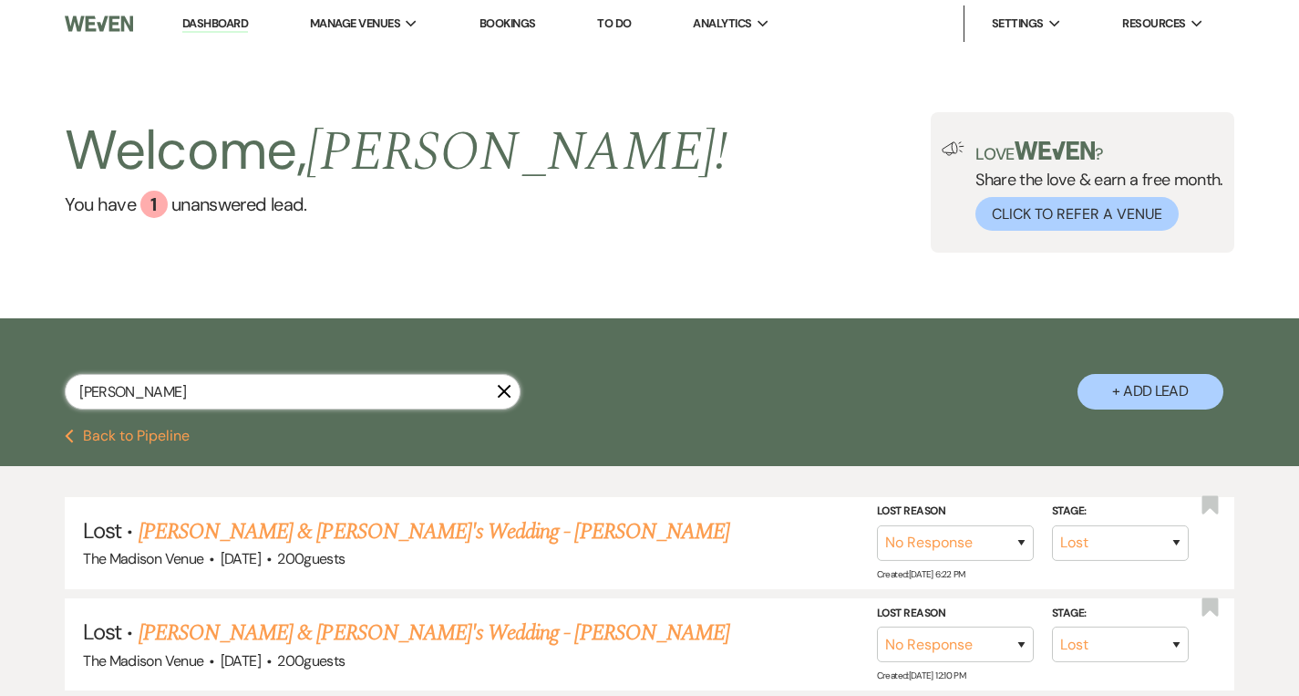
type input "[PERSON_NAME]"
select select "8"
select select "5"
select select "8"
select select "5"
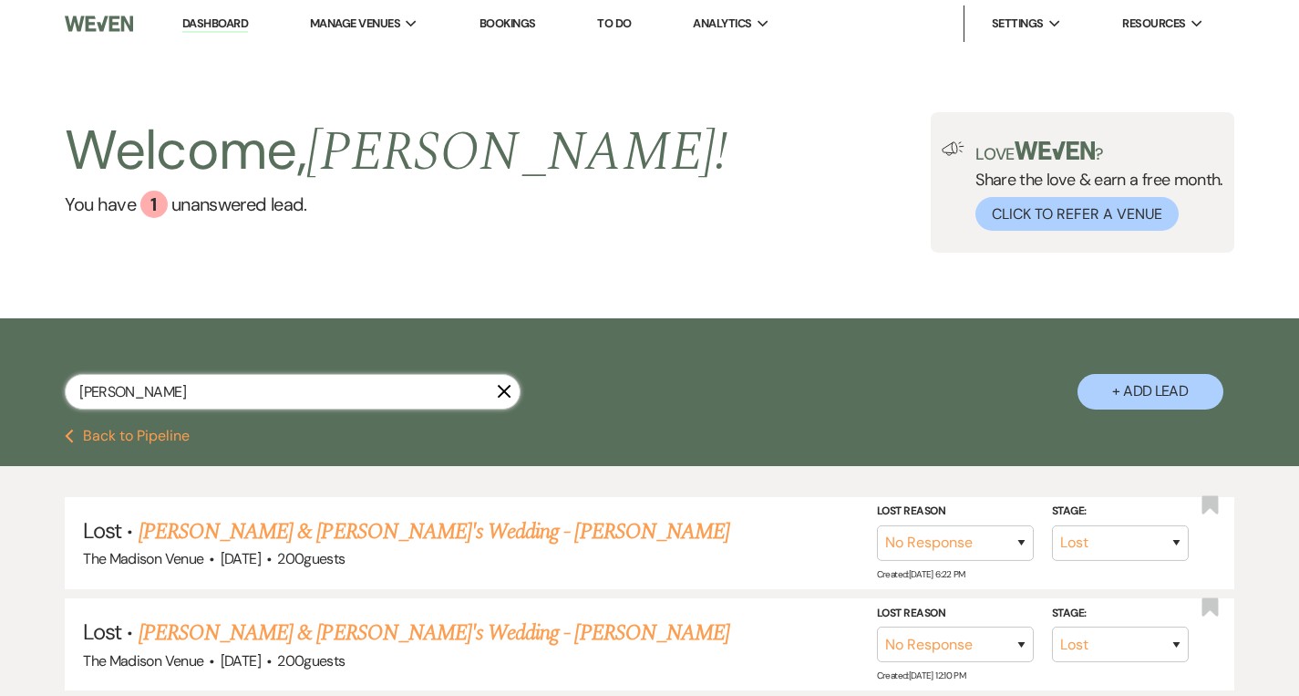
select select "8"
select select "10"
select select "8"
select select "5"
select select "8"
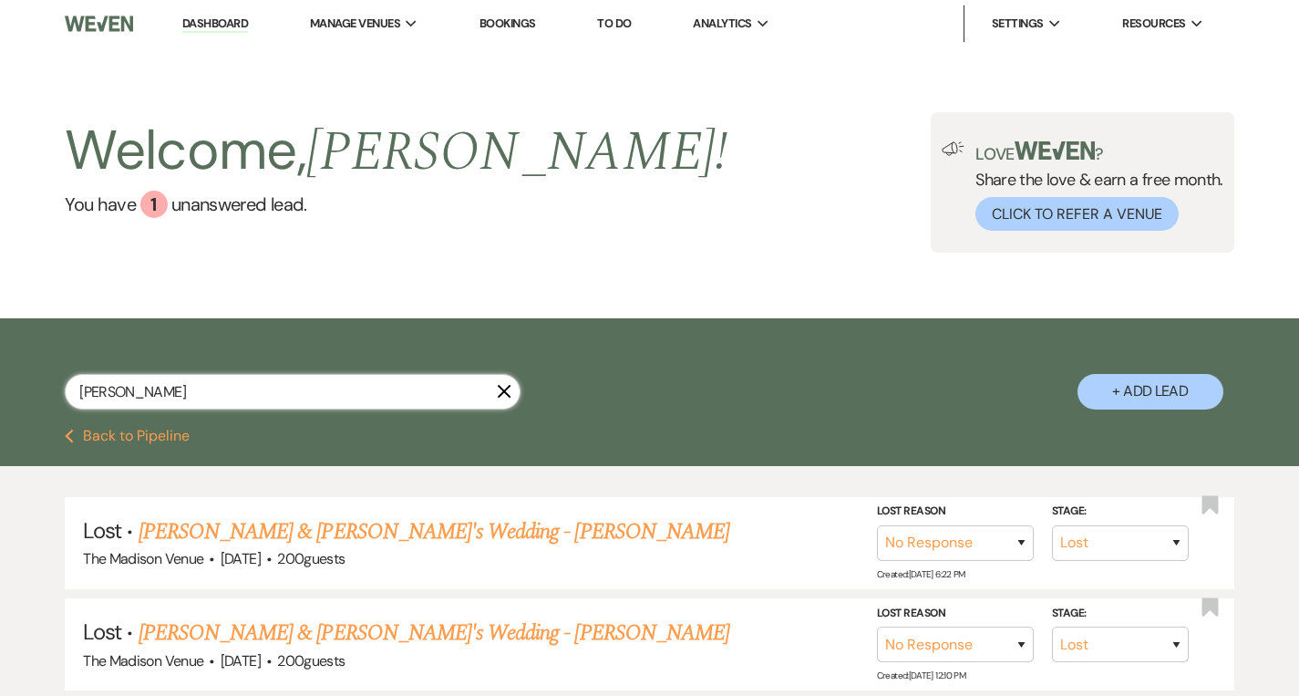
select select "7"
select select "8"
select select "4"
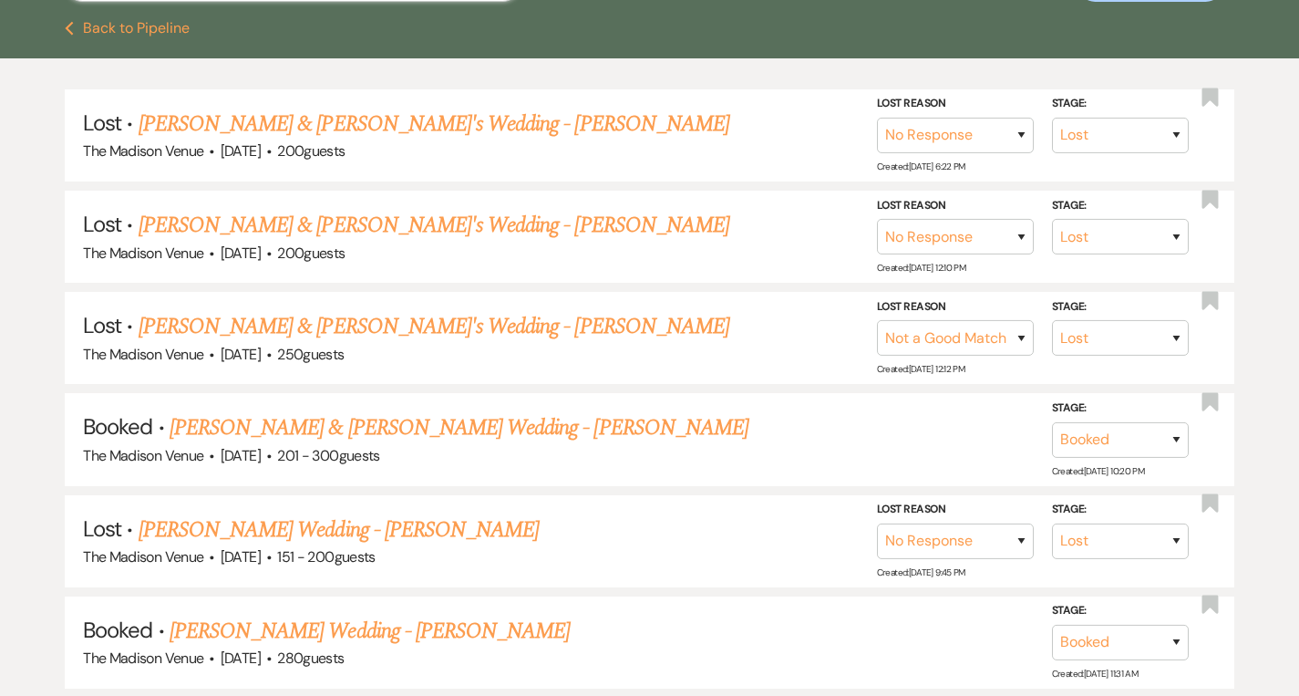
scroll to position [744, 0]
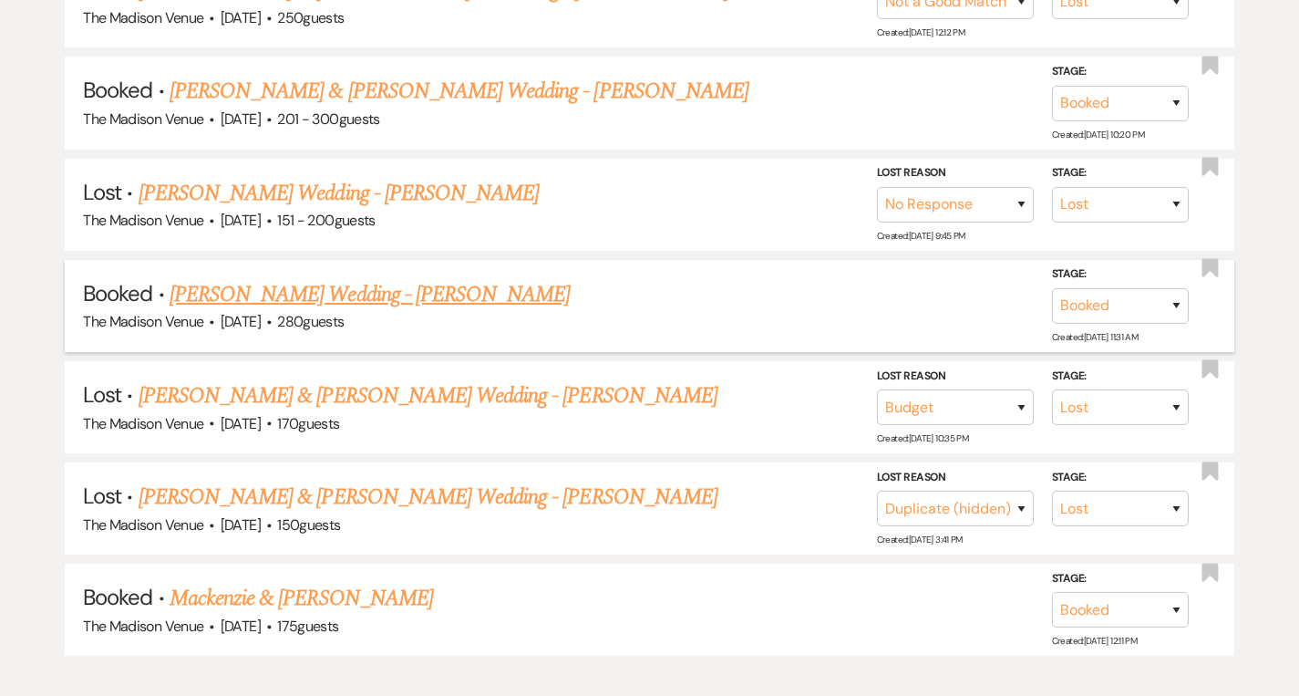
type input "[PERSON_NAME]"
click at [388, 292] on link "[PERSON_NAME] Wedding - [PERSON_NAME]" at bounding box center [370, 294] width 400 height 33
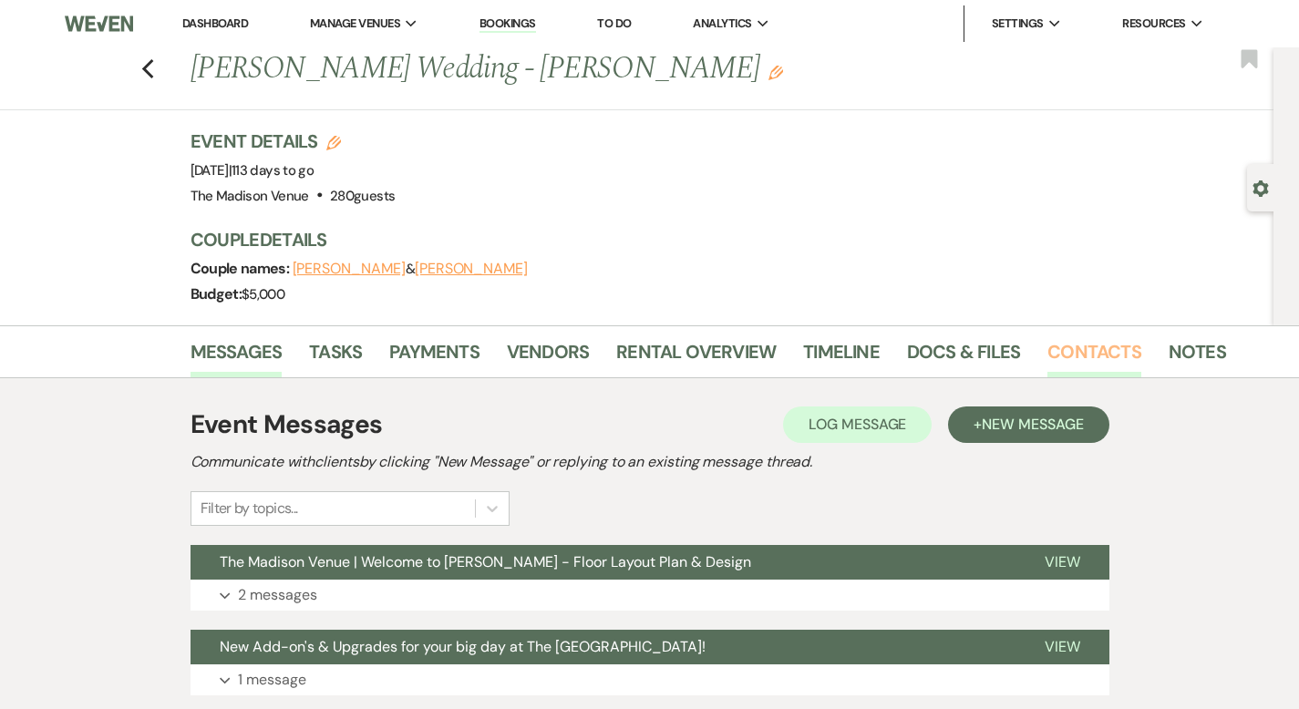
click at [1048, 351] on link "Contacts" at bounding box center [1095, 357] width 94 height 40
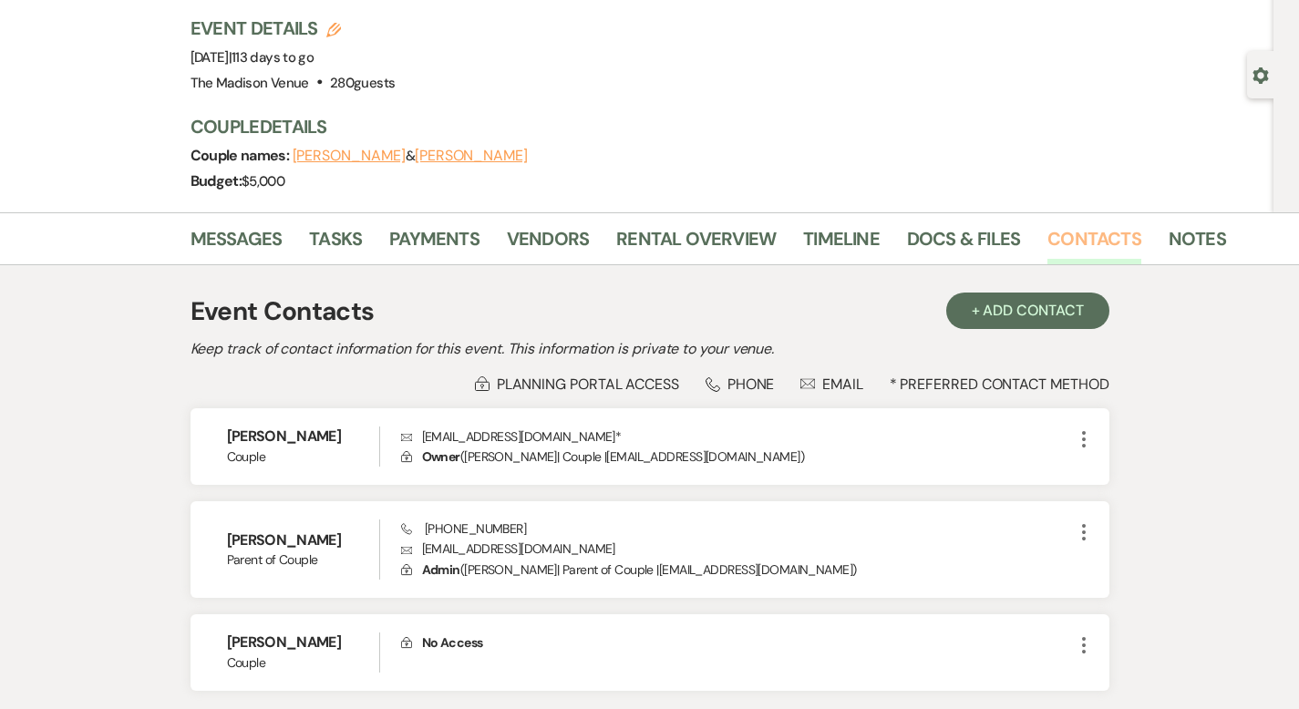
scroll to position [255, 0]
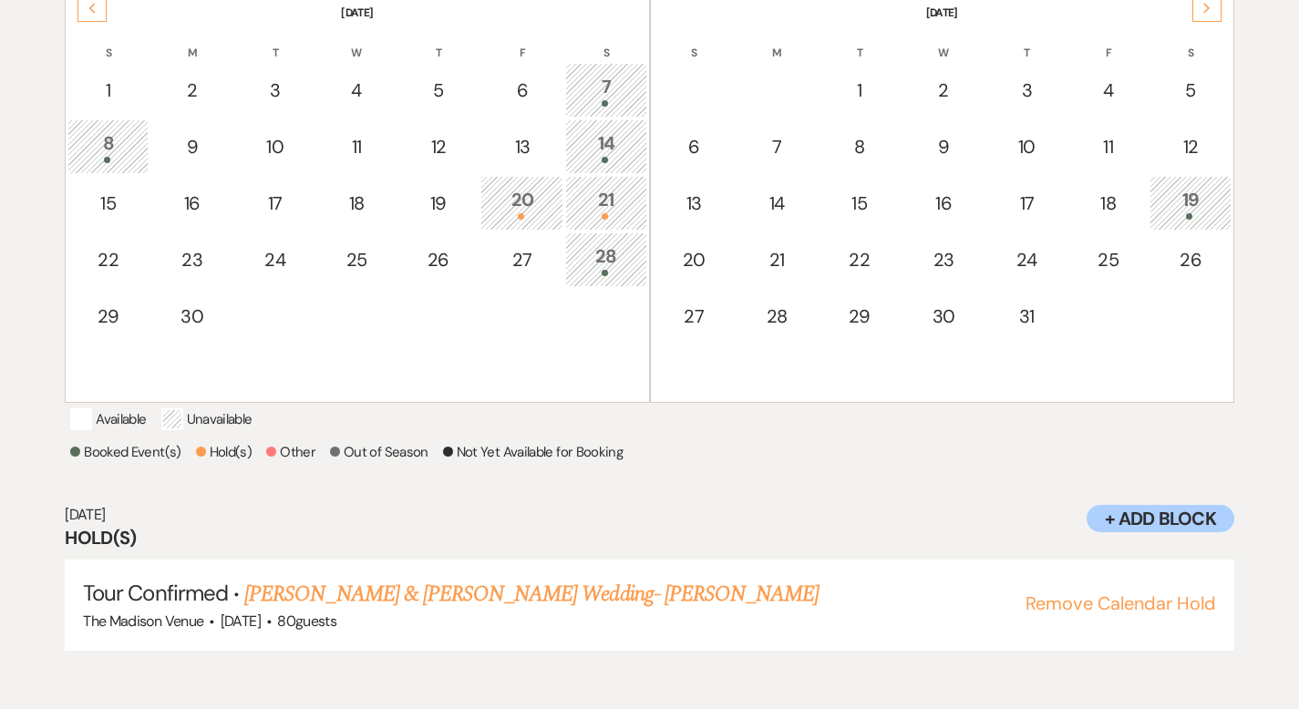
click at [522, 189] on div "20" at bounding box center [522, 203] width 63 height 34
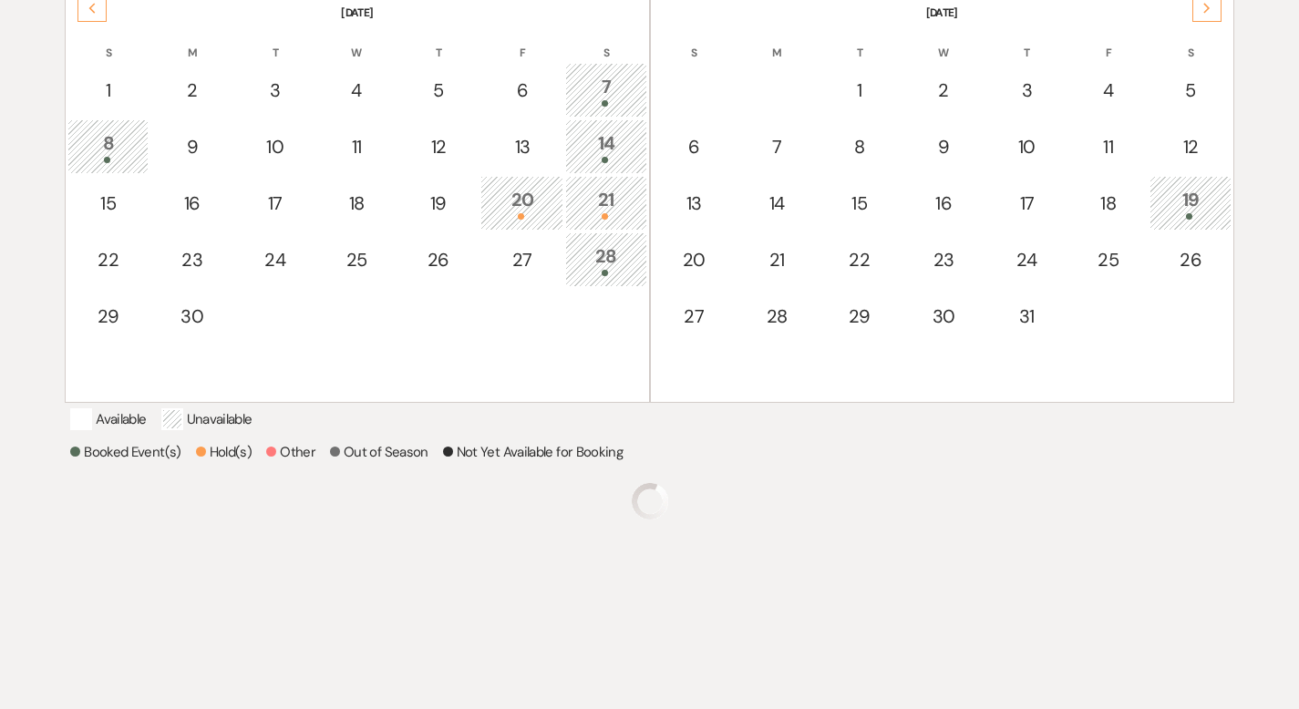
scroll to position [347, 0]
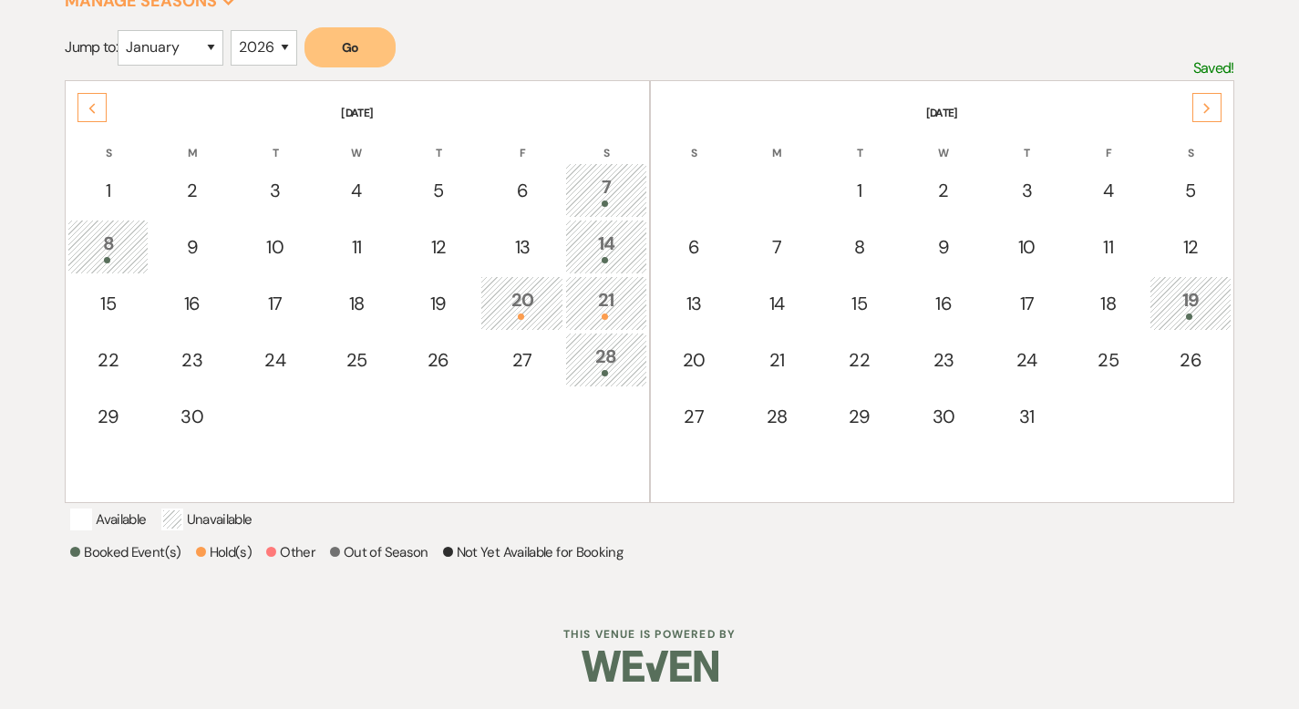
click at [523, 286] on div "20" at bounding box center [522, 303] width 63 height 34
click at [539, 286] on div "20" at bounding box center [522, 303] width 63 height 34
click at [522, 288] on div "20" at bounding box center [522, 303] width 63 height 34
click at [520, 286] on div "20" at bounding box center [522, 303] width 63 height 34
click at [1183, 286] on div "19" at bounding box center [1190, 303] width 61 height 34
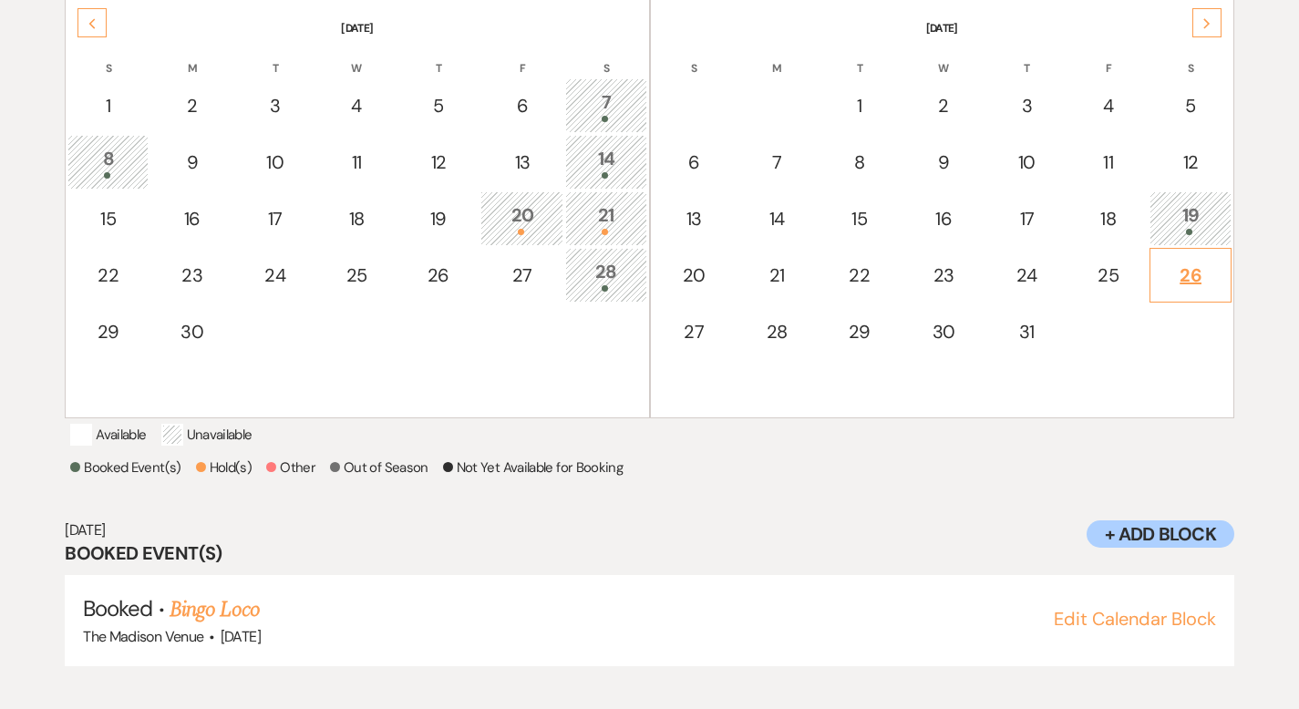
scroll to position [424, 0]
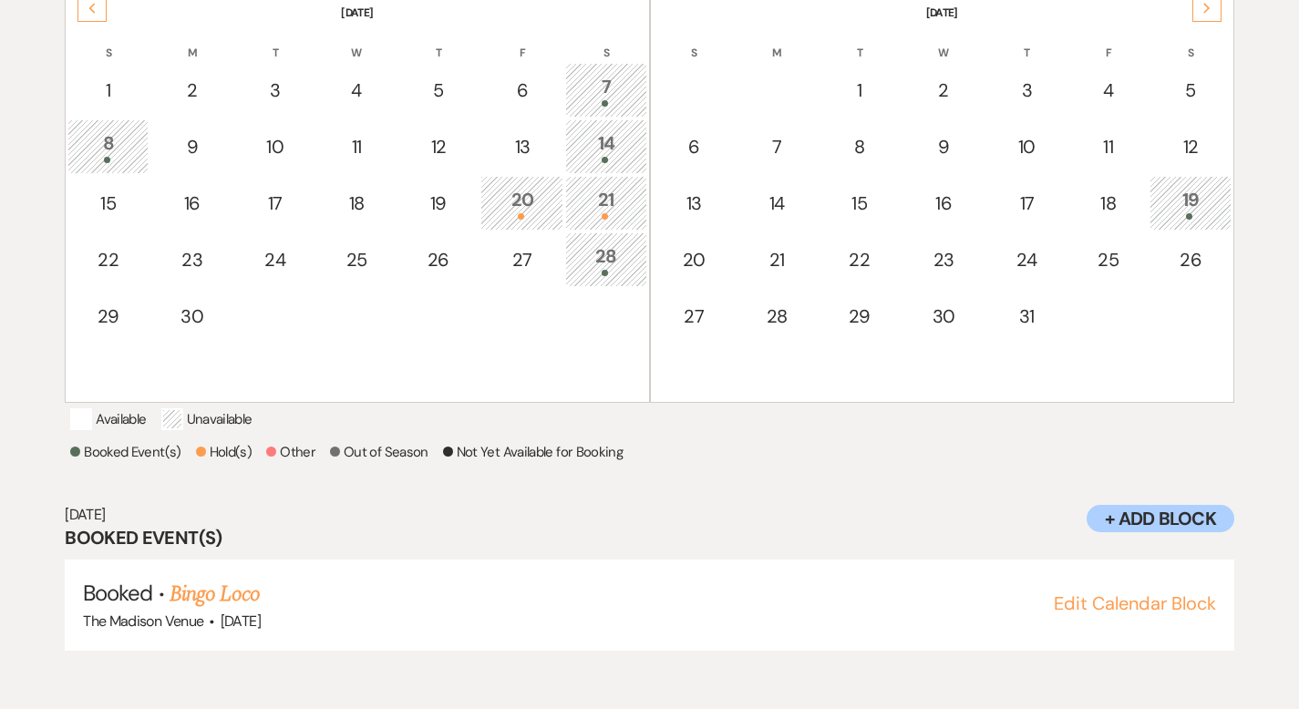
click at [518, 213] on span at bounding box center [521, 216] width 6 height 6
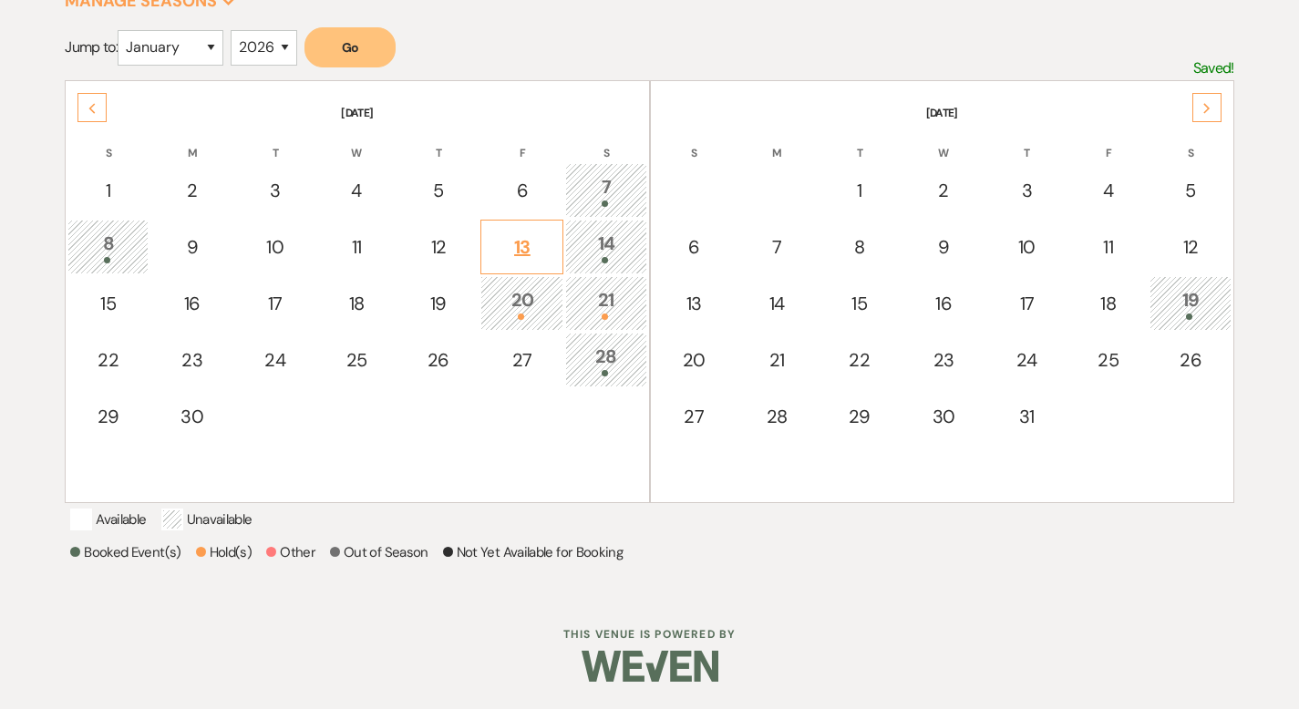
scroll to position [347, 0]
click at [537, 286] on div "20" at bounding box center [522, 303] width 63 height 34
click at [610, 286] on div "21" at bounding box center [605, 303] width 61 height 34
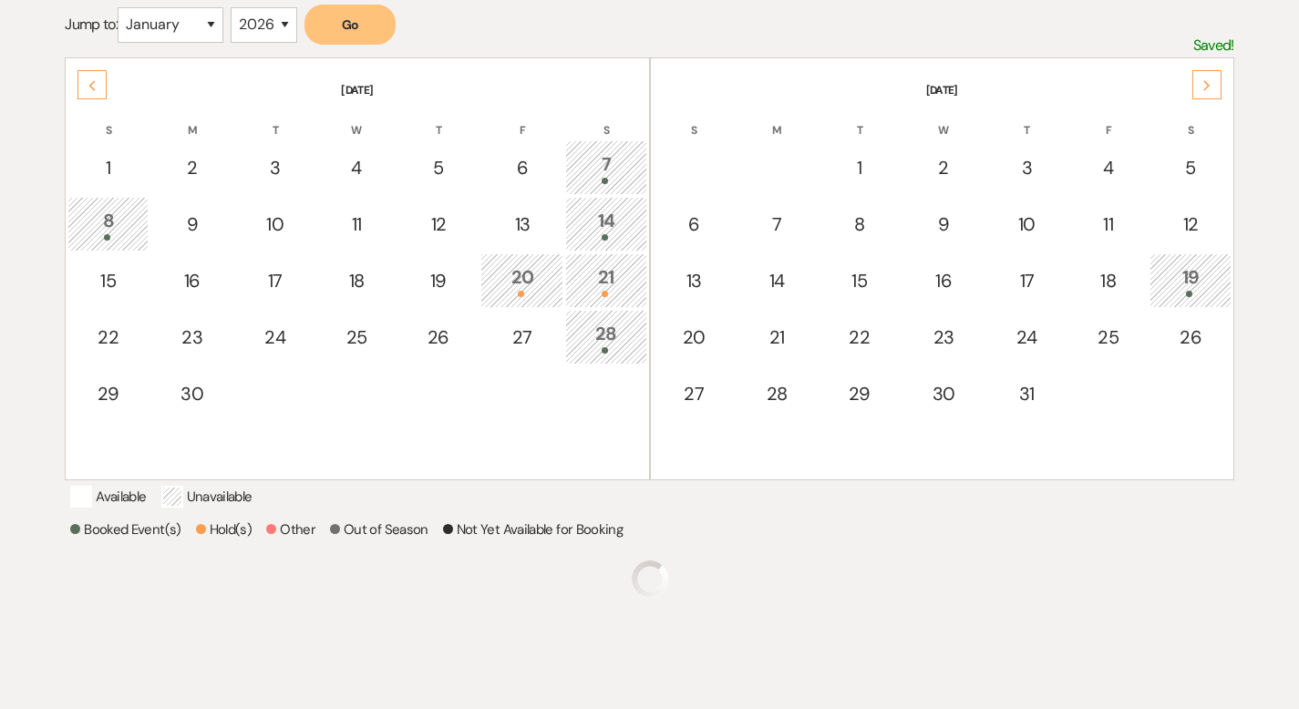
scroll to position [424, 0]
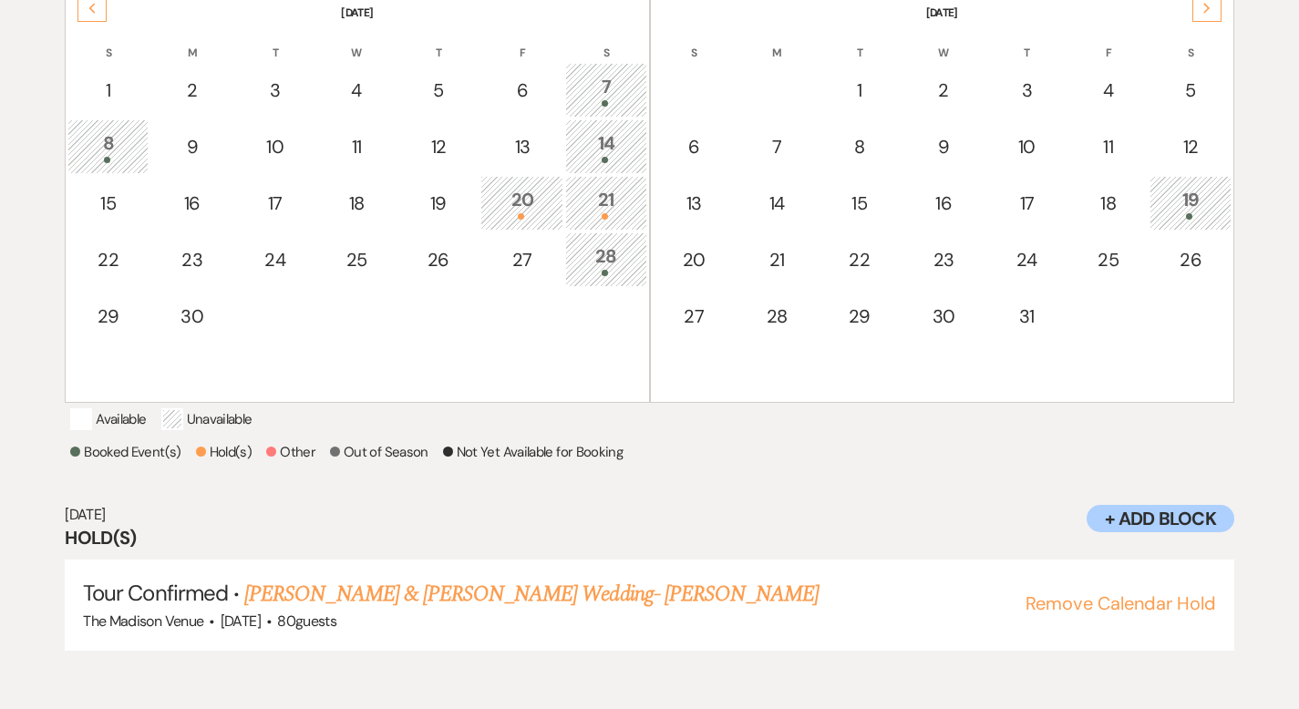
click at [521, 205] on div "20" at bounding box center [522, 203] width 63 height 34
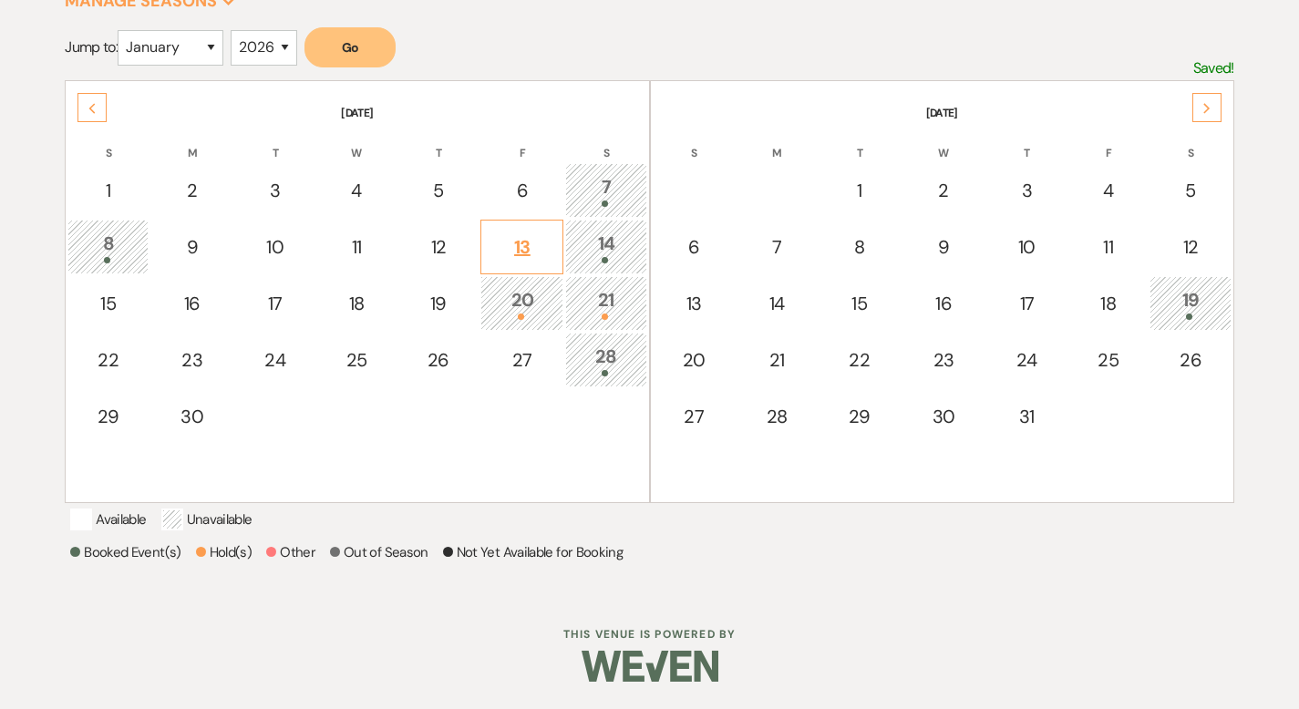
scroll to position [347, 0]
click at [529, 314] on div at bounding box center [522, 317] width 63 height 6
click at [606, 286] on div "21" at bounding box center [605, 303] width 61 height 34
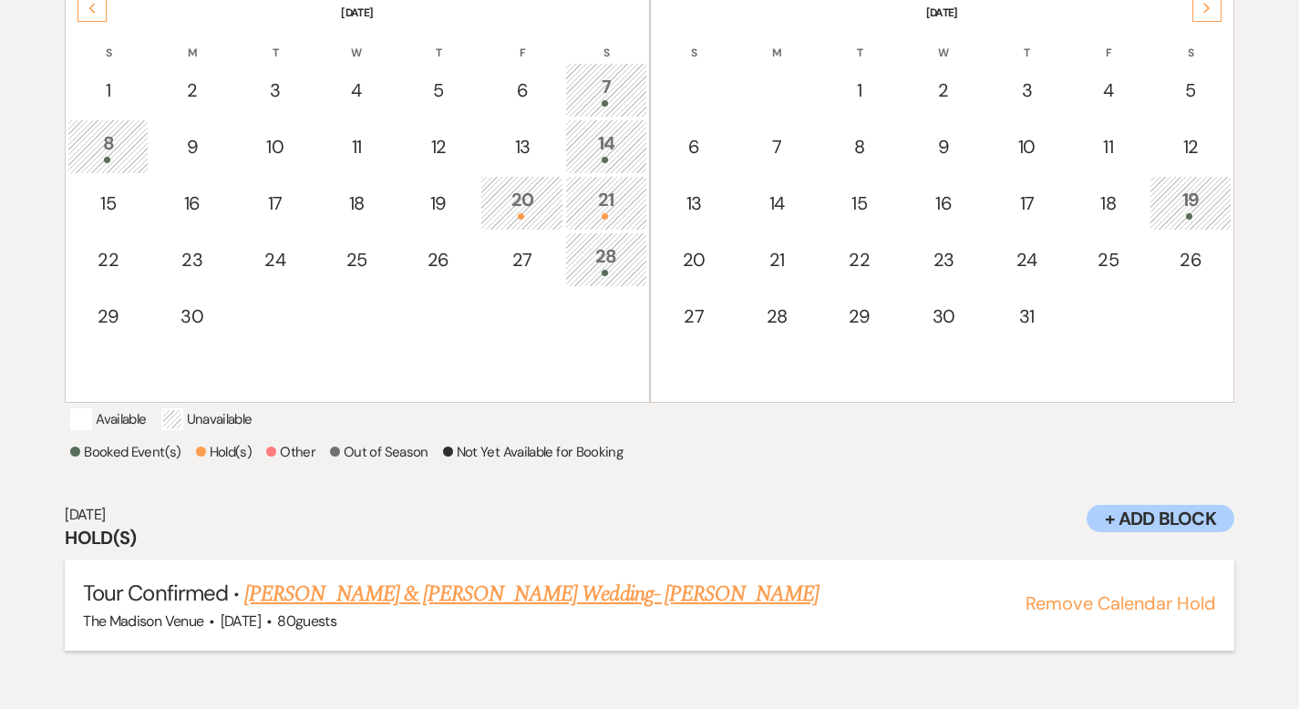
click at [518, 594] on li "Tour Confirmed · TYLER GRANT & KAYLA SABO's Wedding- Cher The Madison Venue · N…" at bounding box center [650, 605] width 1170 height 91
click at [511, 611] on link "TYLER GRANT & KAYLA SABO's Wedding- Cher" at bounding box center [531, 594] width 575 height 33
